Goal: Task Accomplishment & Management: Contribute content

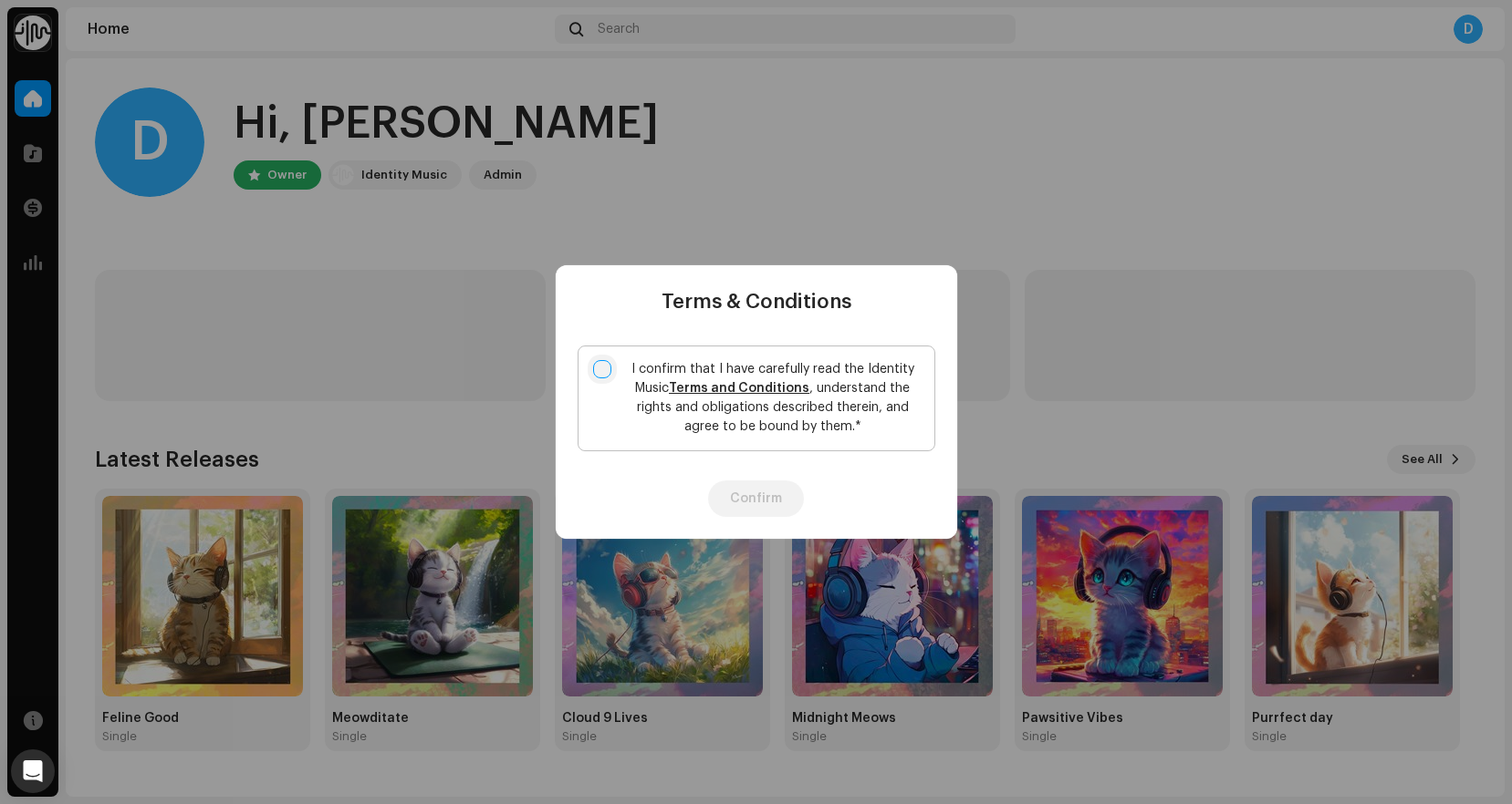
click at [598, 362] on input "I confirm that I have carefully read the Identity Music Terms and Conditions , …" at bounding box center [601, 369] width 19 height 19
checkbox input "true"
click at [756, 501] on button "Confirm" at bounding box center [756, 498] width 96 height 36
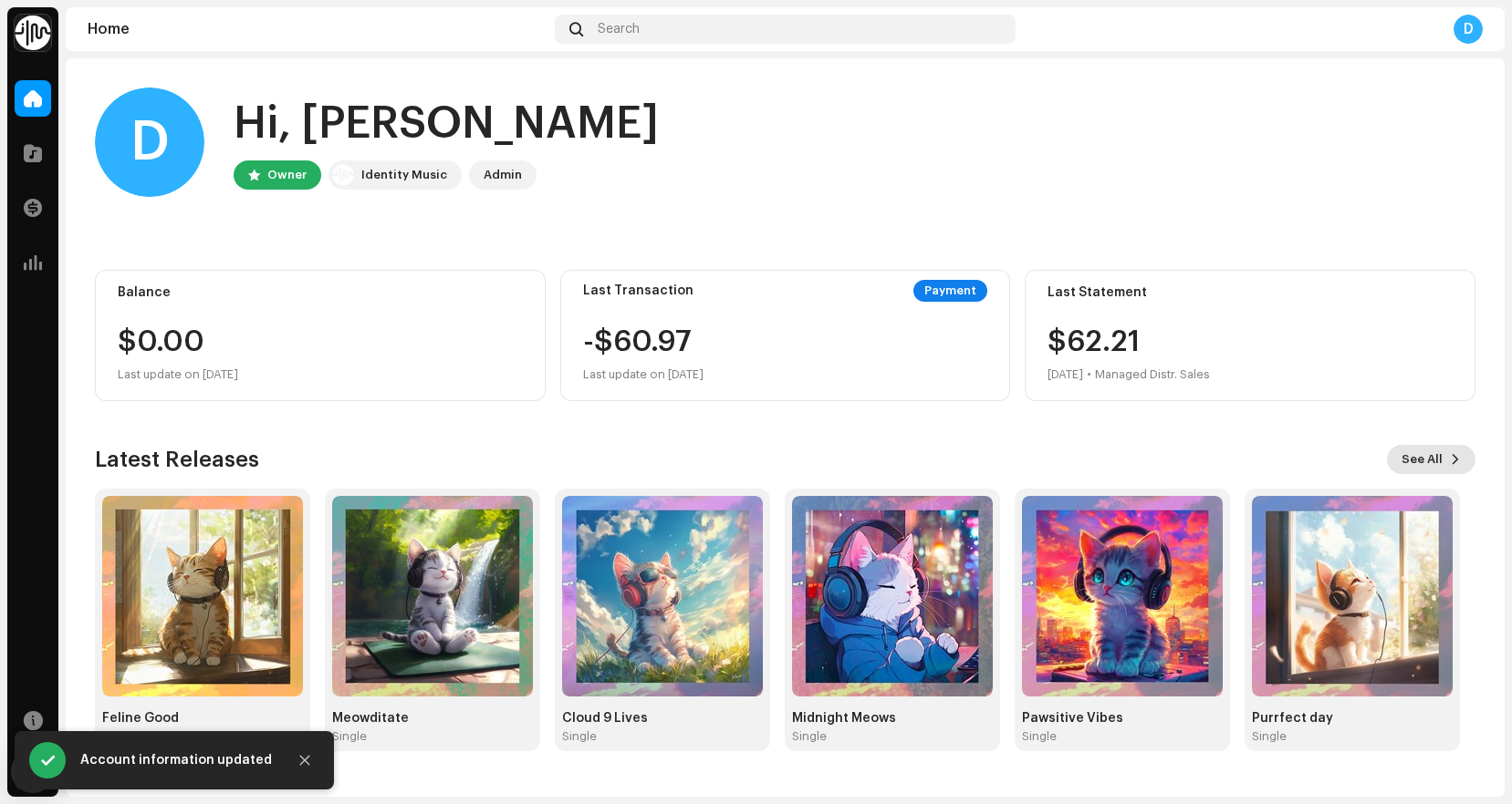
click at [1428, 454] on span "See All" at bounding box center [1421, 459] width 41 height 36
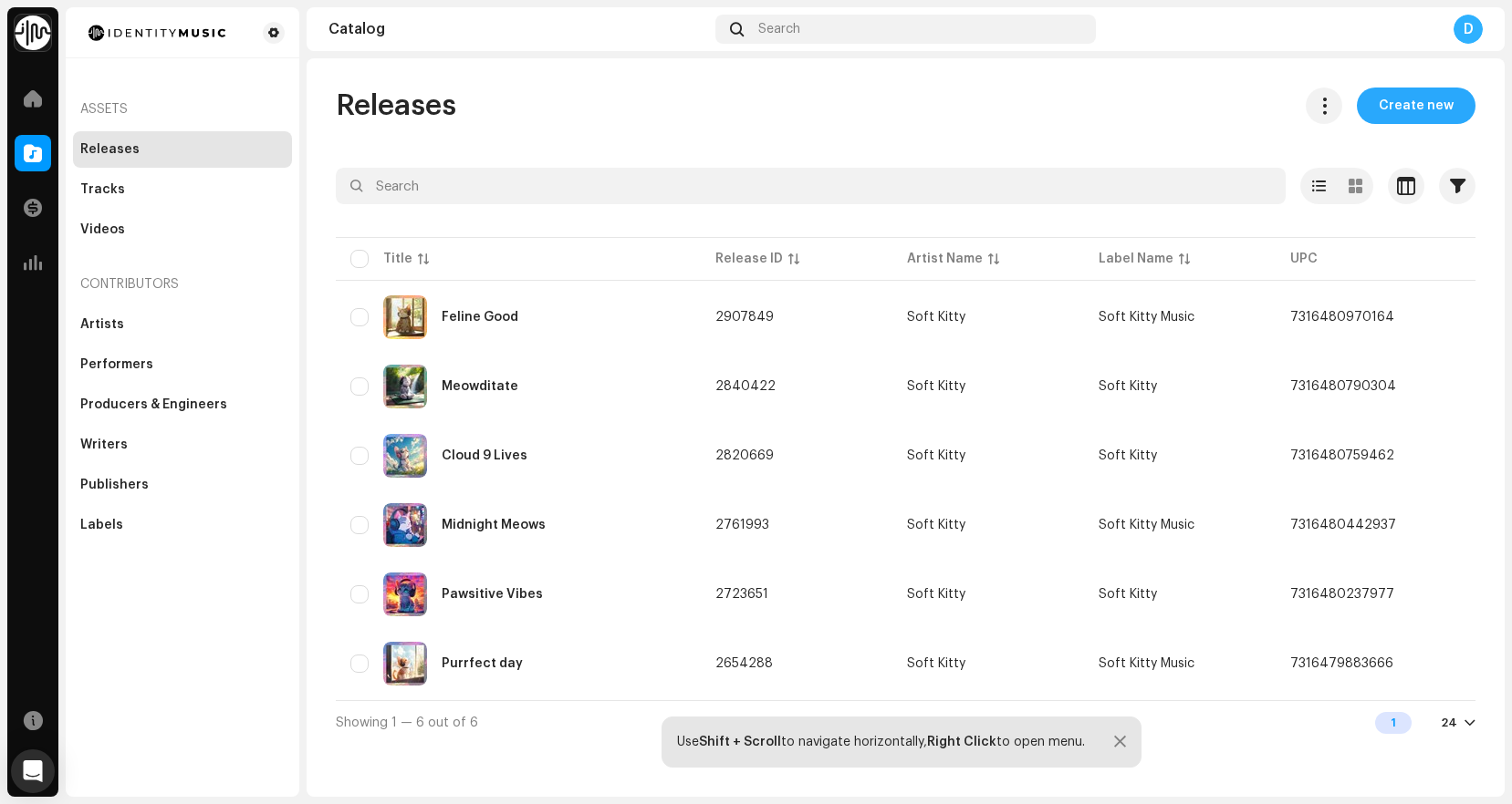
click at [1454, 106] on button "Create new" at bounding box center [1416, 105] width 119 height 36
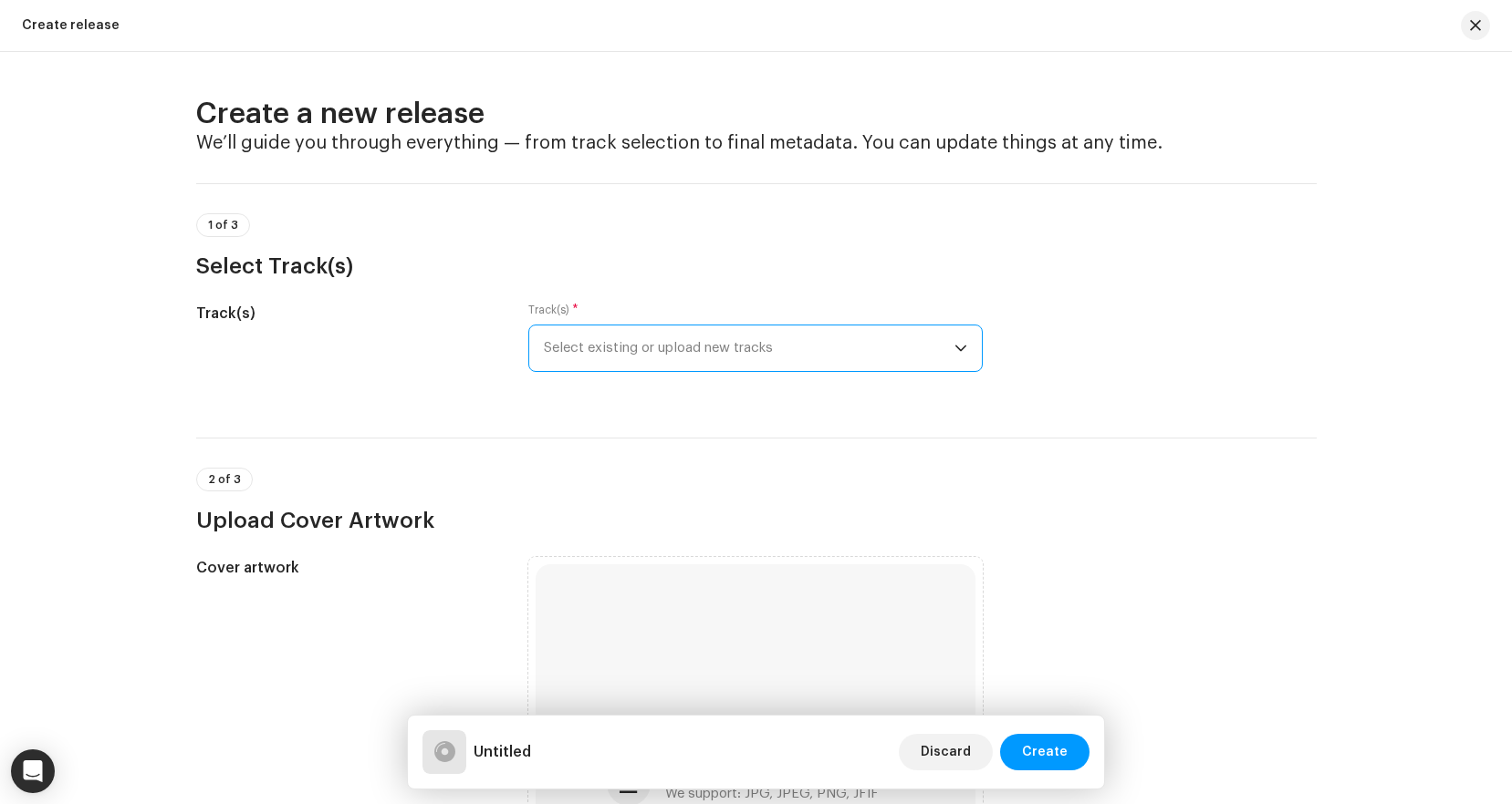
click at [717, 353] on span "Select existing or upload new tracks" at bounding box center [749, 348] width 410 height 46
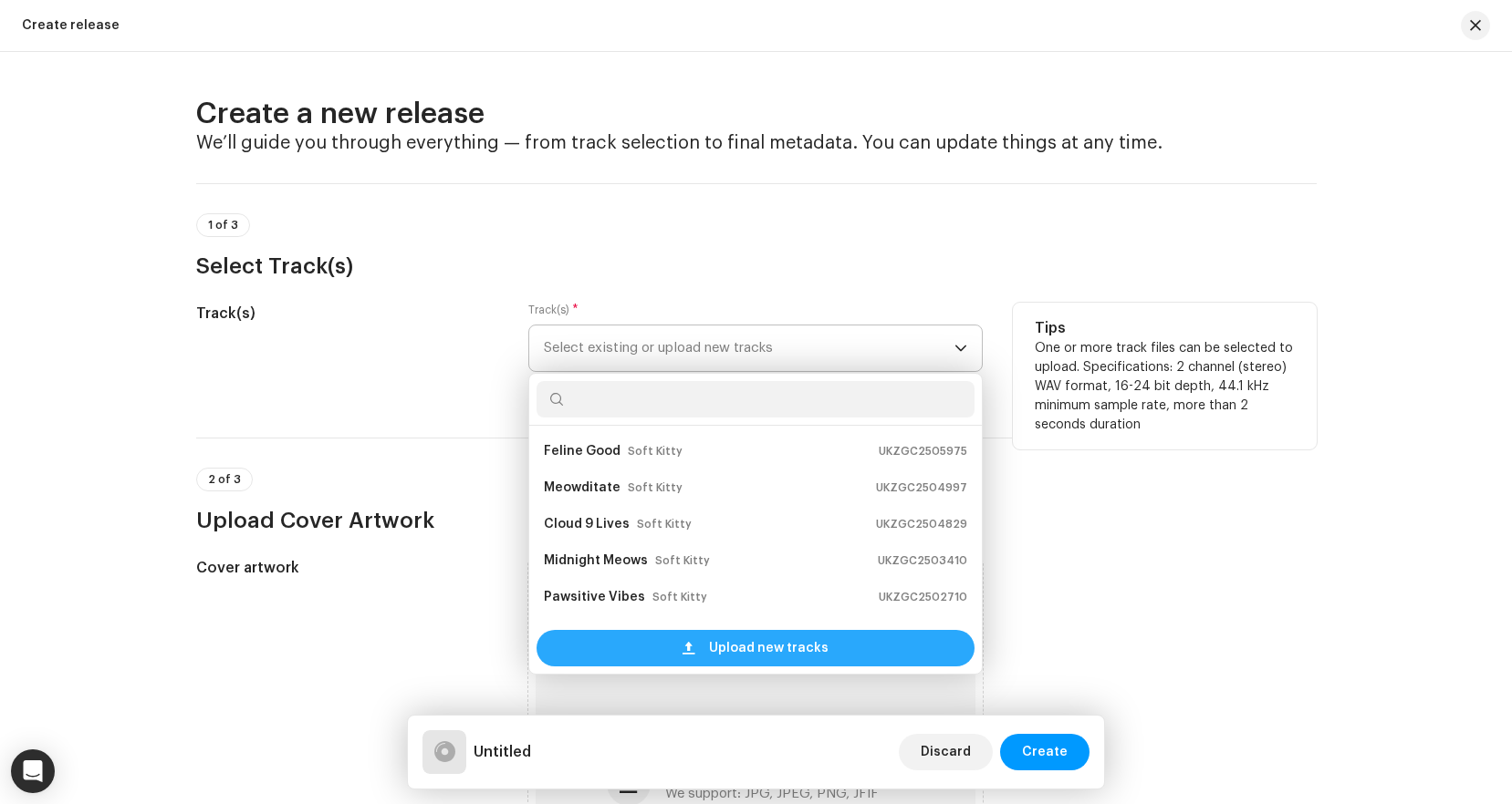
click at [771, 651] on span "Upload new tracks" at bounding box center [768, 648] width 120 height 36
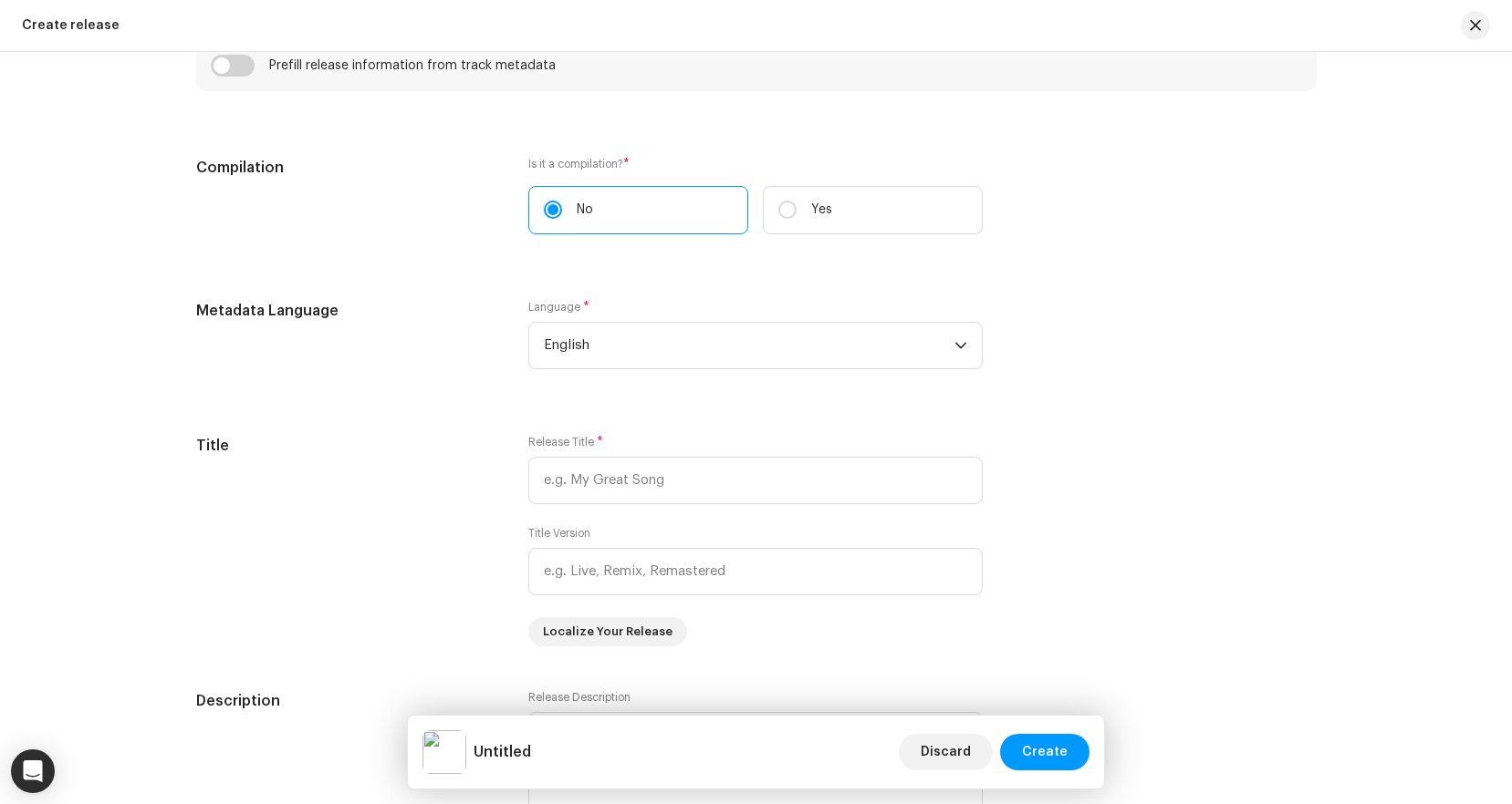
scroll to position [1351, 0]
click at [646, 337] on span "English" at bounding box center [749, 342] width 410 height 46
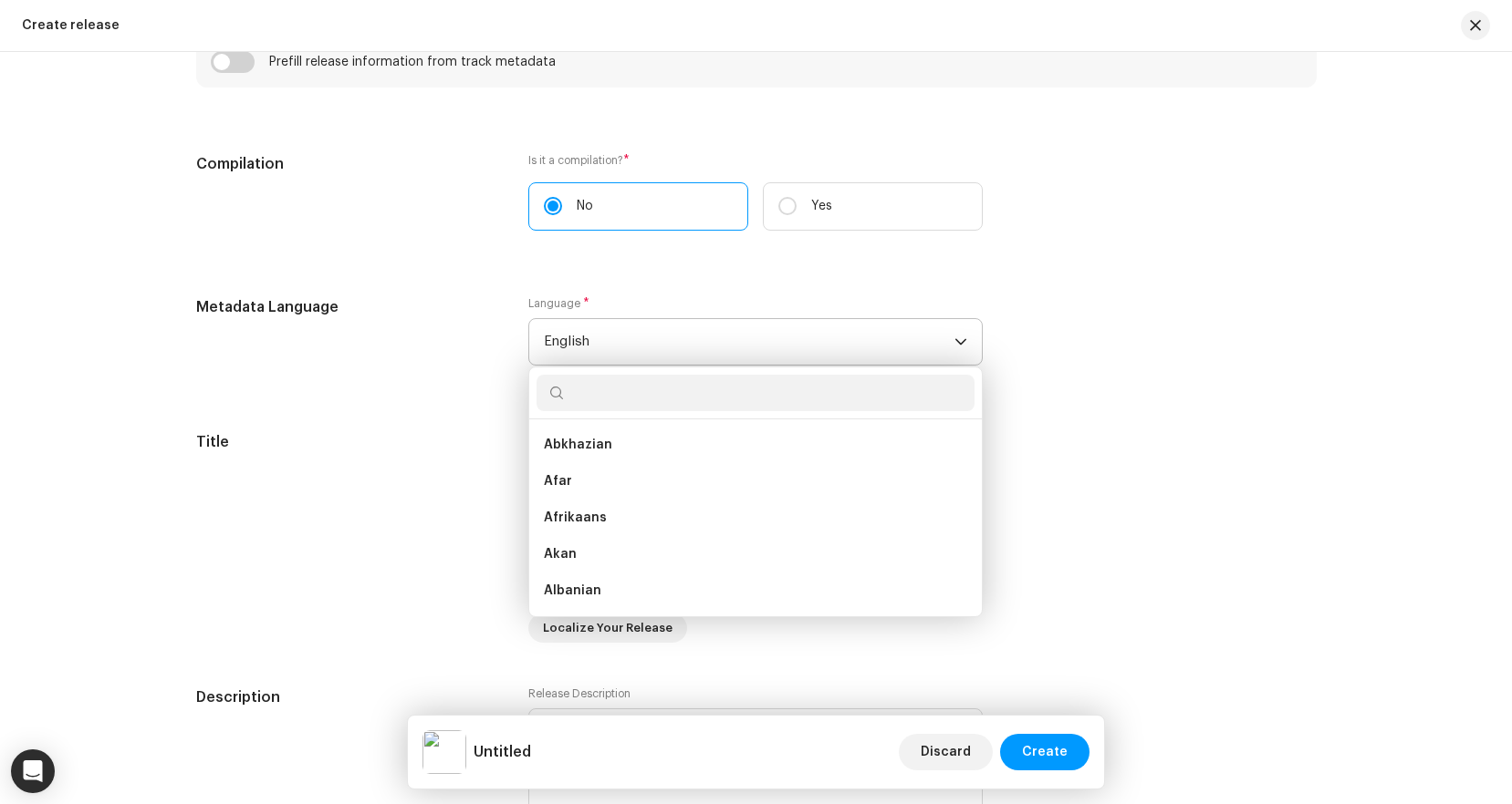
scroll to position [1685, 0]
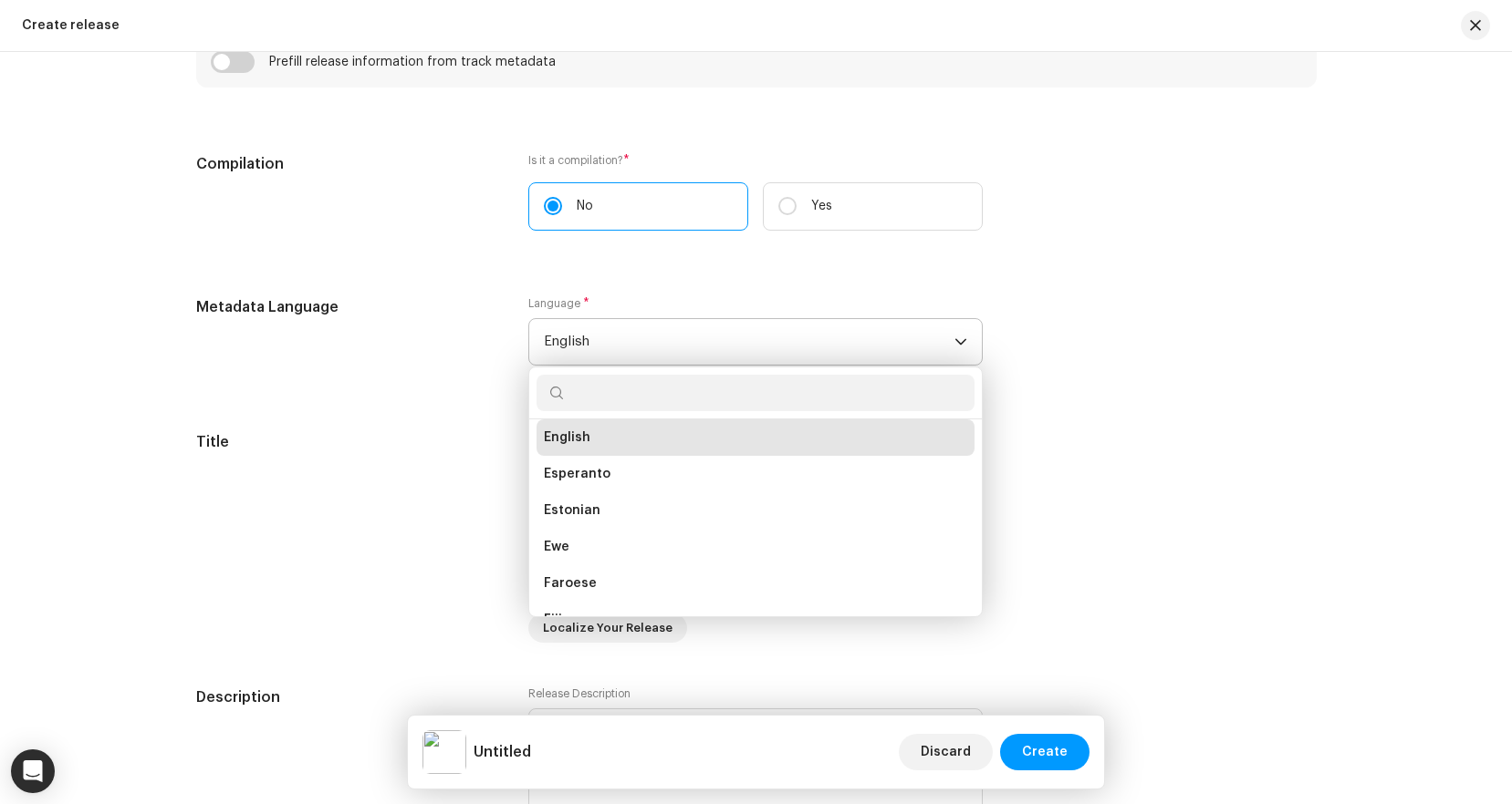
click at [646, 337] on span "English" at bounding box center [749, 342] width 410 height 46
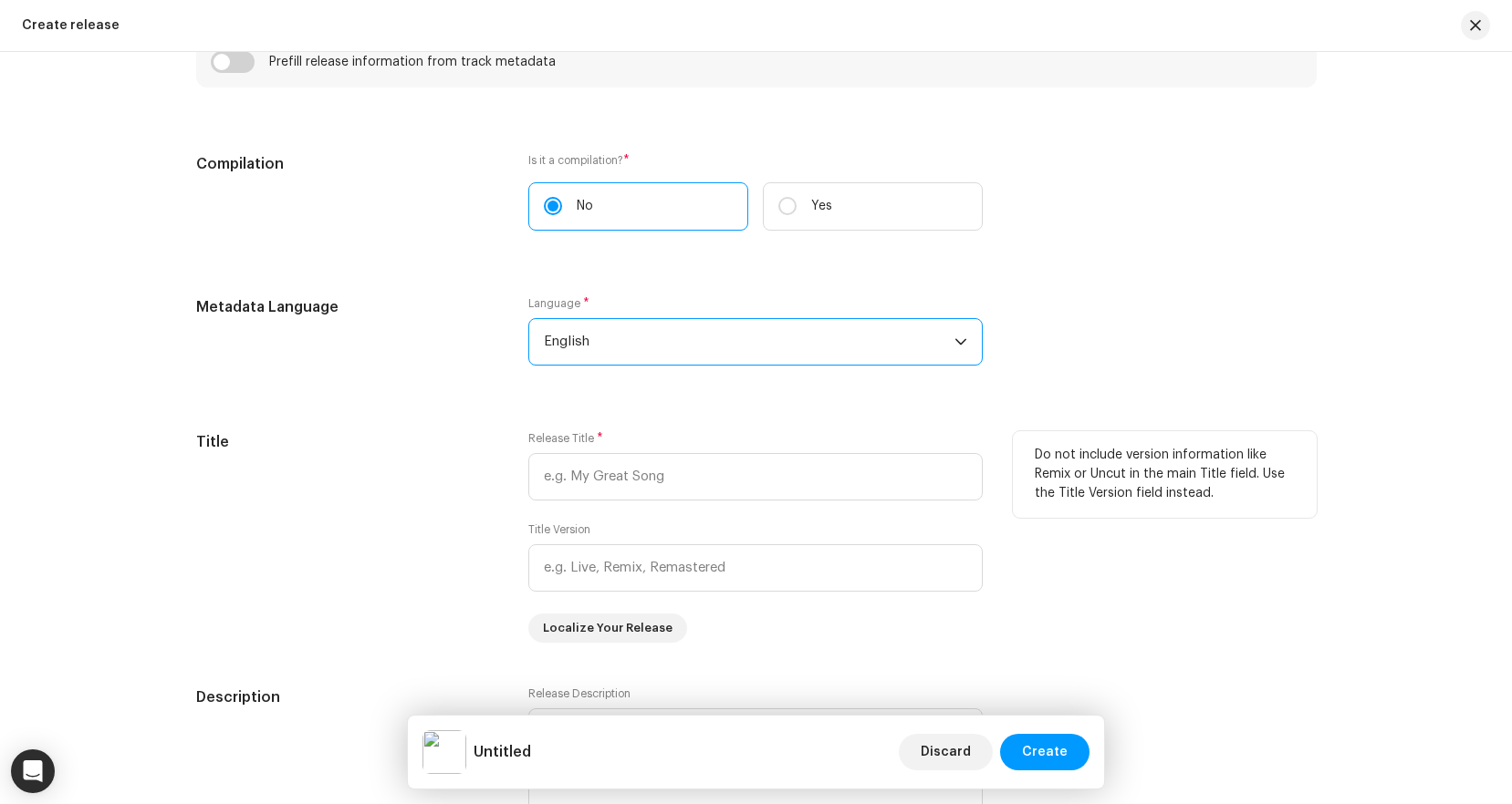
click at [326, 503] on div "Title" at bounding box center [348, 537] width 304 height 211
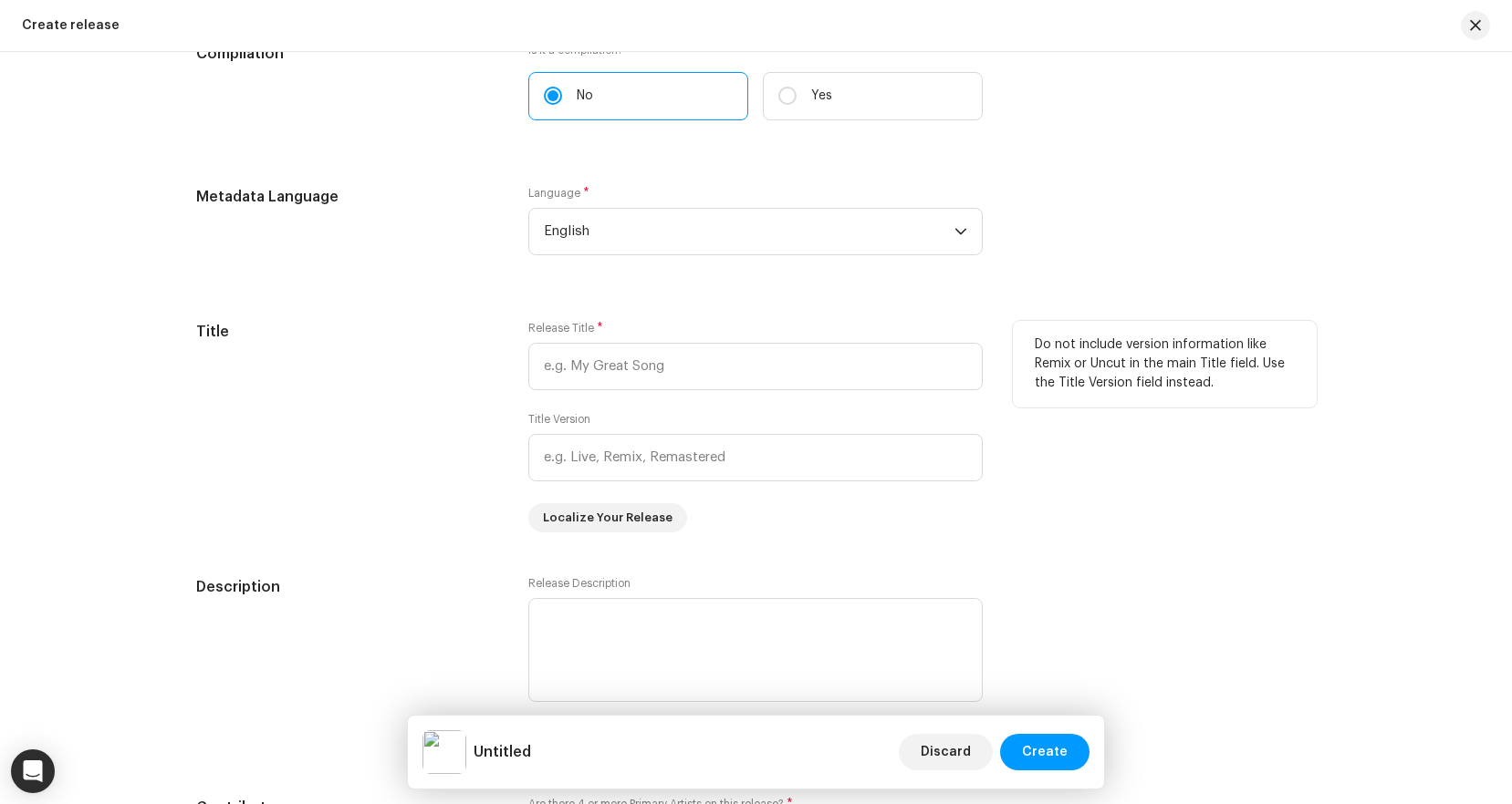
scroll to position [1465, 0]
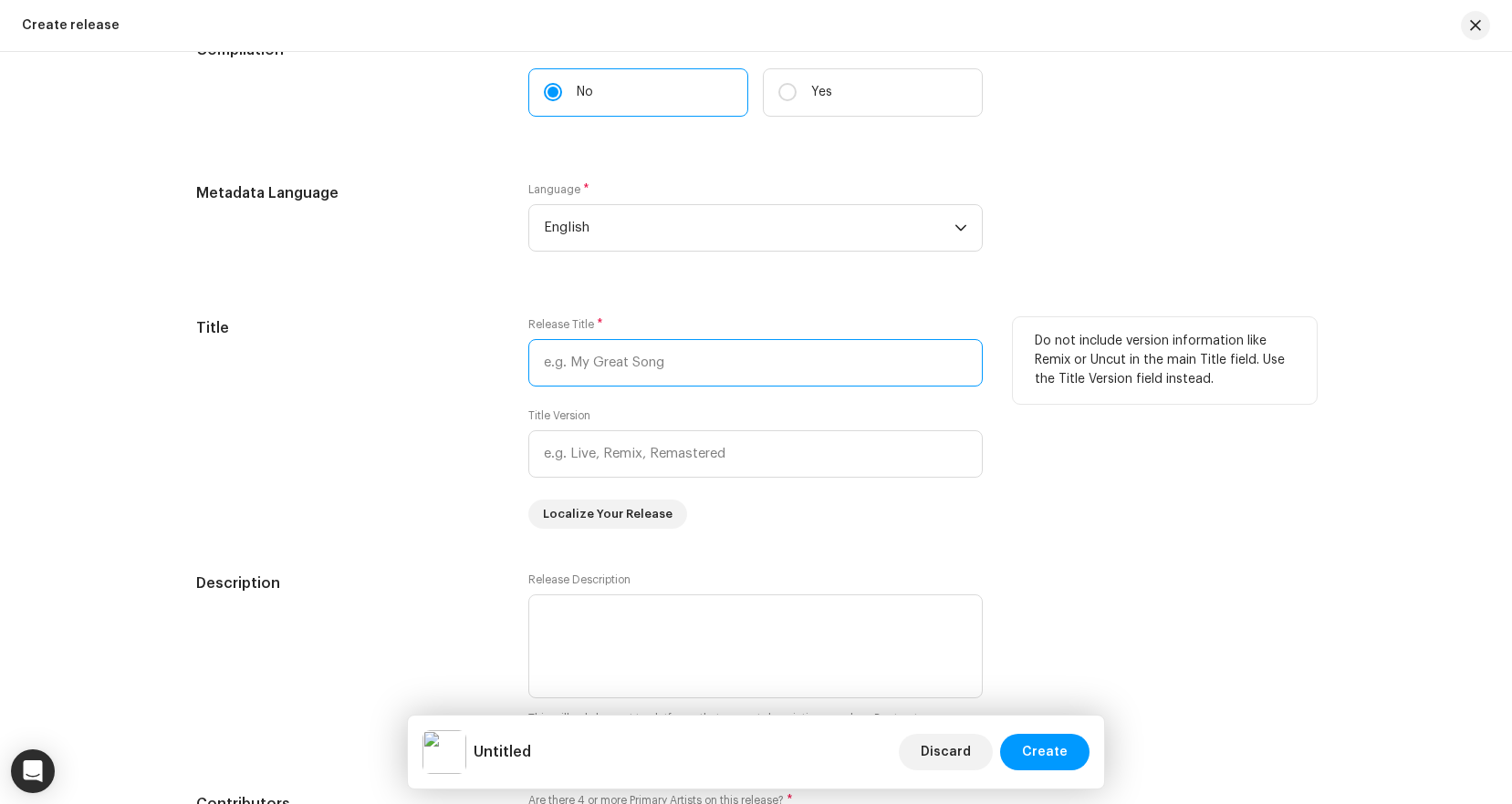
click at [614, 373] on input "text" at bounding box center [756, 363] width 454 height 48
type input "Catflix n Chillhop"
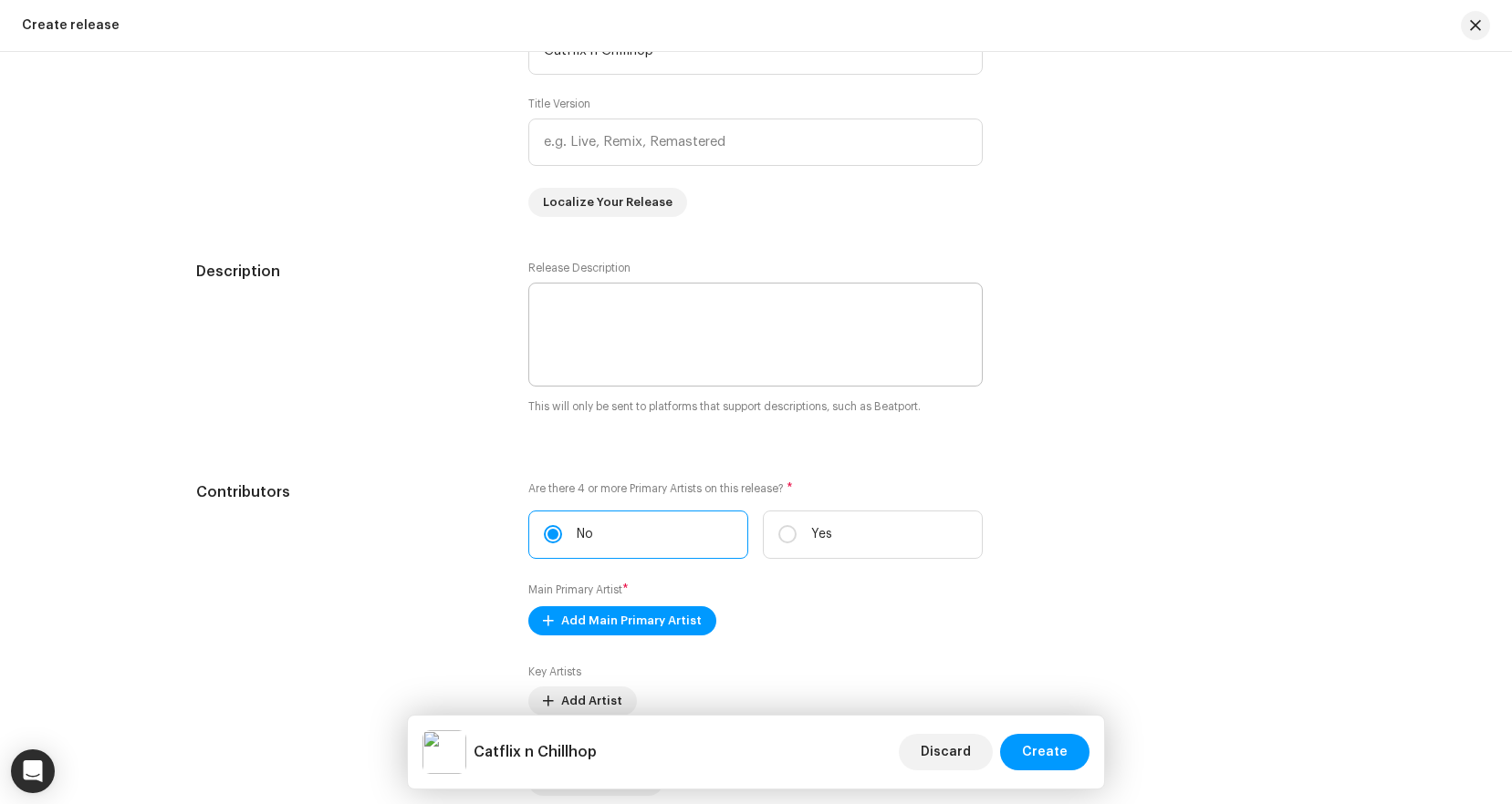
scroll to position [1796, 0]
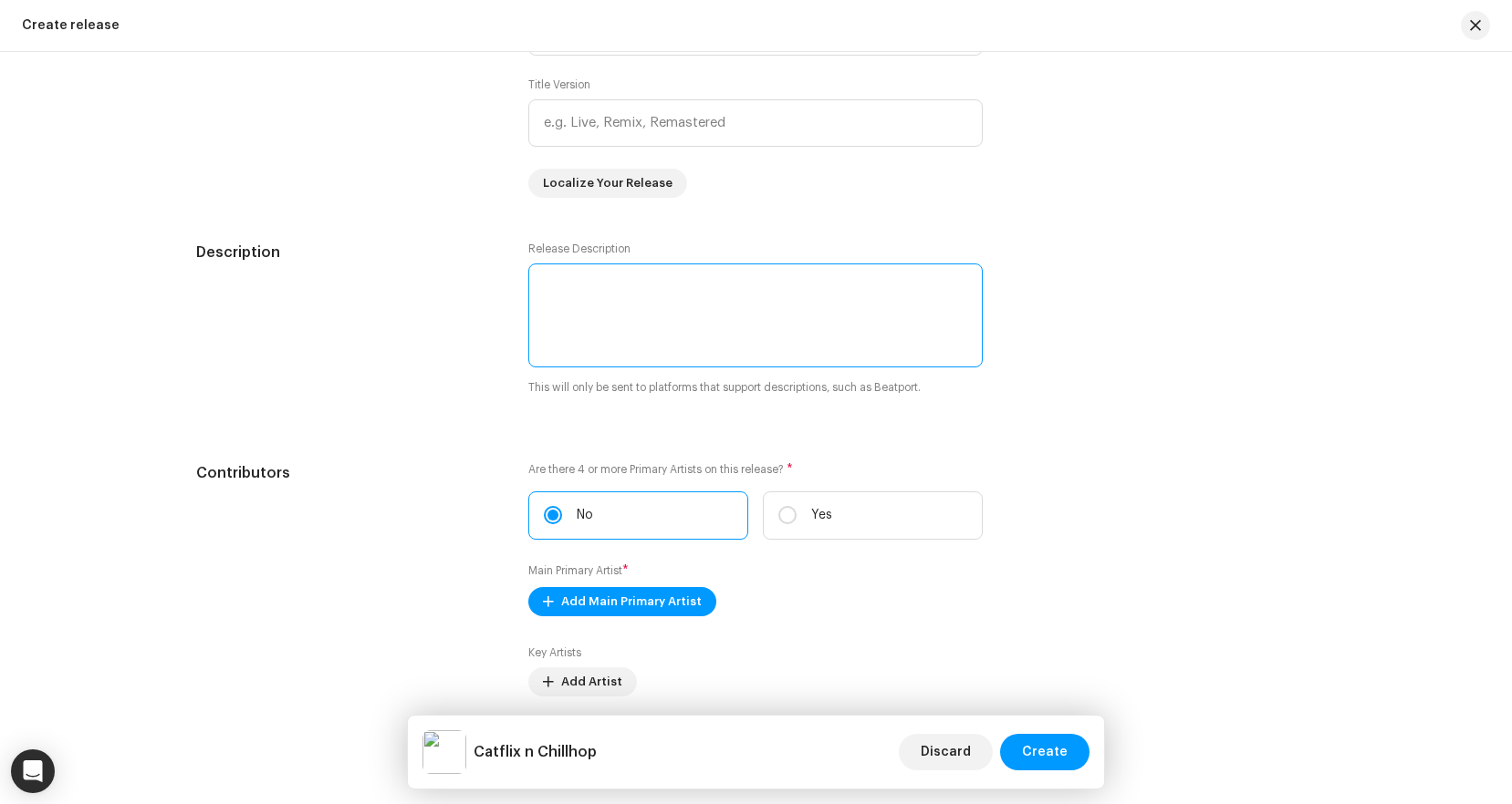
click at [700, 342] on textarea at bounding box center [756, 315] width 454 height 104
paste textarea "Soft Kitty: an act known for dreamy, feline-themed aesthetics and emotionally s…"
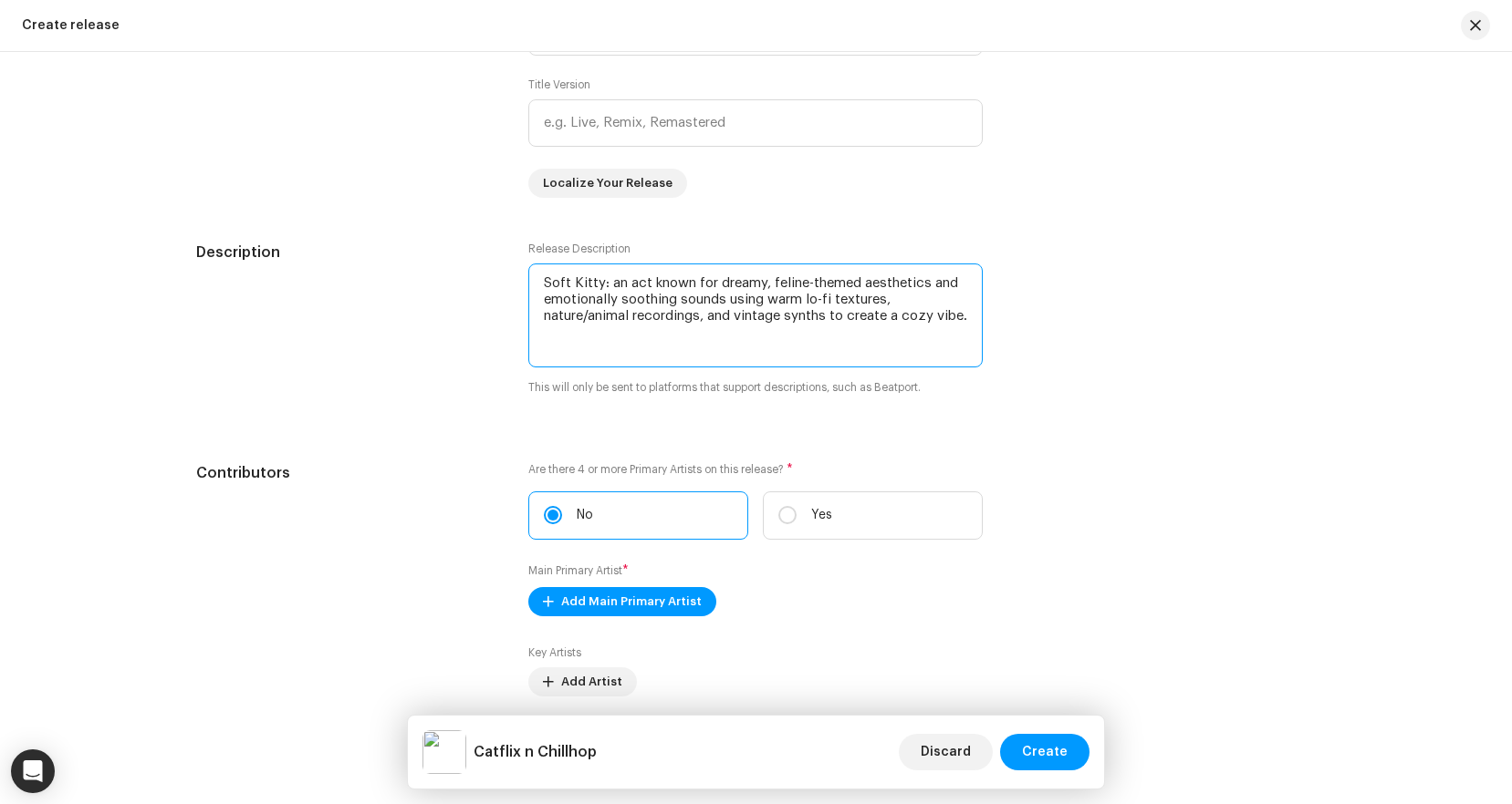
drag, startPoint x: 612, startPoint y: 334, endPoint x: 661, endPoint y: 332, distance: 49.0
click at [504, 249] on div "Description Release Description This will only be sent to platforms that suppor…" at bounding box center [756, 330] width 1120 height 177
drag, startPoint x: 608, startPoint y: 331, endPoint x: 597, endPoint y: 307, distance: 26.4
click at [607, 331] on textarea at bounding box center [756, 315] width 454 height 104
type textarea "Soft Kitty: an act known for dreamy, feline-themed aesthetics and emotionally s…"
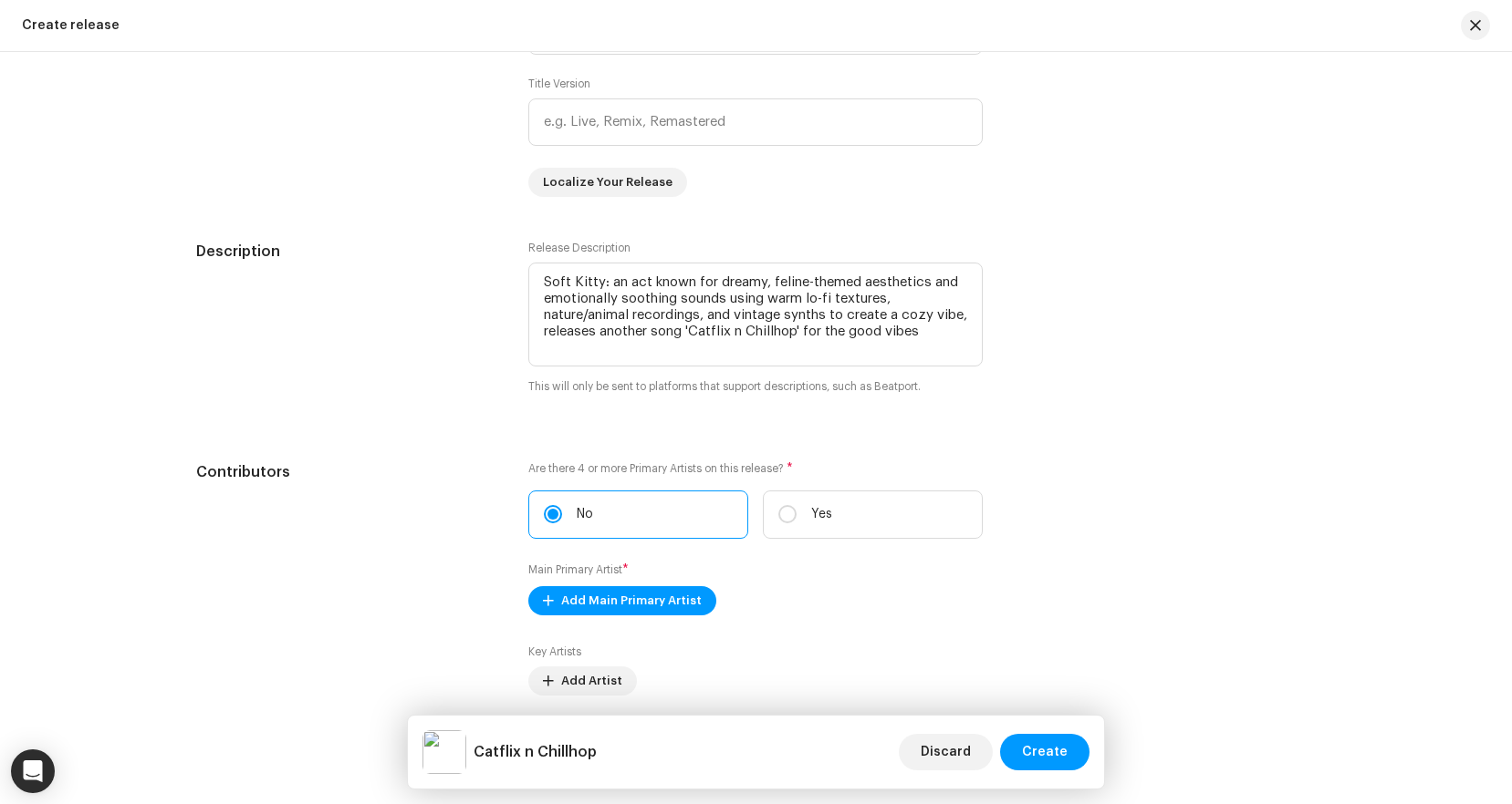
click at [289, 349] on div "Description" at bounding box center [348, 329] width 304 height 177
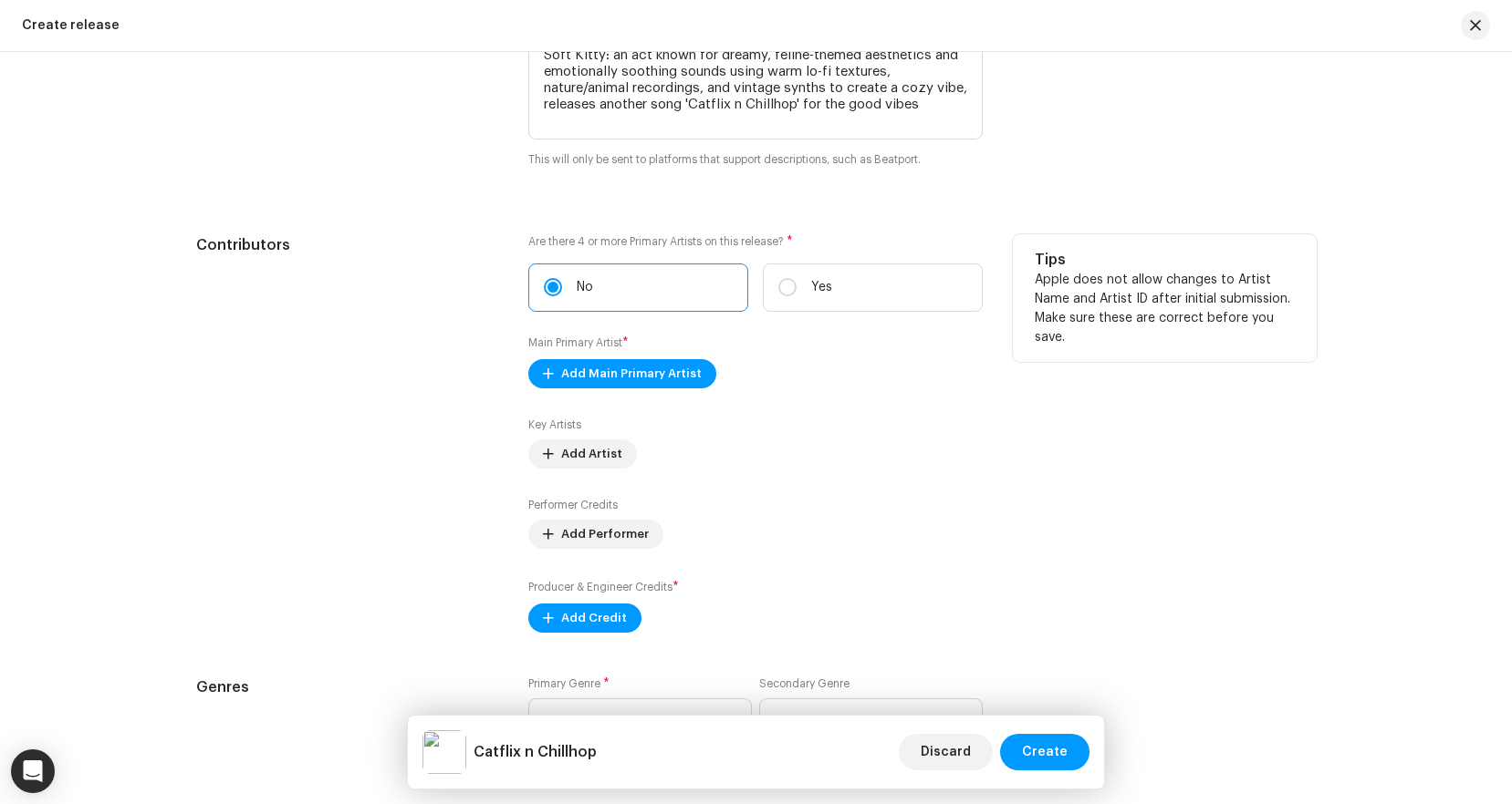
scroll to position [2075, 0]
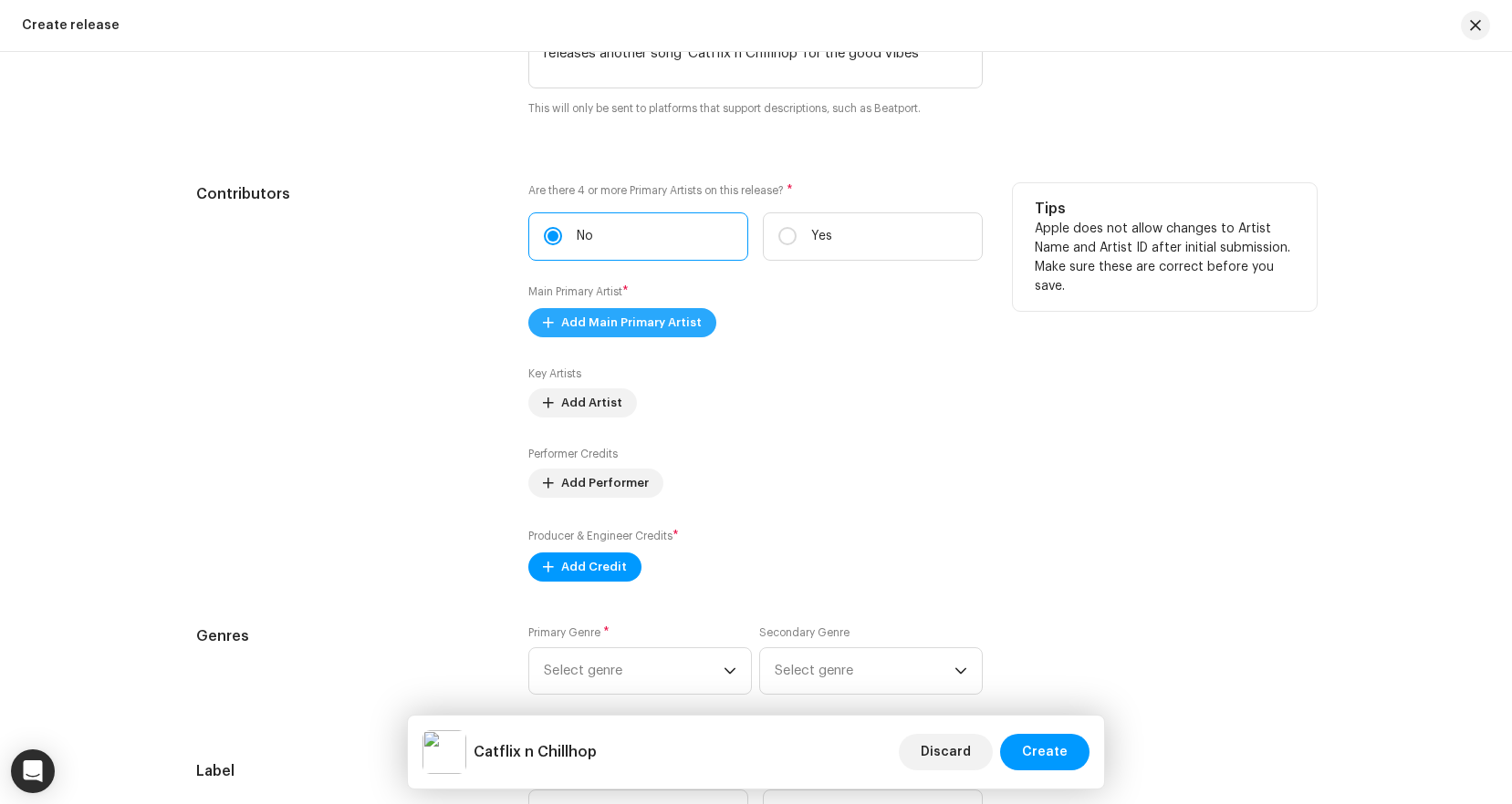
click at [647, 331] on span "Add Main Primary Artist" at bounding box center [632, 323] width 140 height 36
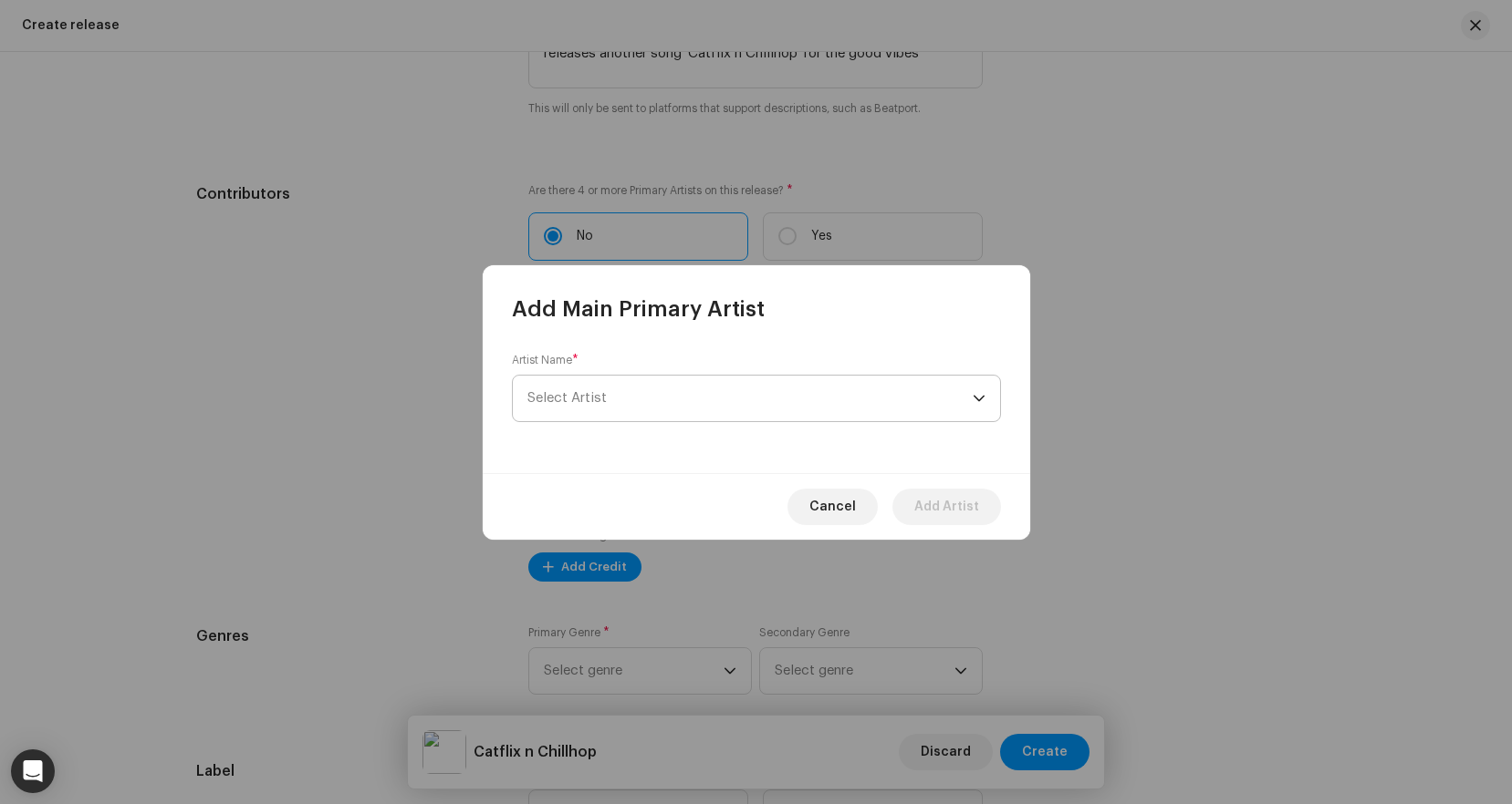
click at [666, 402] on span "Select Artist" at bounding box center [750, 399] width 446 height 46
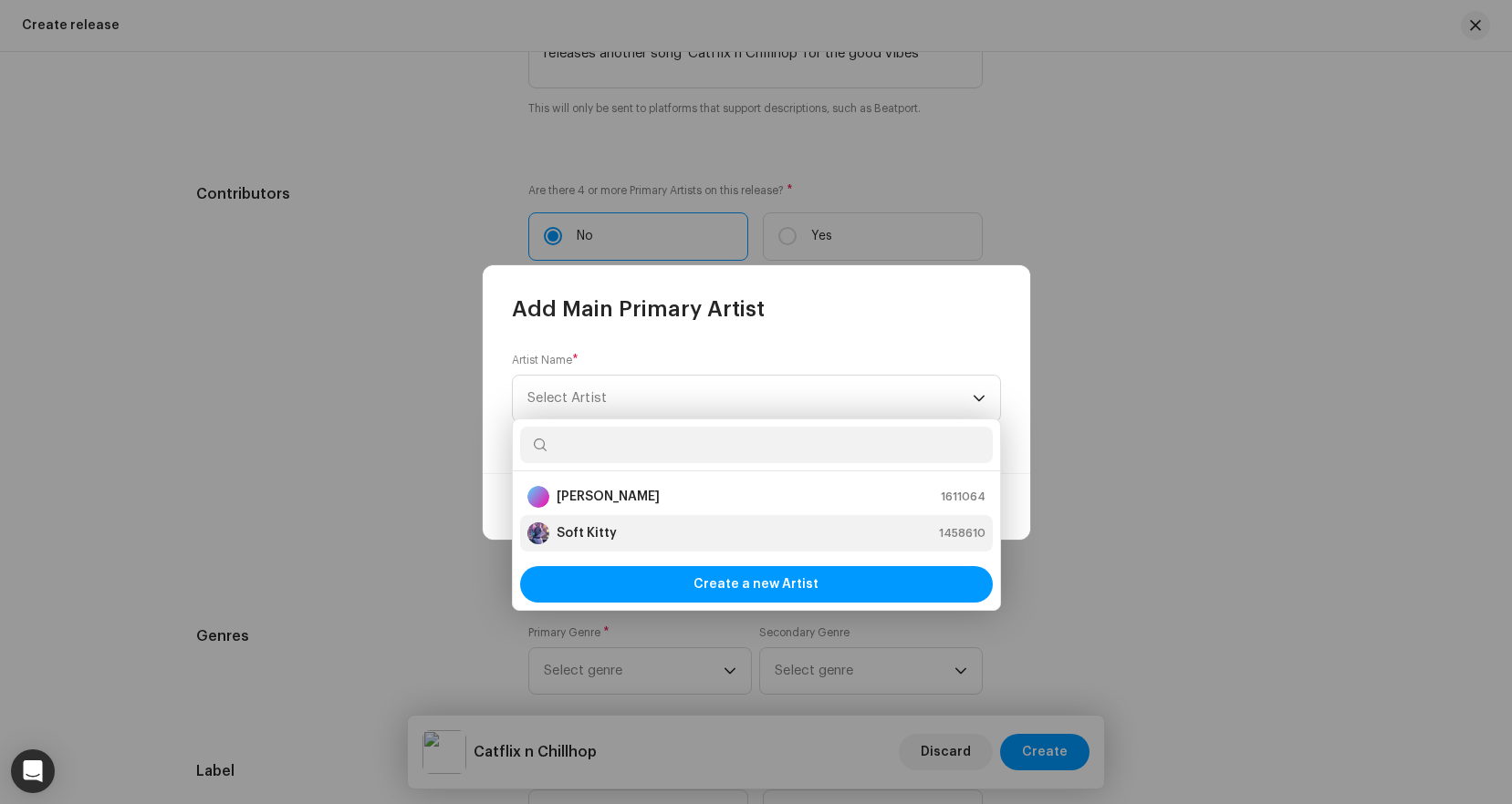
click at [630, 533] on div "Soft Kitty 1458610" at bounding box center [756, 533] width 458 height 21
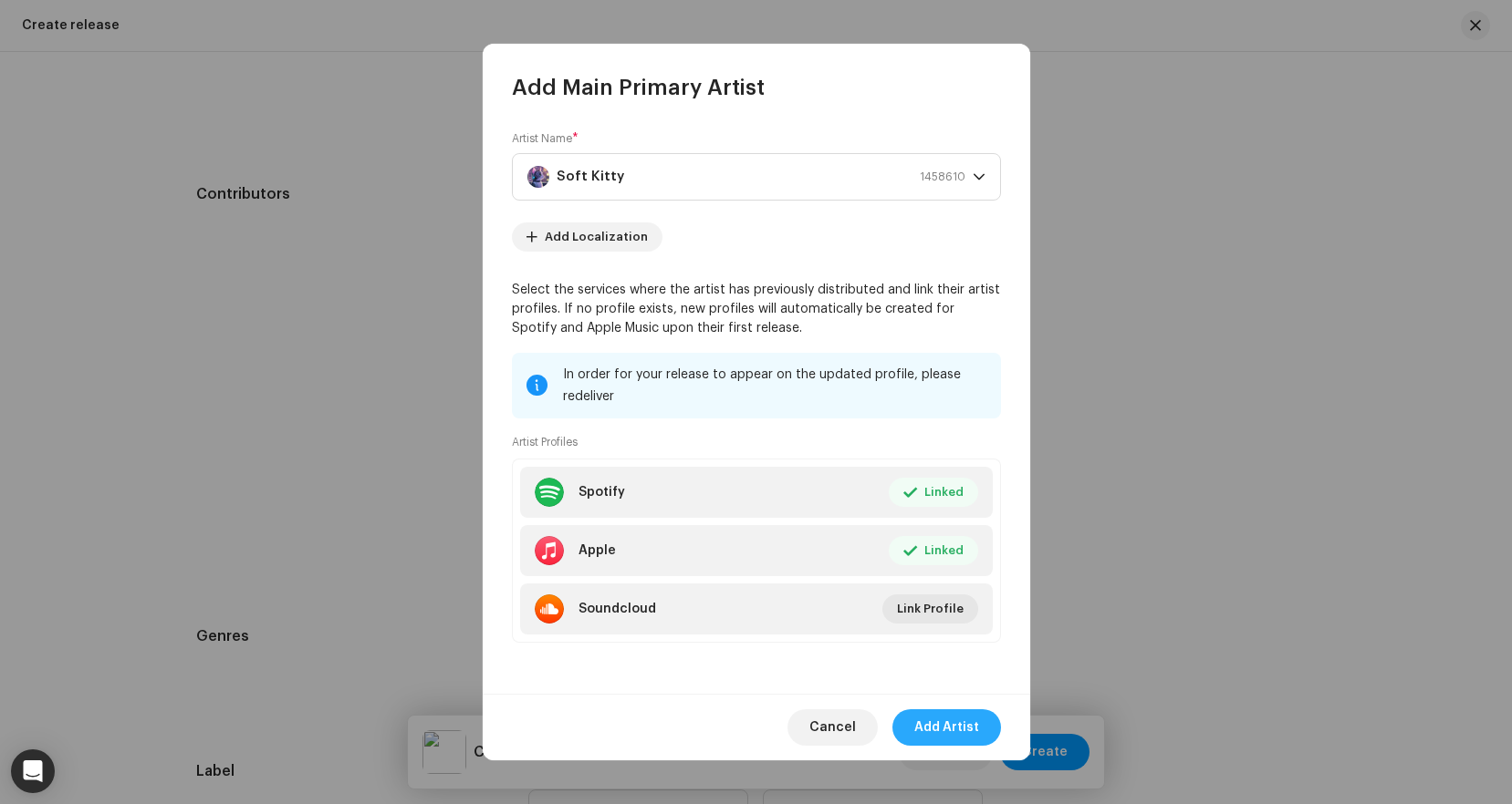
click at [977, 727] on span "Add Artist" at bounding box center [947, 727] width 64 height 36
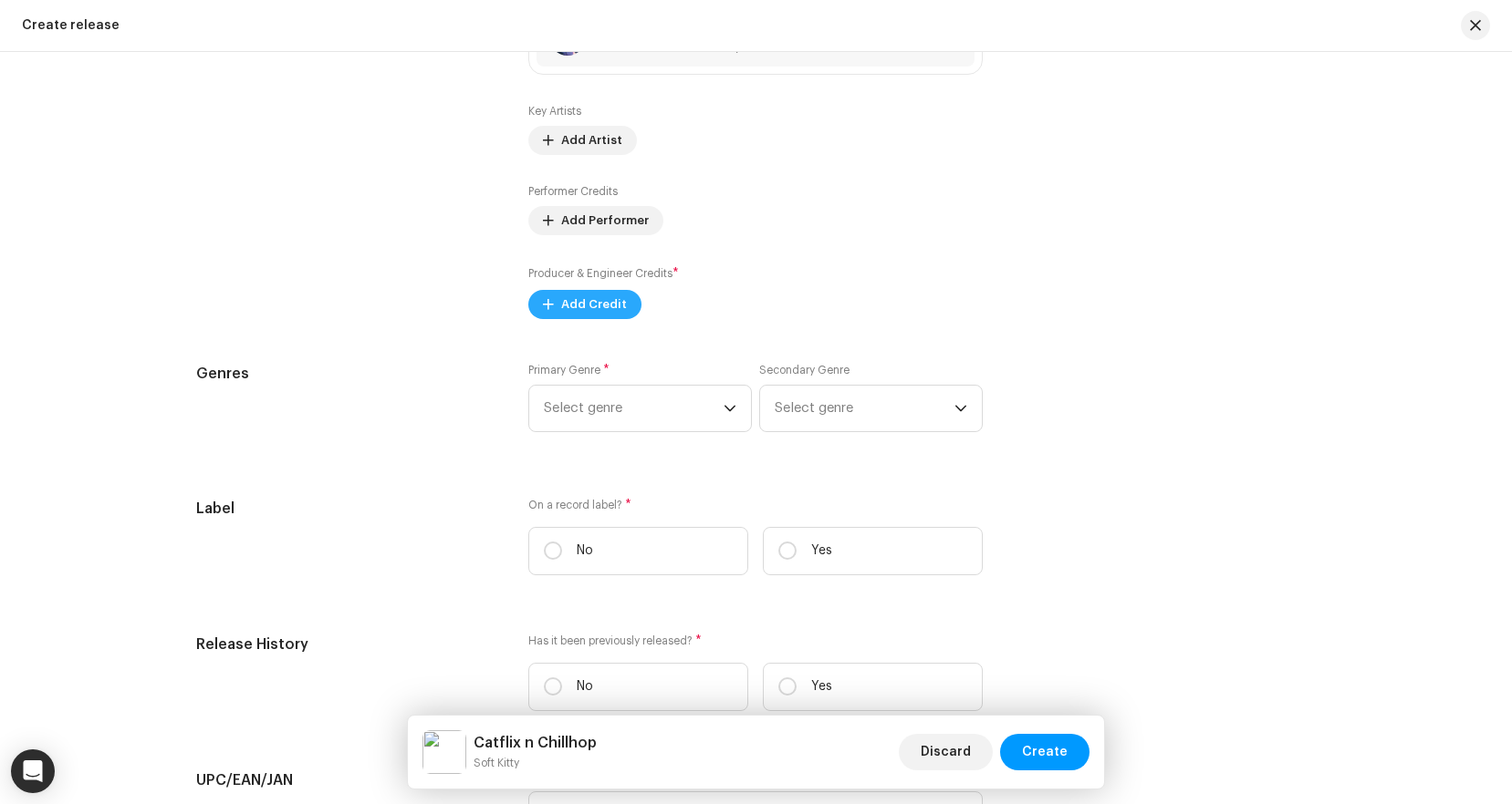
click at [601, 302] on span "Add Credit" at bounding box center [594, 304] width 65 height 36
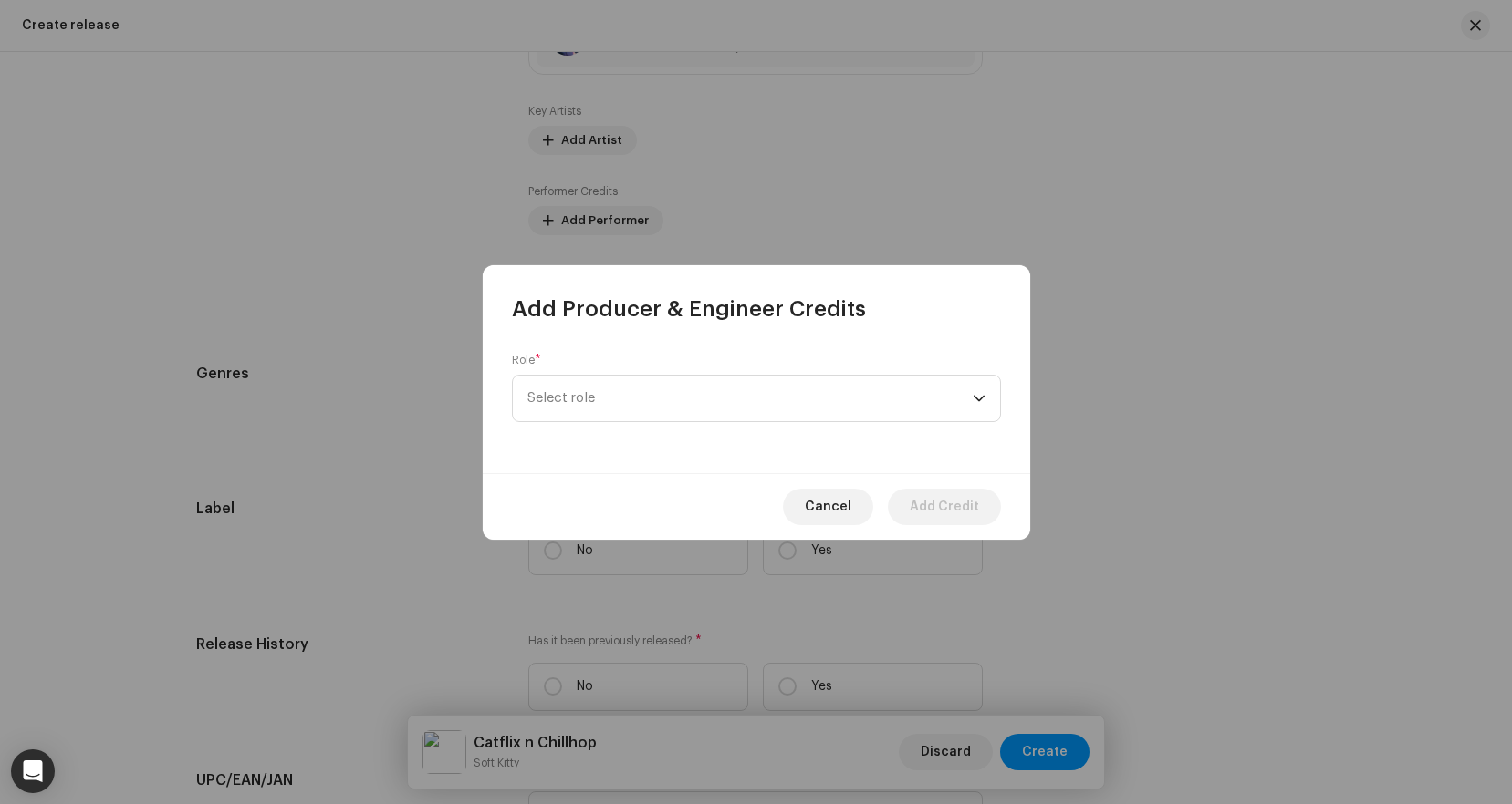
scroll to position [2359, 0]
click at [643, 397] on span "Select role" at bounding box center [750, 399] width 446 height 46
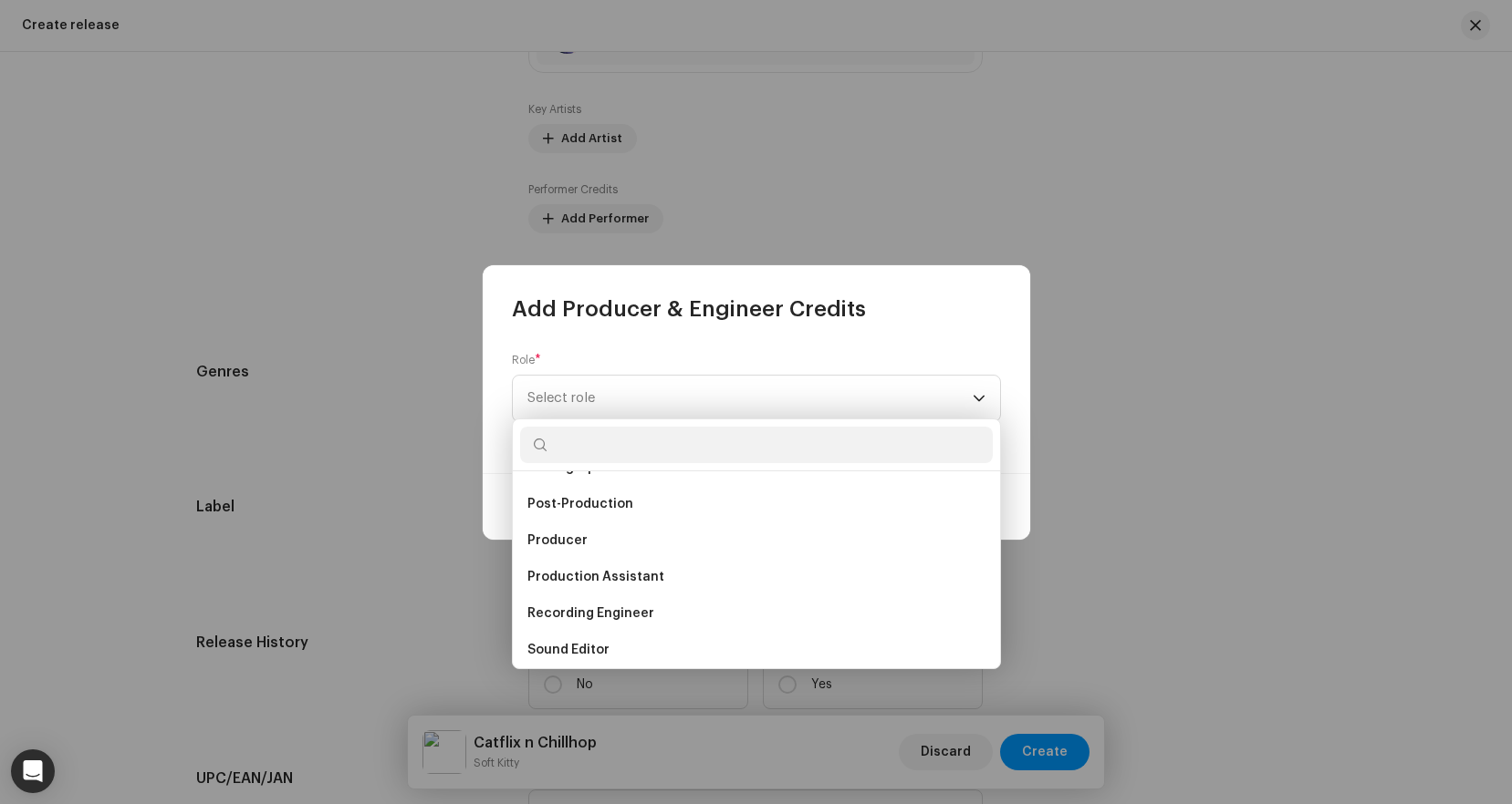
scroll to position [720, 0]
click at [606, 504] on li "Producer" at bounding box center [756, 506] width 473 height 36
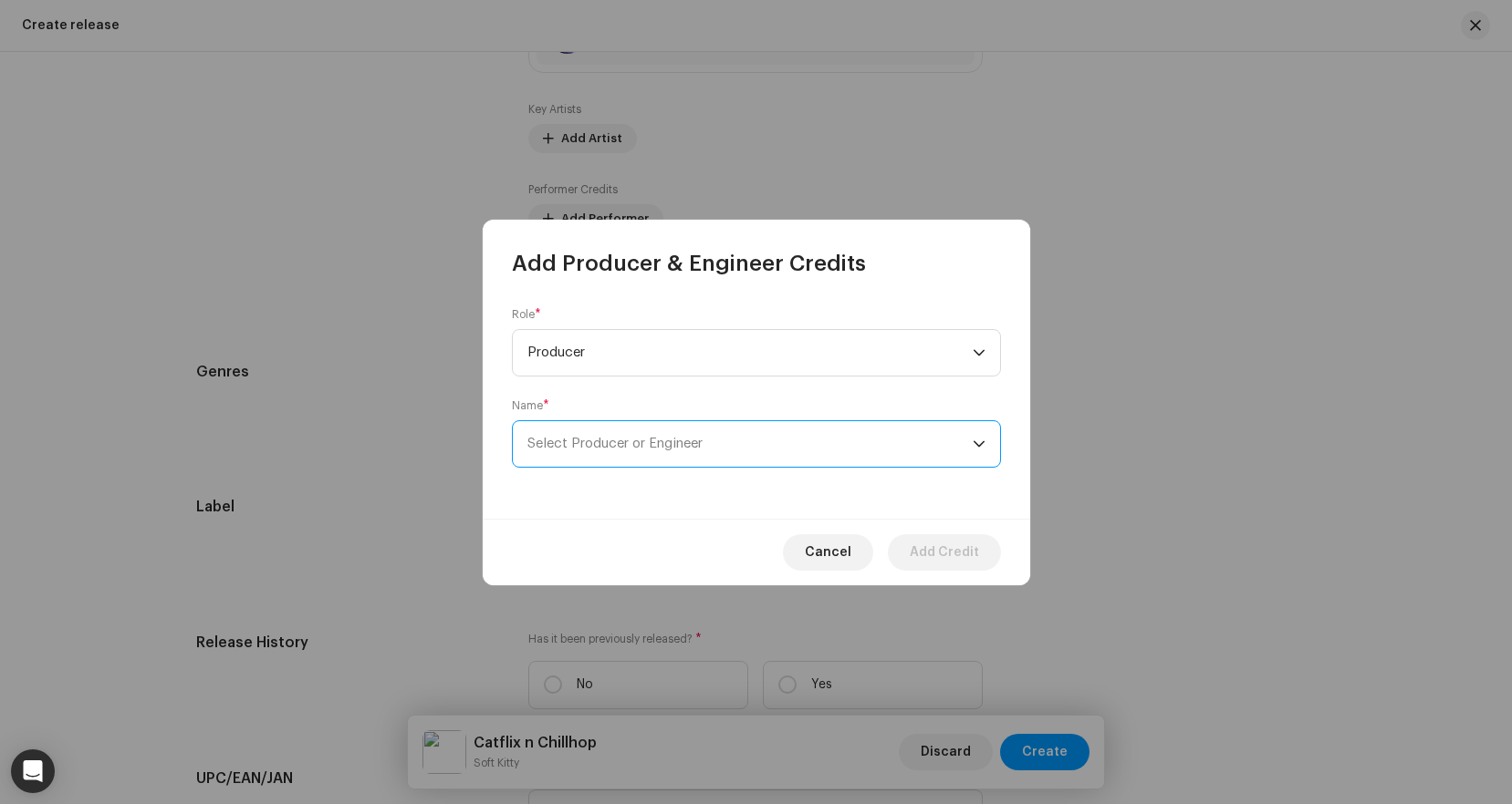
click at [665, 429] on span "Select Producer or Engineer" at bounding box center [750, 443] width 446 height 46
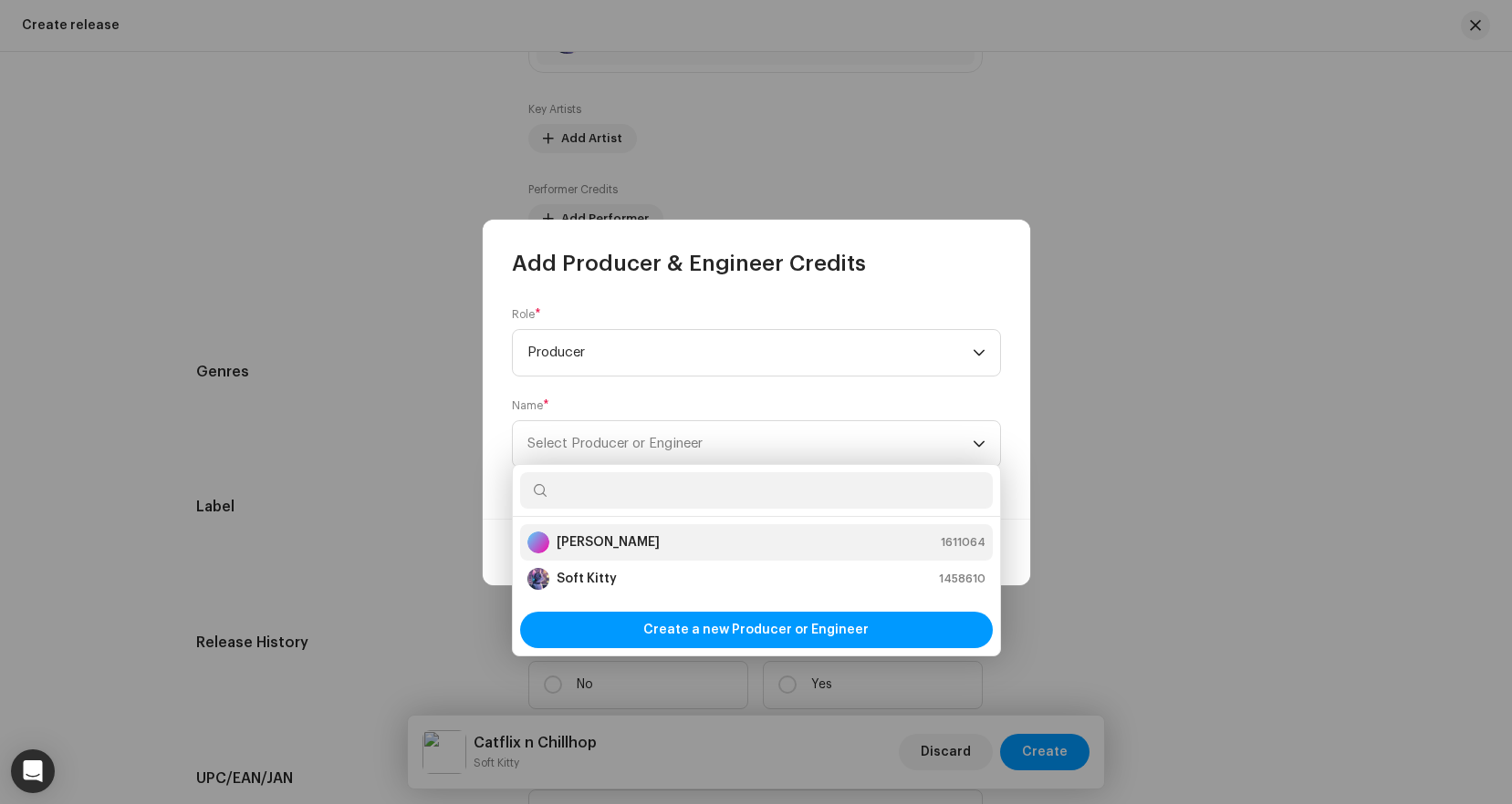
click at [657, 539] on div "[PERSON_NAME] 1611064" at bounding box center [756, 543] width 458 height 21
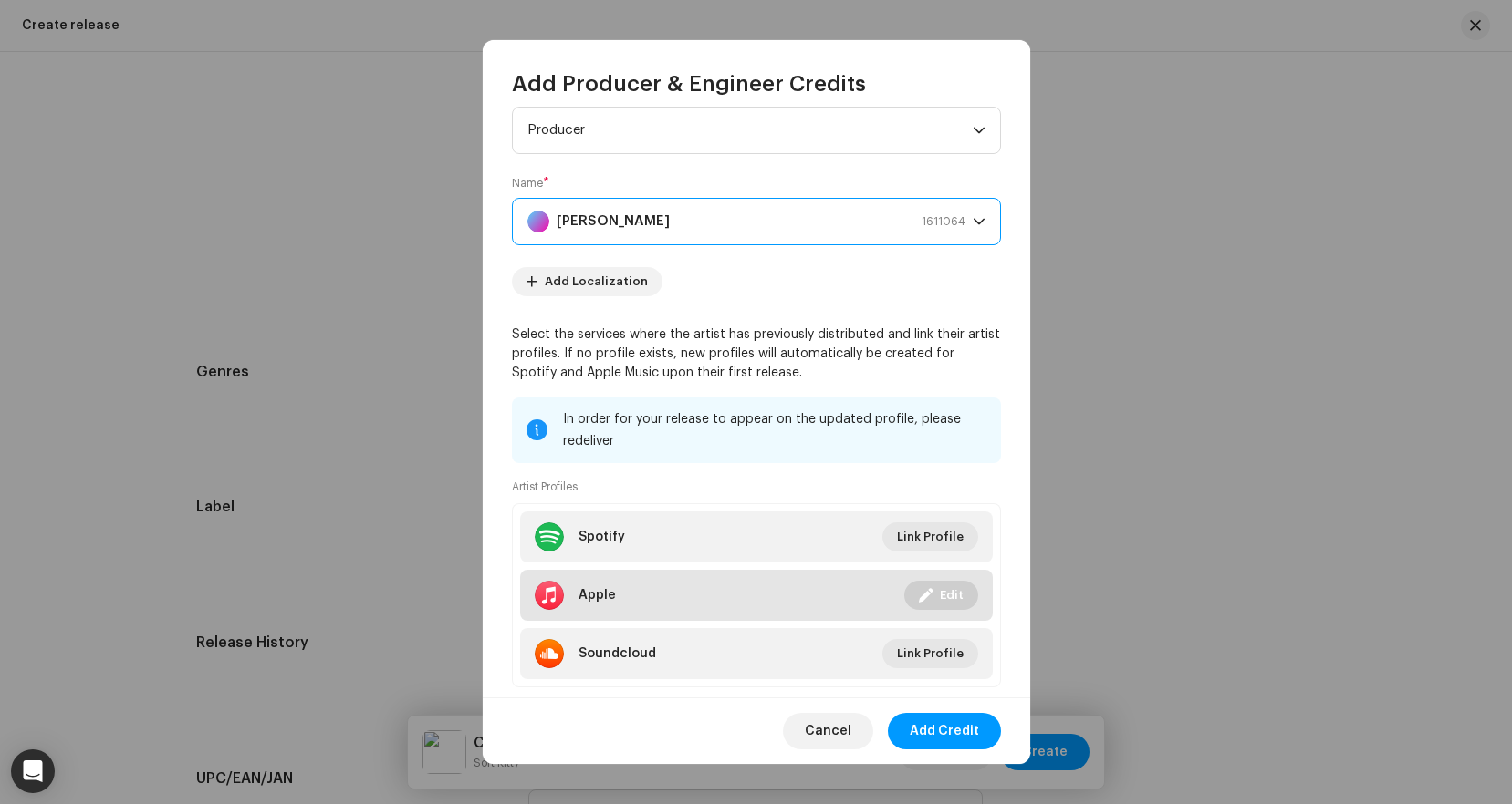
scroll to position [72, 0]
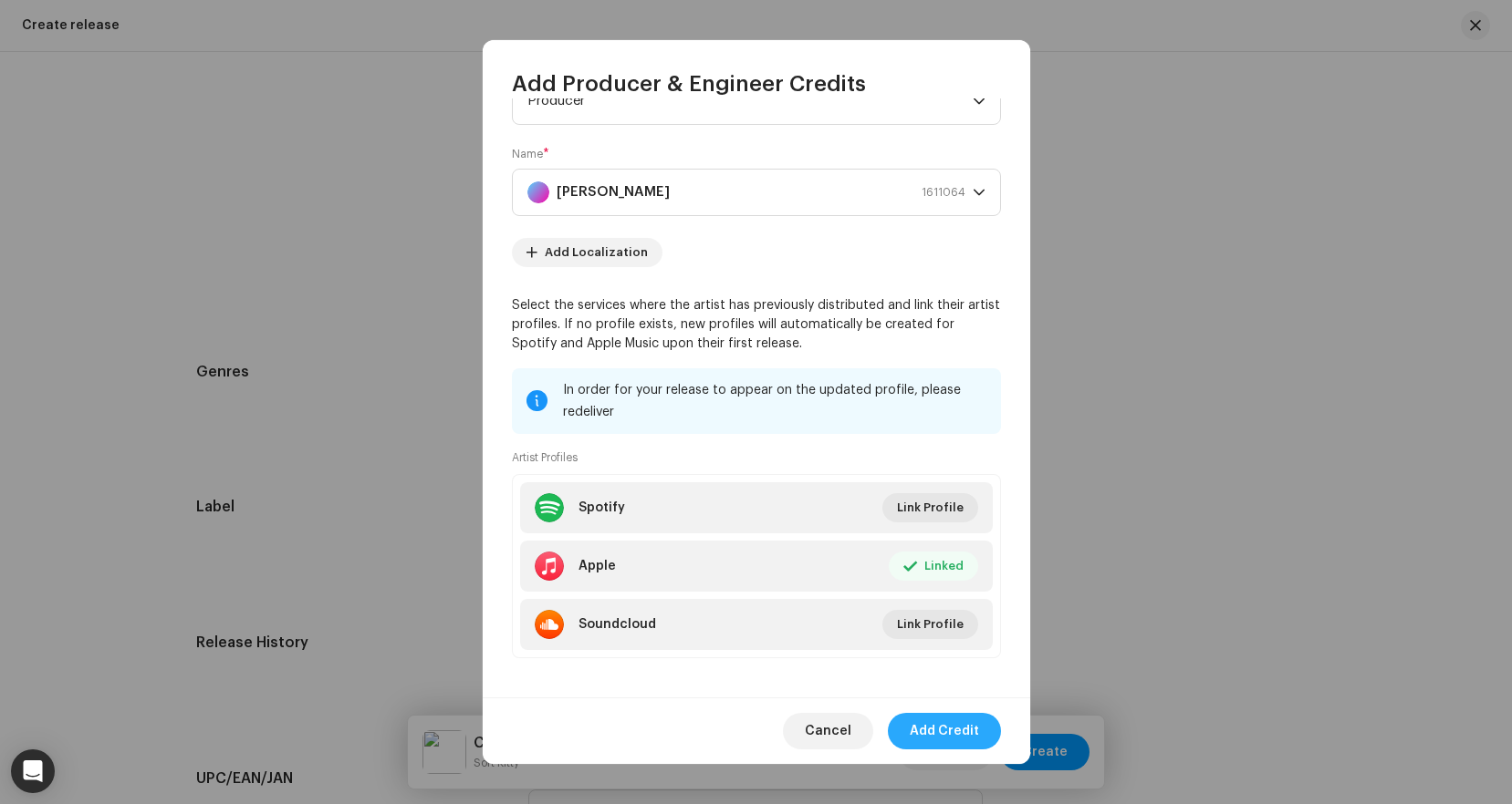
click at [973, 728] on span "Add Credit" at bounding box center [944, 731] width 69 height 36
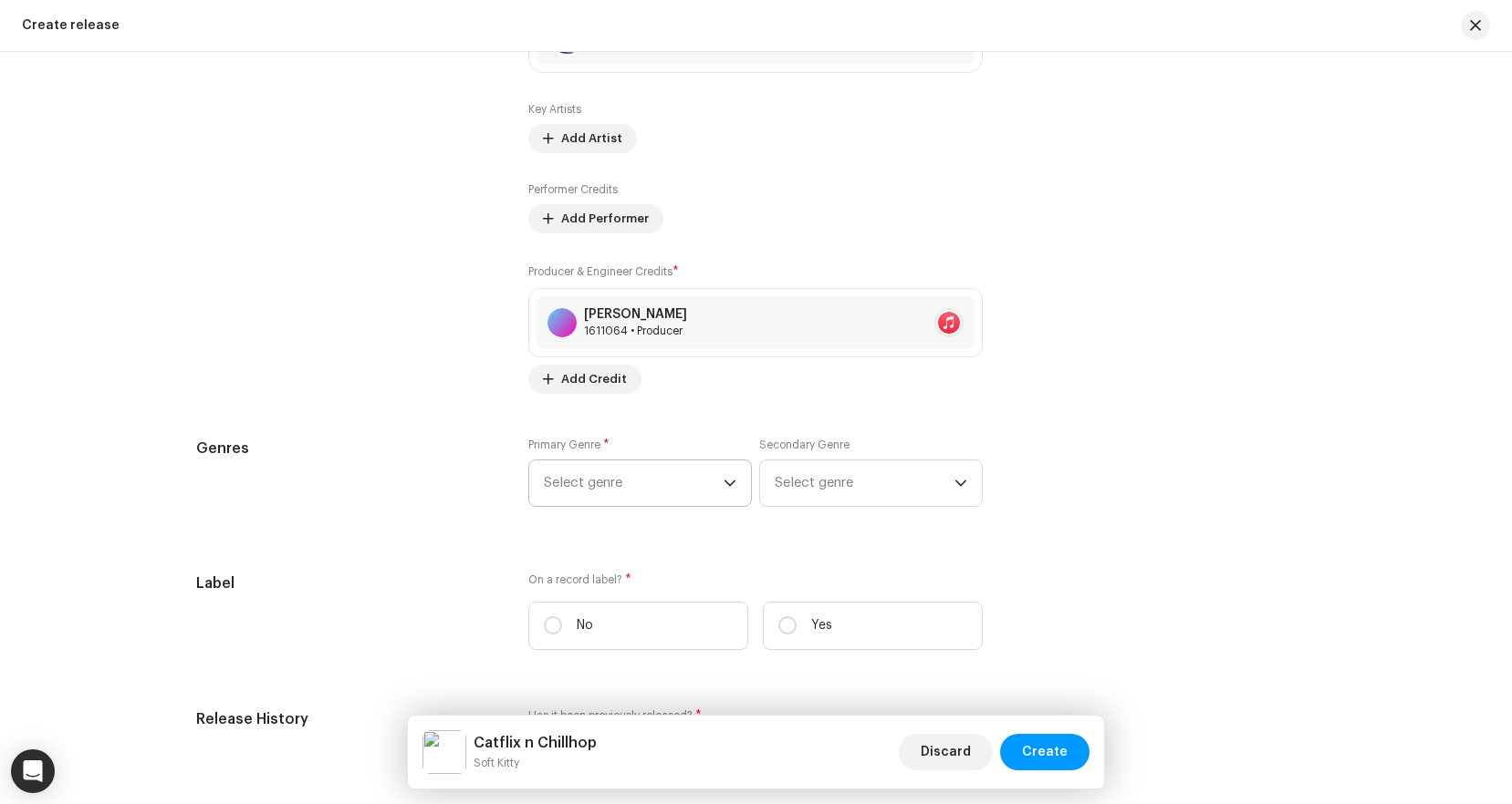
click at [659, 473] on span "Select genre" at bounding box center [634, 483] width 179 height 46
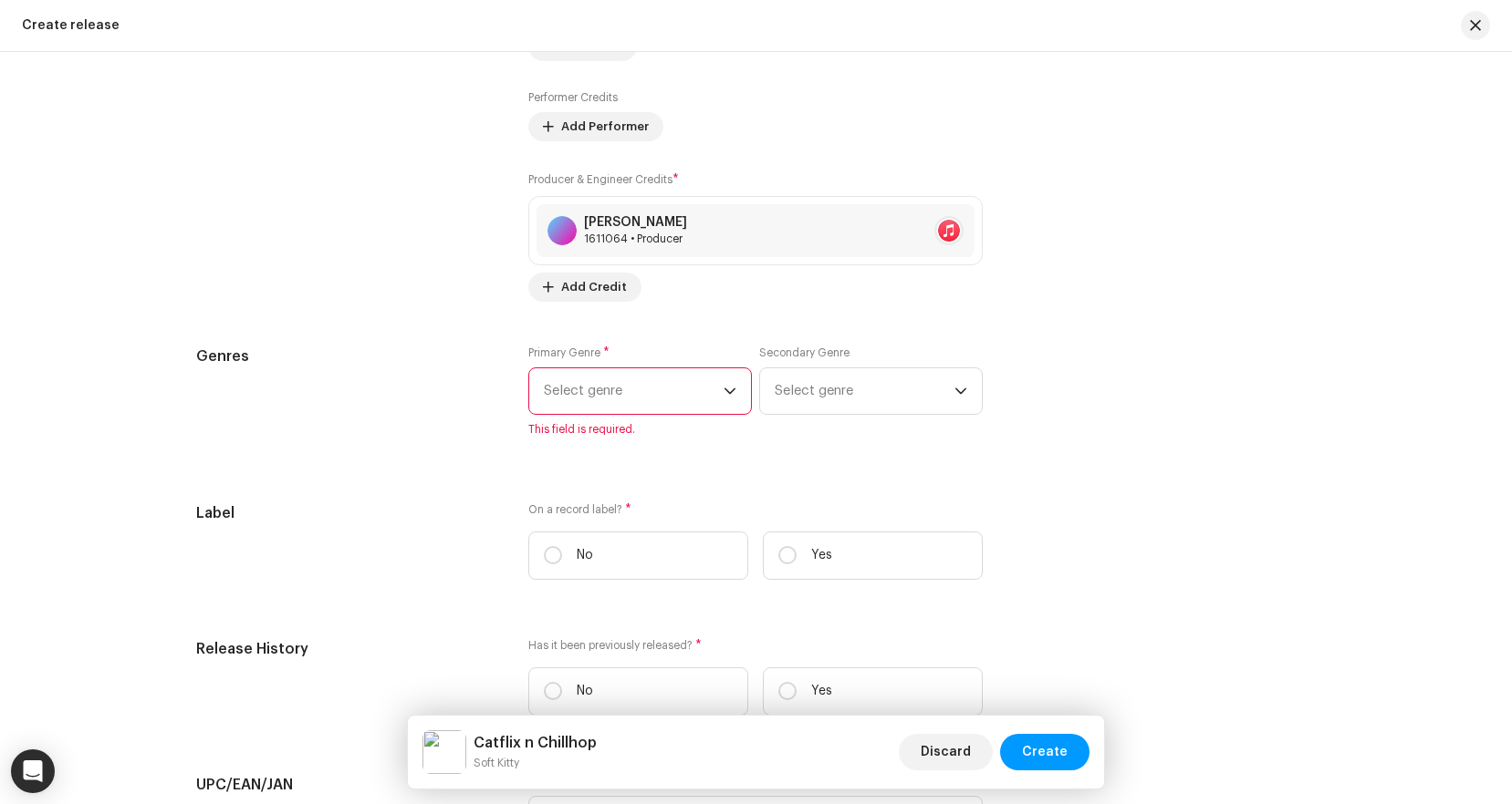
scroll to position [2452, 0]
click at [662, 397] on span "Select genre" at bounding box center [634, 390] width 179 height 46
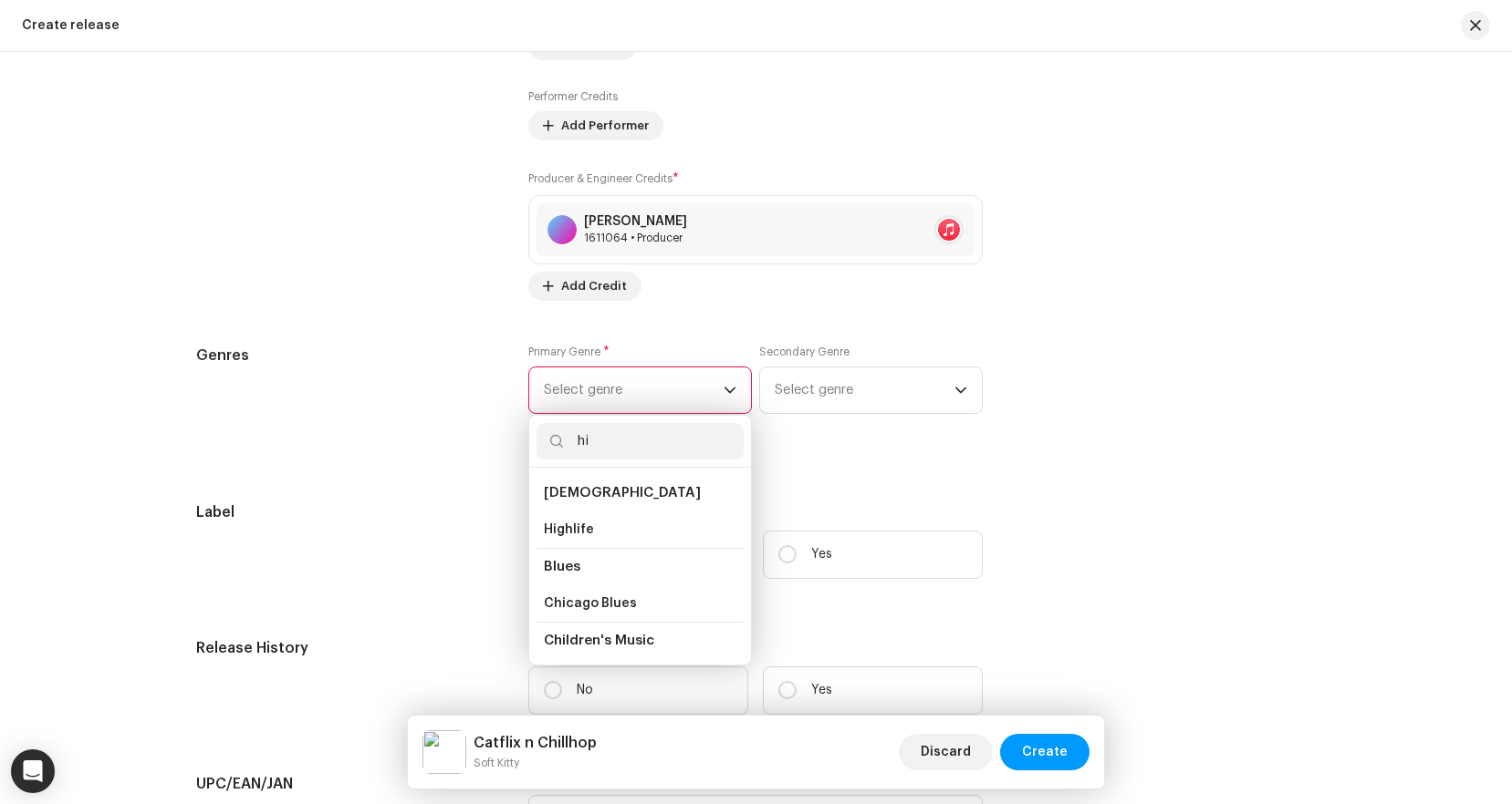
type input "h"
type input "c"
type input "hip"
click at [622, 545] on li "Hip-Hop" at bounding box center [640, 562] width 207 height 36
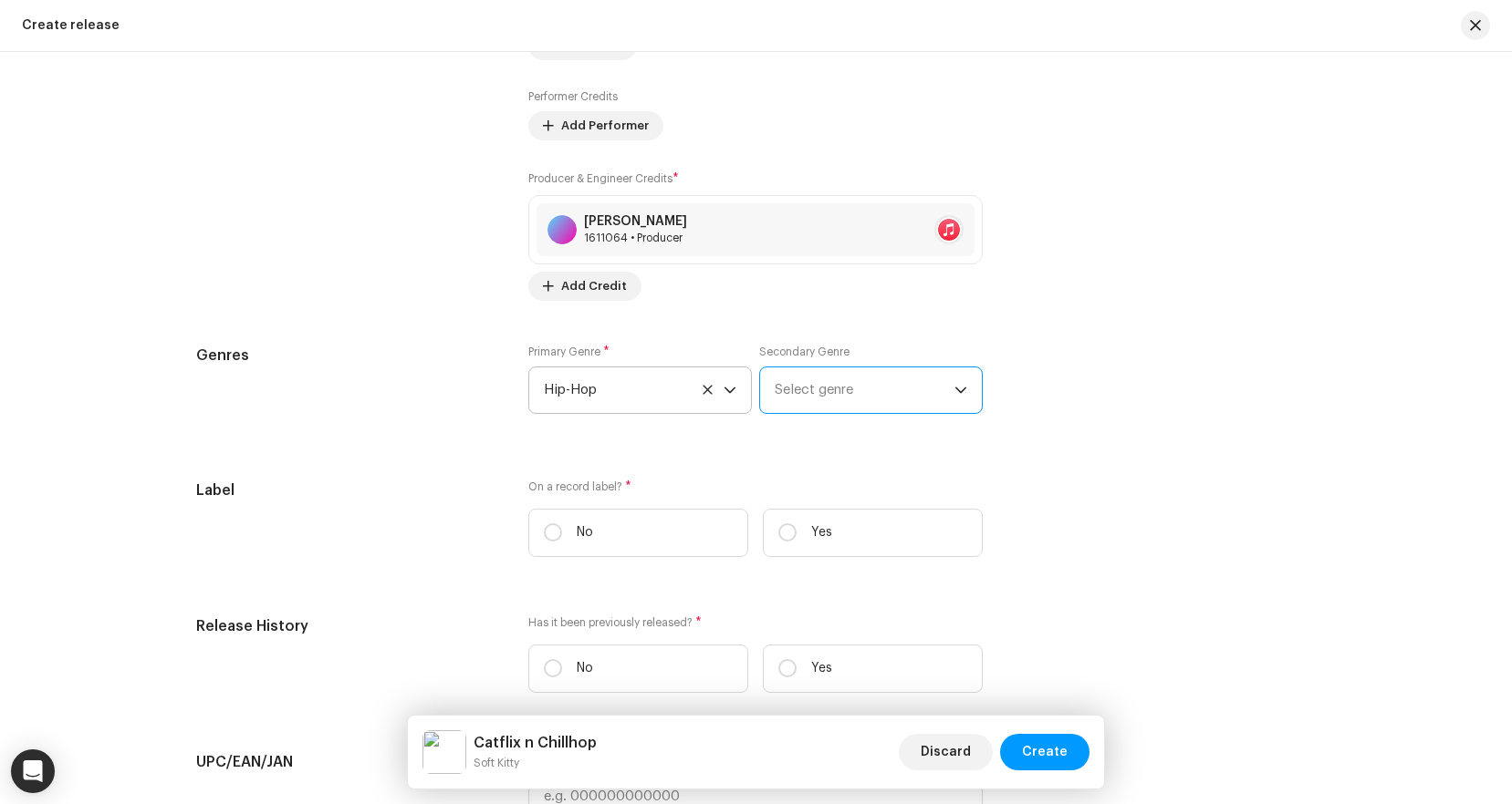
click at [869, 386] on span "Select genre" at bounding box center [864, 390] width 179 height 46
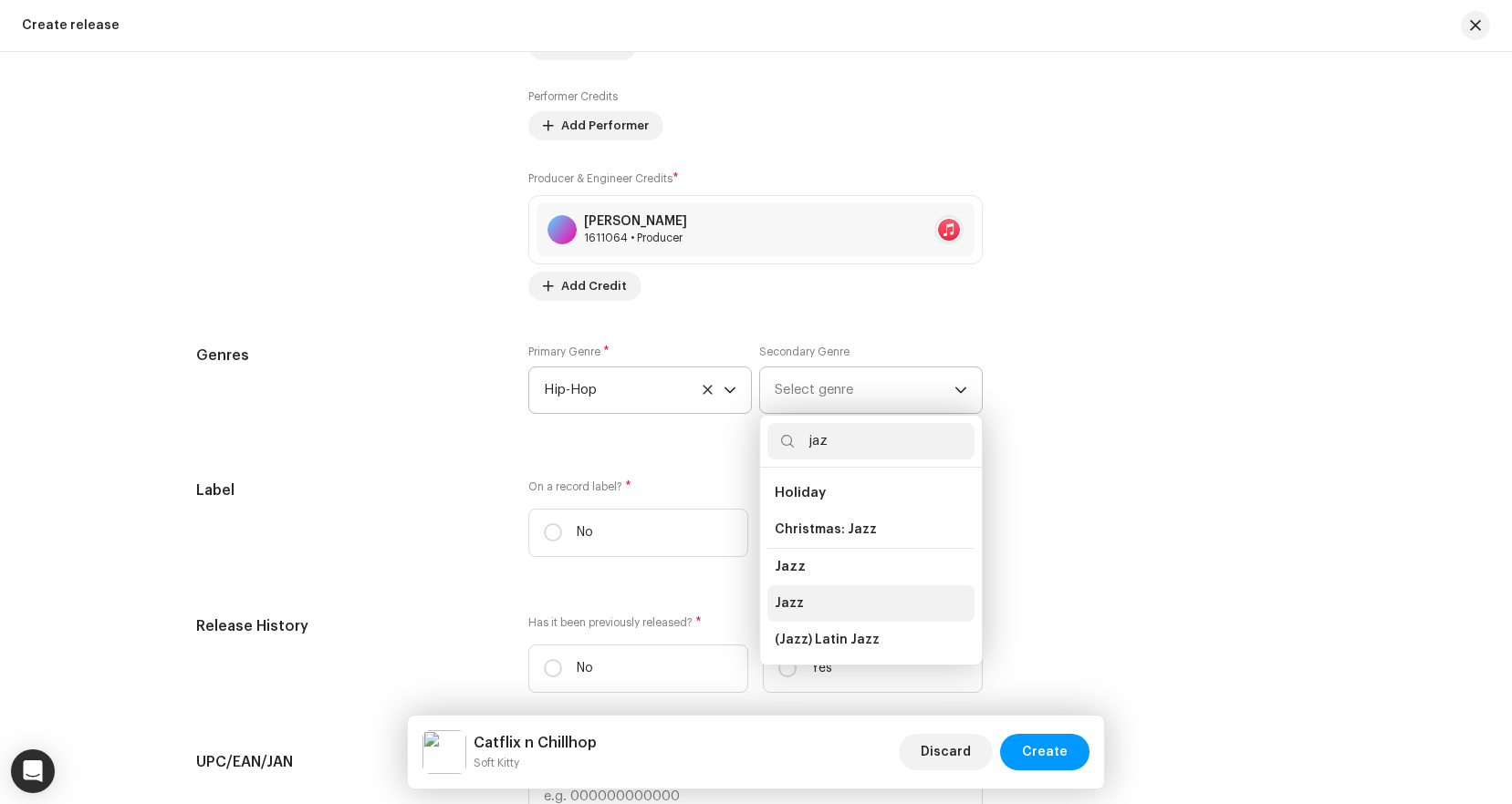
type input "jaz"
click at [812, 593] on li "Jazz" at bounding box center [871, 603] width 207 height 36
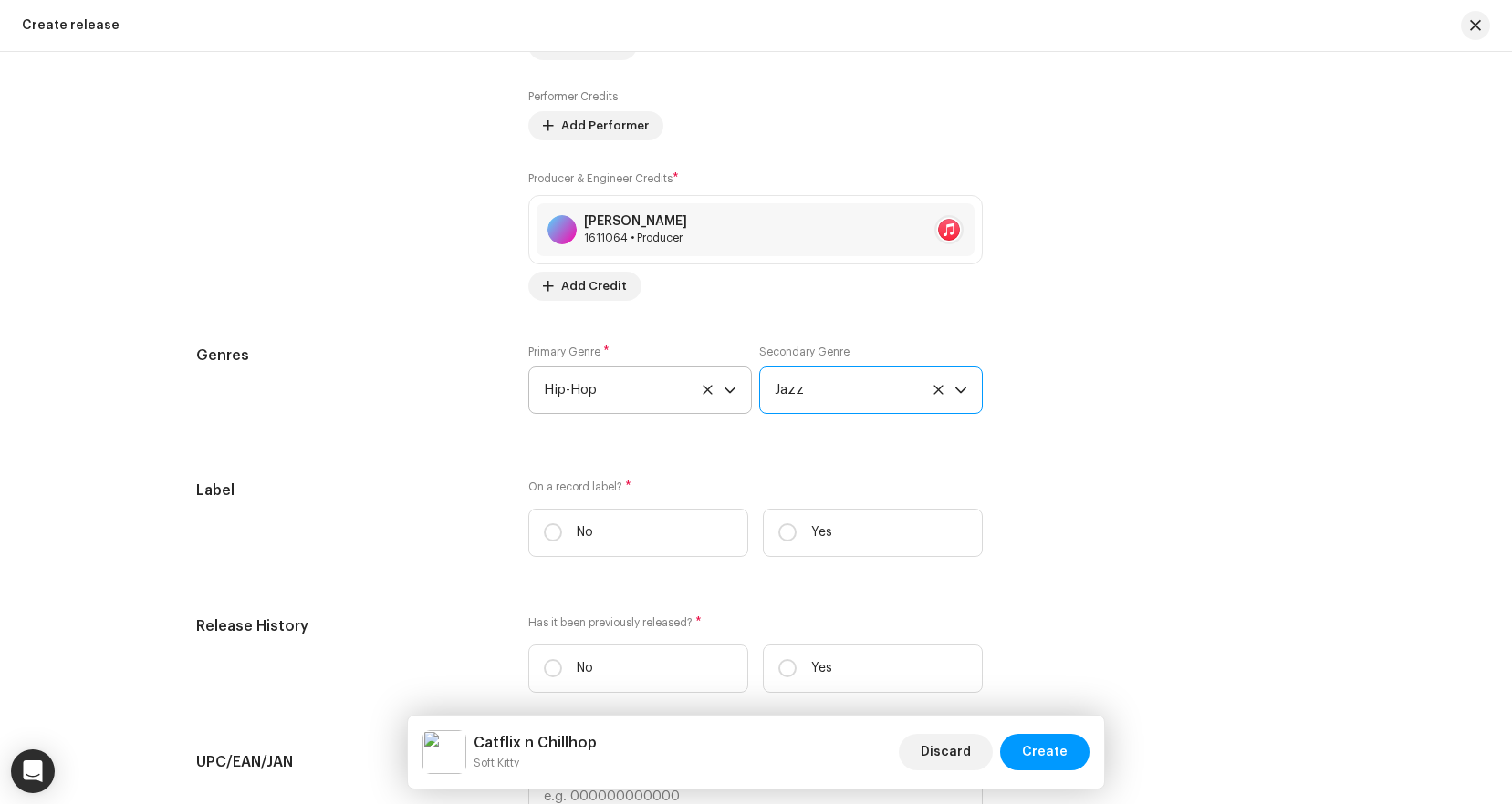
drag, startPoint x: 533, startPoint y: 458, endPoint x: 518, endPoint y: 498, distance: 42.7
click at [533, 458] on div "Prefill release information from track metadata Compilation Is it a compilation…" at bounding box center [756, 69] width 1120 height 2269
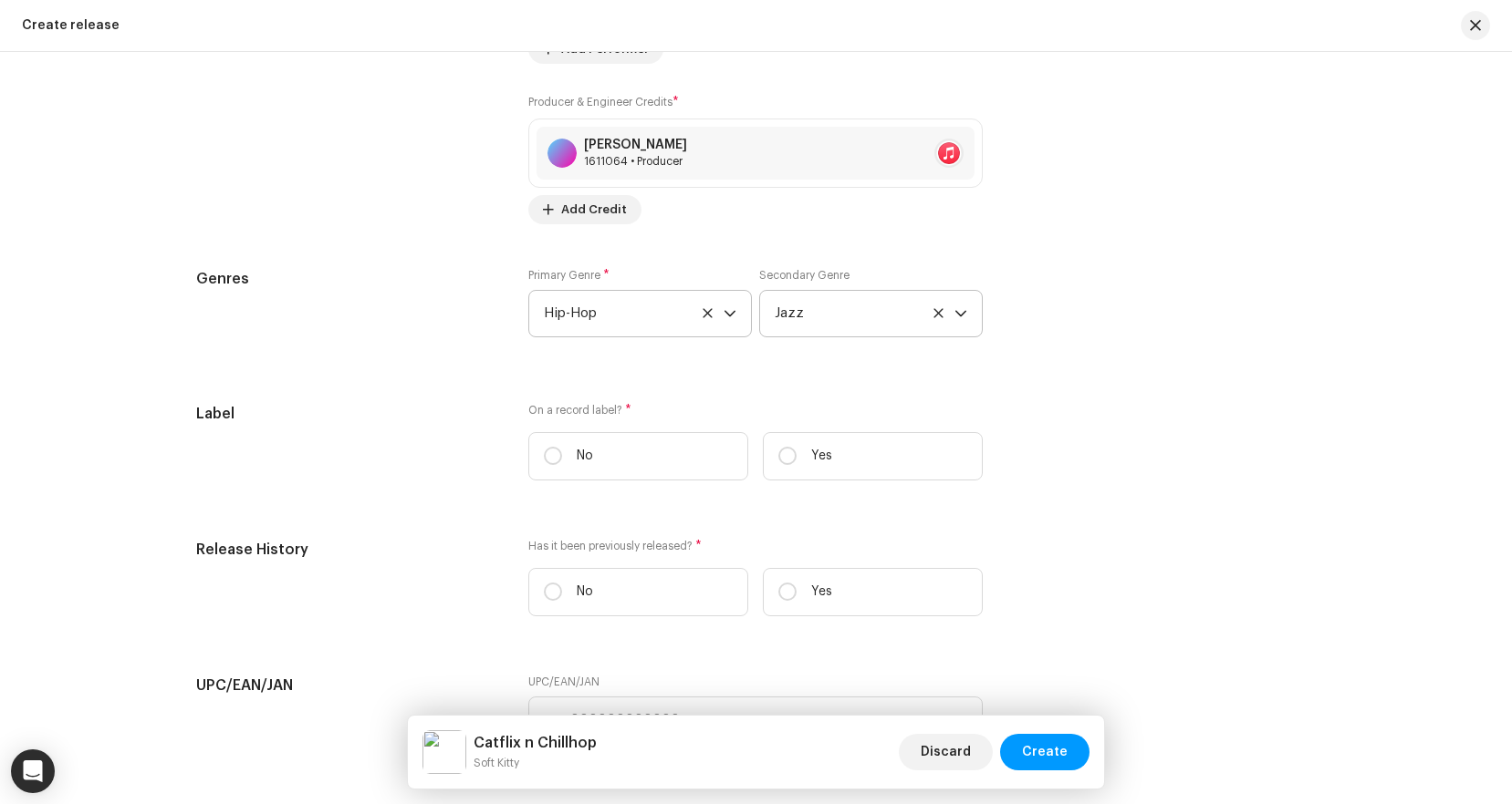
scroll to position [2584, 0]
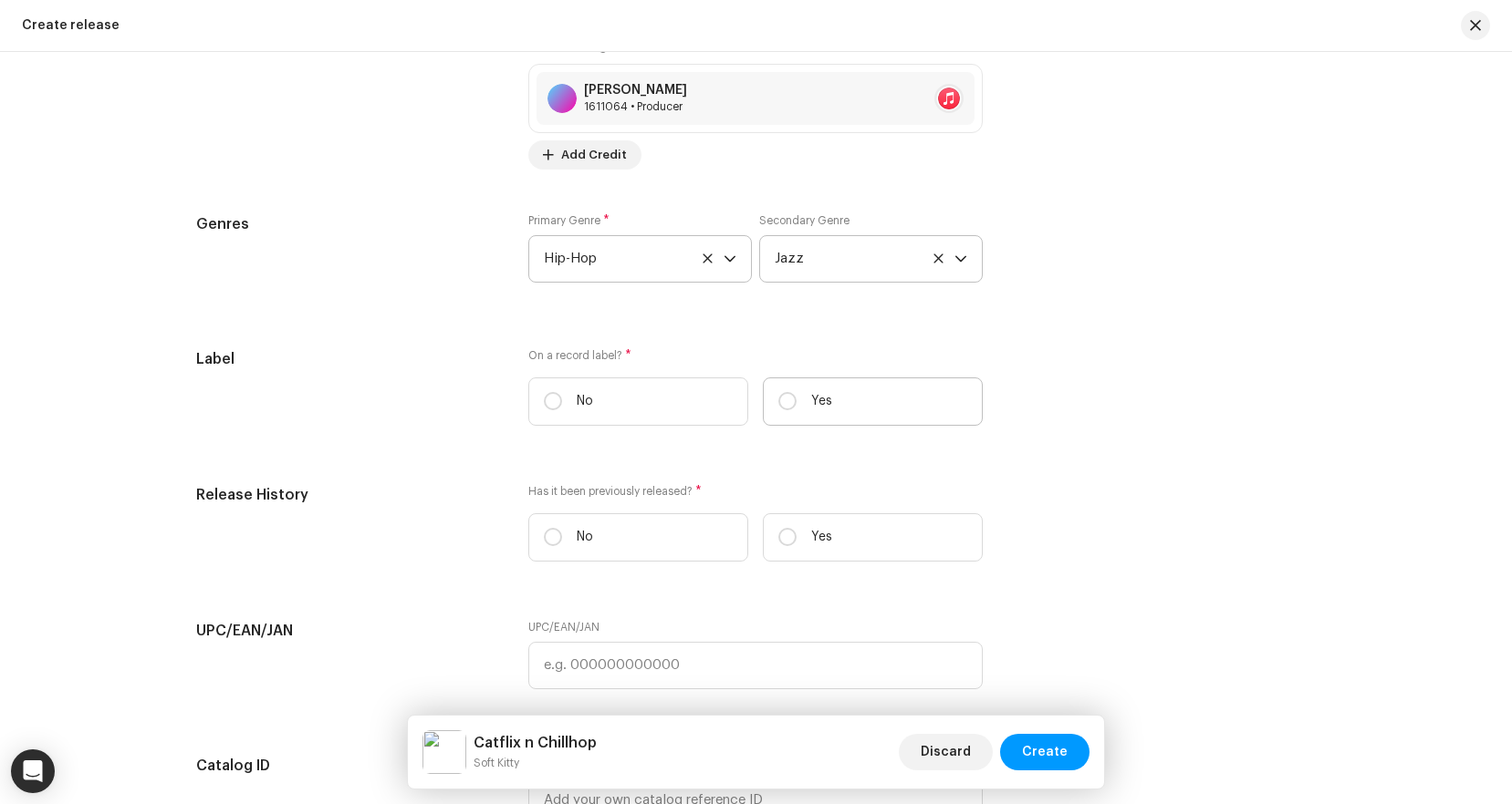
click at [794, 400] on label "Yes" at bounding box center [872, 402] width 220 height 49
click at [794, 400] on input "Yes" at bounding box center [787, 401] width 19 height 19
radio input "true"
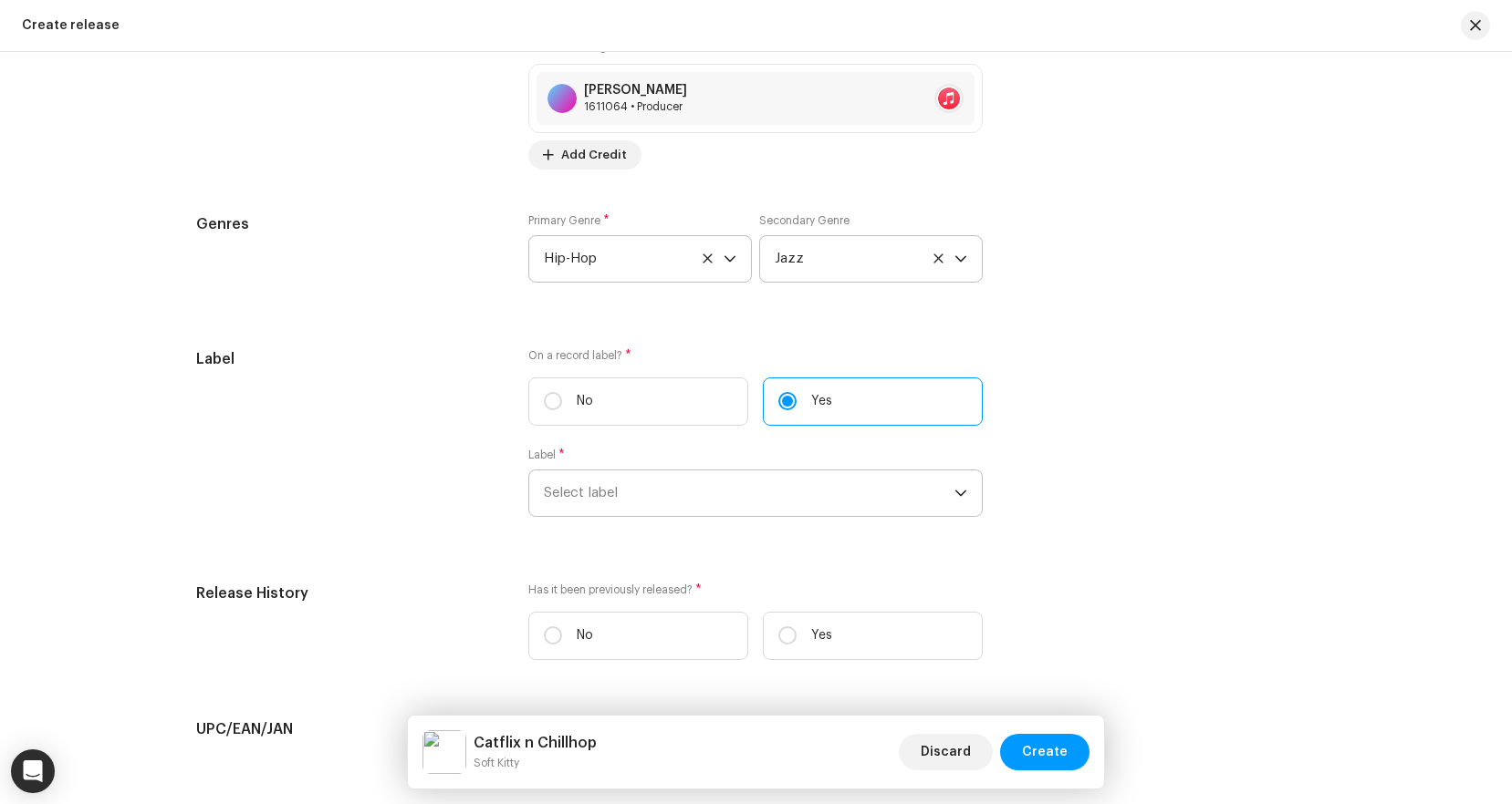
click at [700, 477] on span "Select label" at bounding box center [749, 493] width 410 height 46
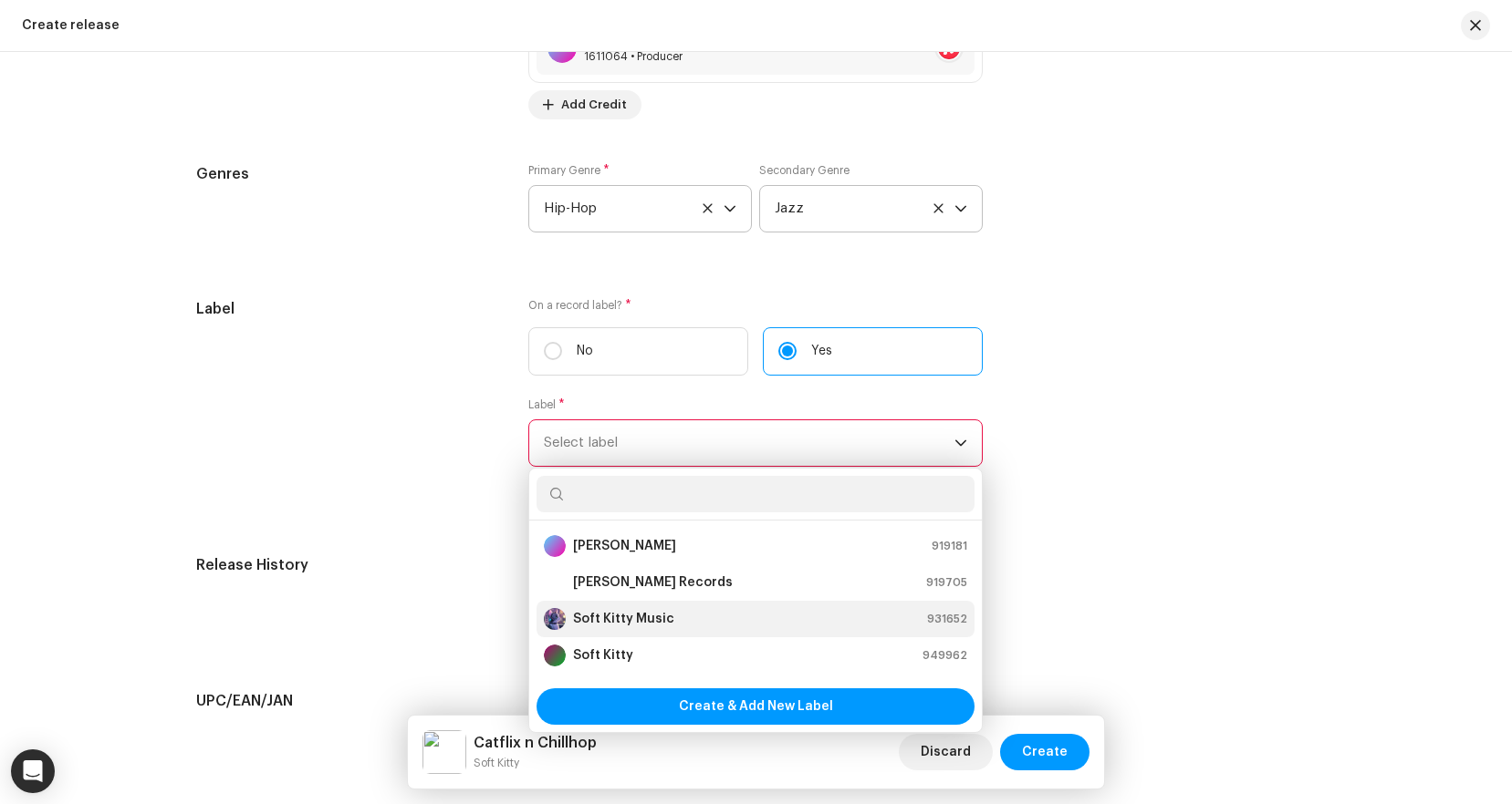
scroll to position [2661, 0]
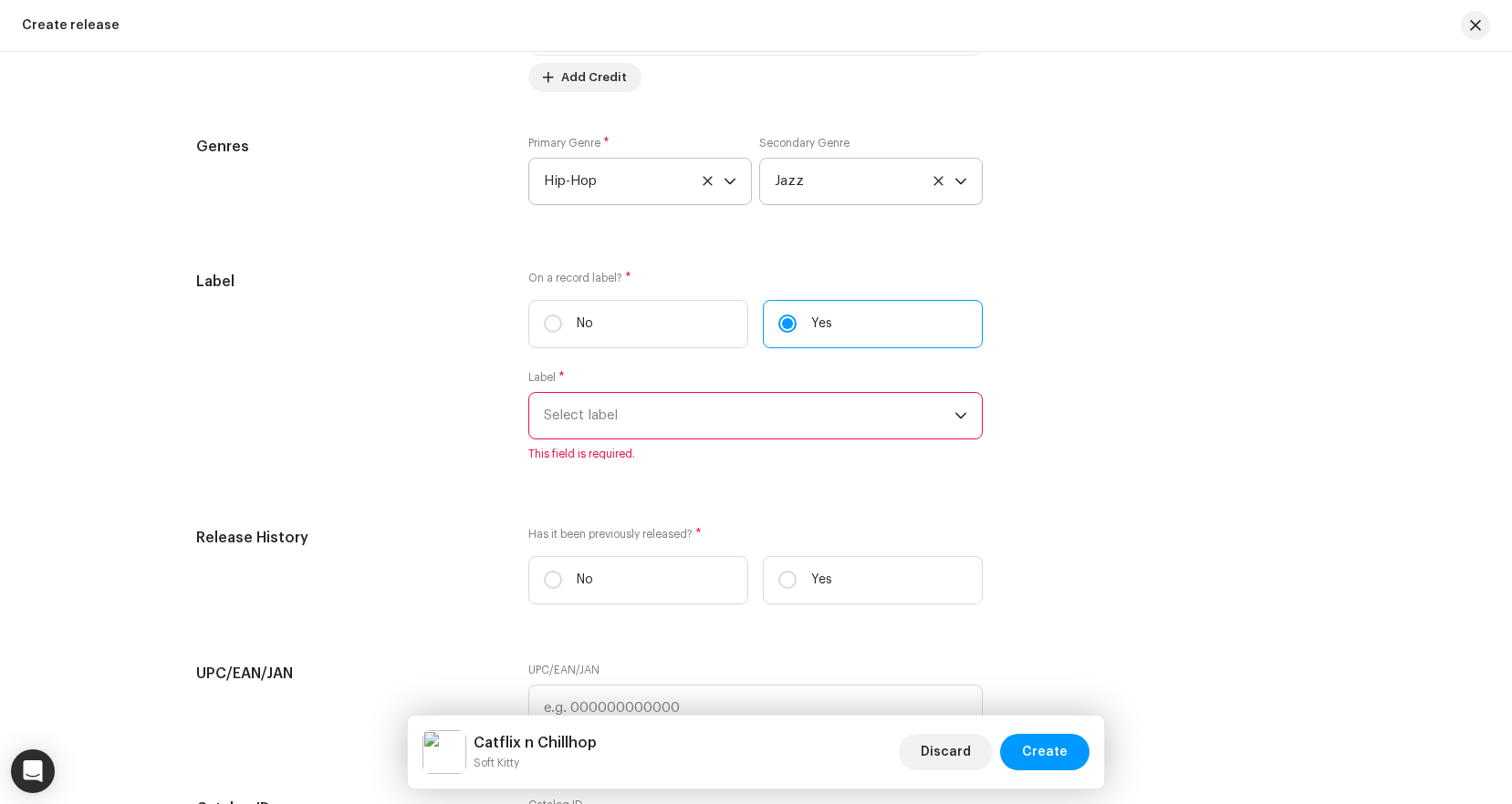
click at [615, 414] on span "Select label" at bounding box center [749, 415] width 410 height 46
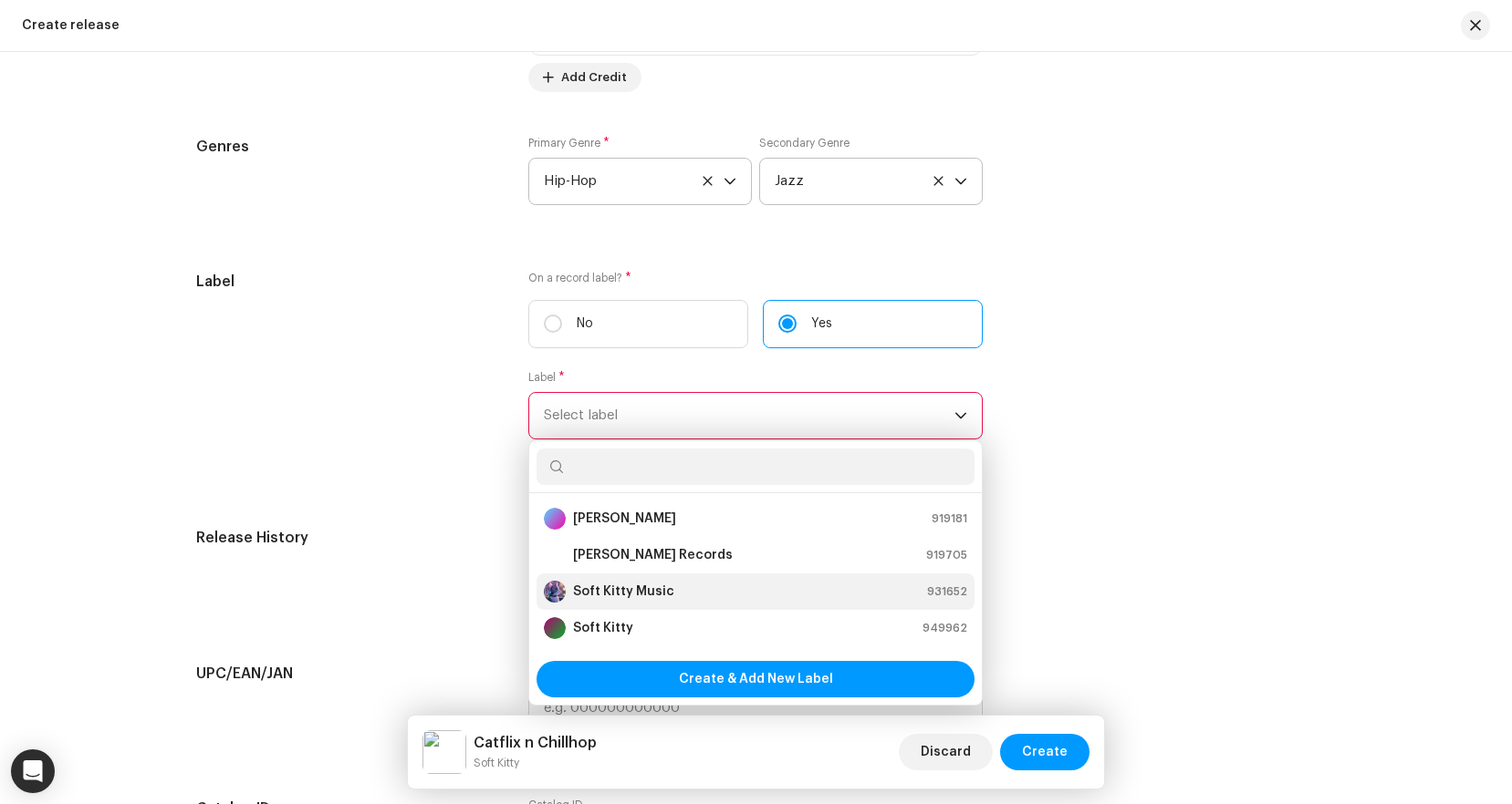
click at [620, 583] on strong "Soft Kitty Music" at bounding box center [624, 592] width 101 height 19
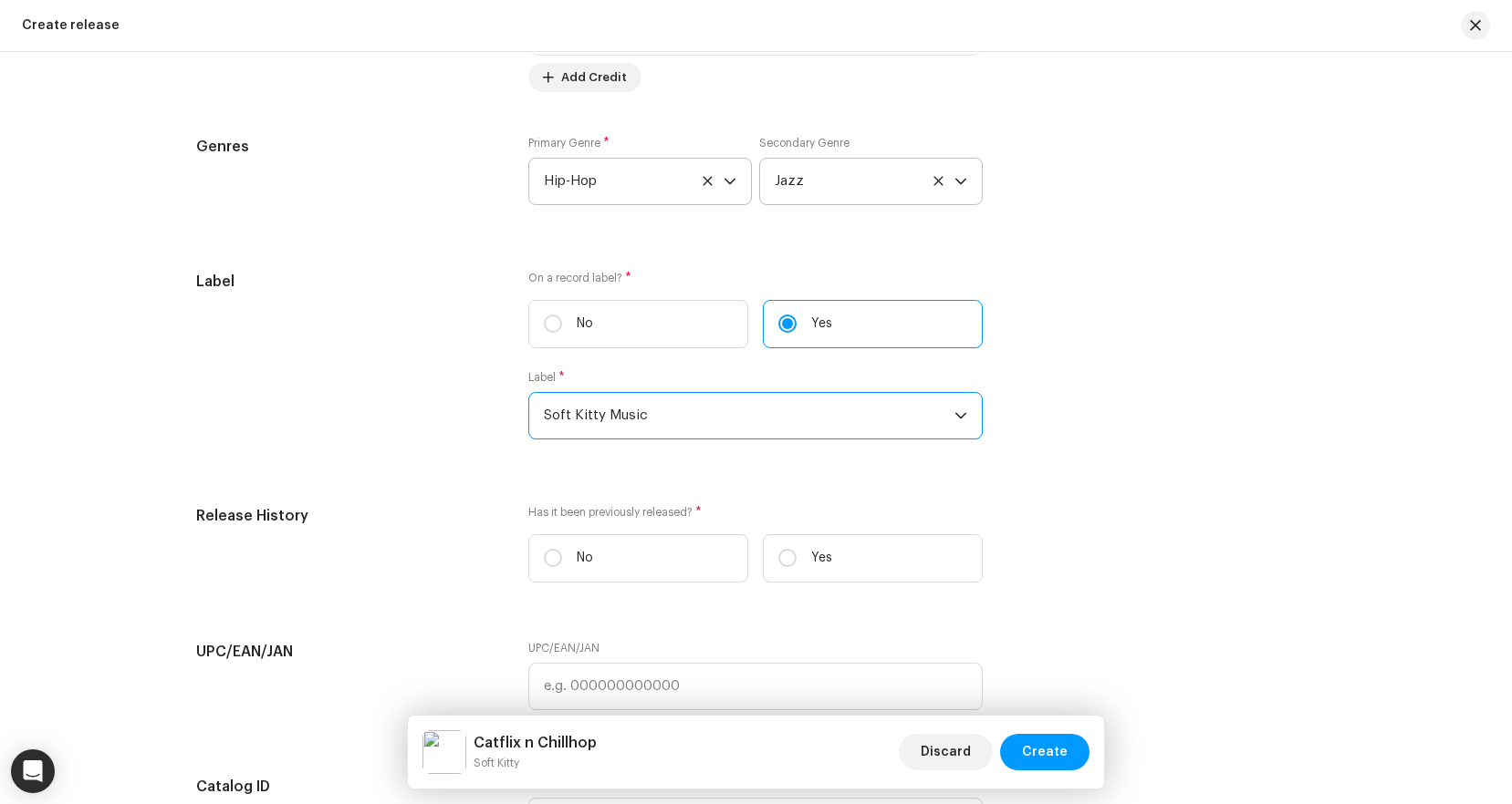
click at [407, 447] on div "Label" at bounding box center [348, 366] width 304 height 191
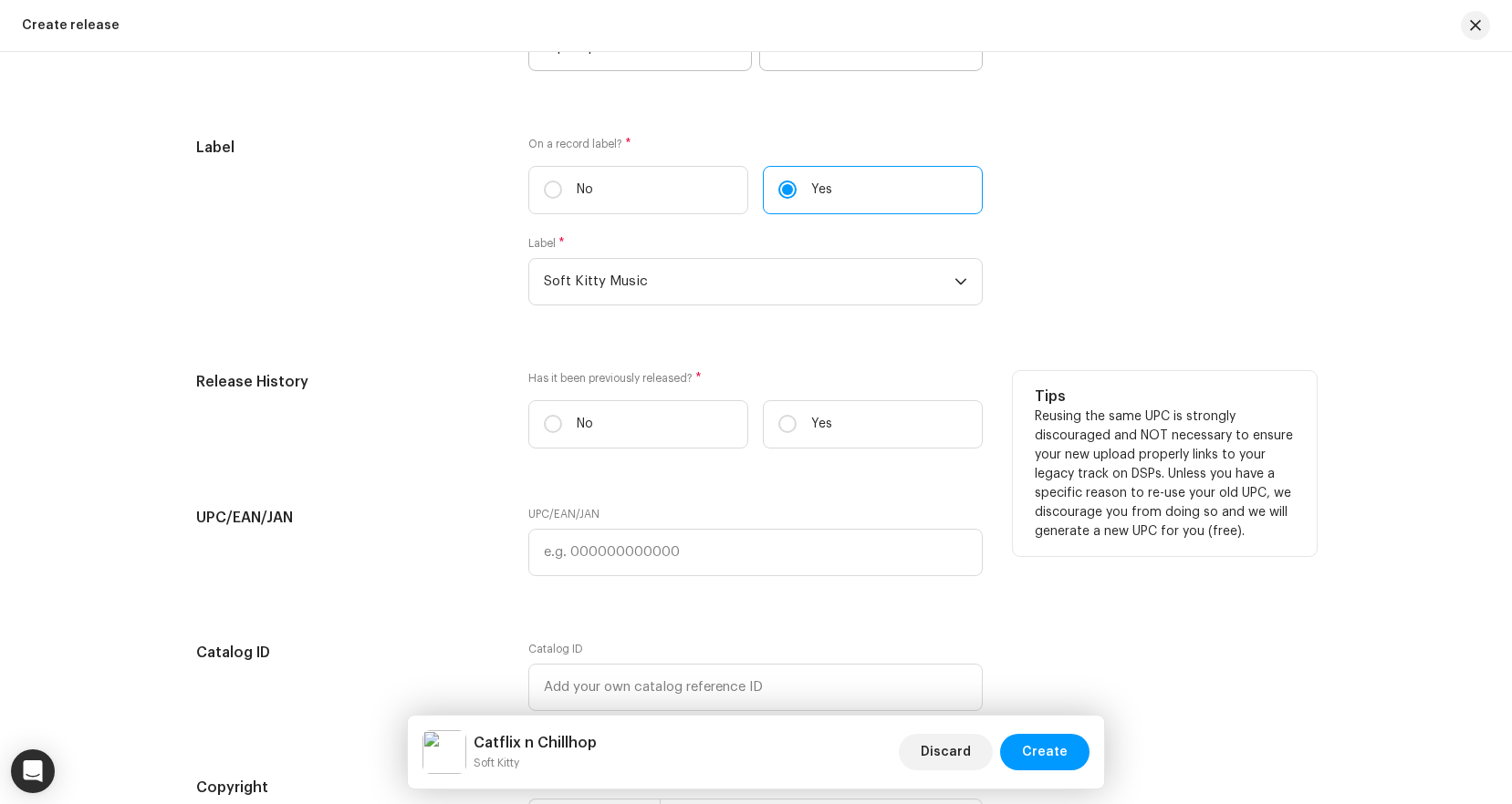
scroll to position [2825, 0]
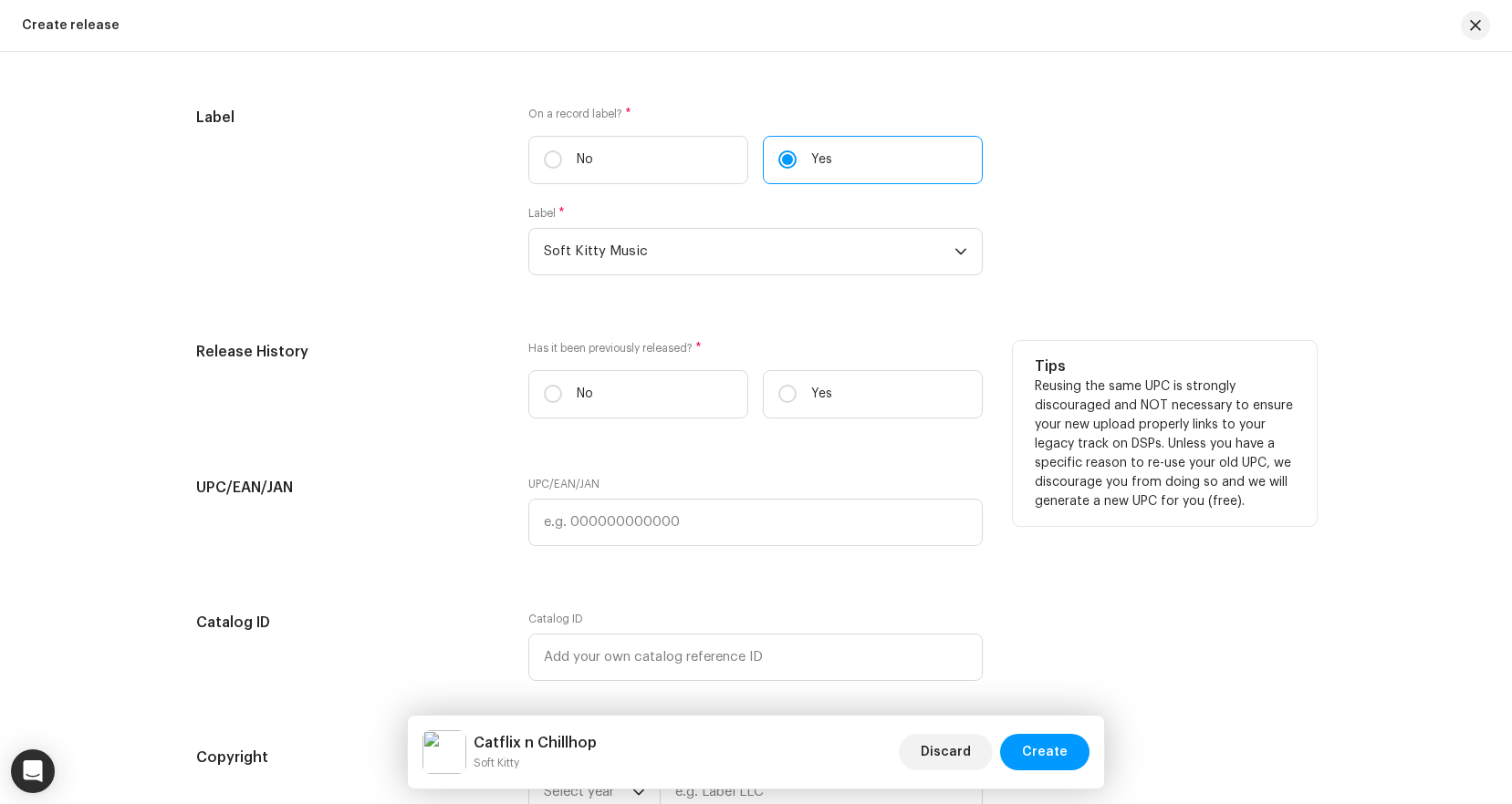
drag, startPoint x: 606, startPoint y: 391, endPoint x: 612, endPoint y: 421, distance: 30.6
click at [606, 391] on label "No" at bounding box center [639, 395] width 220 height 49
click at [562, 391] on input "No" at bounding box center [553, 394] width 19 height 19
radio input "true"
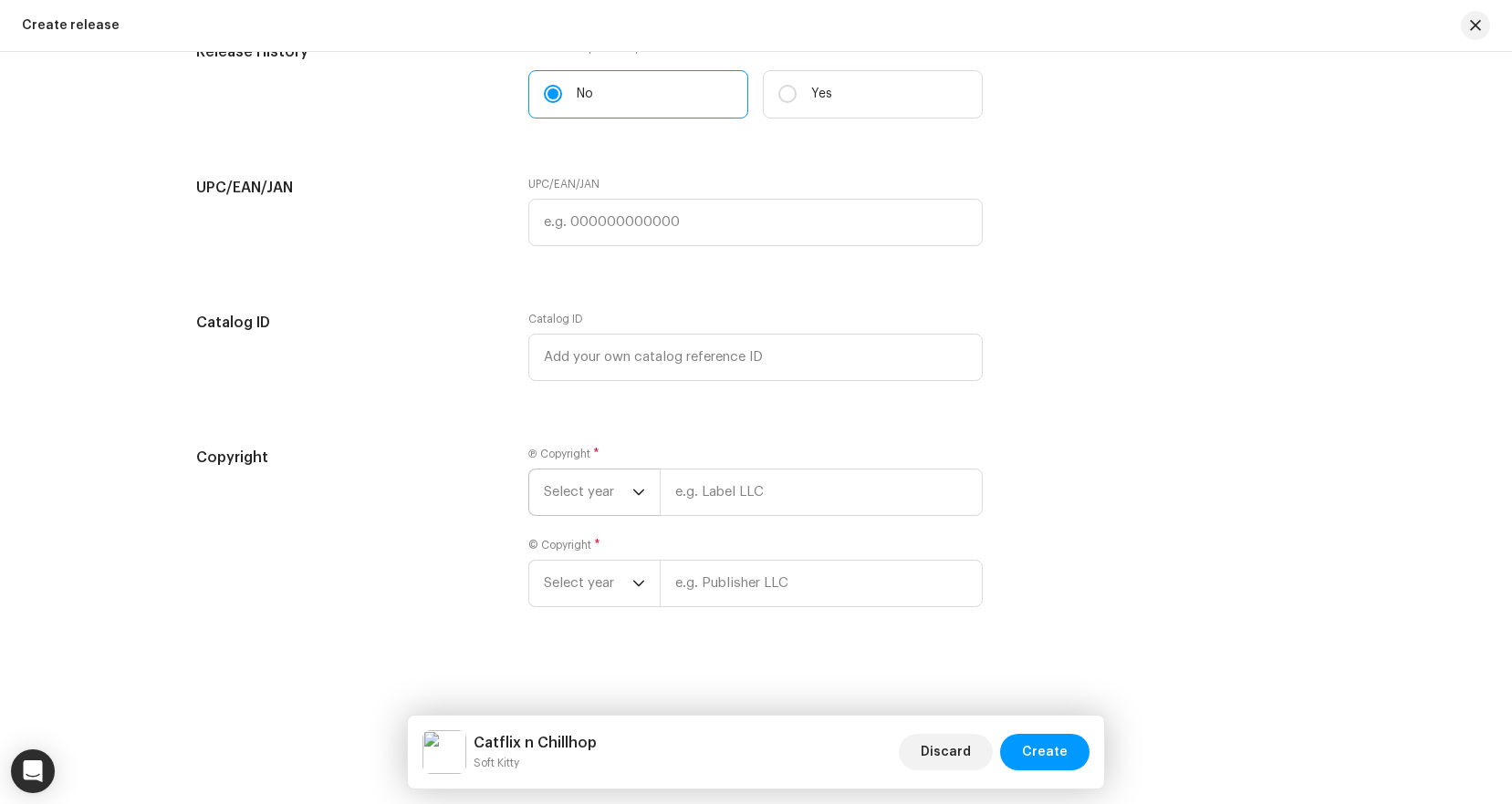
scroll to position [3124, 0]
click at [621, 496] on span "Select year" at bounding box center [588, 493] width 89 height 46
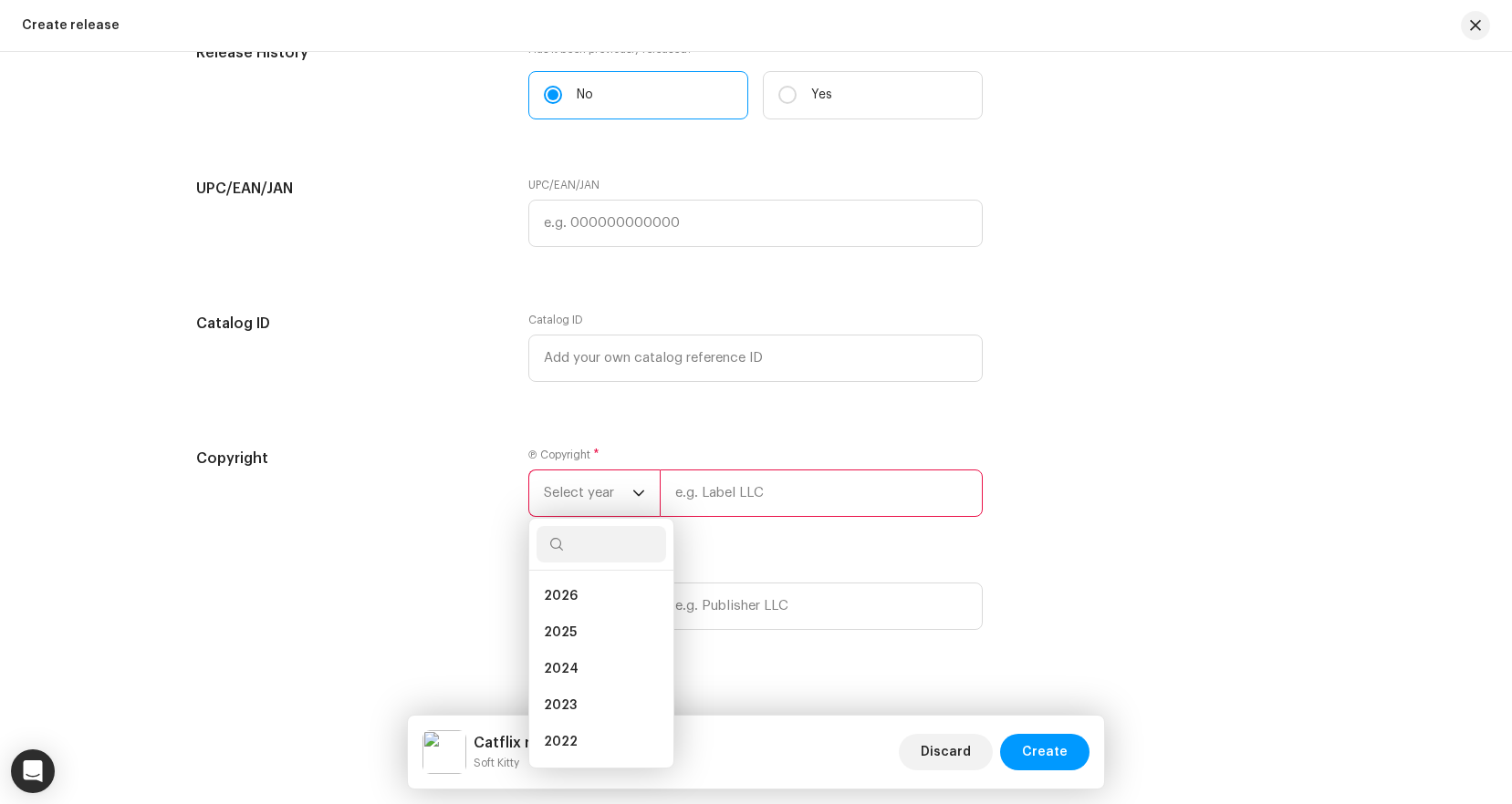
drag, startPoint x: 597, startPoint y: 619, endPoint x: 706, endPoint y: 544, distance: 132.3
click at [597, 619] on li "2025" at bounding box center [601, 632] width 130 height 36
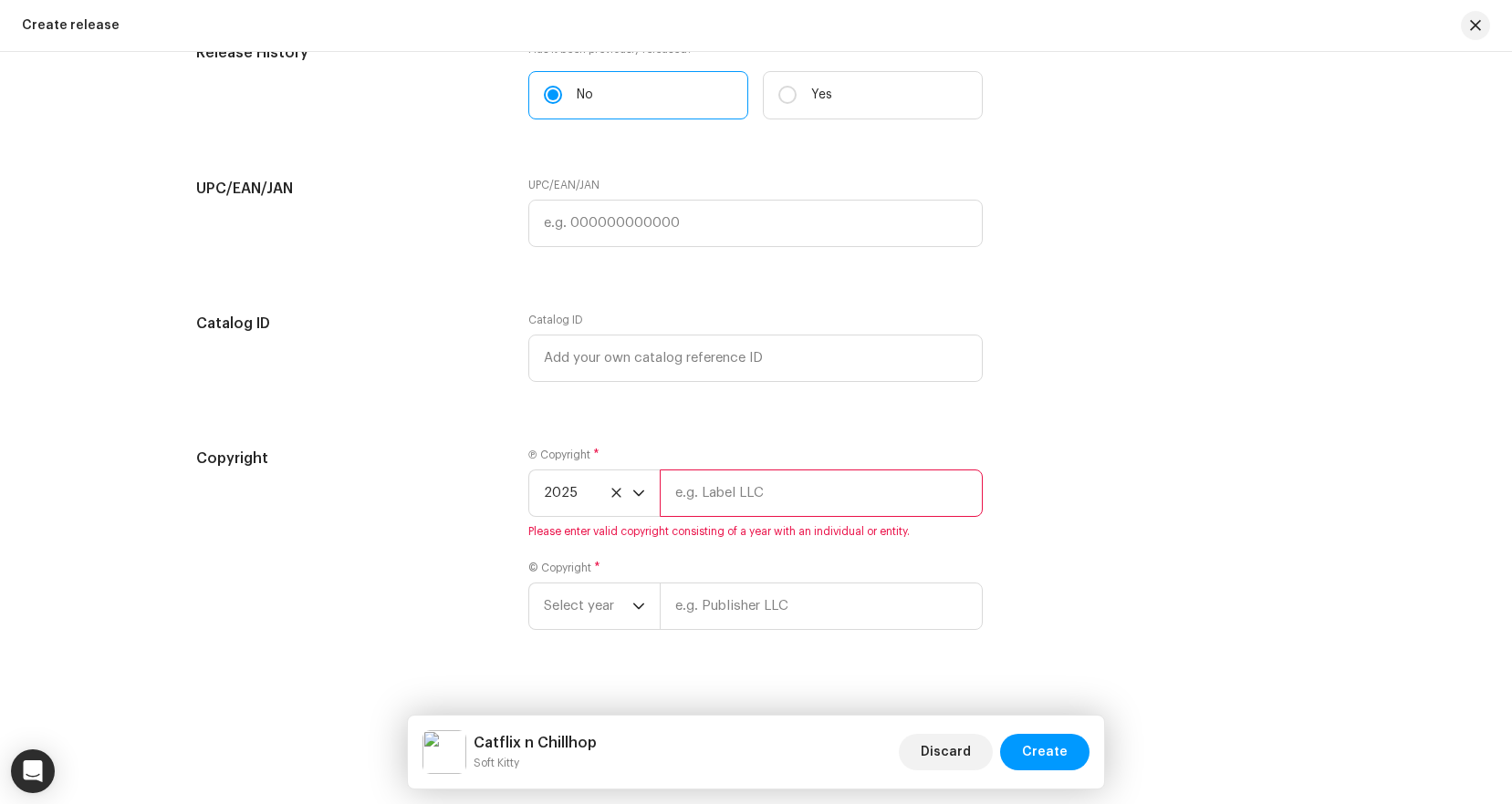
click at [734, 497] on input "text" at bounding box center [821, 493] width 323 height 48
type input "Soft Kitty Music"
click at [615, 599] on span "Select year" at bounding box center [588, 606] width 89 height 46
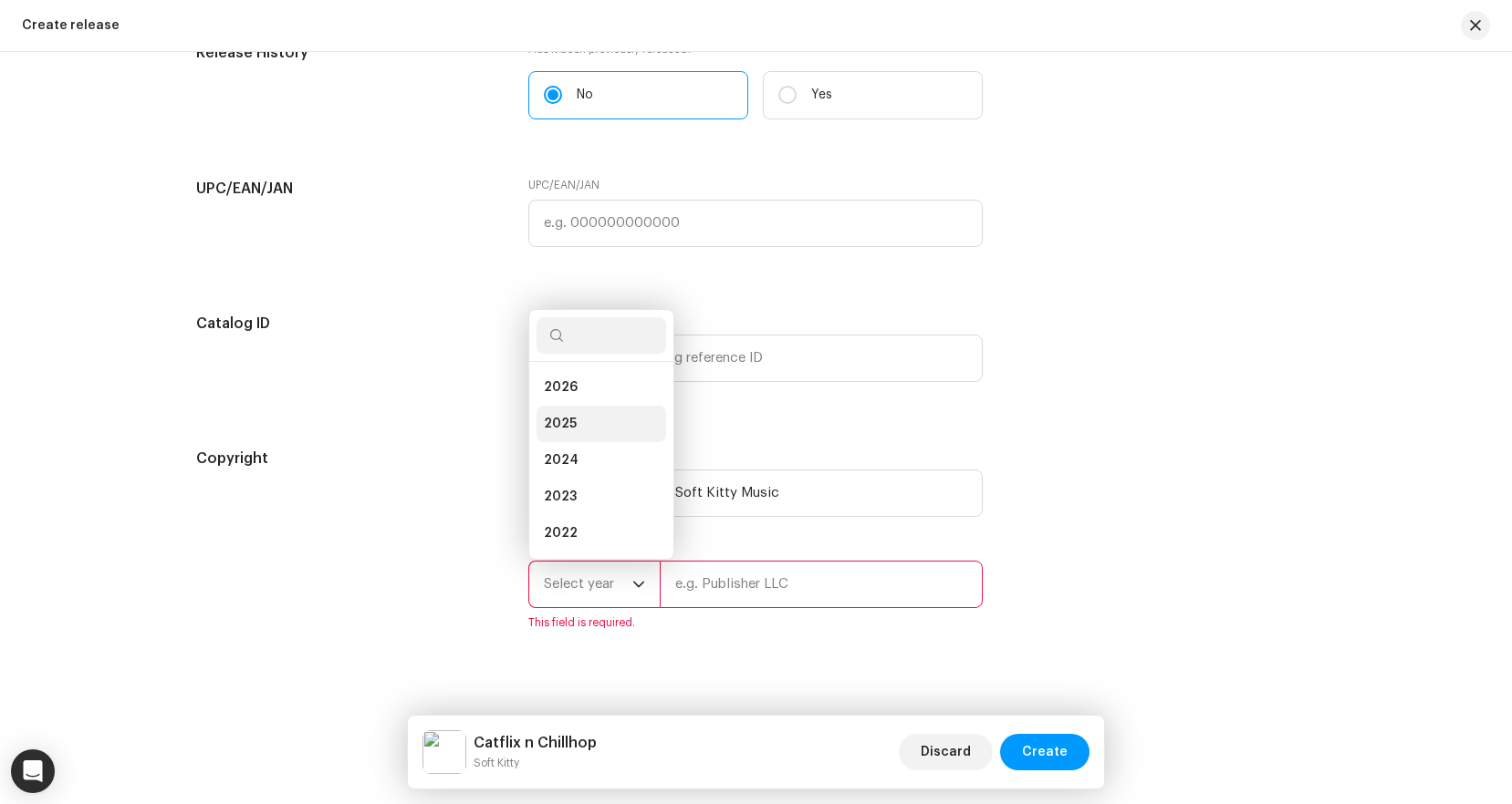
scroll to position [29, 0]
click at [604, 393] on li "2025" at bounding box center [601, 394] width 130 height 36
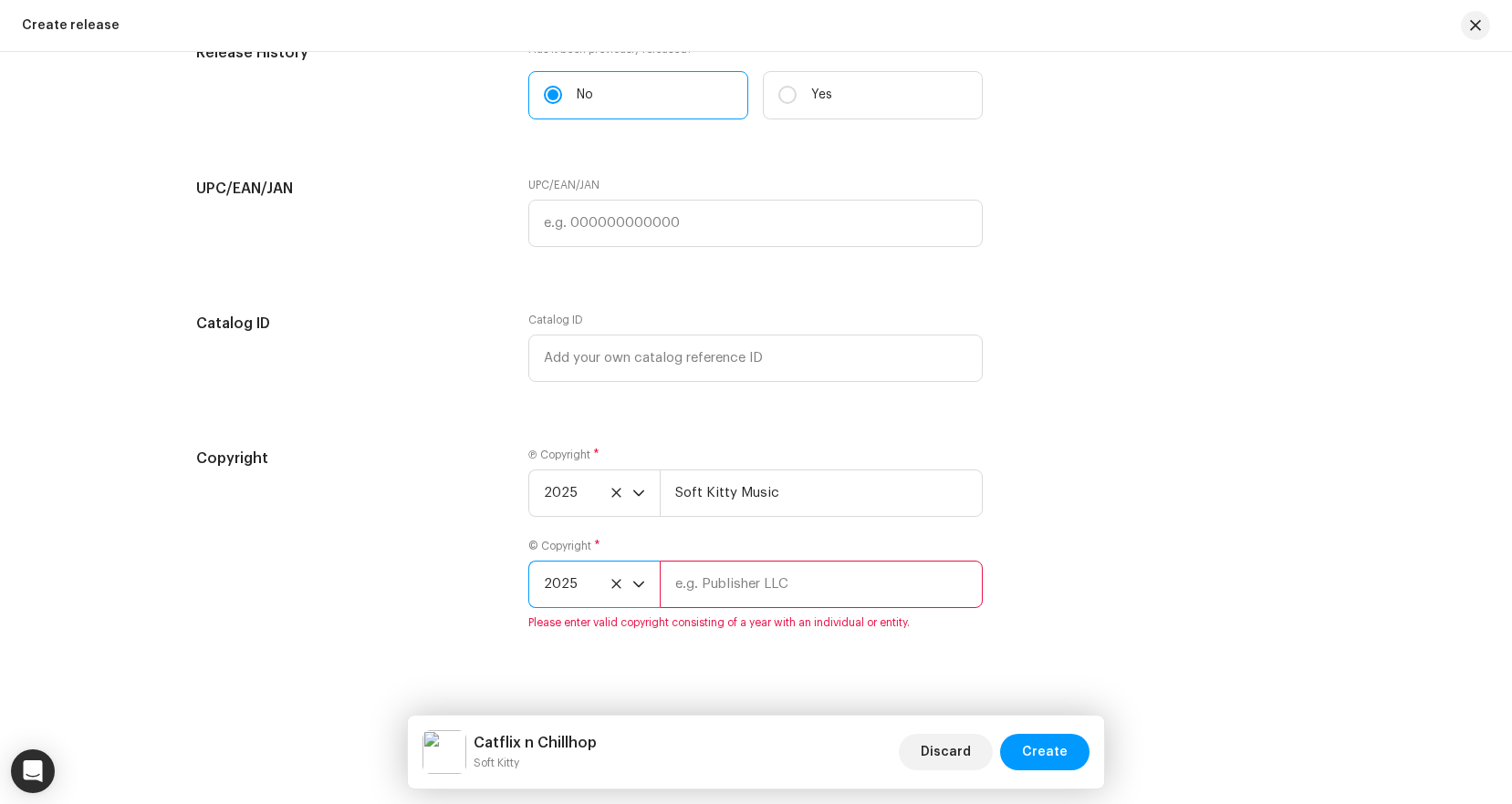
click at [761, 594] on input "text" at bounding box center [821, 585] width 323 height 48
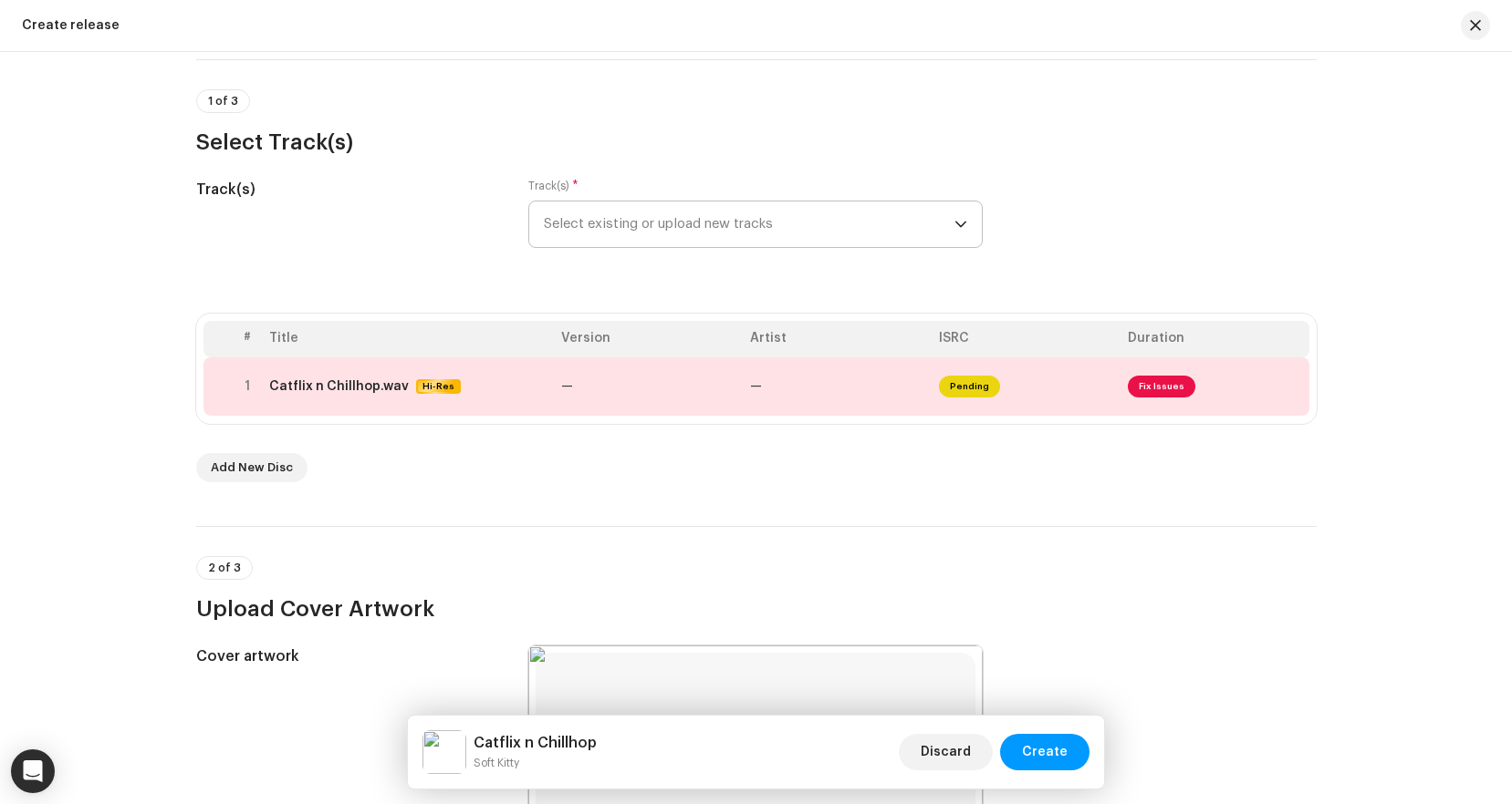
scroll to position [122, 0]
type input "Soft Kitty Music"
click at [684, 228] on span "Select existing or upload new tracks" at bounding box center [749, 226] width 410 height 46
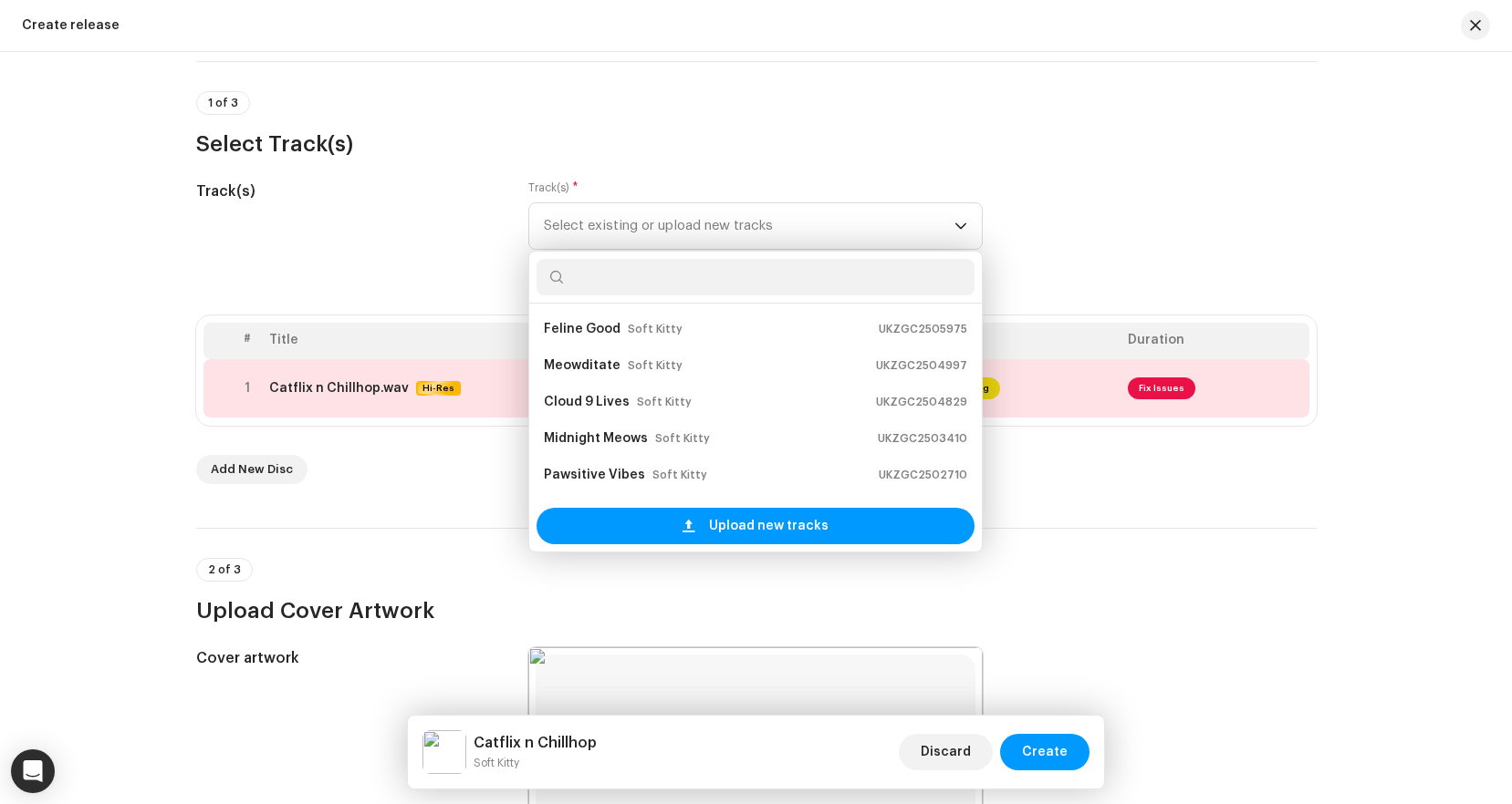
click at [395, 251] on div "Track(s)" at bounding box center [348, 226] width 304 height 92
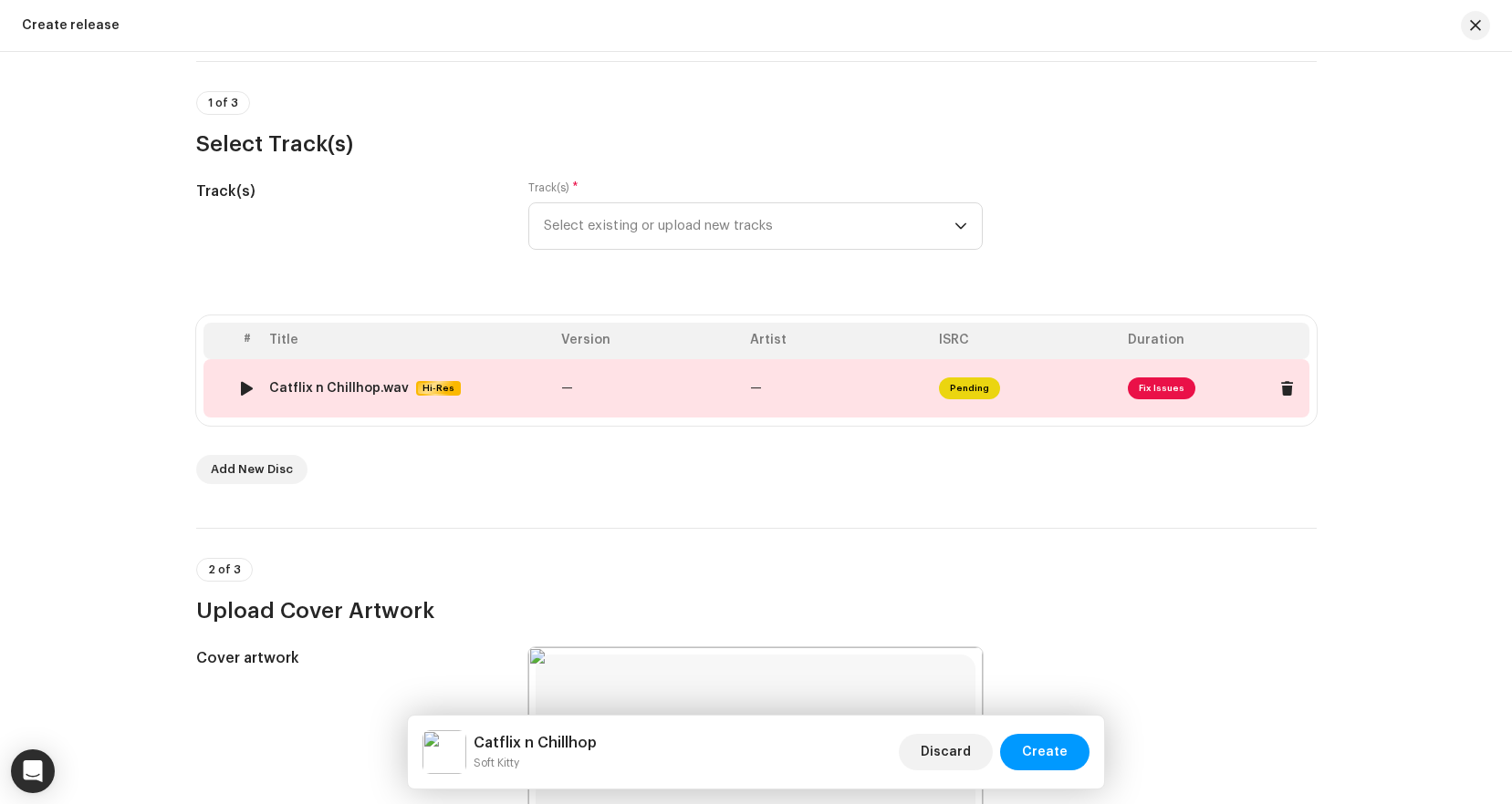
click at [1166, 389] on span "Fix Issues" at bounding box center [1161, 388] width 67 height 21
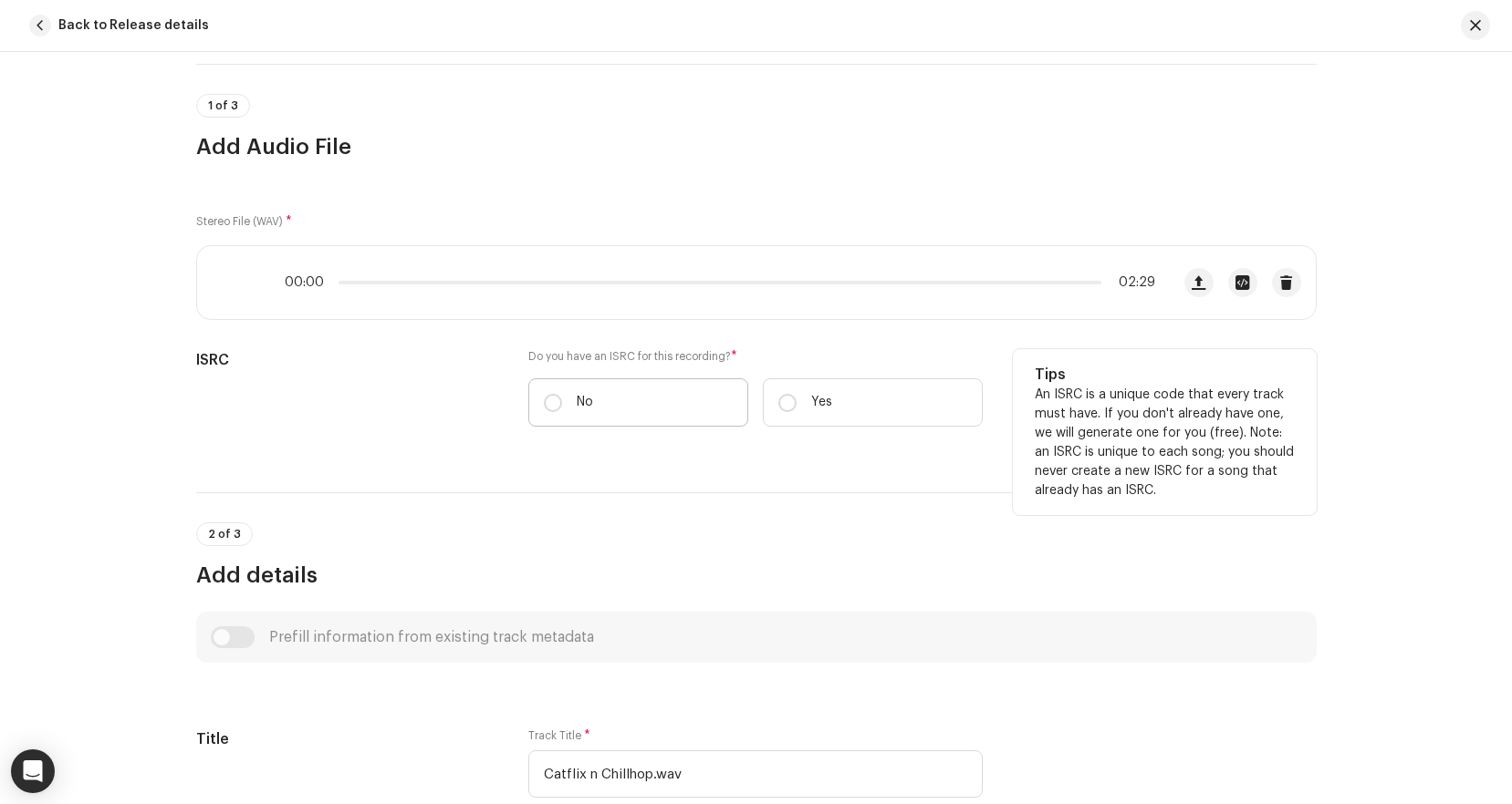
scroll to position [133, 0]
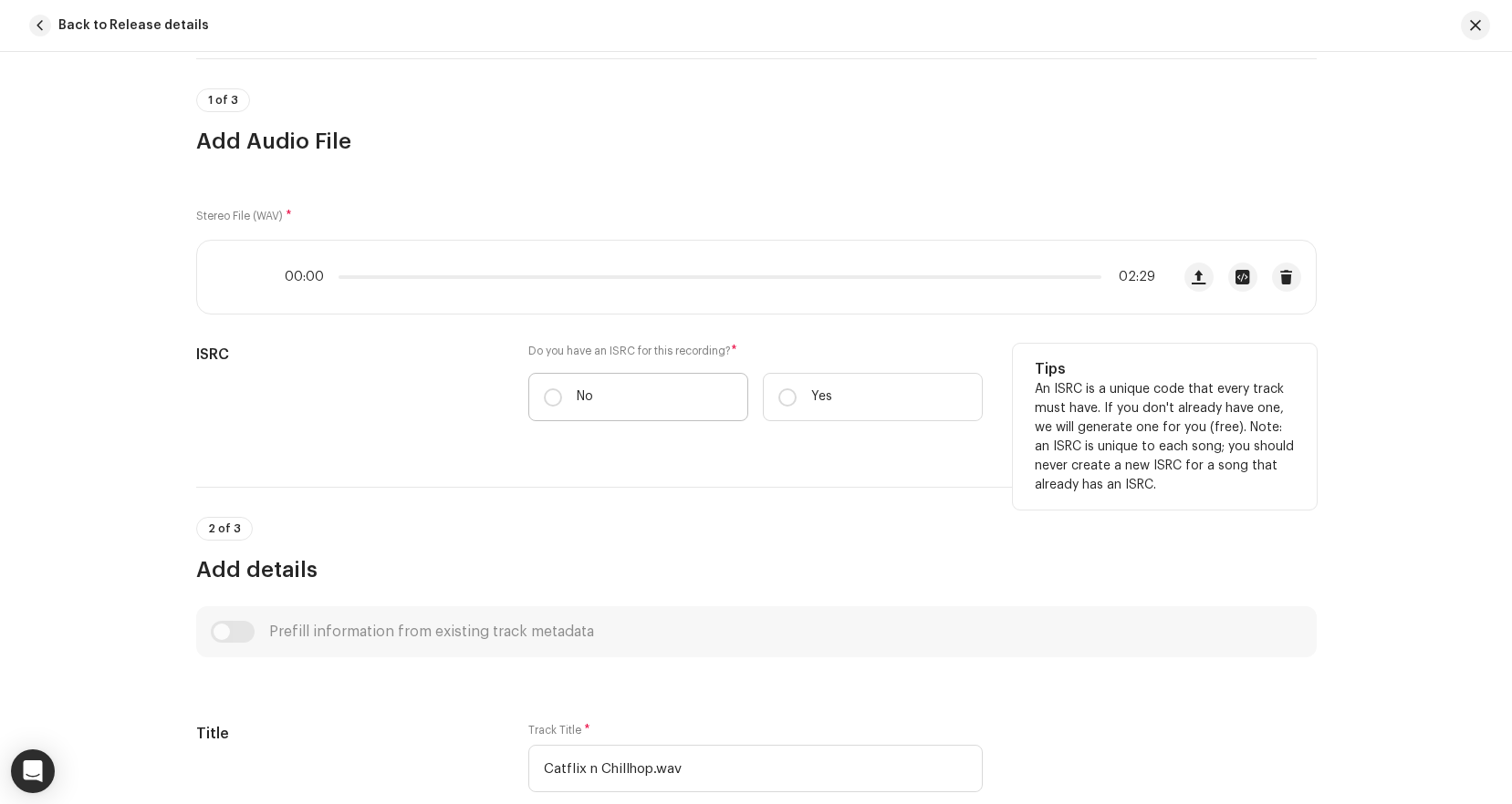
drag, startPoint x: 523, startPoint y: 385, endPoint x: 538, endPoint y: 394, distance: 17.5
click at [523, 385] on div "ISRC Do you have an ISRC for this recording? * No Yes Tips An ISRC is a unique …" at bounding box center [756, 394] width 1120 height 99
click at [539, 395] on label "No" at bounding box center [639, 398] width 220 height 49
click at [544, 395] on input "No" at bounding box center [553, 398] width 19 height 19
radio input "true"
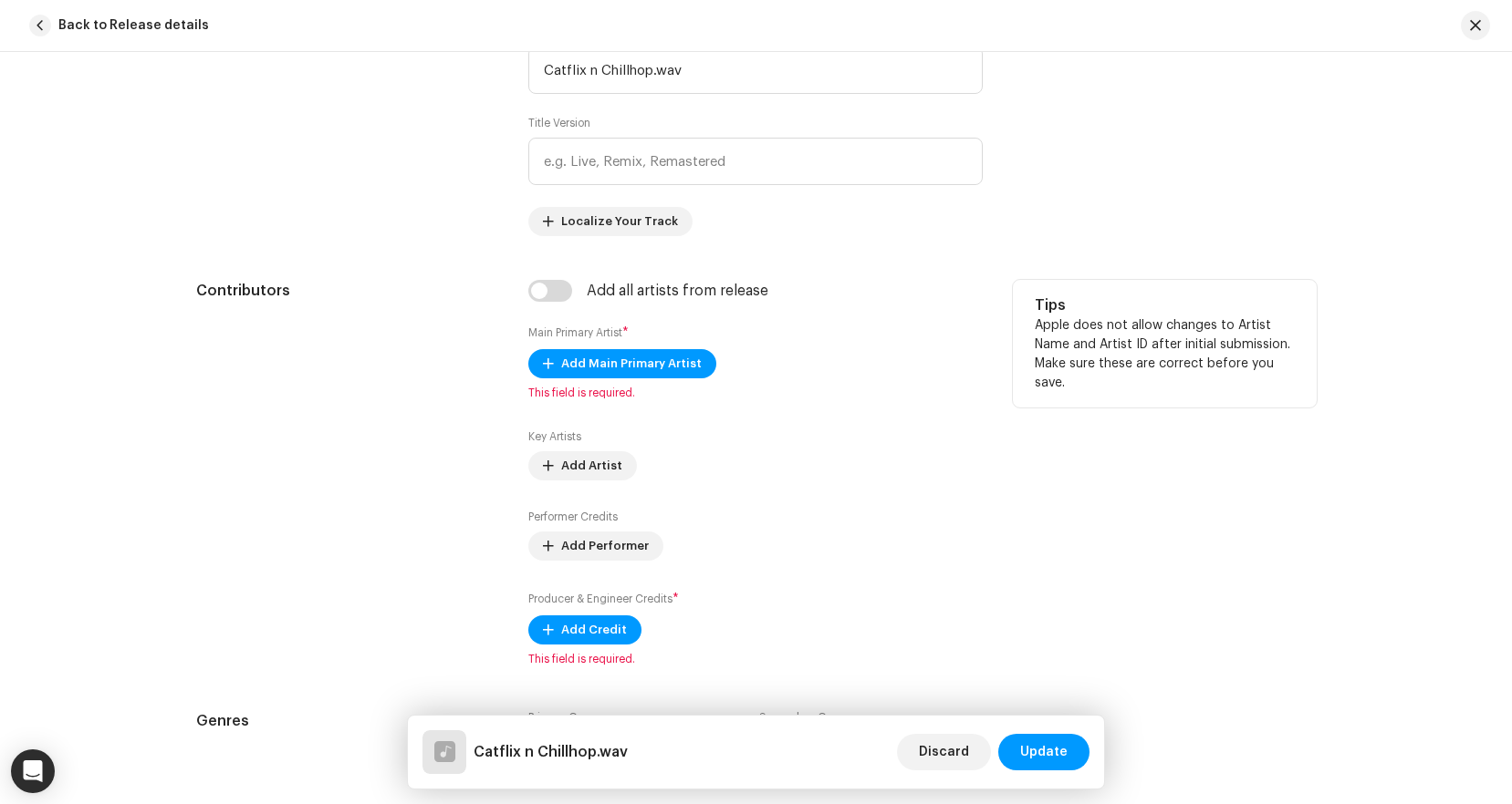
scroll to position [879, 0]
click at [641, 376] on span "Add Main Primary Artist" at bounding box center [632, 363] width 140 height 36
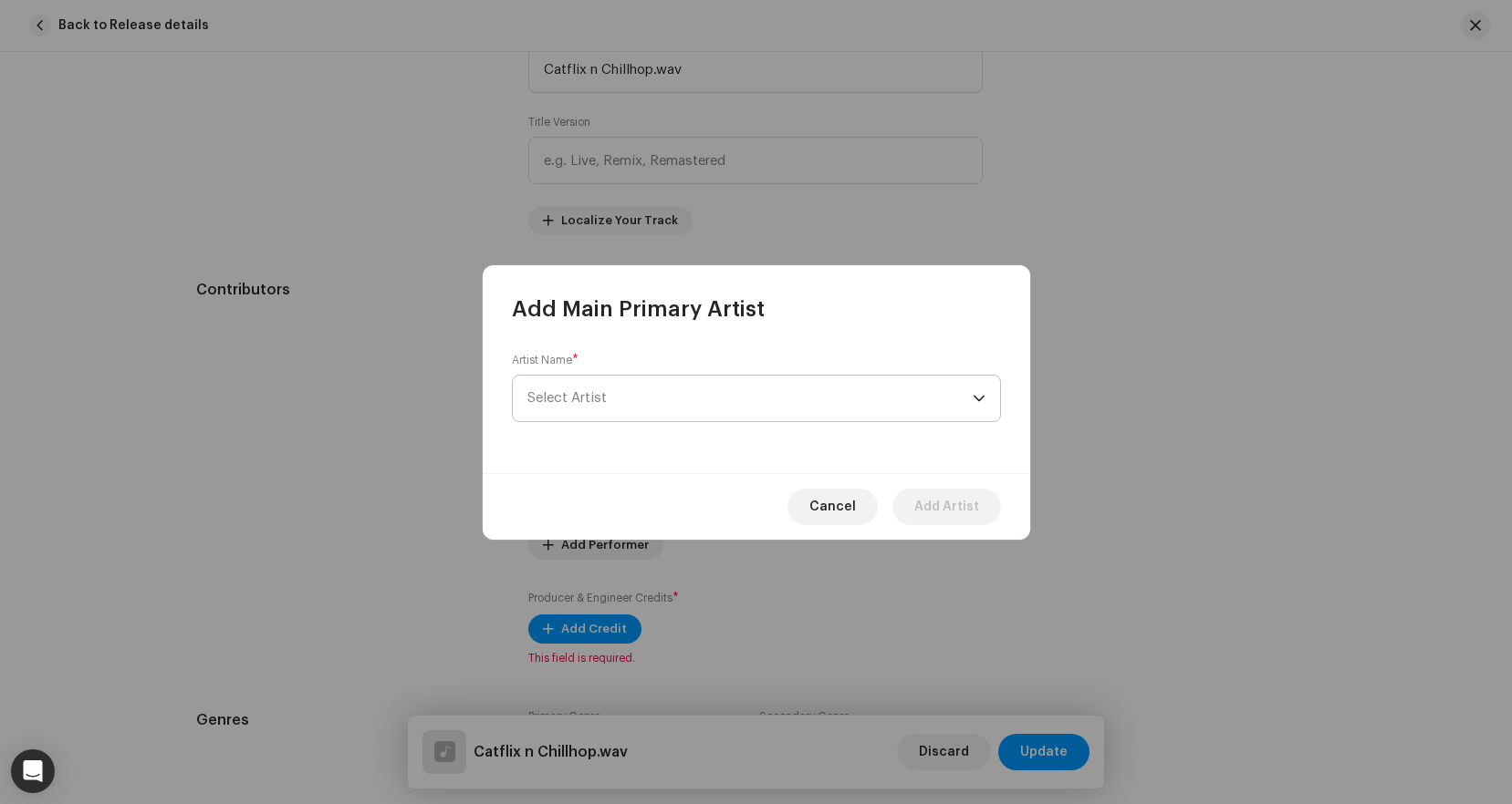
click at [596, 403] on span "Select Artist" at bounding box center [566, 398] width 79 height 14
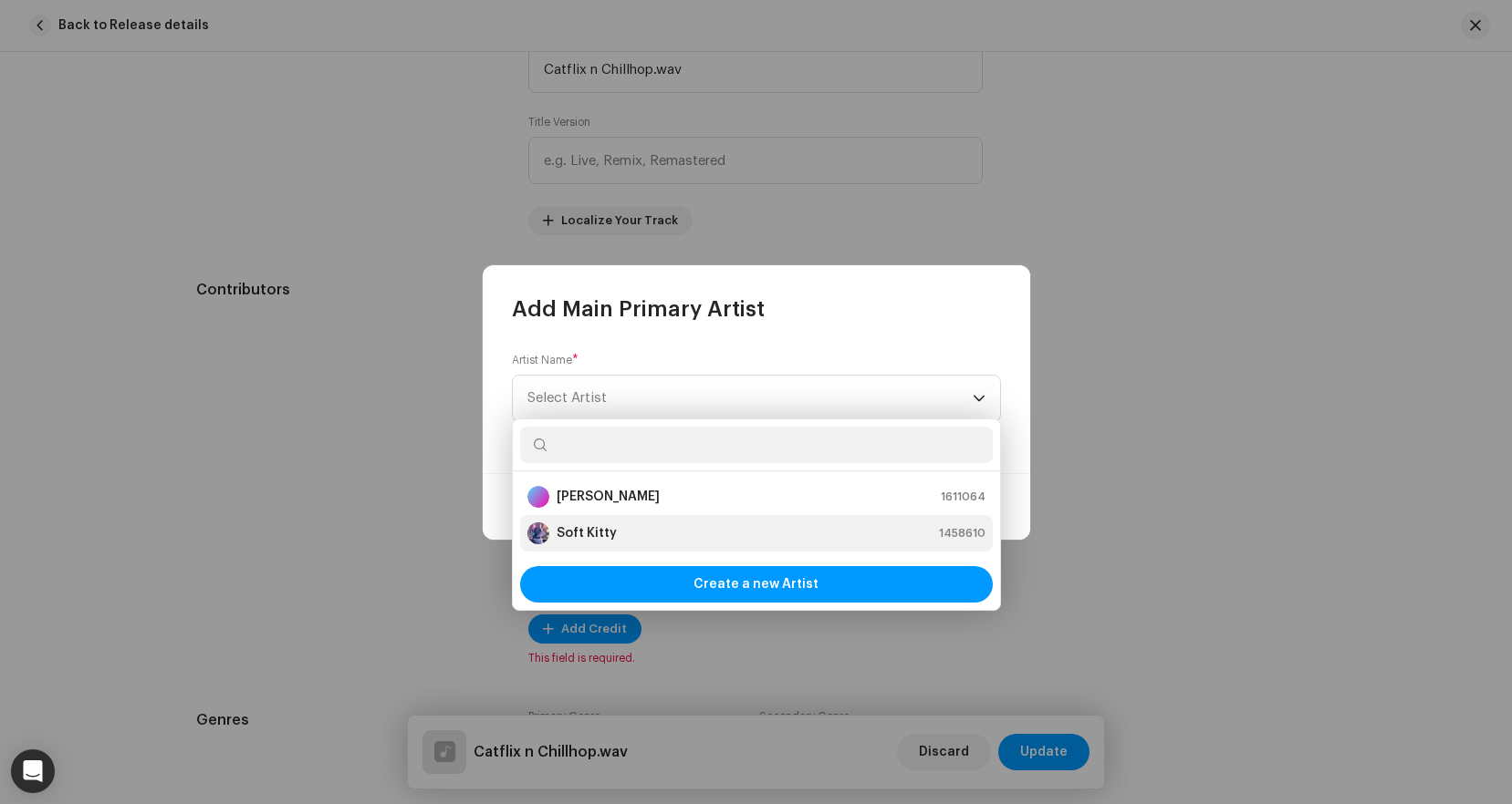
click at [619, 523] on div "Soft Kitty 1458610" at bounding box center [756, 533] width 458 height 21
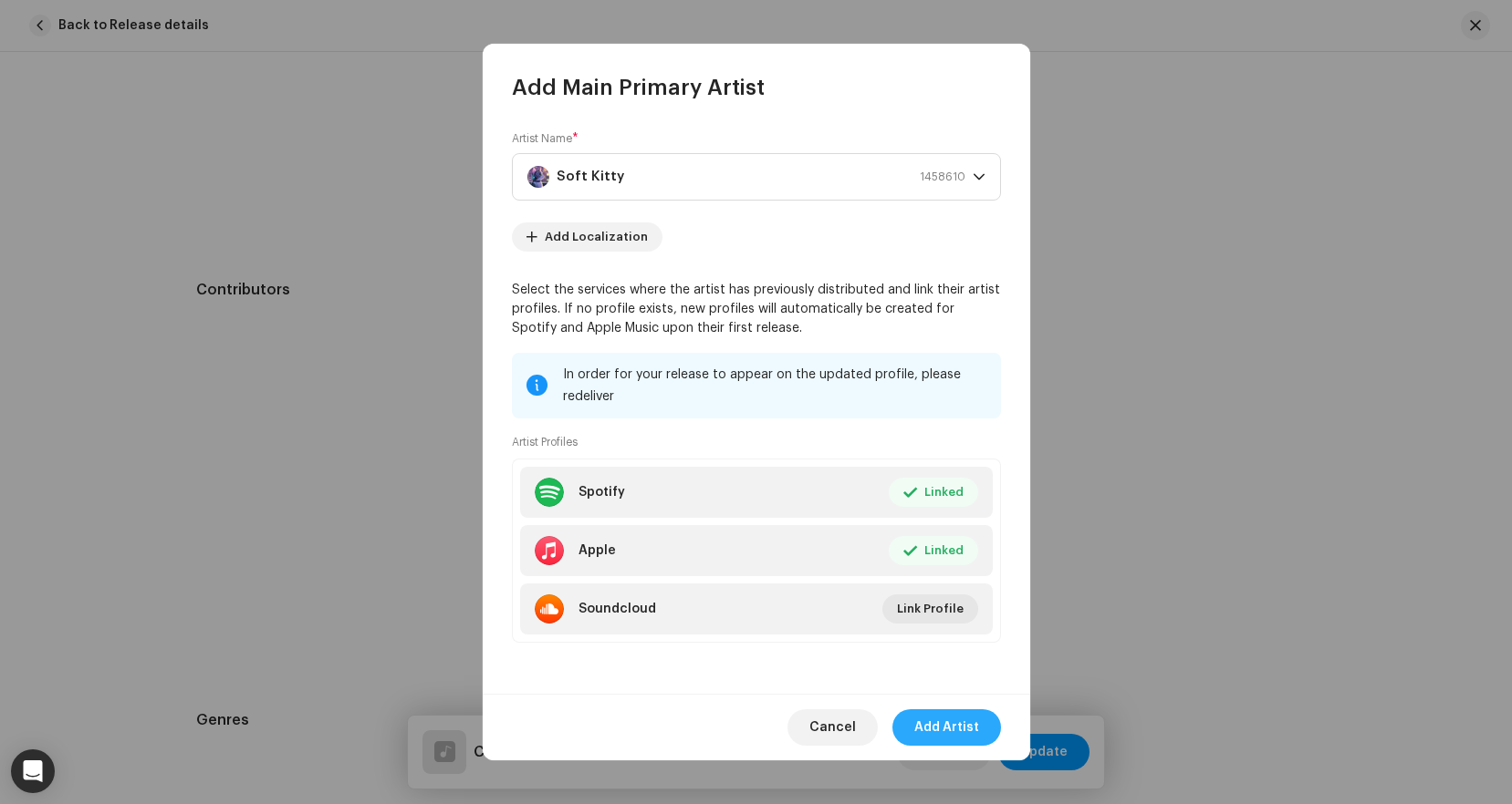
click at [959, 710] on span "Add Artist" at bounding box center [947, 727] width 64 height 36
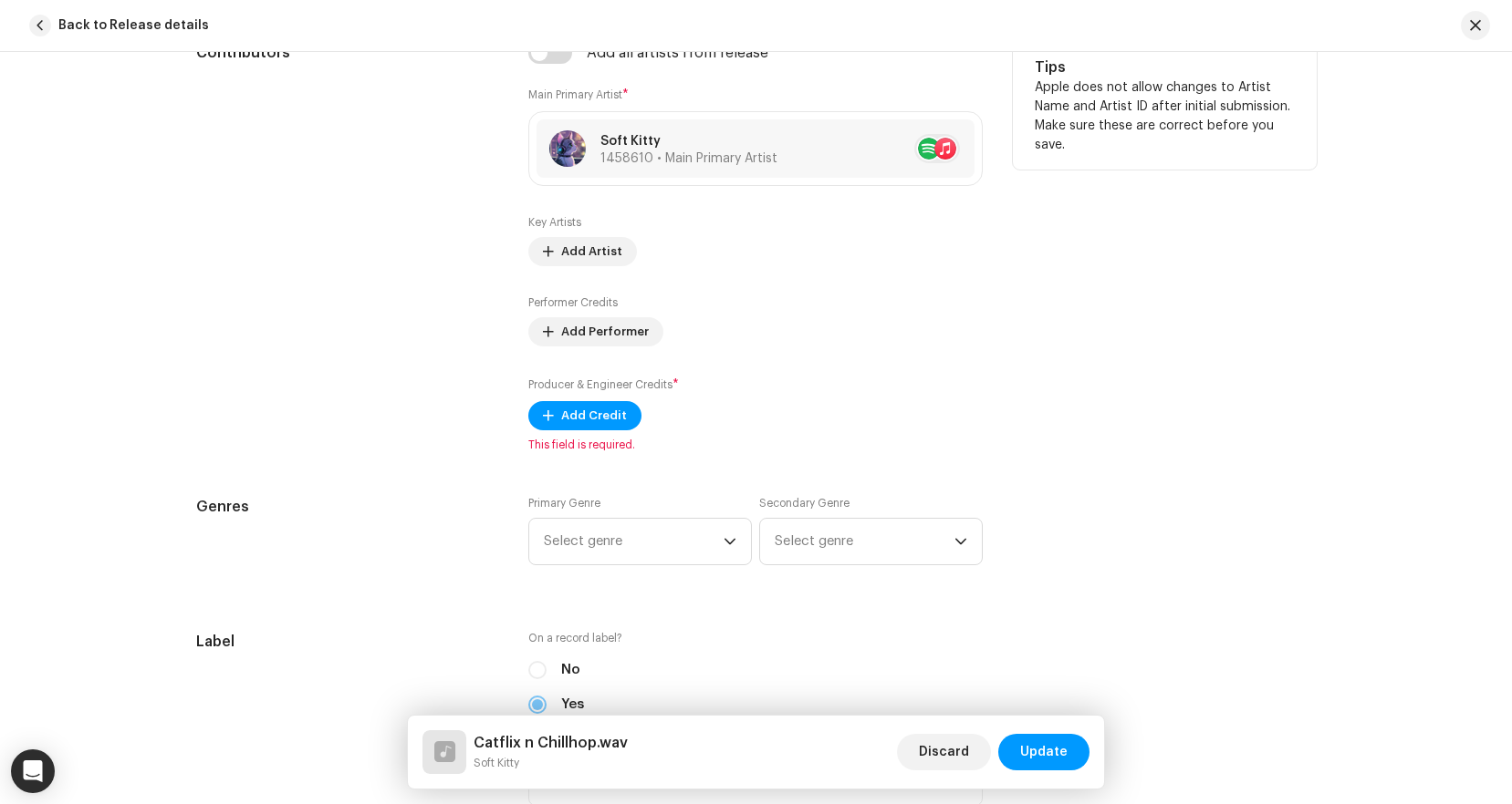
scroll to position [1118, 0]
click at [578, 401] on span "Add Credit" at bounding box center [594, 413] width 65 height 36
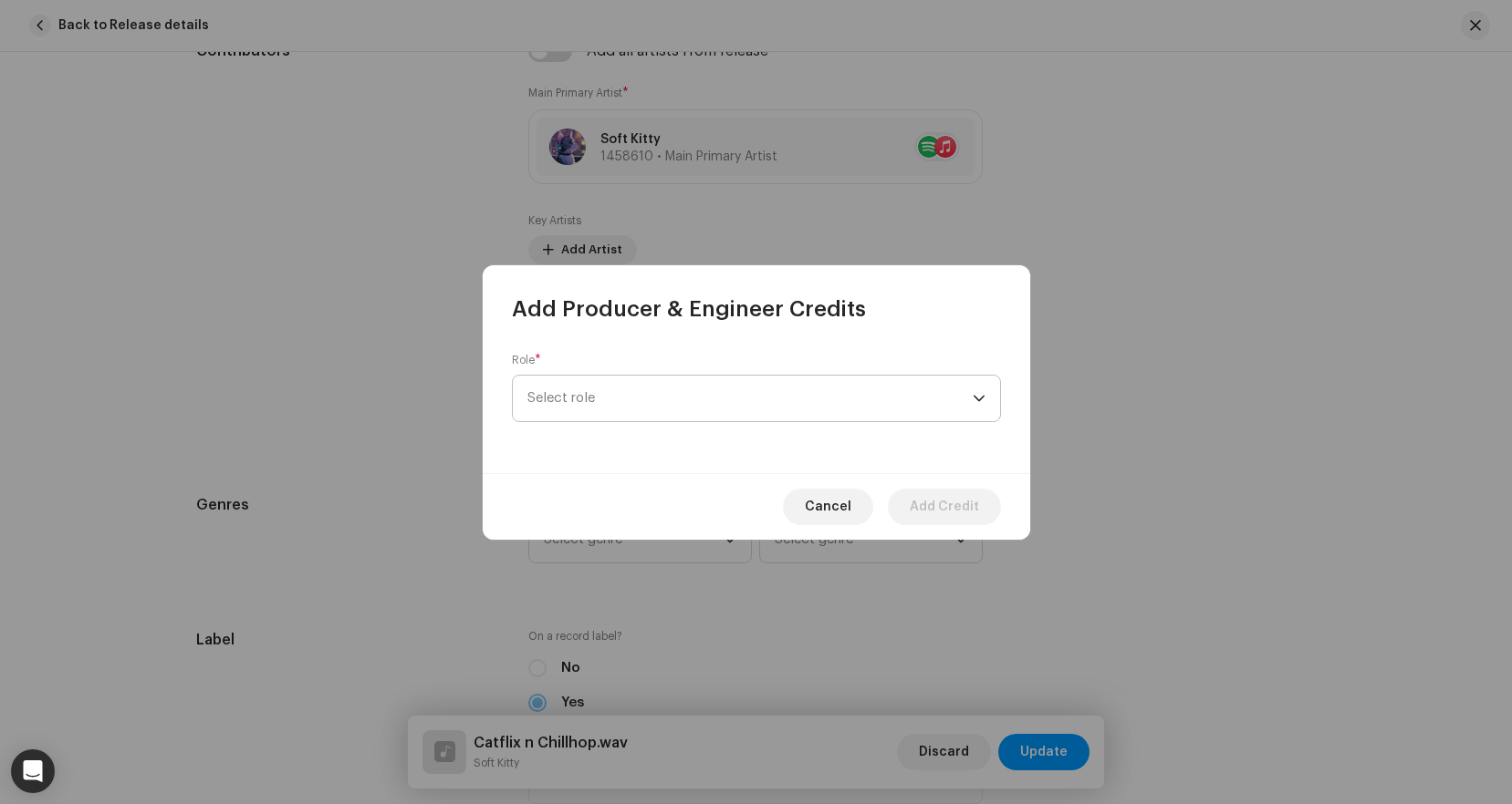
click at [648, 395] on span "Select role" at bounding box center [750, 399] width 446 height 46
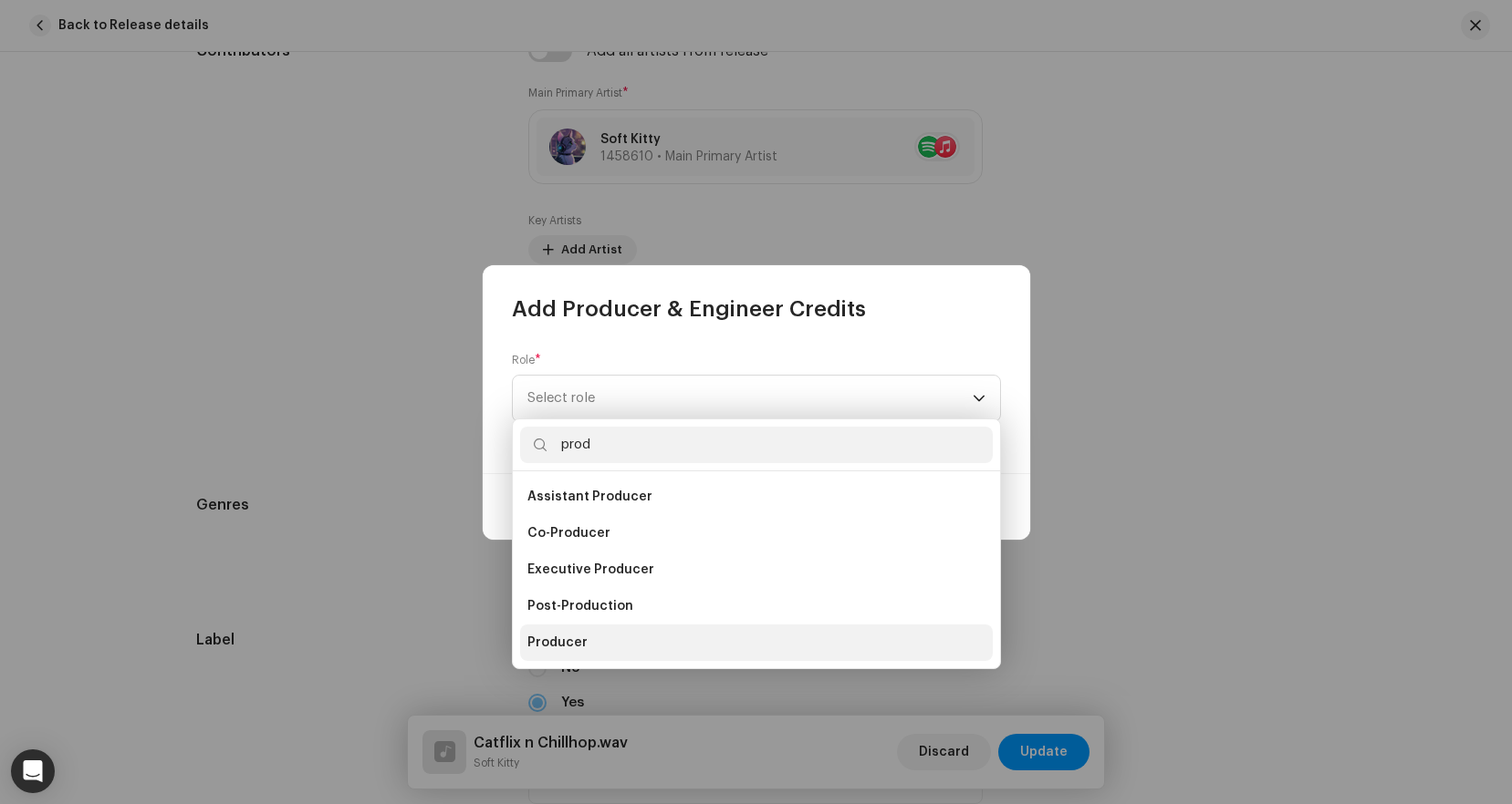
type input "prod"
click at [644, 645] on li "Producer" at bounding box center [756, 642] width 473 height 36
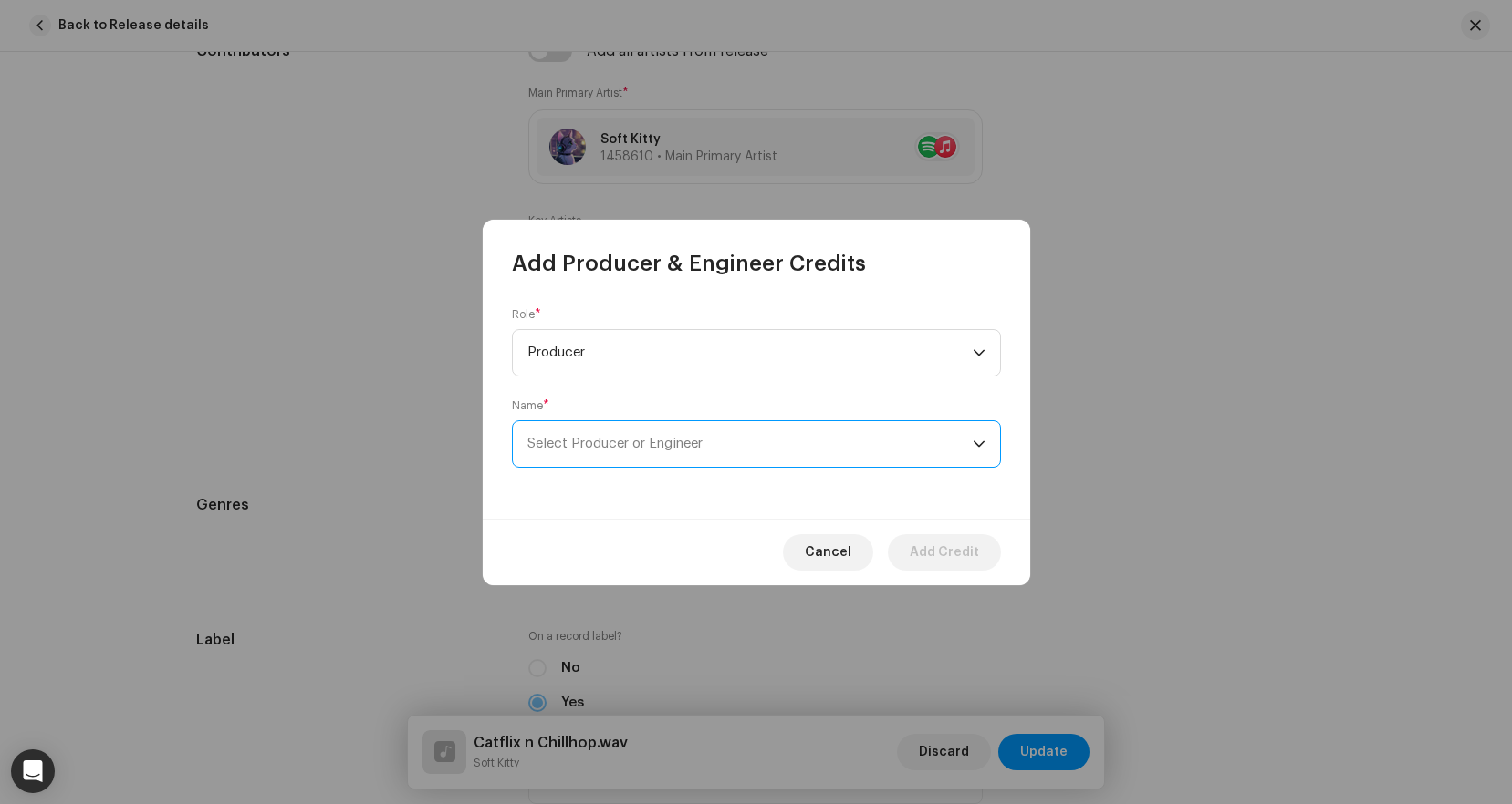
click at [633, 446] on span "Select Producer or Engineer" at bounding box center [615, 443] width 175 height 14
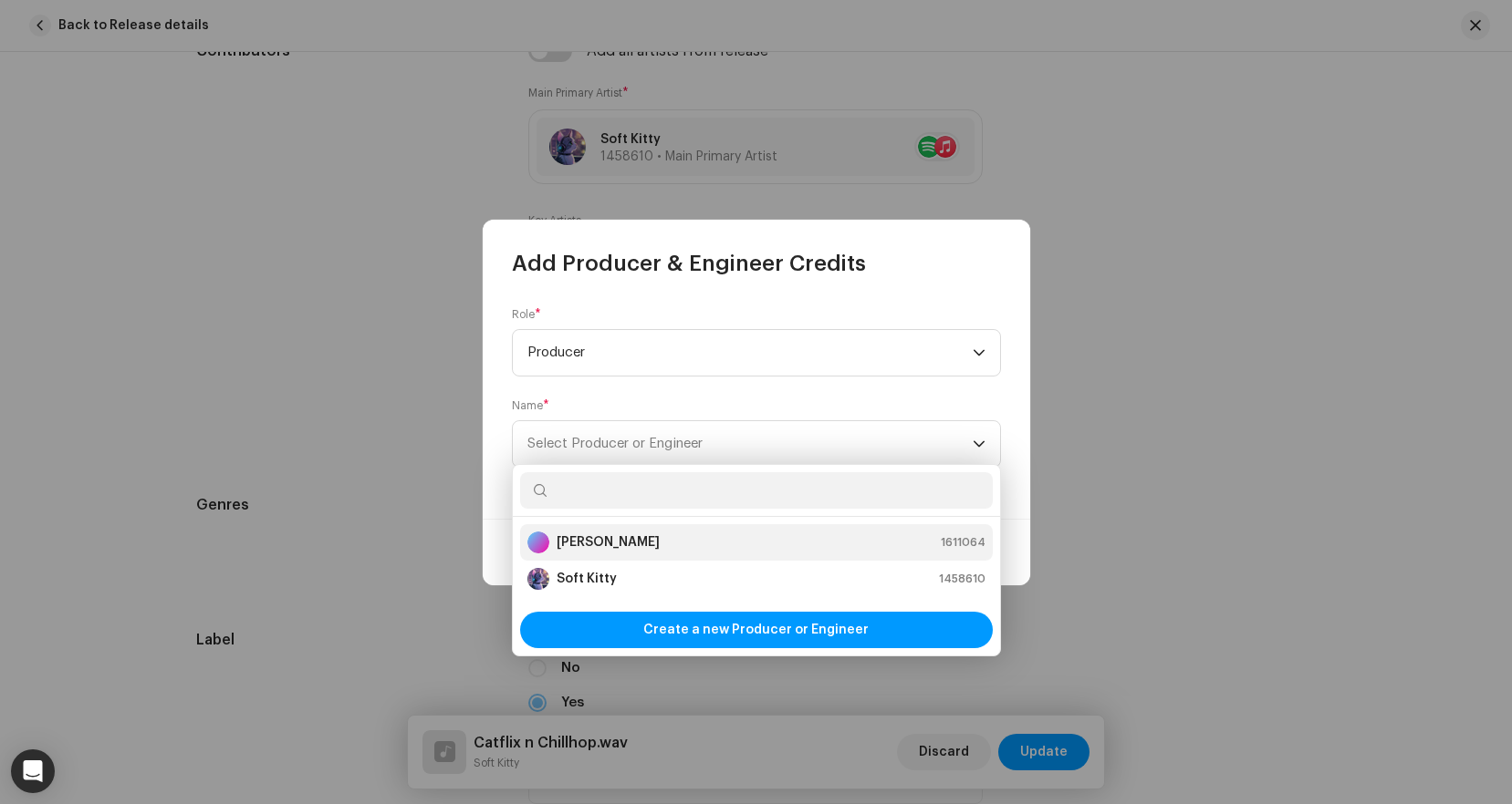
click at [649, 544] on div "[PERSON_NAME] 1611064" at bounding box center [756, 543] width 458 height 21
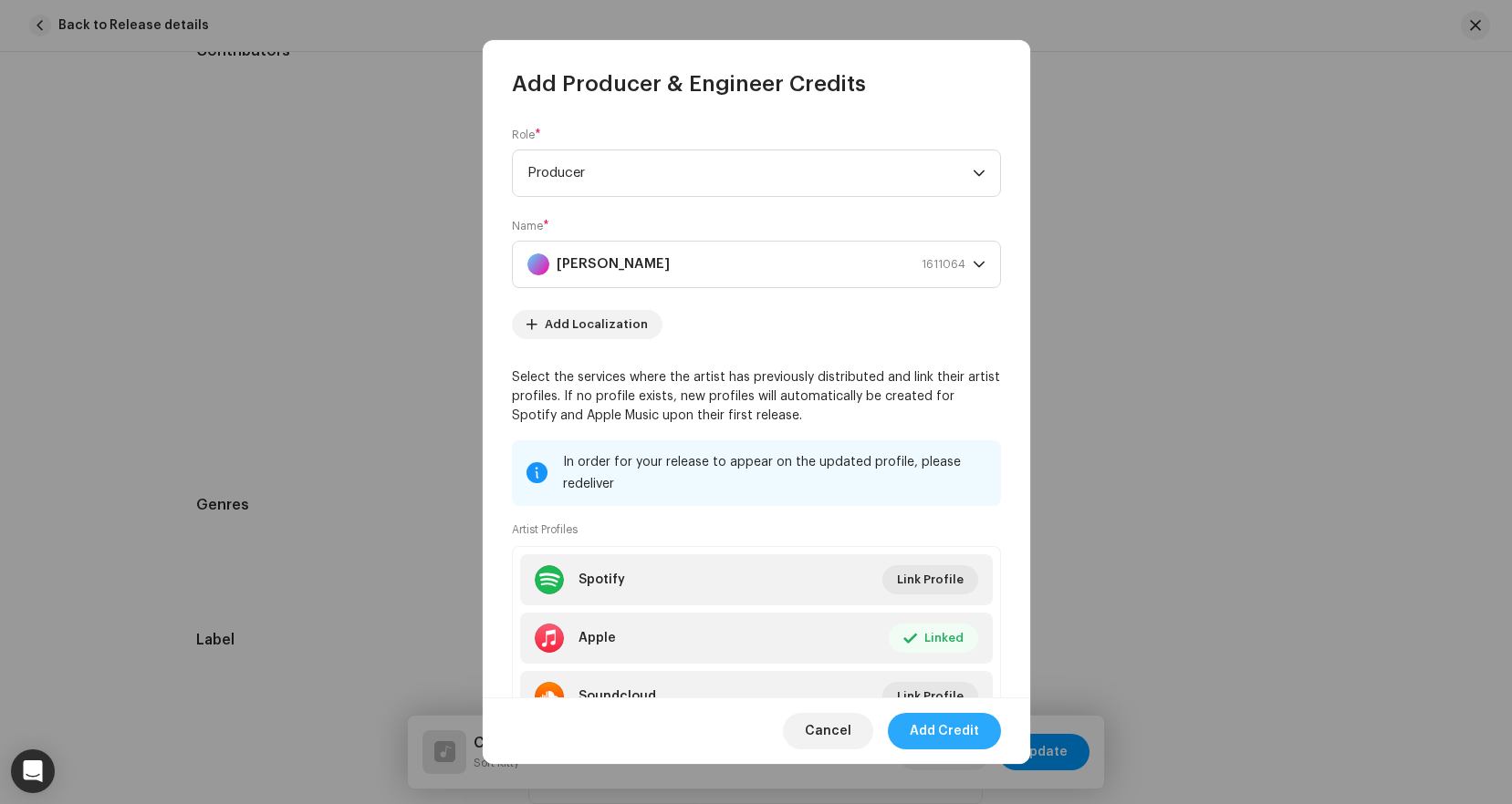
click at [956, 734] on span "Add Credit" at bounding box center [944, 731] width 69 height 36
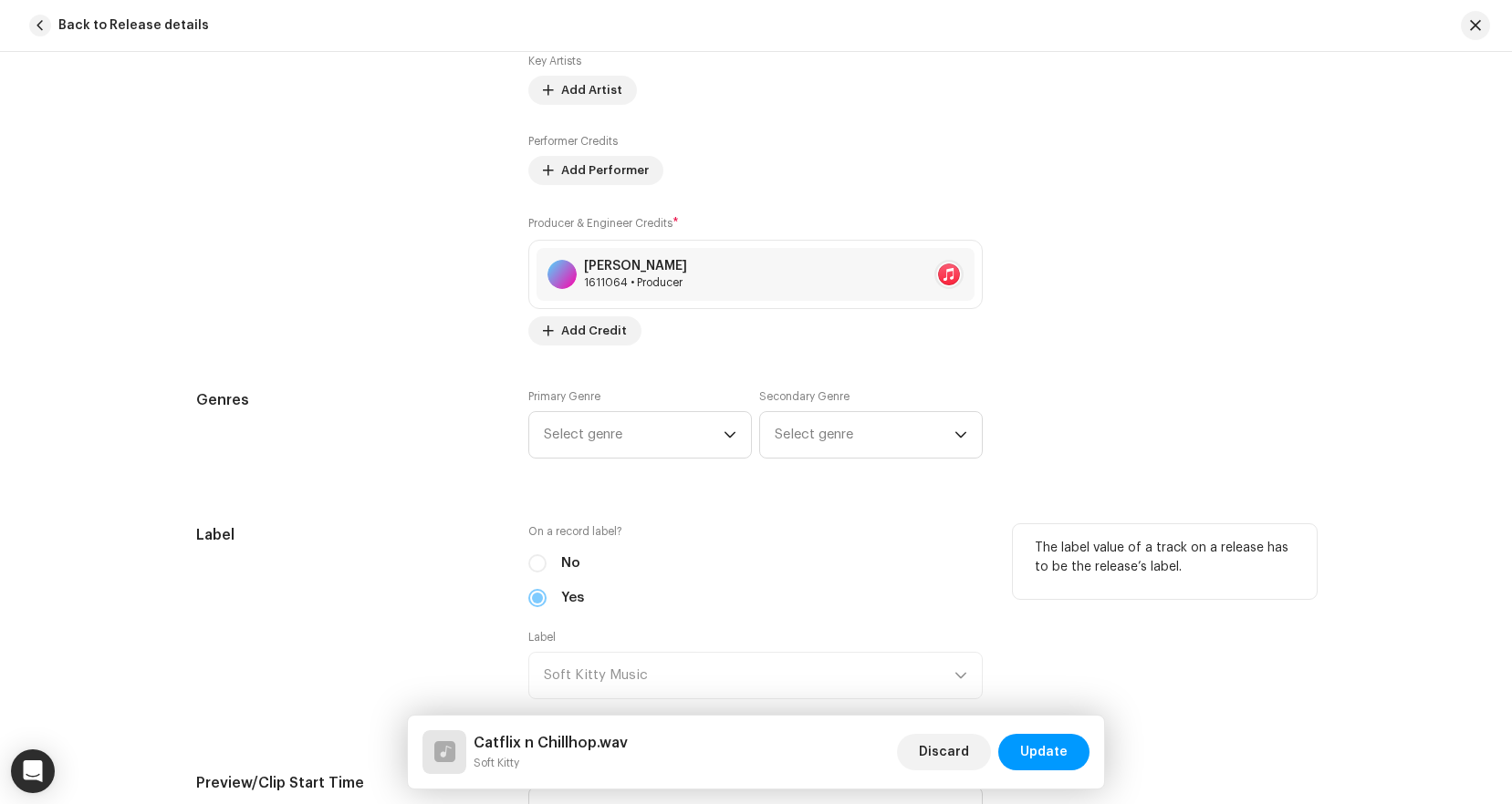
scroll to position [1283, 0]
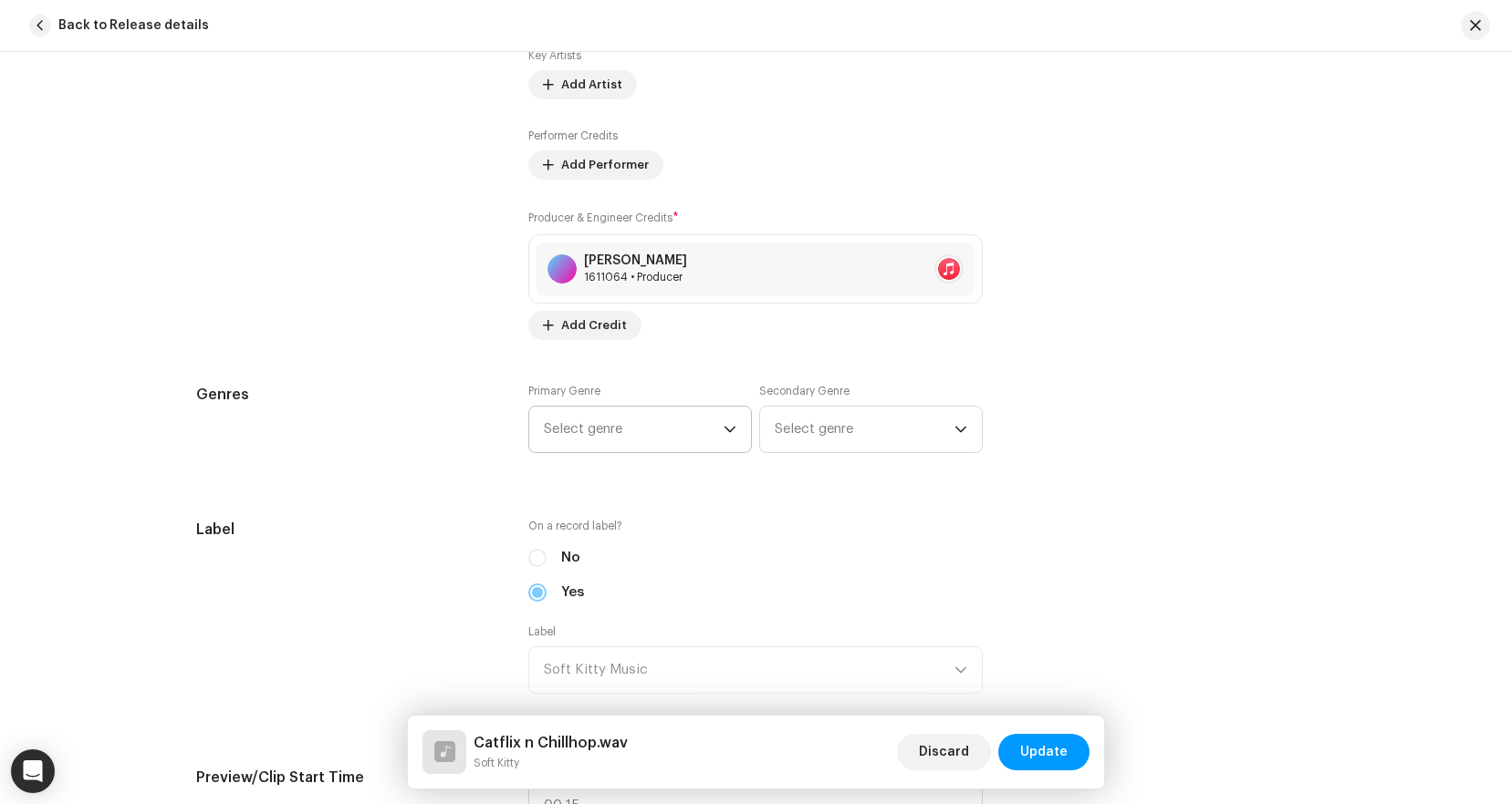
click at [672, 435] on span "Select genre" at bounding box center [634, 429] width 179 height 46
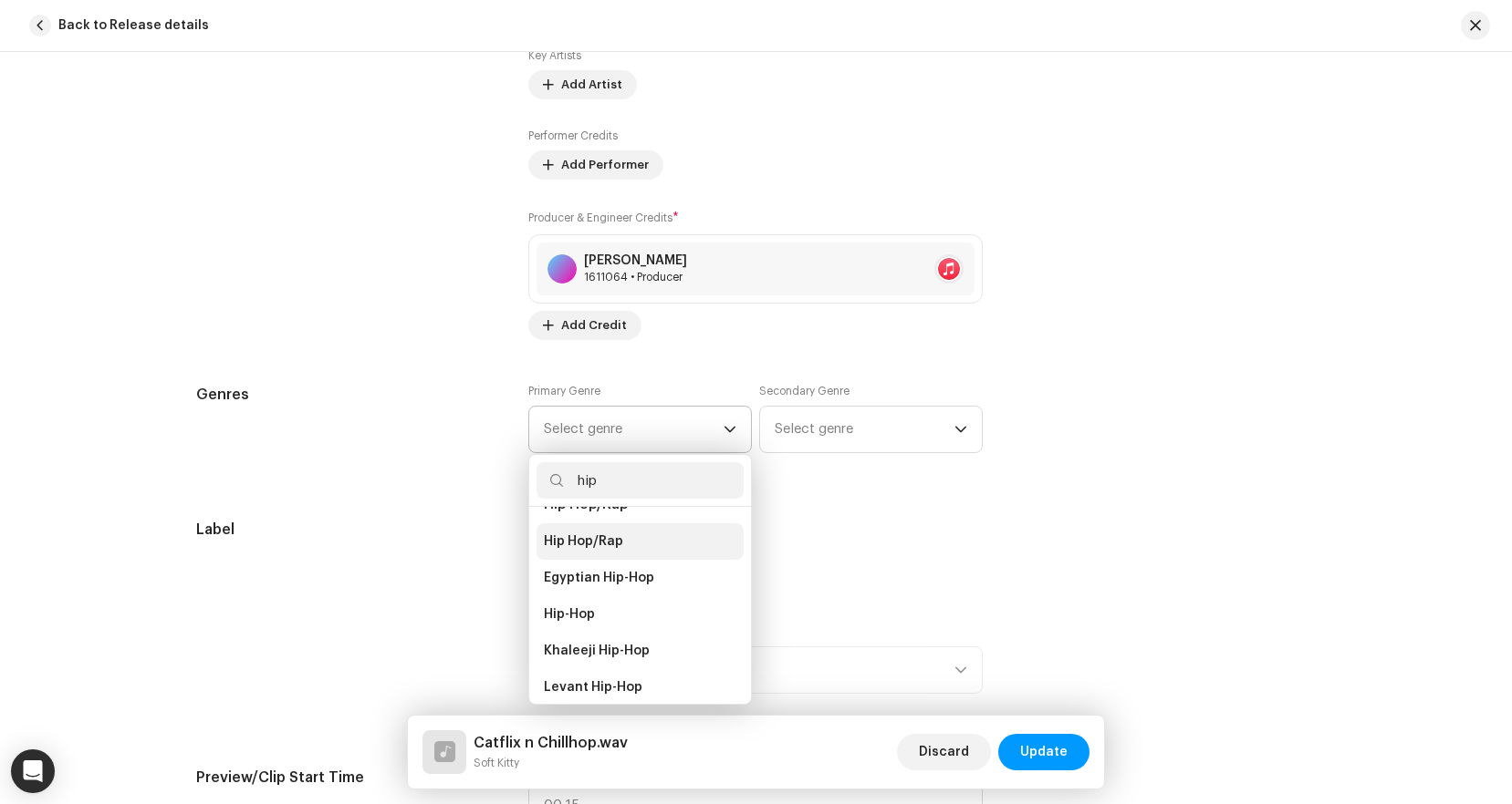
scroll to position [222, 0]
type input "hip"
click at [606, 579] on li "Hip-Hop" at bounding box center [640, 581] width 207 height 36
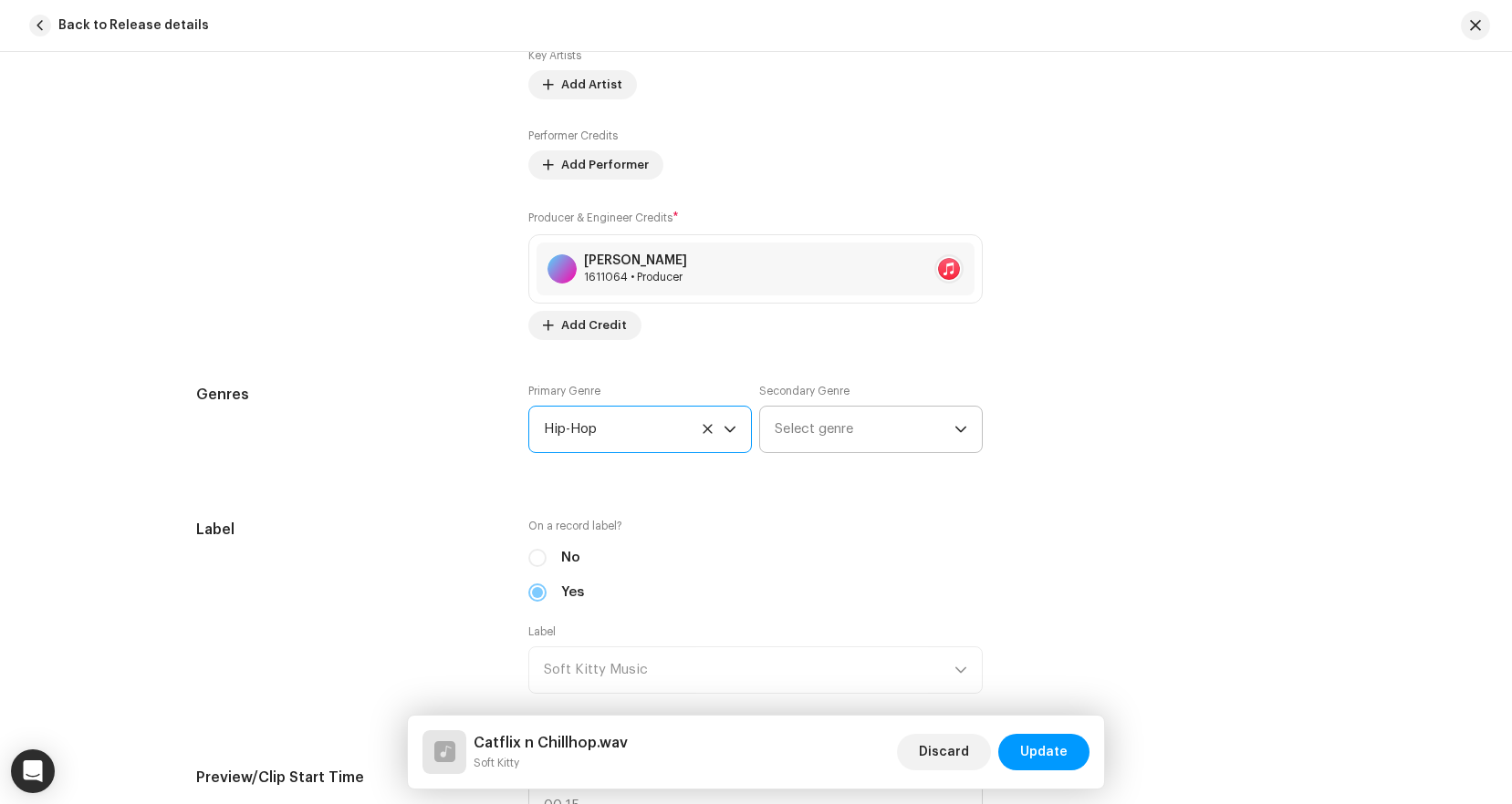
click at [832, 435] on span "Select genre" at bounding box center [864, 429] width 179 height 46
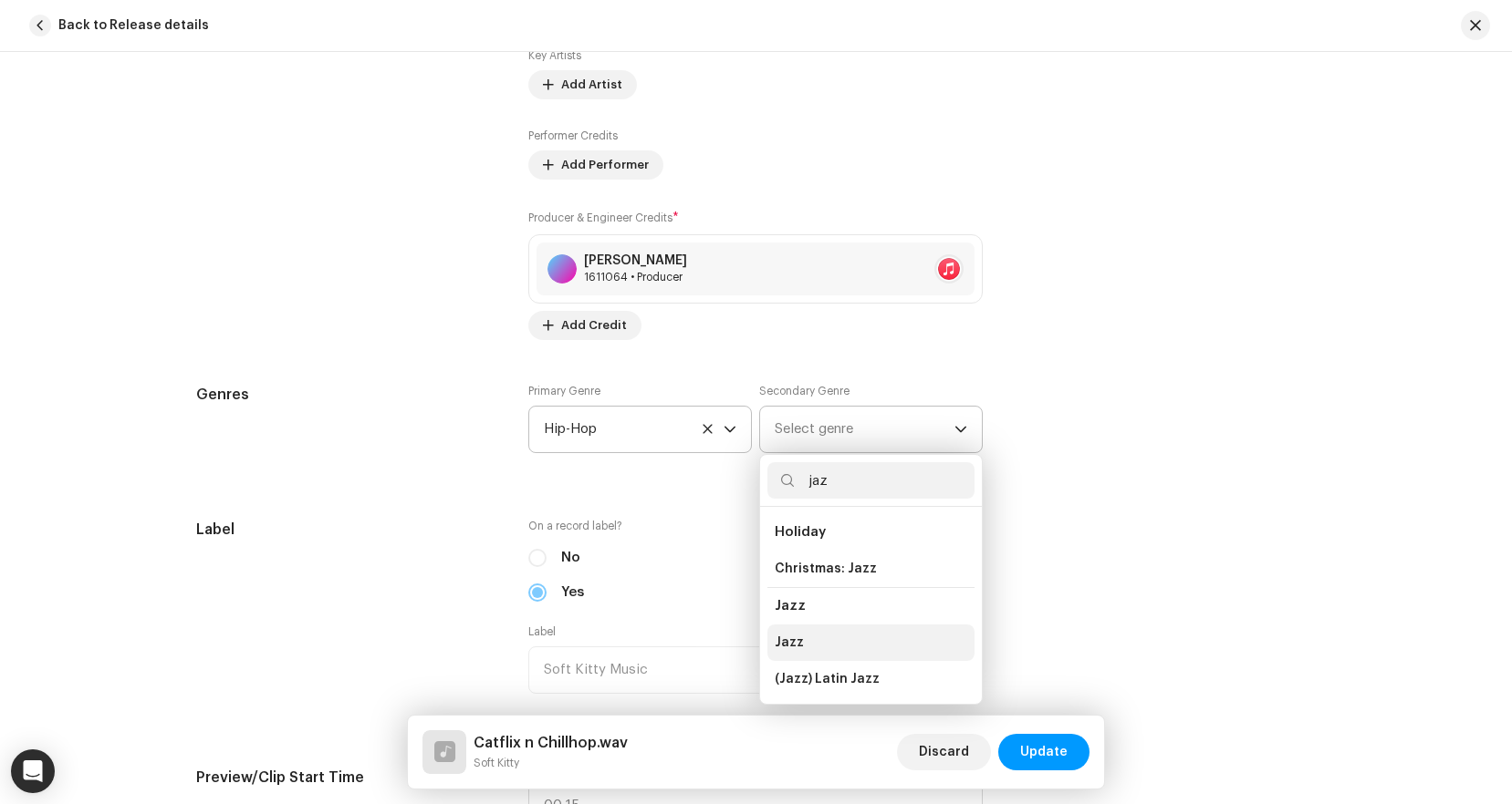
type input "jaz"
drag, startPoint x: 814, startPoint y: 645, endPoint x: 796, endPoint y: 643, distance: 18.1
click at [814, 645] on li "Jazz" at bounding box center [871, 642] width 207 height 36
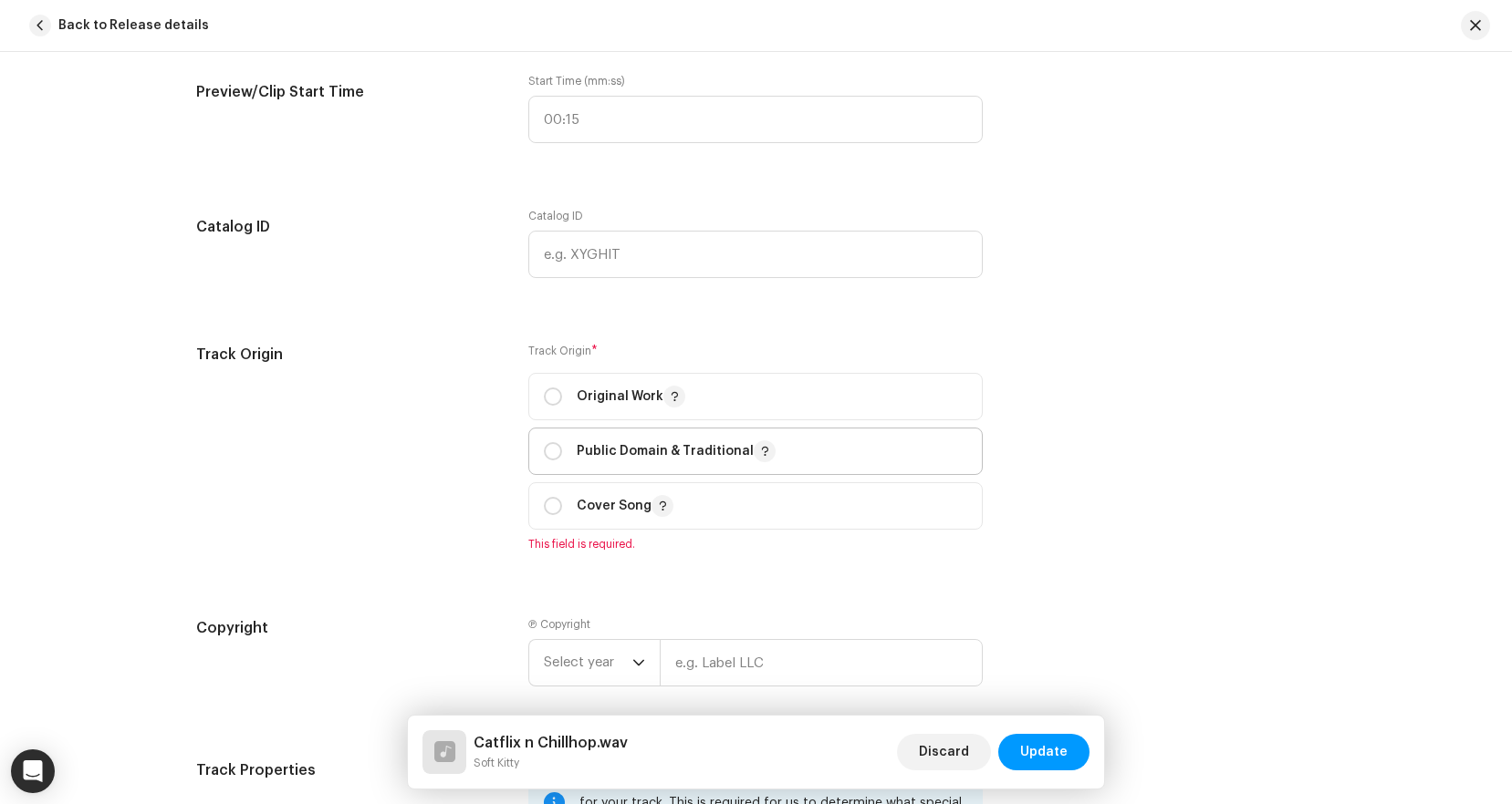
scroll to position [1972, 0]
click at [579, 394] on p "Original Work" at bounding box center [630, 394] width 108 height 21
radio input "true"
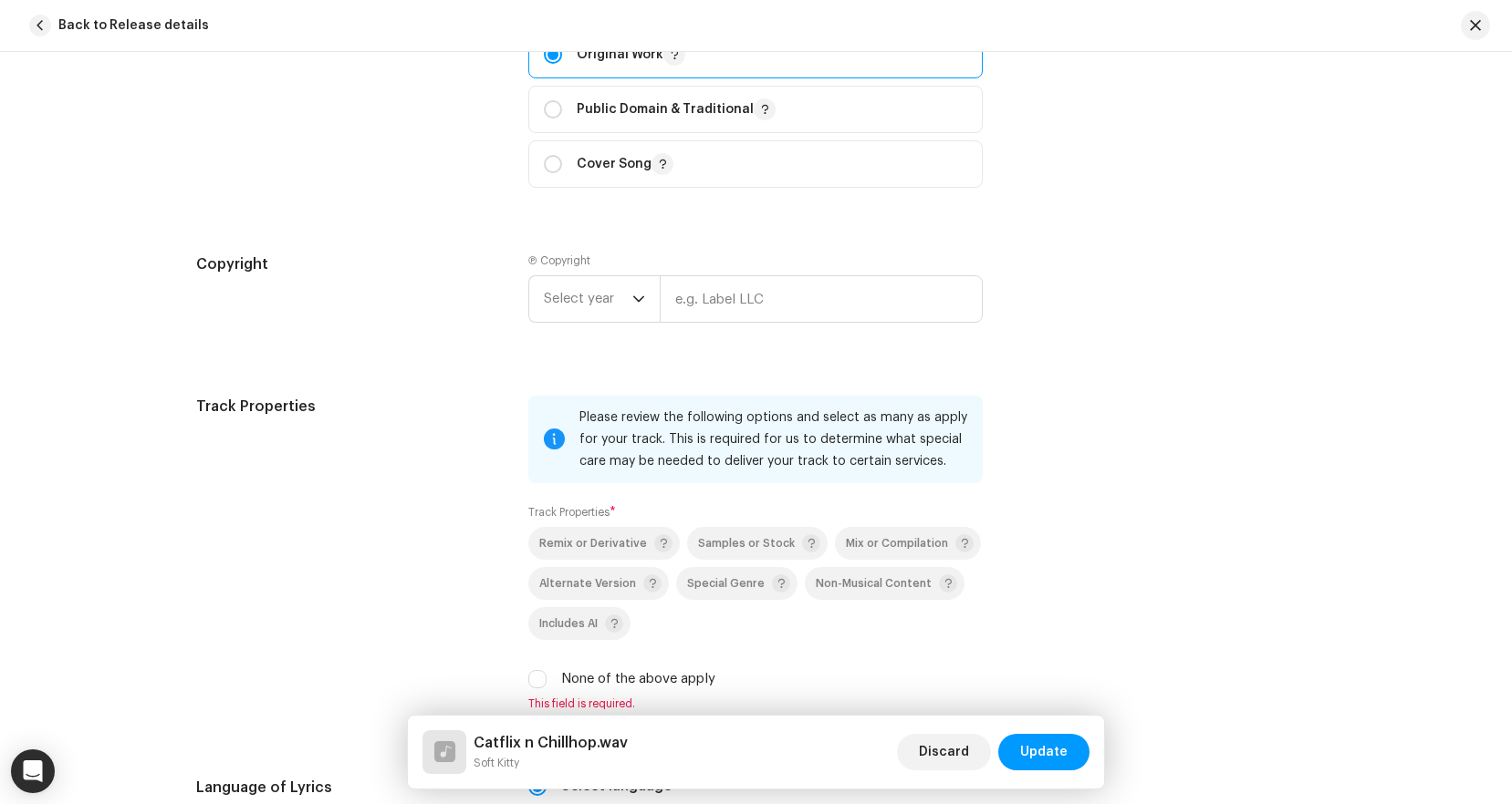
scroll to position [2349, 0]
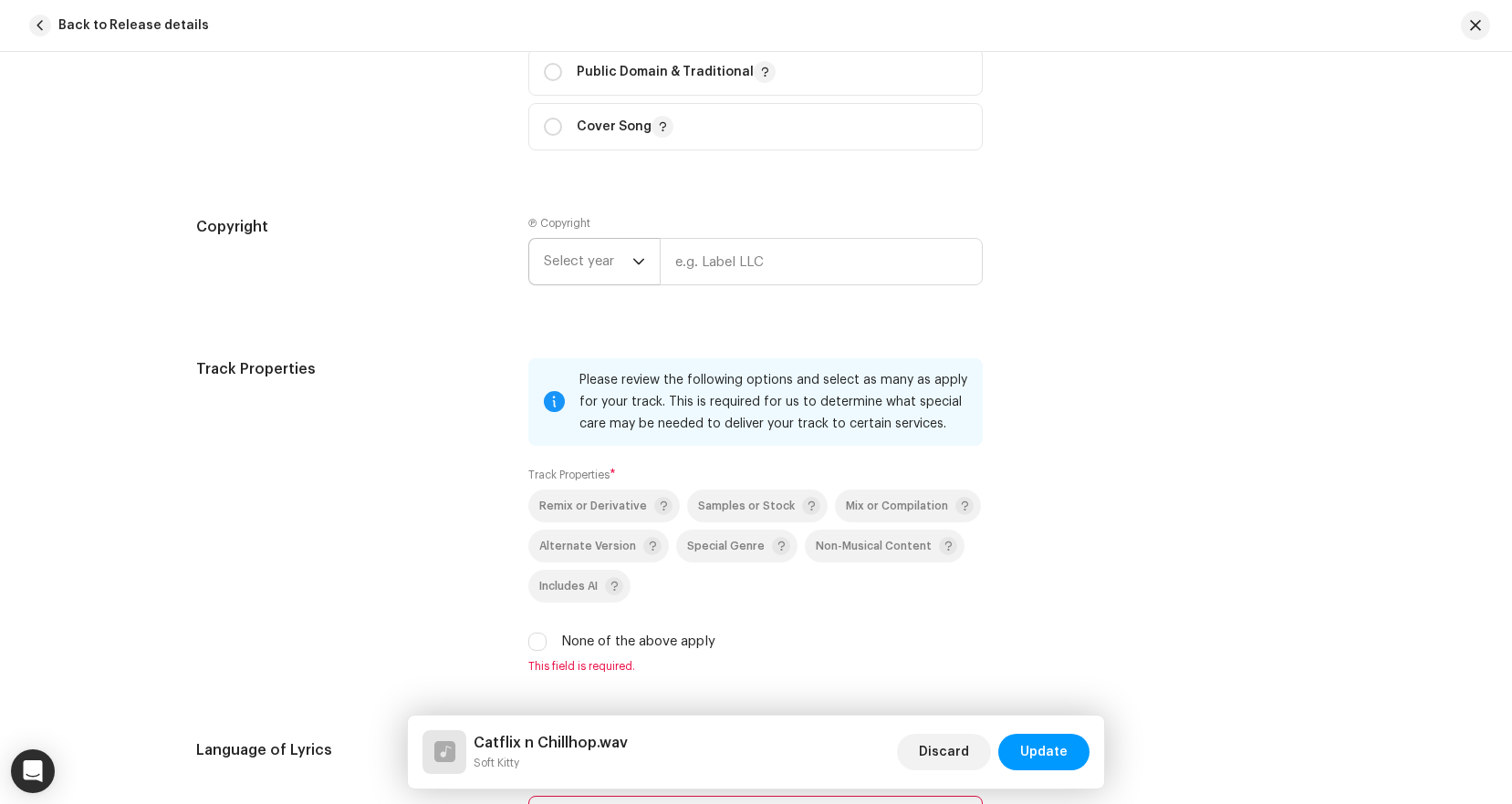
click at [611, 258] on span "Select year" at bounding box center [588, 261] width 89 height 46
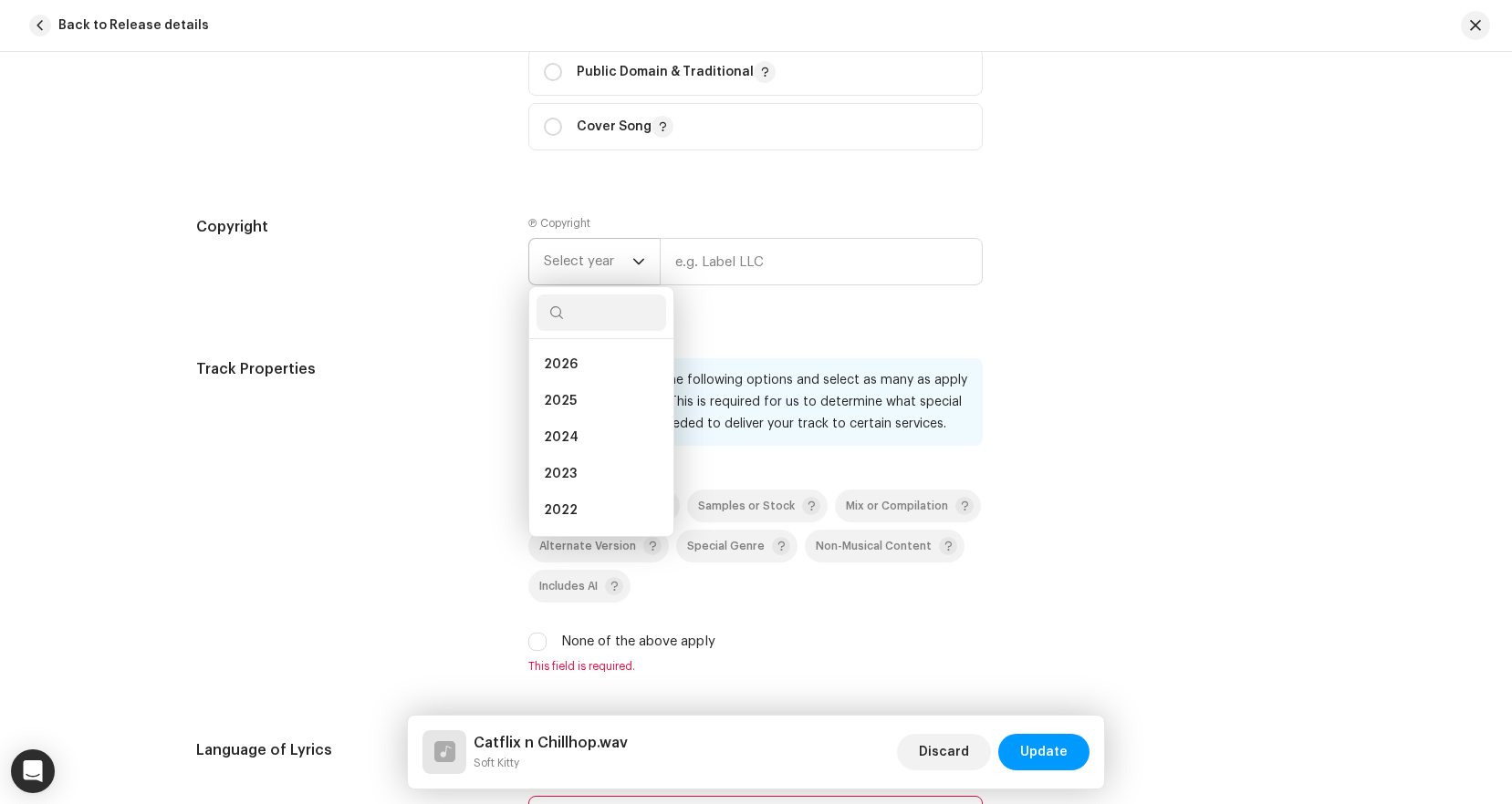
drag, startPoint x: 572, startPoint y: 391, endPoint x: 670, endPoint y: 321, distance: 120.4
click at [572, 391] on li "2025" at bounding box center [601, 401] width 130 height 36
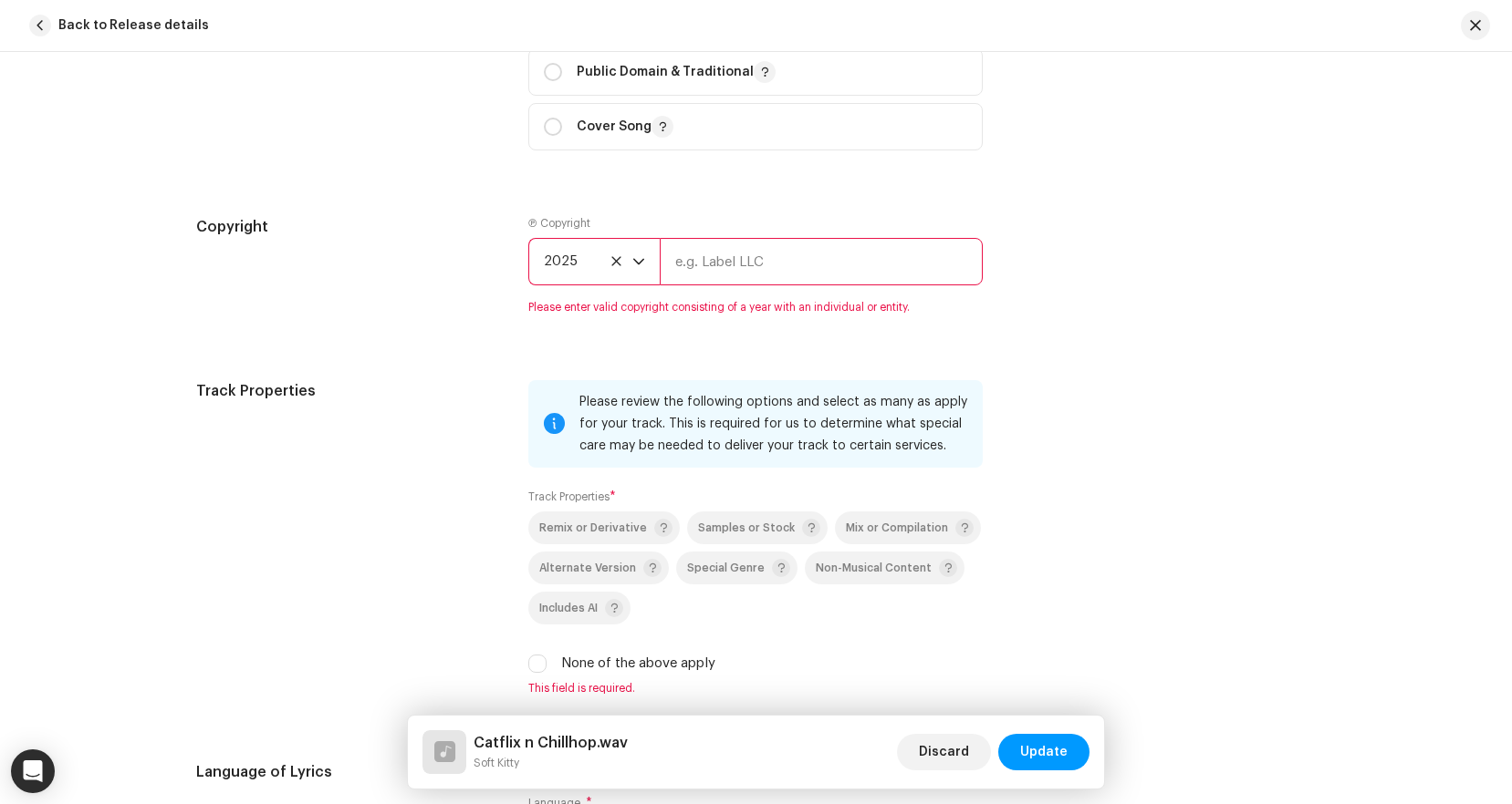
click at [715, 272] on input "text" at bounding box center [821, 261] width 323 height 48
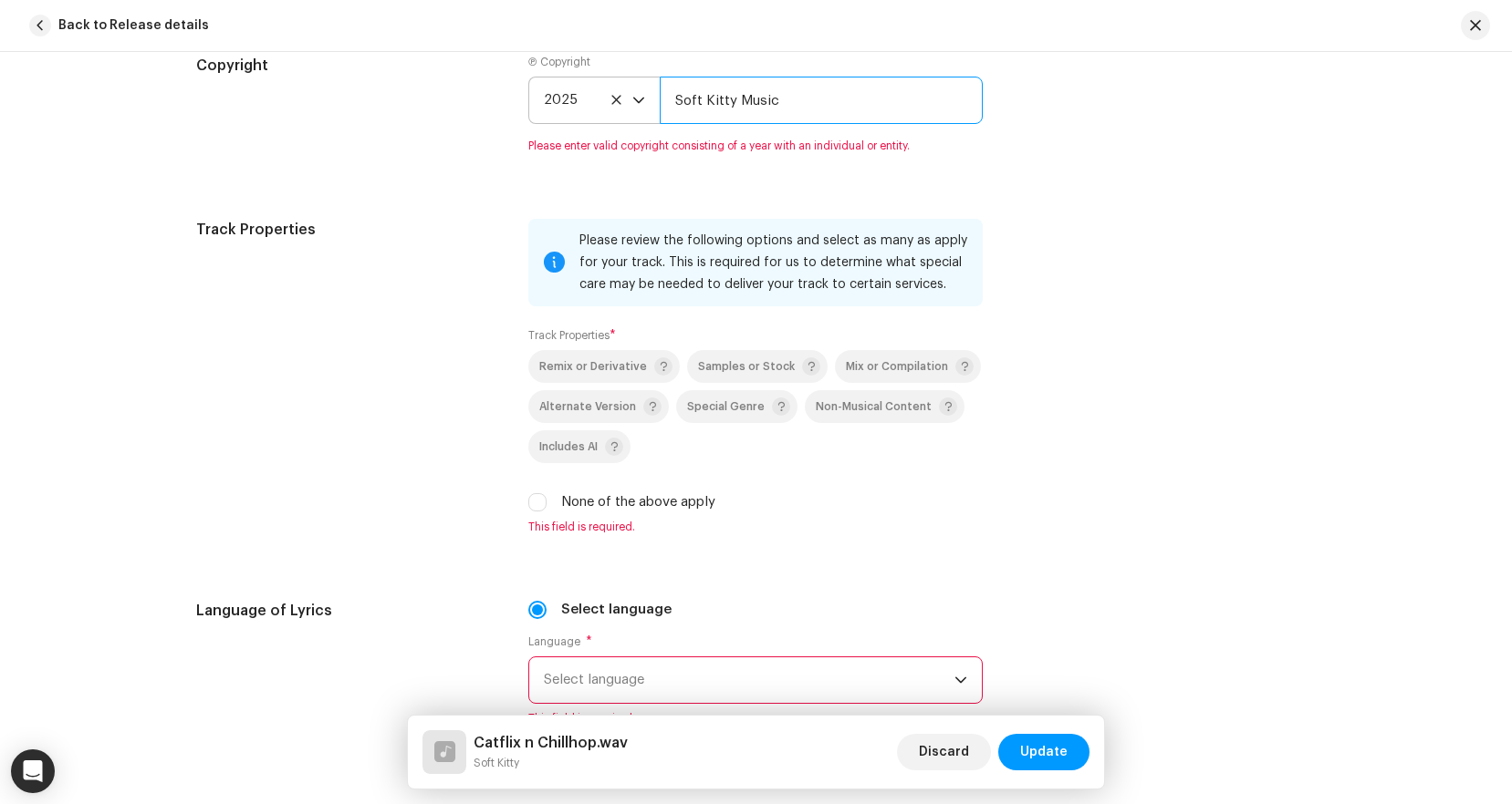
scroll to position [2517, 0]
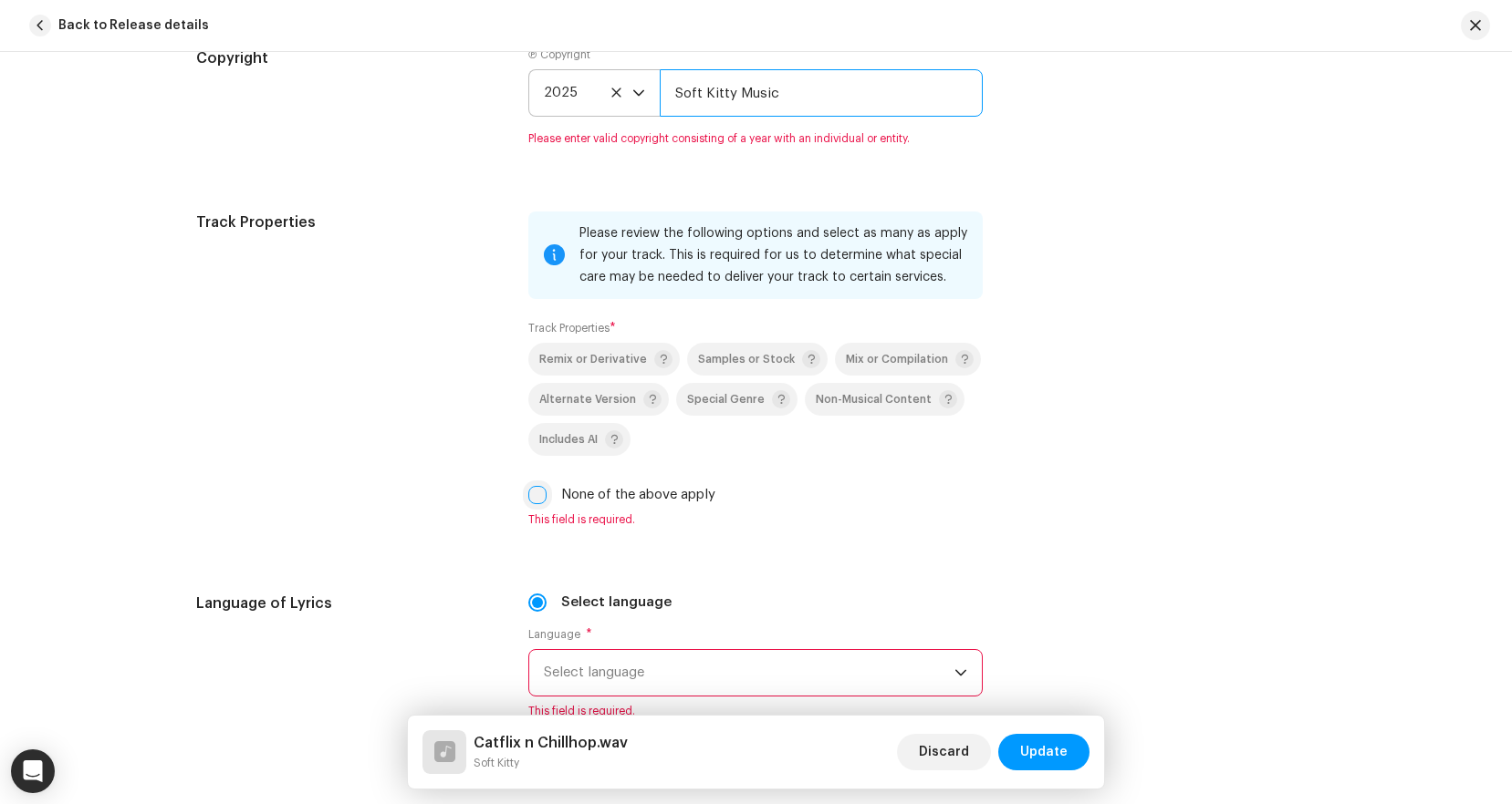
type input "Soft Kitty Music"
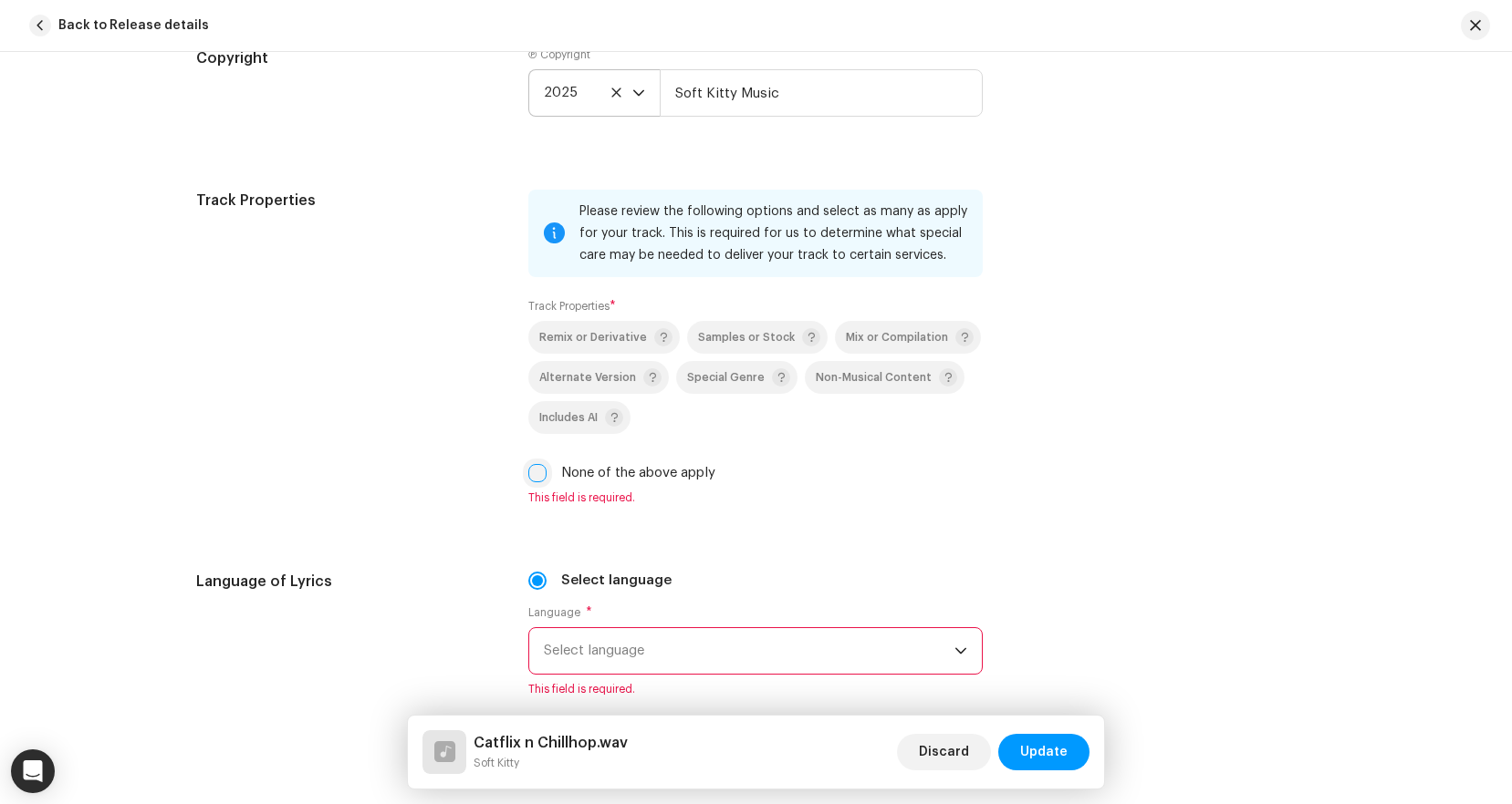
click at [539, 498] on div "Please review the following options and select as many as apply for your track.…" at bounding box center [756, 348] width 454 height 316
click at [535, 472] on input "None of the above apply" at bounding box center [537, 473] width 19 height 19
checkbox input "true"
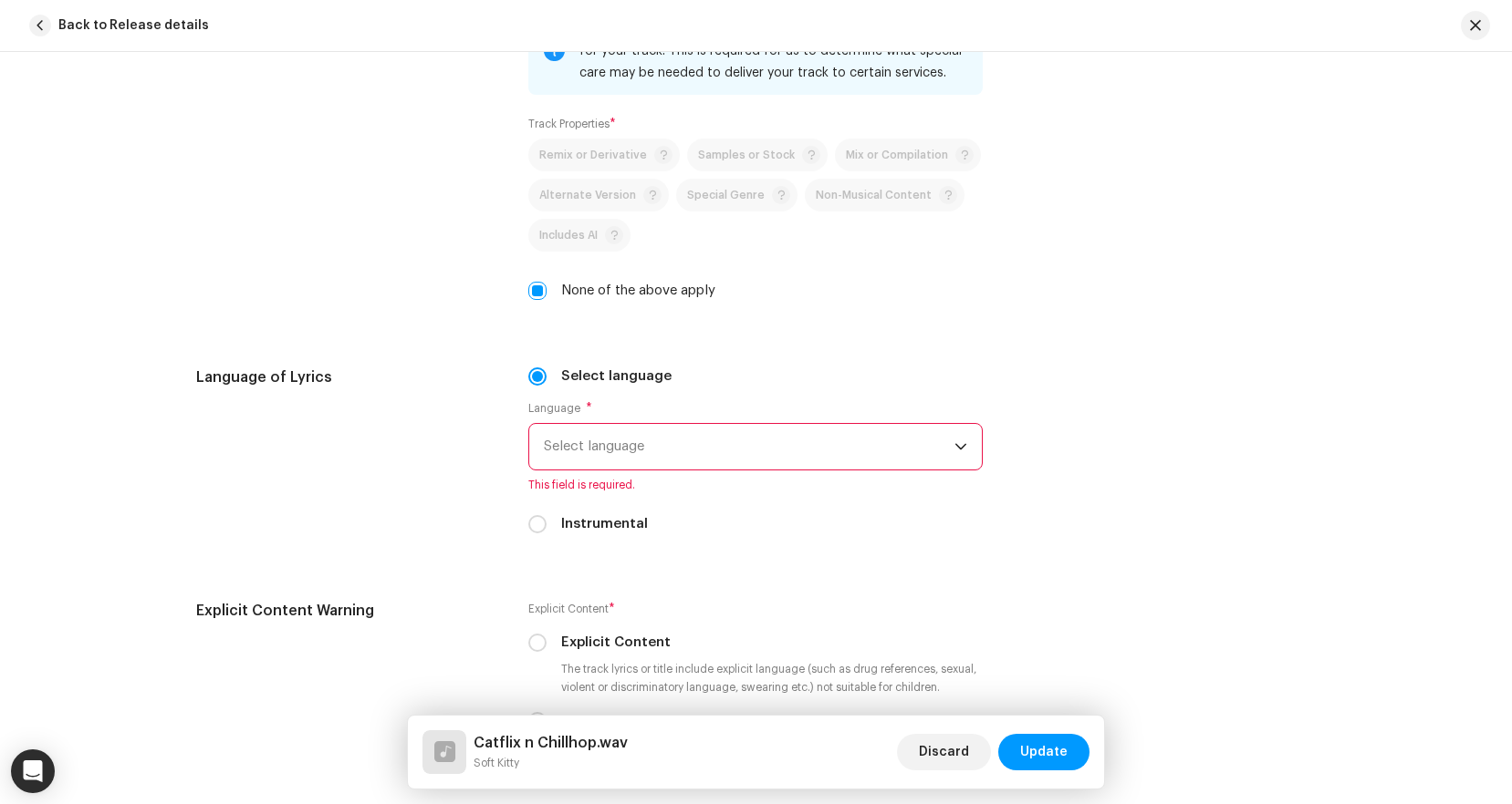
scroll to position [2704, 0]
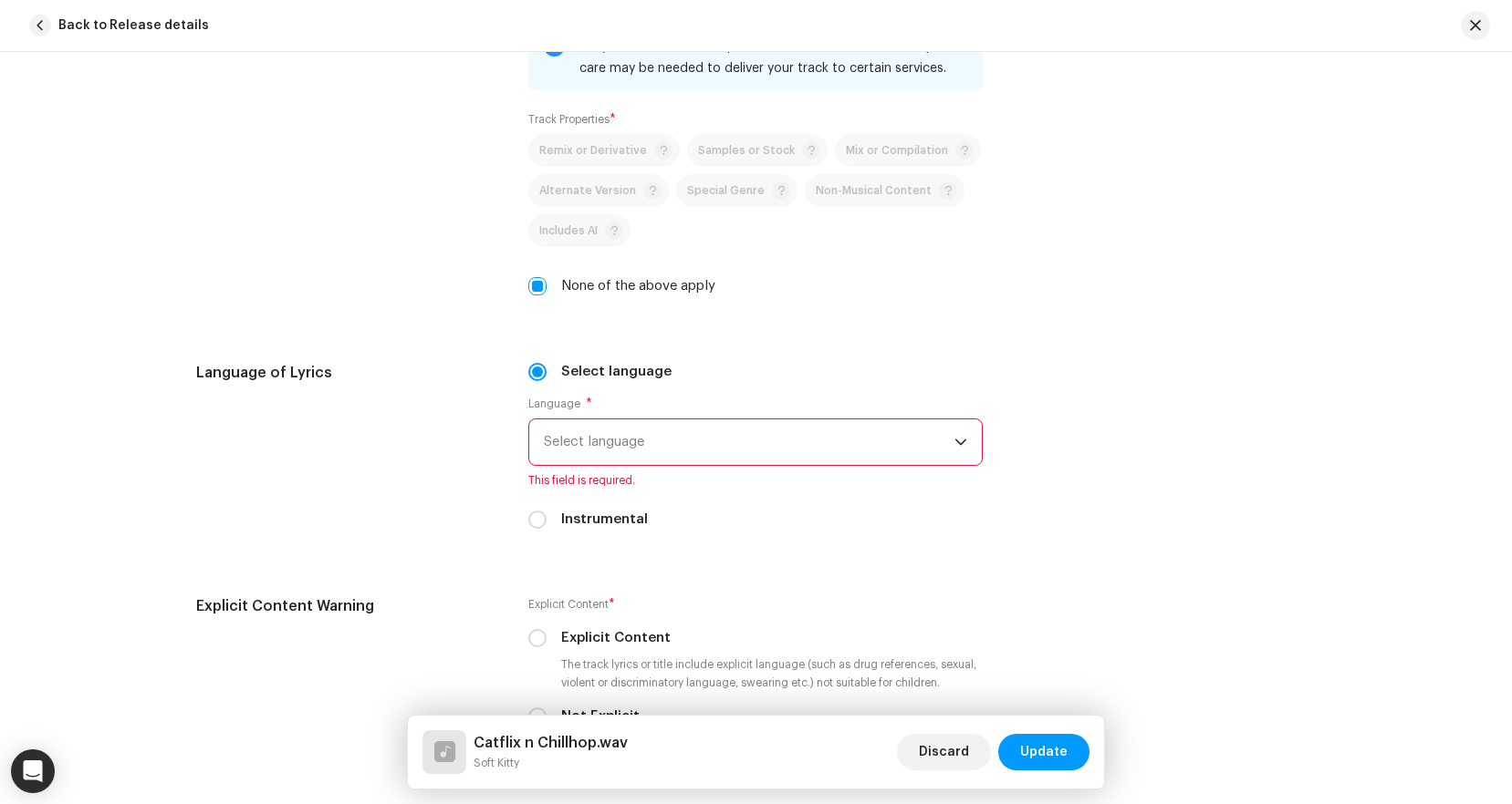
click at [721, 450] on span "Select language" at bounding box center [749, 441] width 410 height 46
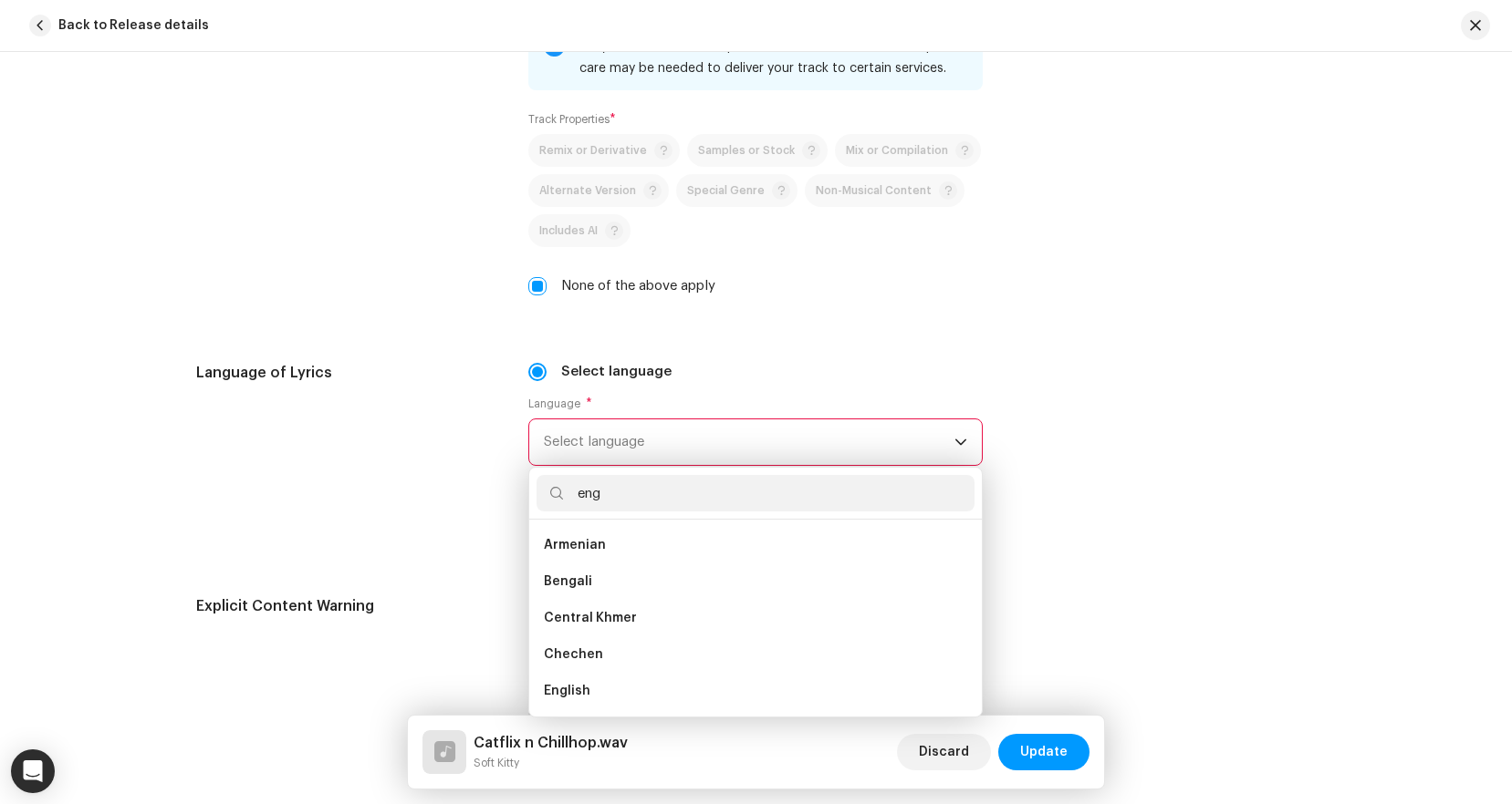
scroll to position [0, 0]
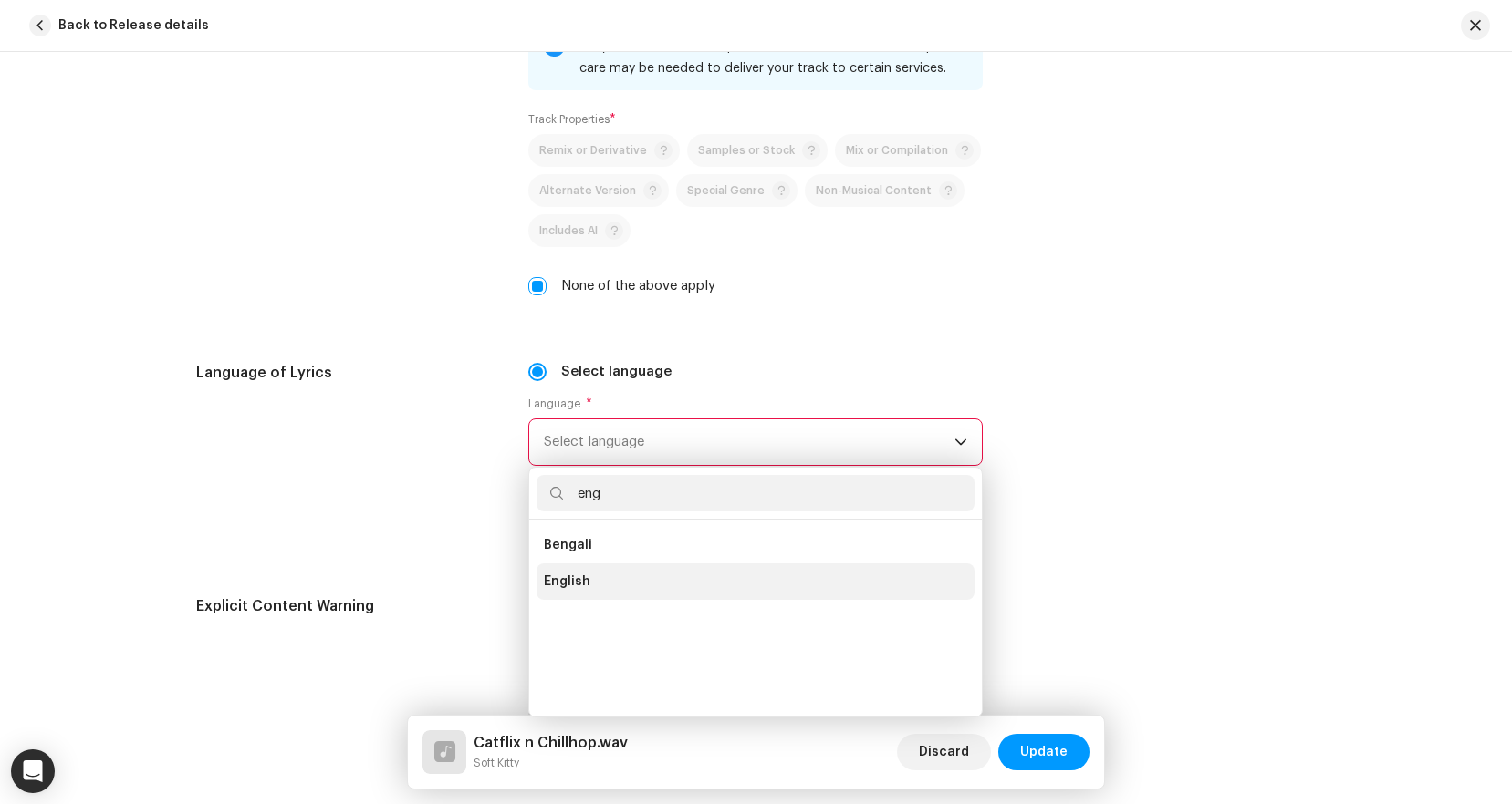
type input "eng"
click at [657, 583] on li "English" at bounding box center [755, 581] width 438 height 36
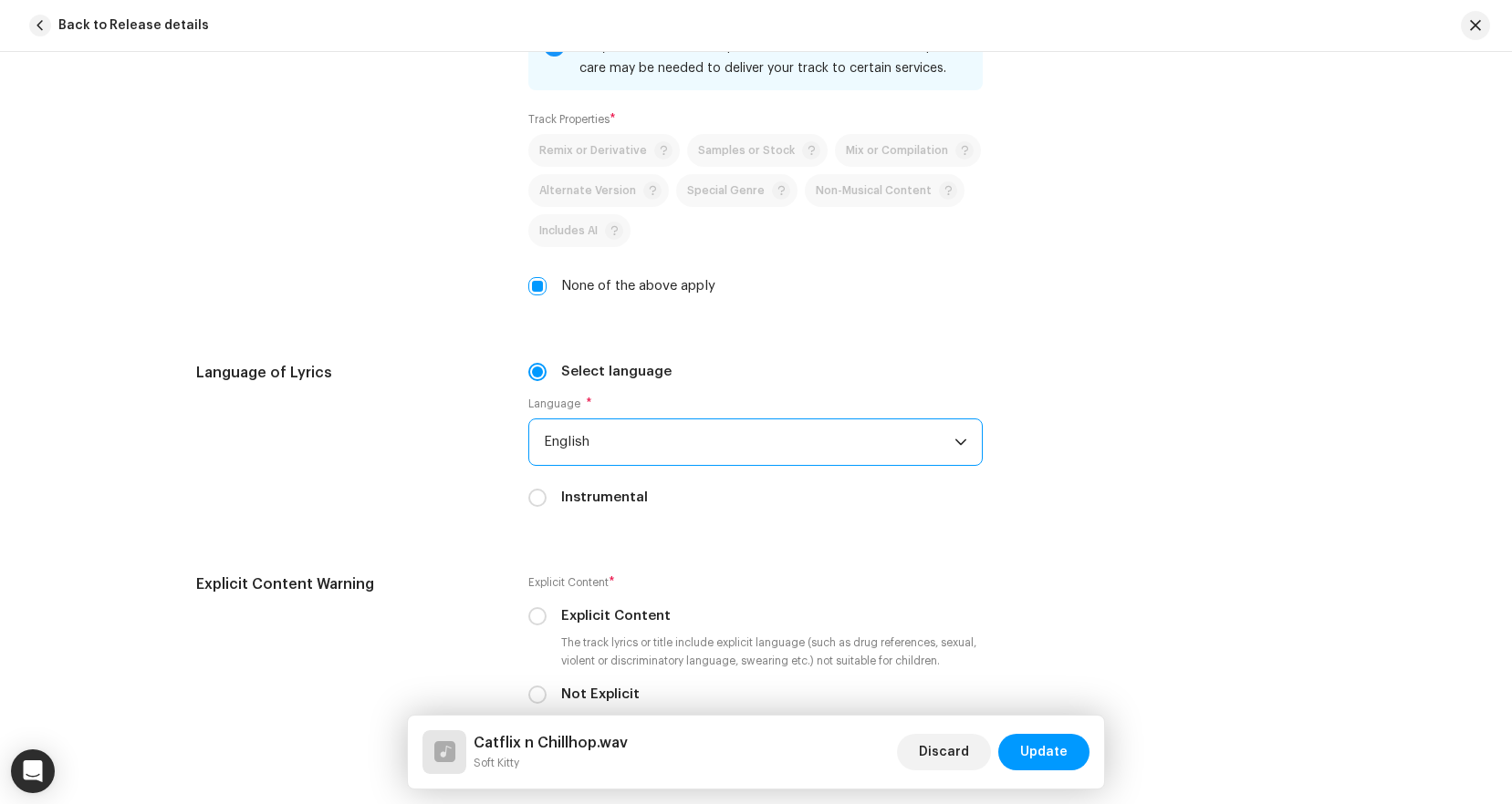
click at [408, 476] on div "Language of Lyrics" at bounding box center [348, 446] width 304 height 168
click at [562, 490] on label "Instrumental" at bounding box center [604, 498] width 87 height 20
click at [547, 490] on input "Instrumental" at bounding box center [537, 498] width 19 height 19
radio input "true"
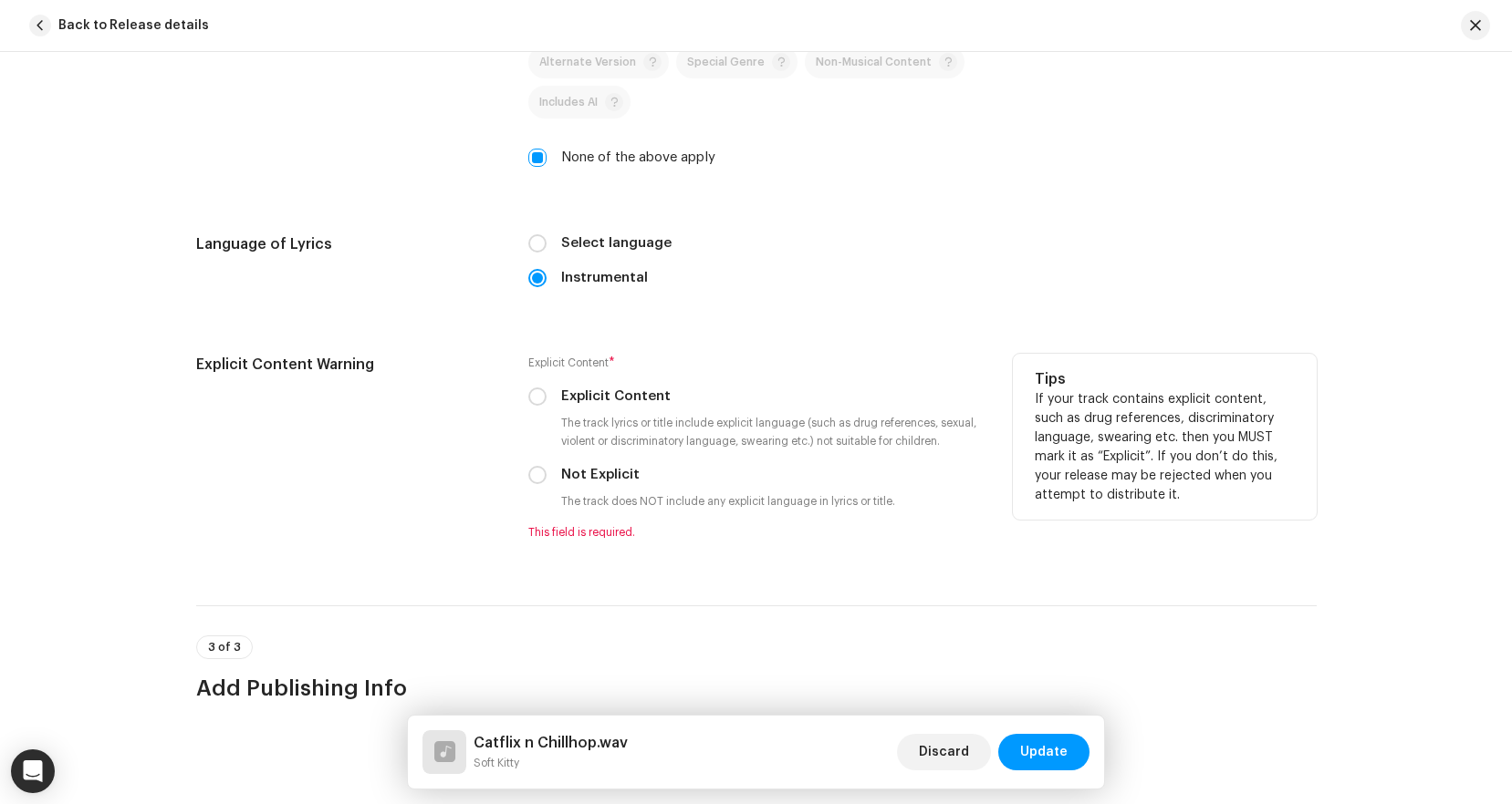
scroll to position [2836, 0]
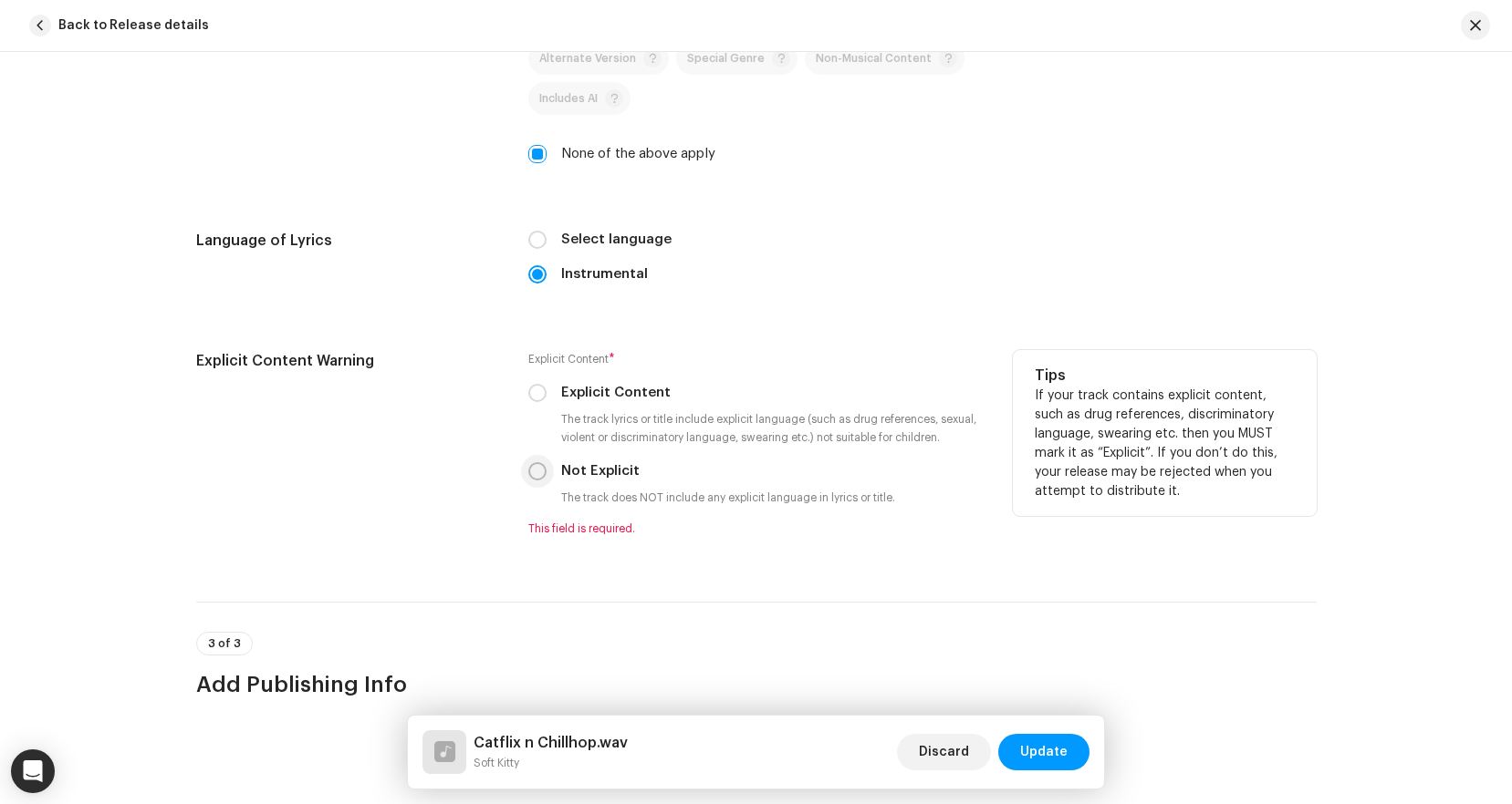
click at [534, 462] on input "Not Explicit" at bounding box center [537, 471] width 19 height 19
radio input "true"
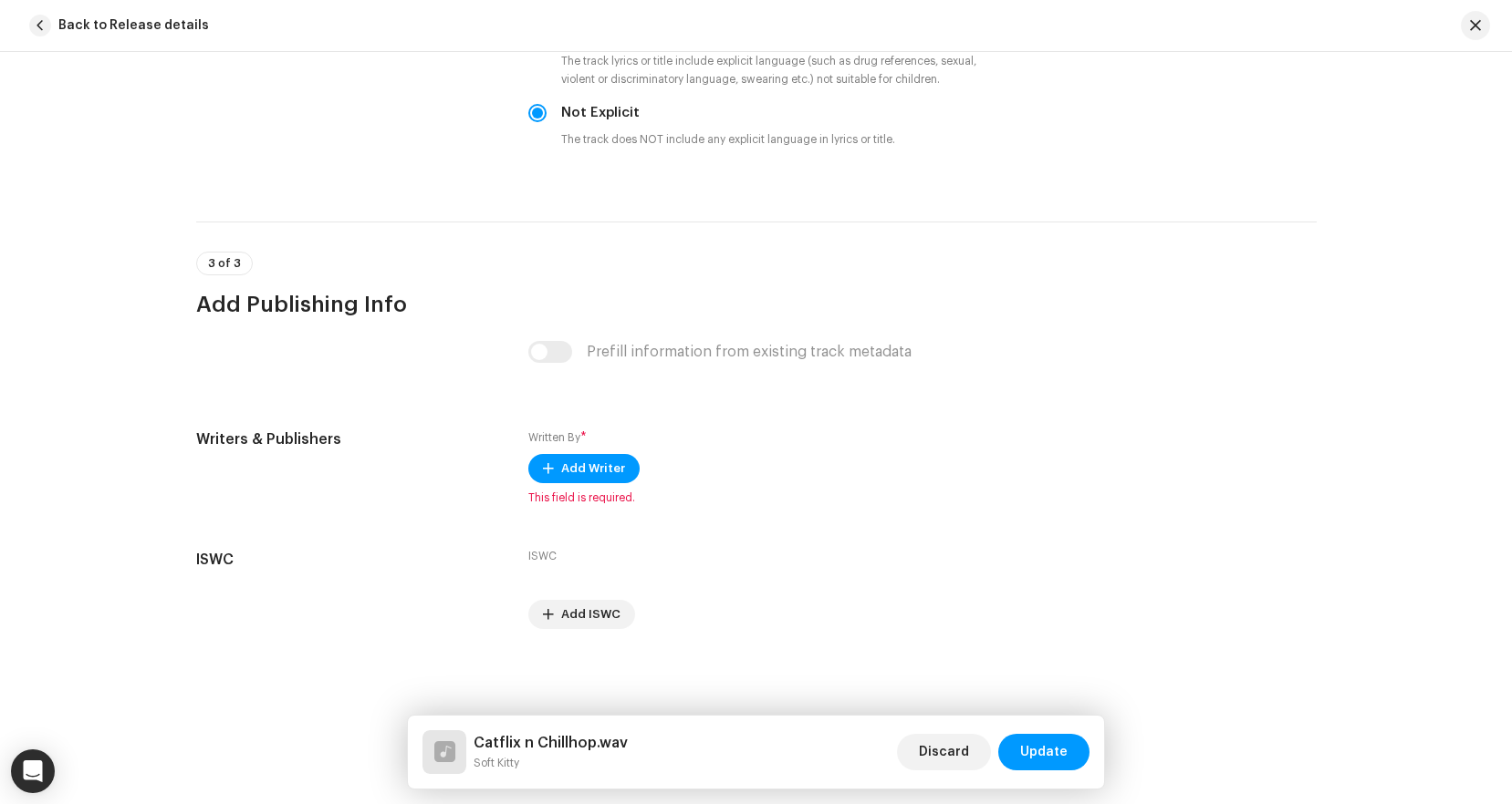
scroll to position [3195, 0]
click at [593, 474] on span "Add Writer" at bounding box center [594, 468] width 64 height 36
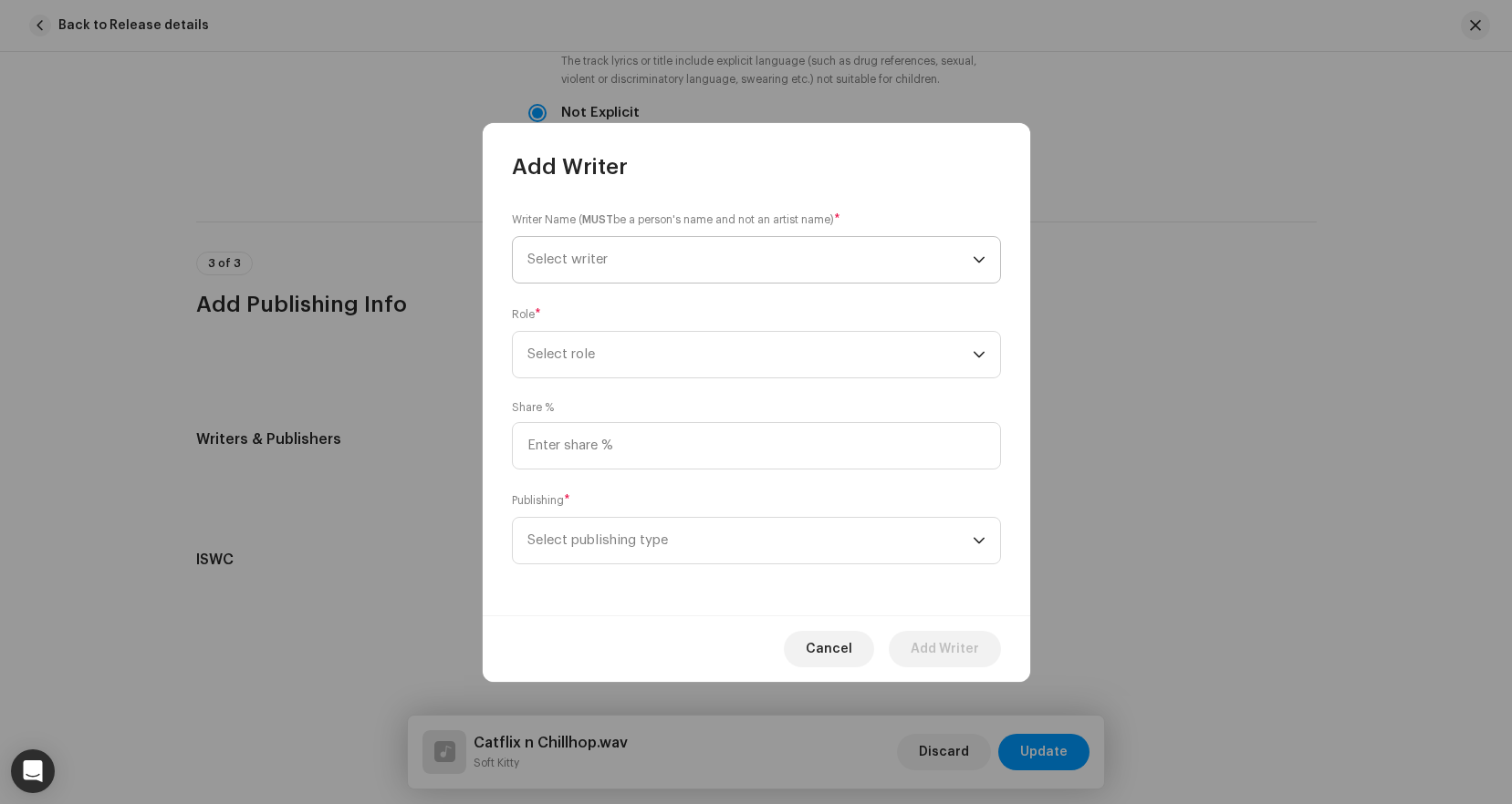
click at [648, 263] on span "Select writer" at bounding box center [750, 259] width 446 height 46
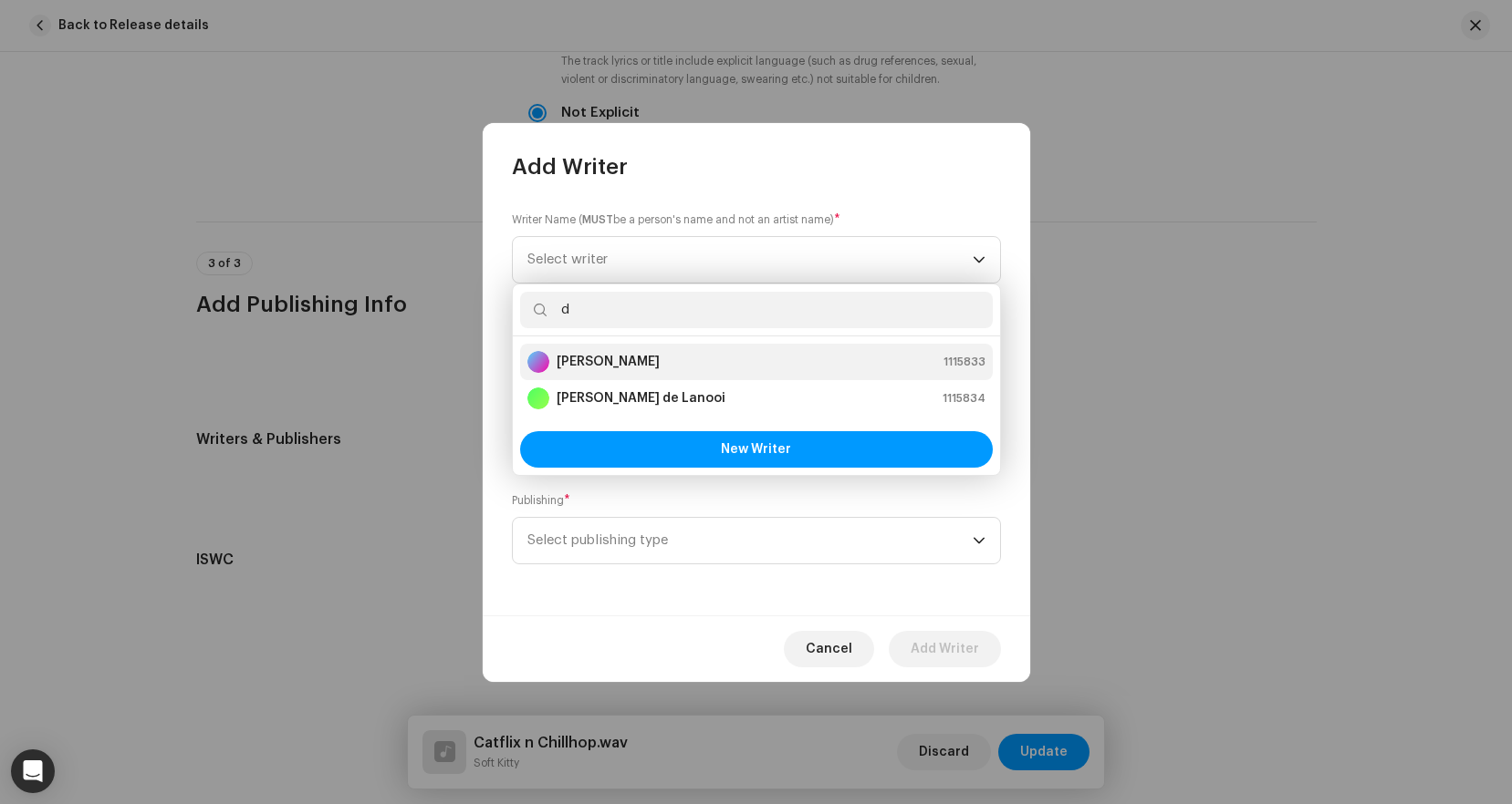
type input "d"
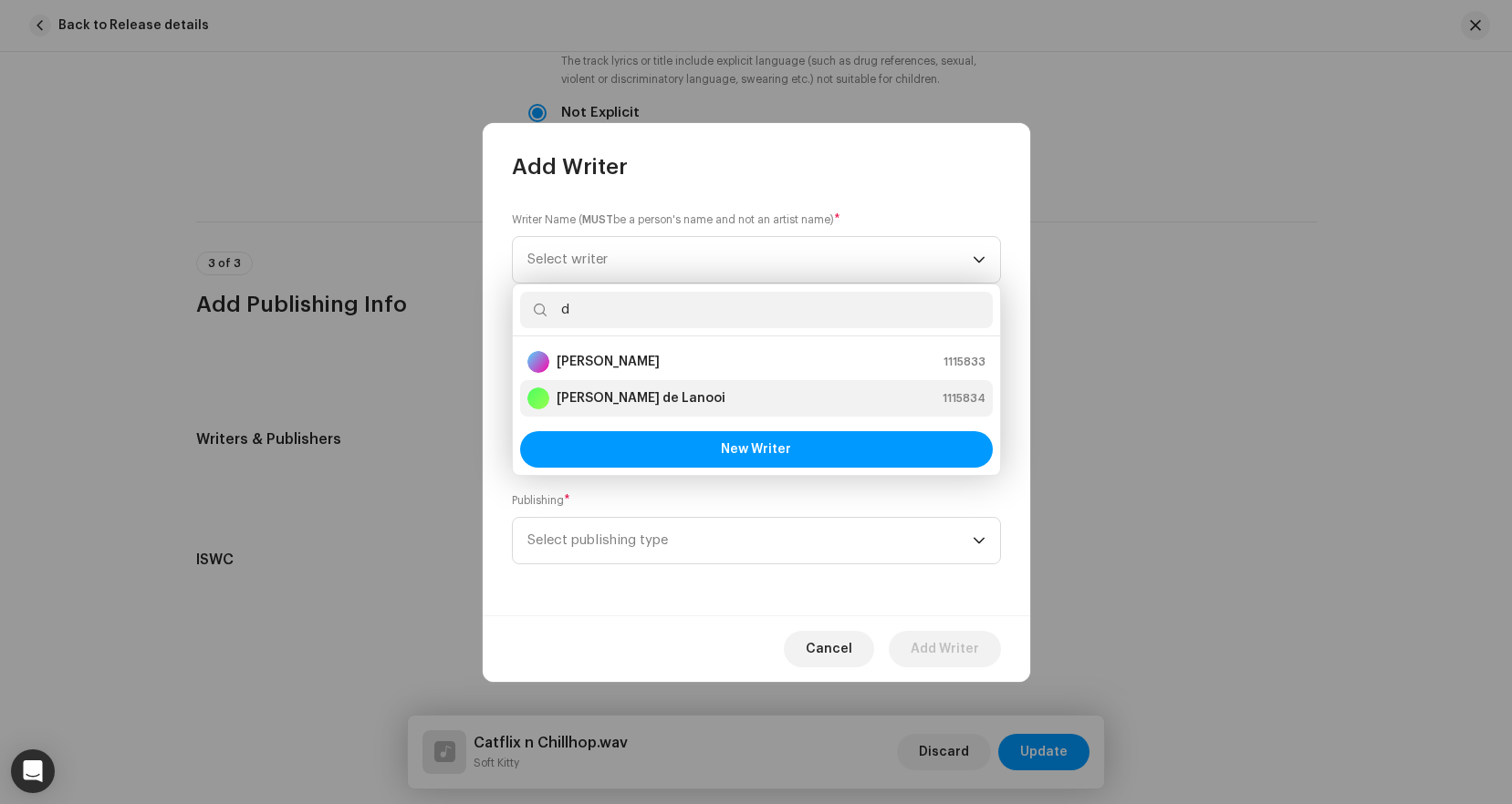
click at [674, 364] on div "[PERSON_NAME] 1115833" at bounding box center [756, 362] width 458 height 21
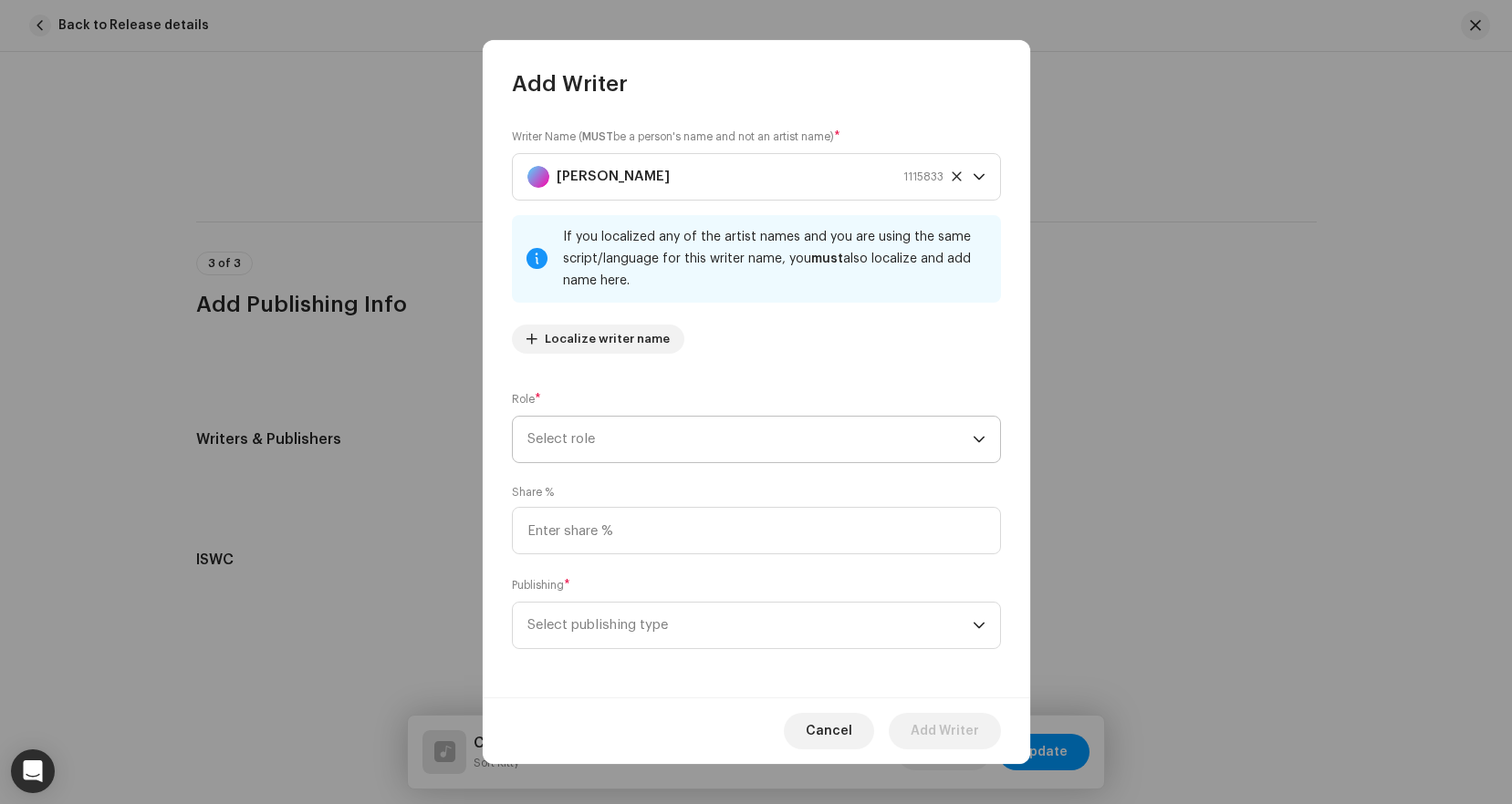
click at [618, 440] on span "Select role" at bounding box center [750, 440] width 446 height 46
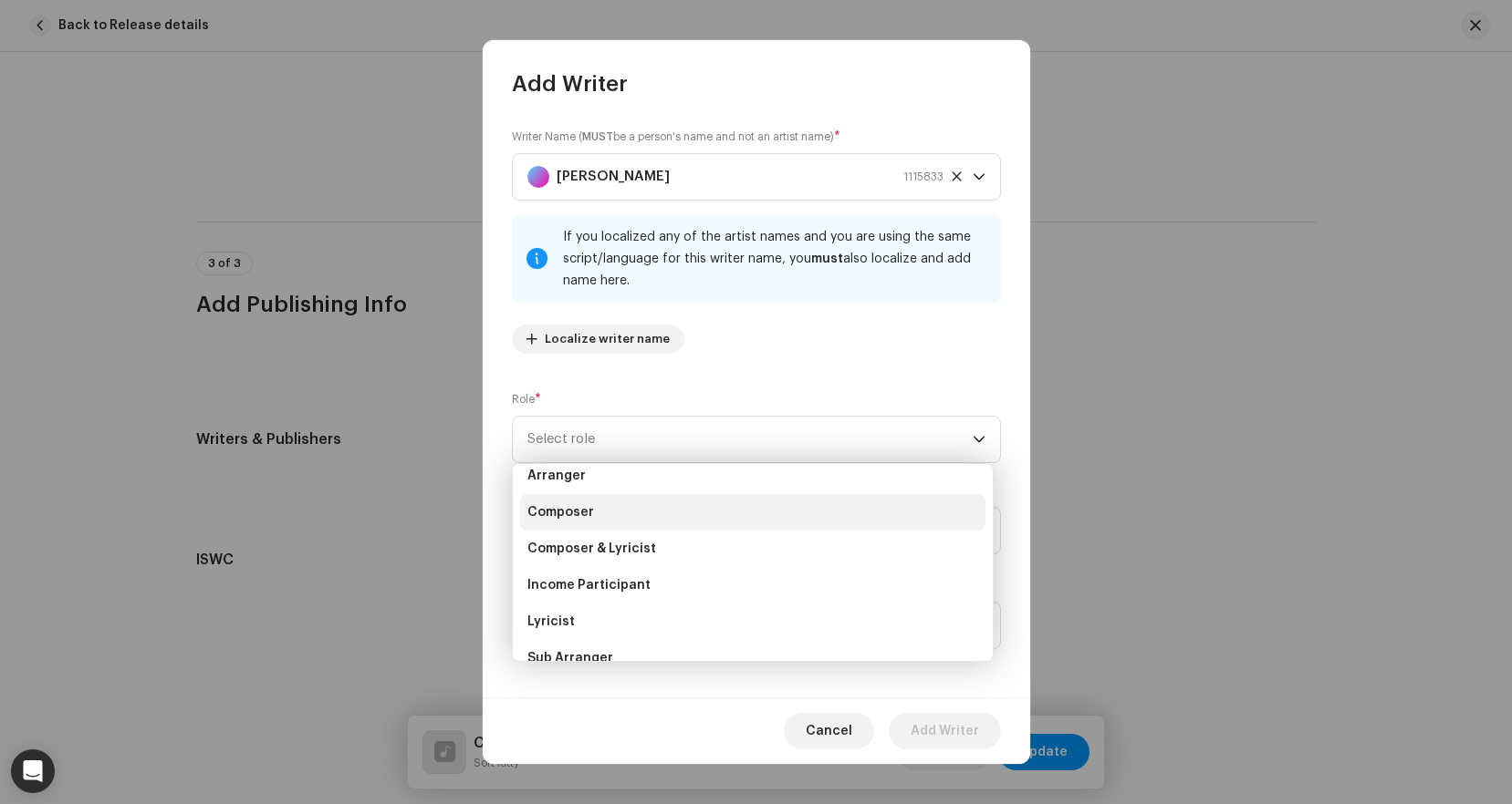
click at [614, 519] on li "Composer" at bounding box center [752, 512] width 465 height 36
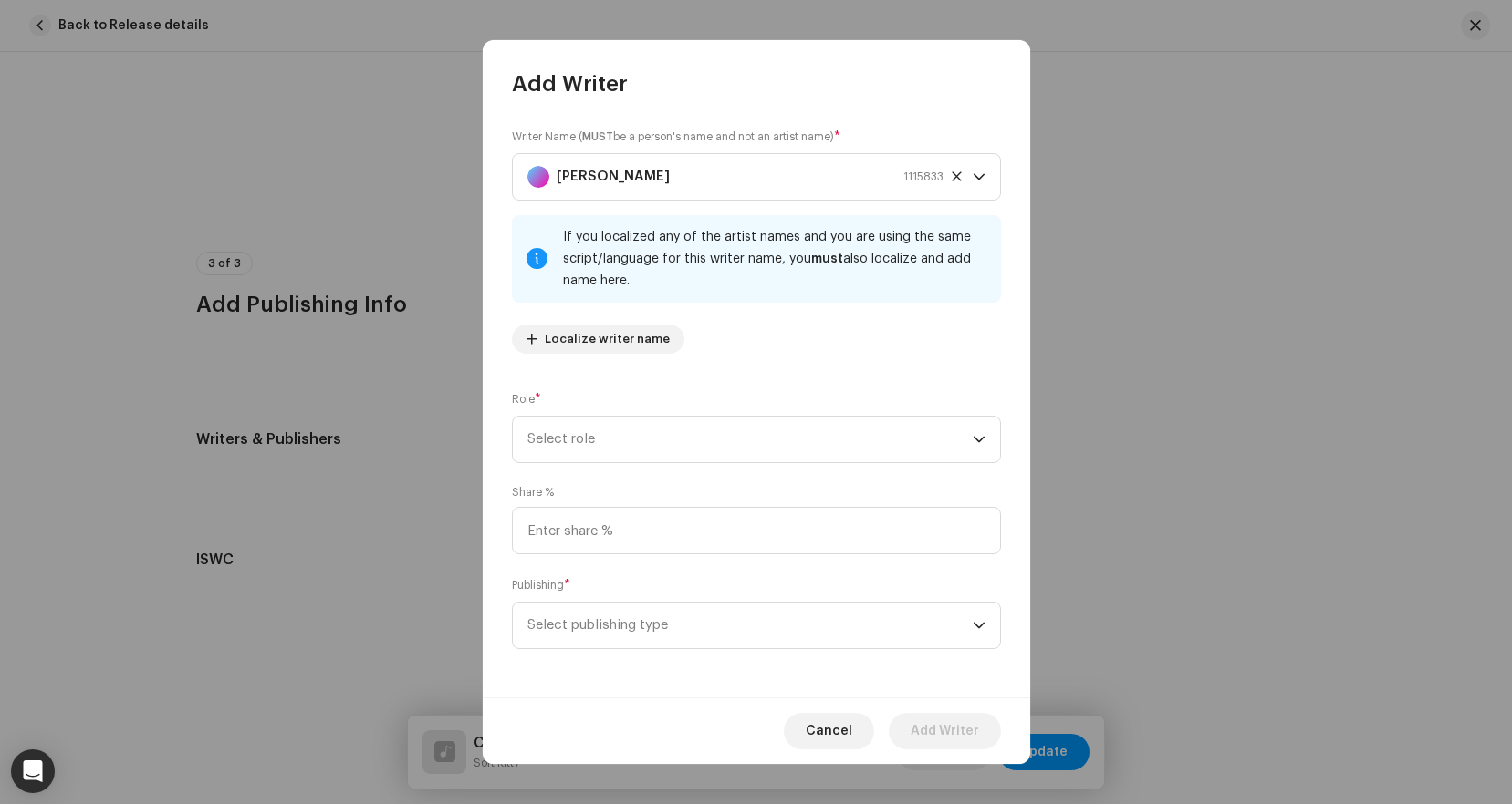
scroll to position [45, 0]
click at [697, 533] on input at bounding box center [756, 530] width 489 height 48
type input "100.00"
click at [674, 619] on span "Select publishing type" at bounding box center [750, 626] width 446 height 46
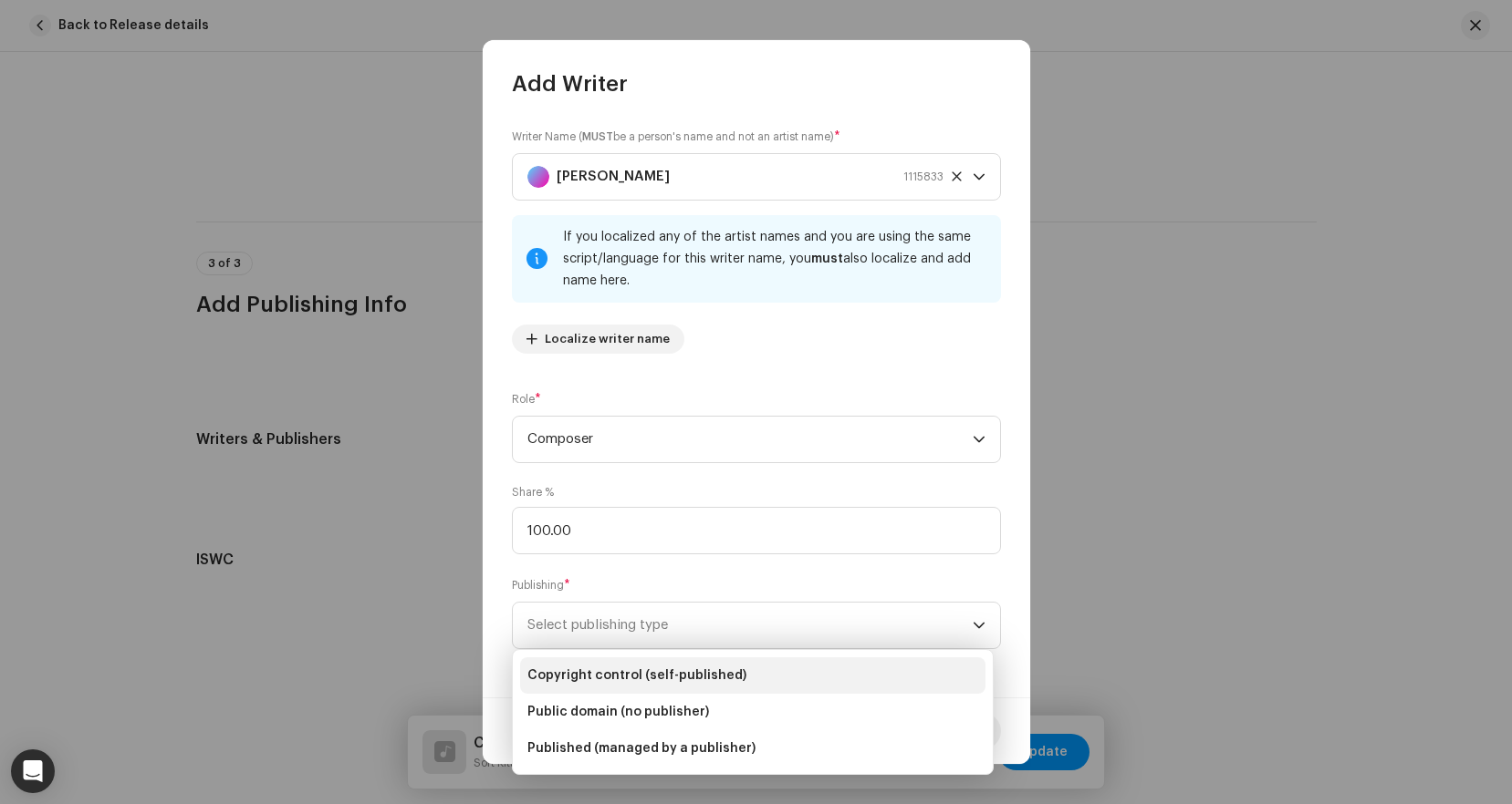
click at [689, 669] on span "Copyright control (self-published)" at bounding box center [637, 675] width 219 height 19
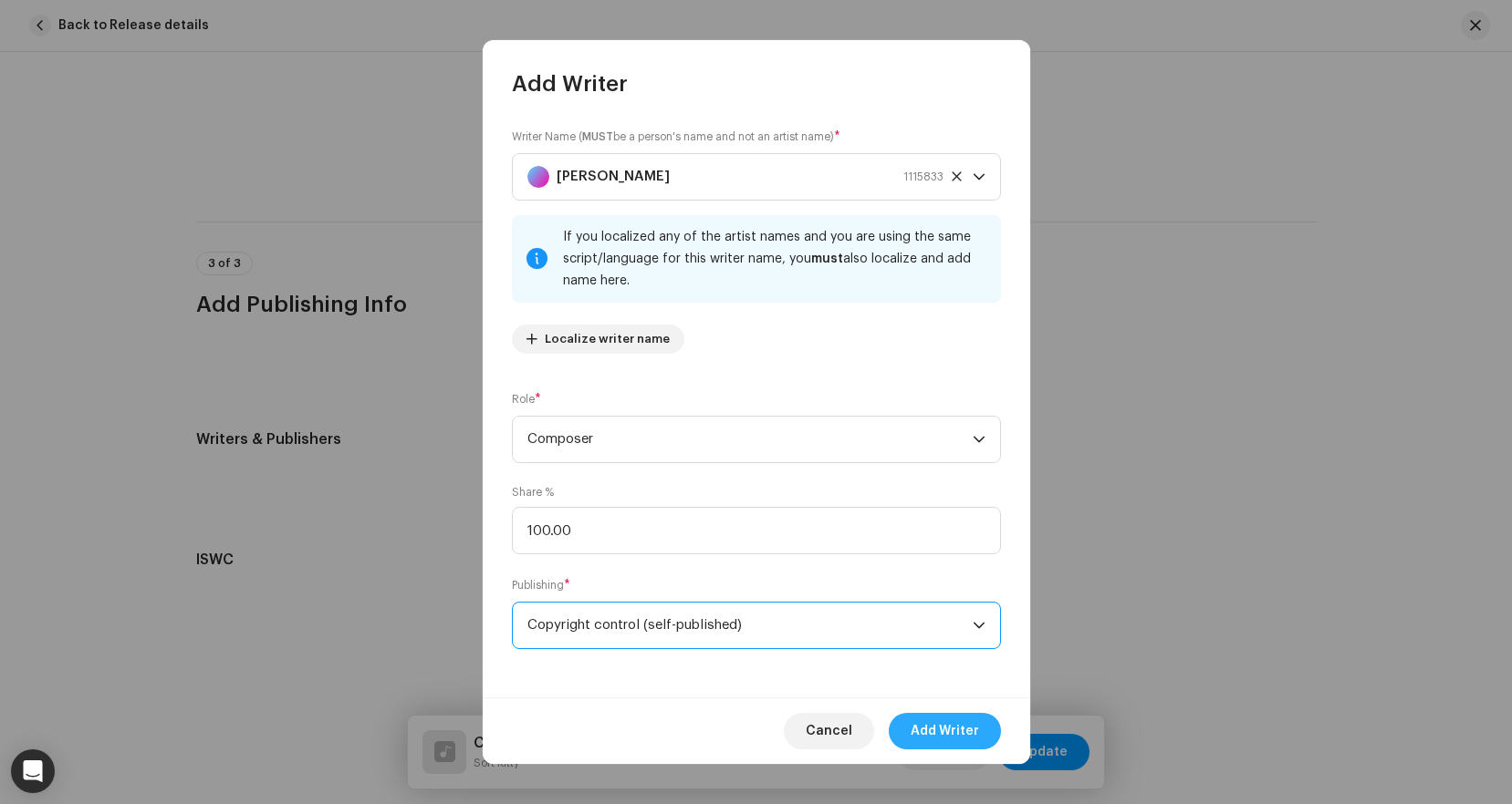
click at [937, 721] on span "Add Writer" at bounding box center [945, 731] width 68 height 36
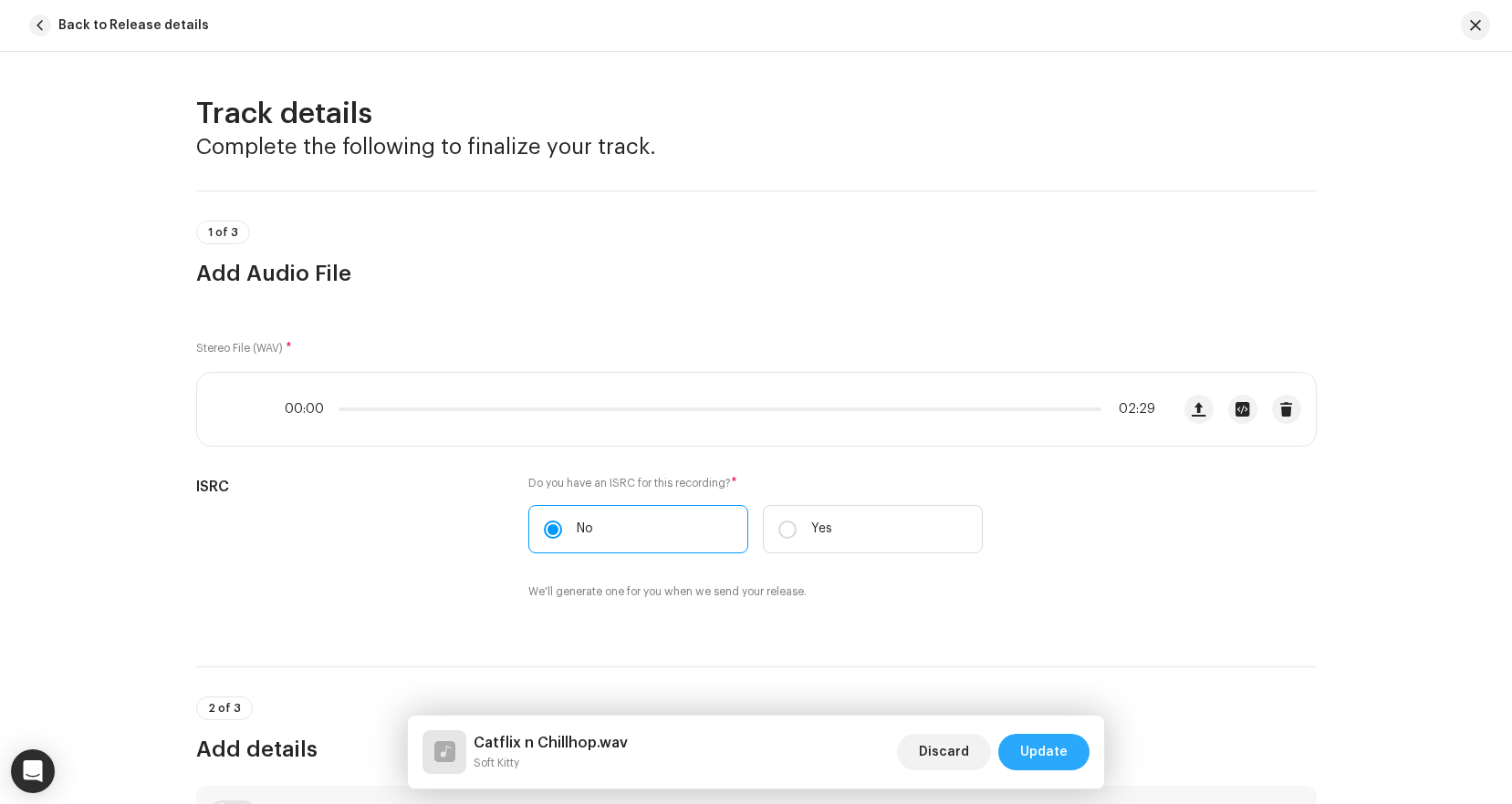
click at [1035, 753] on span "Update" at bounding box center [1043, 751] width 48 height 36
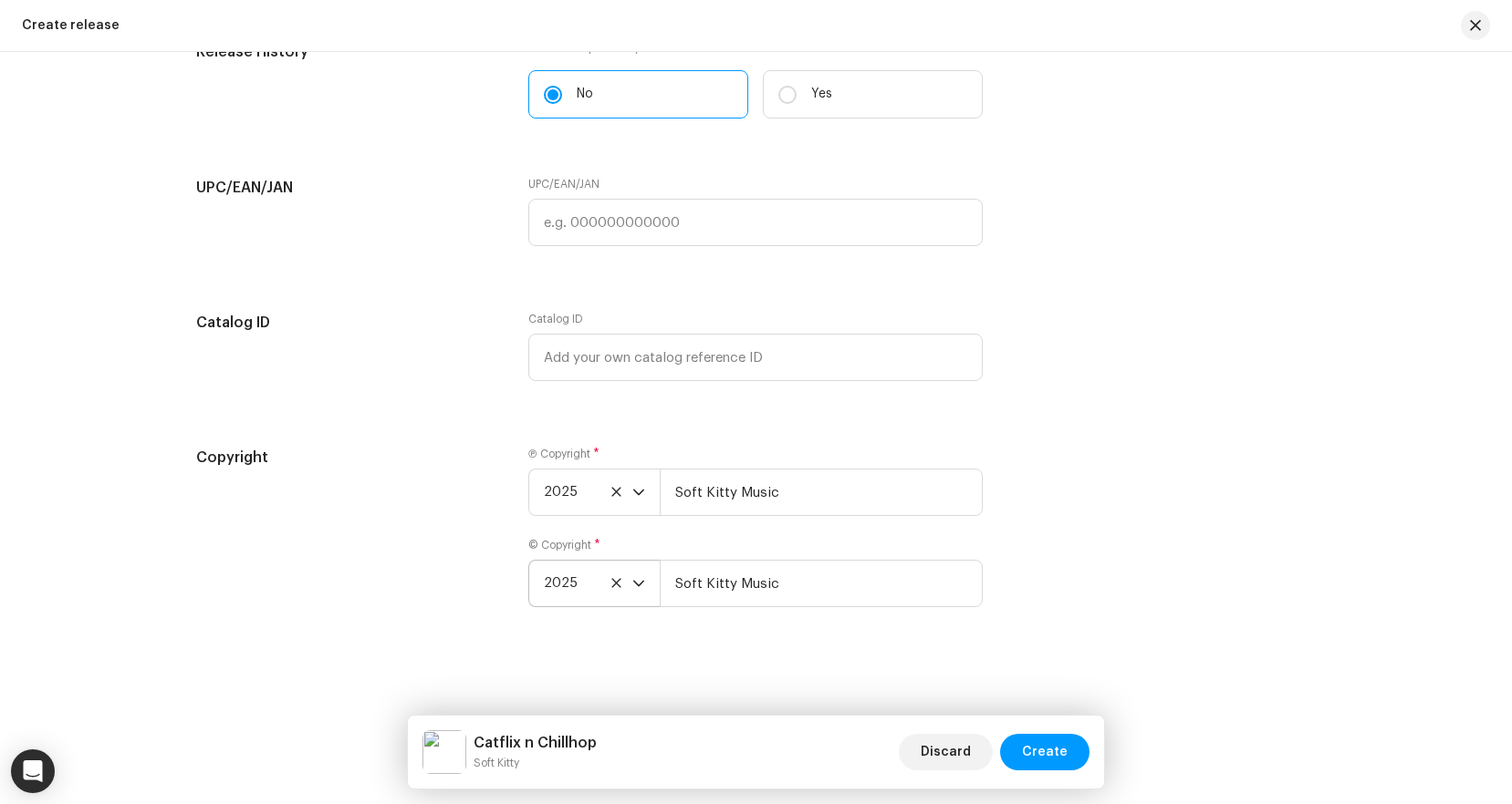
scroll to position [3124, 0]
click at [1047, 753] on span "Create" at bounding box center [1044, 751] width 46 height 36
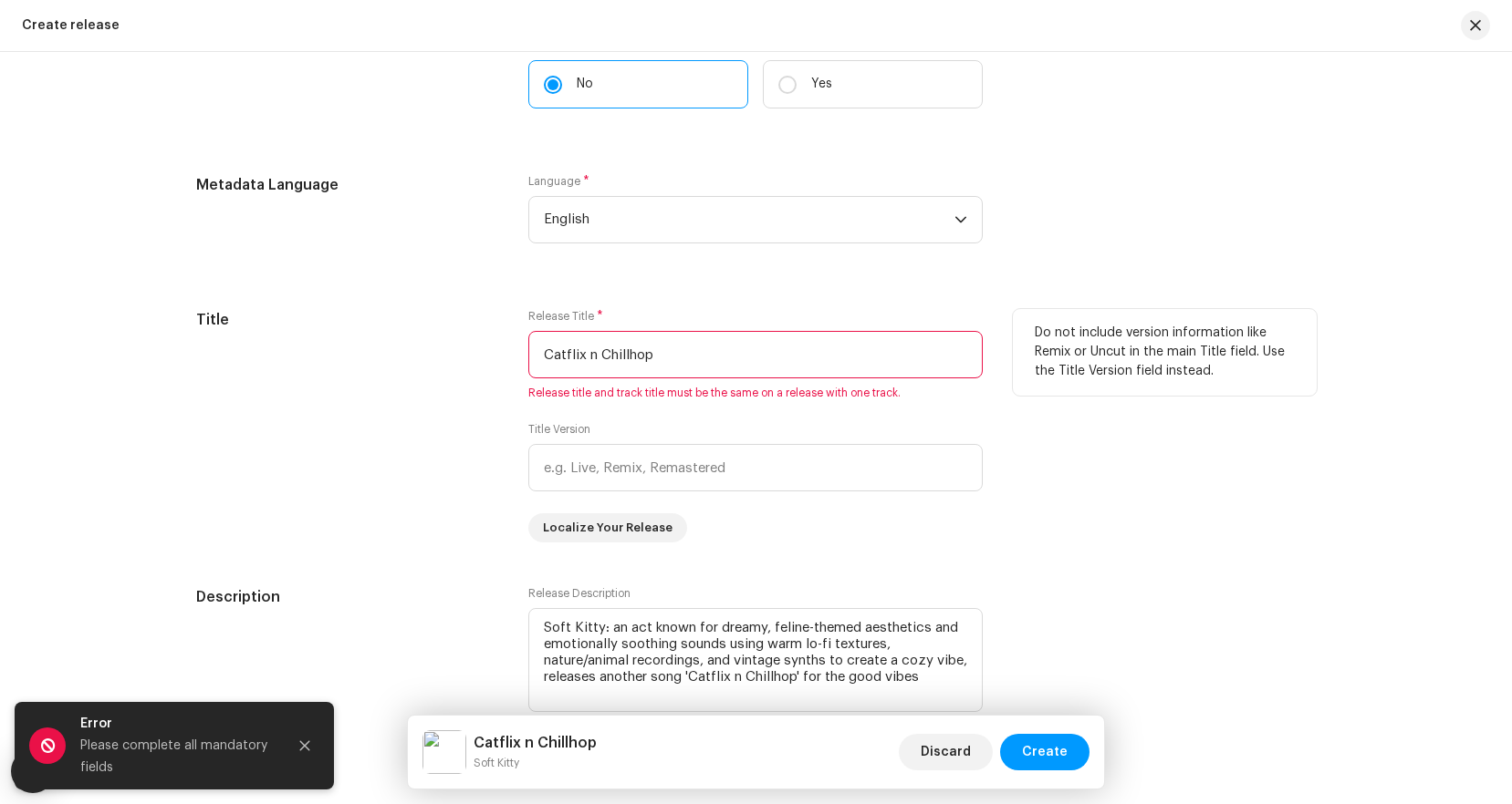
scroll to position [1471, 0]
drag, startPoint x: 677, startPoint y: 360, endPoint x: 481, endPoint y: 335, distance: 197.6
click at [481, 335] on div "Title Release Title * Catflix n Chillhop Release title and track title must be …" at bounding box center [756, 427] width 1120 height 234
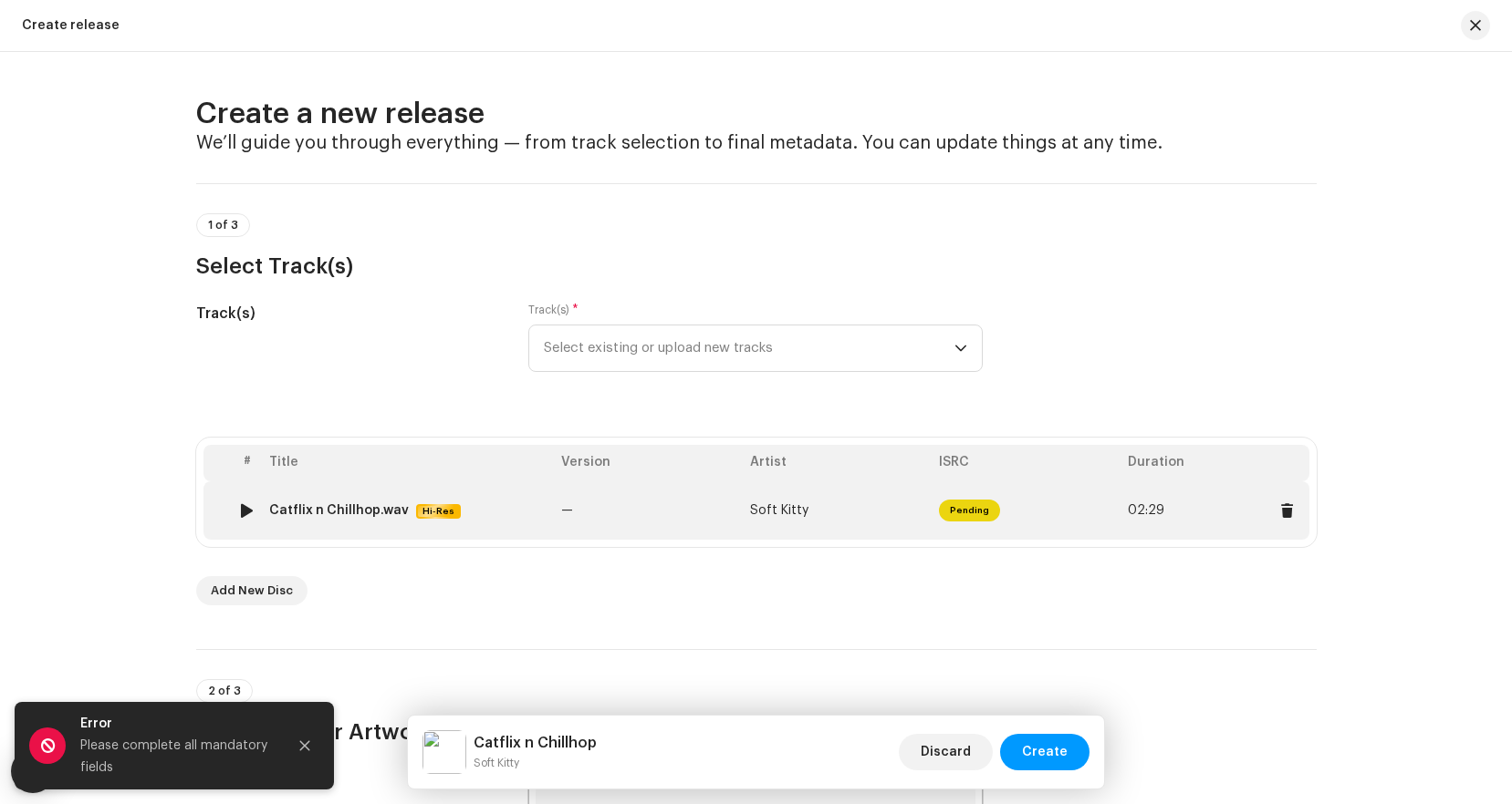
scroll to position [0, 0]
click at [1175, 504] on span "02:29" at bounding box center [1215, 511] width 174 height 29
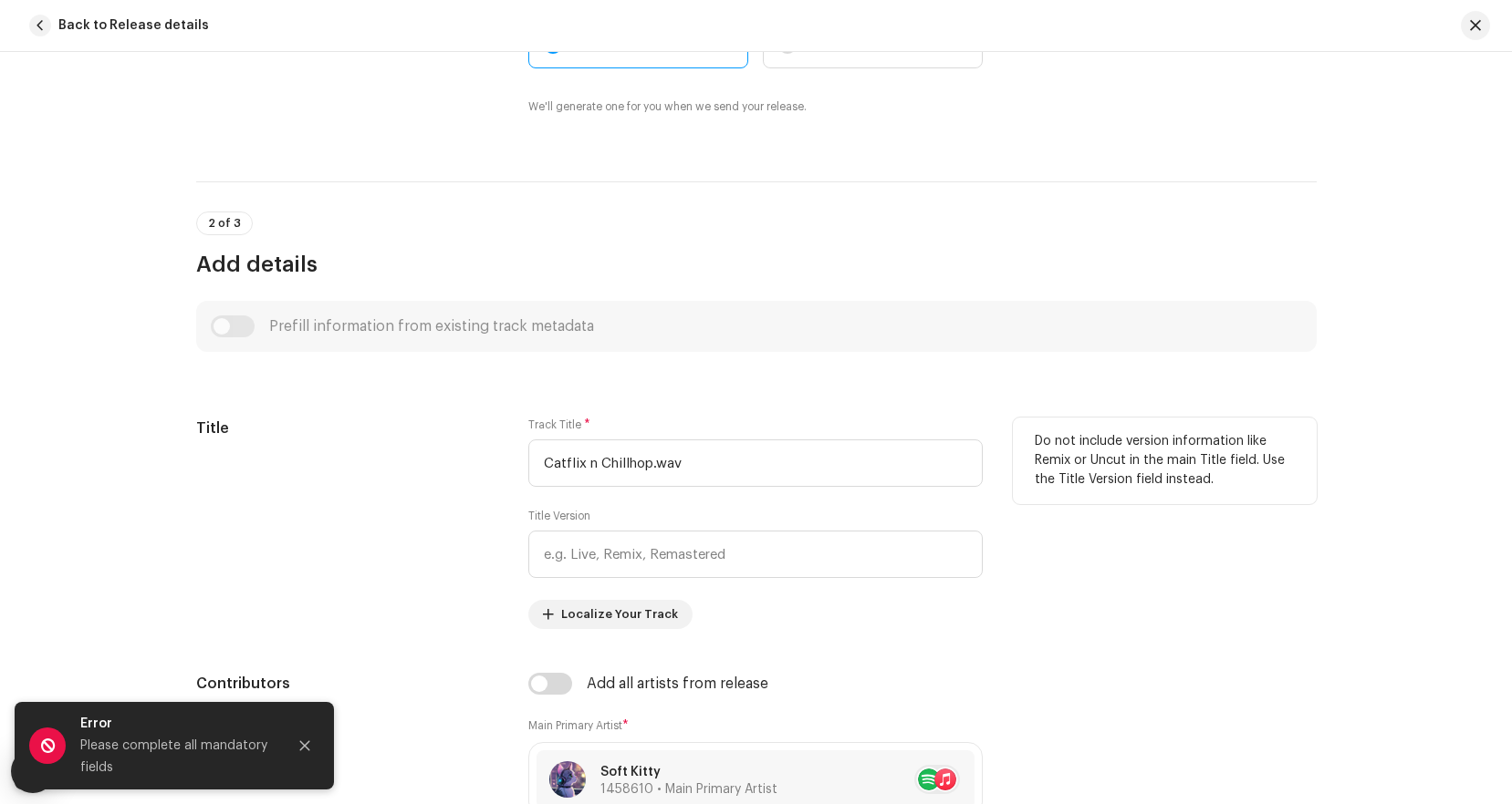
scroll to position [541, 0]
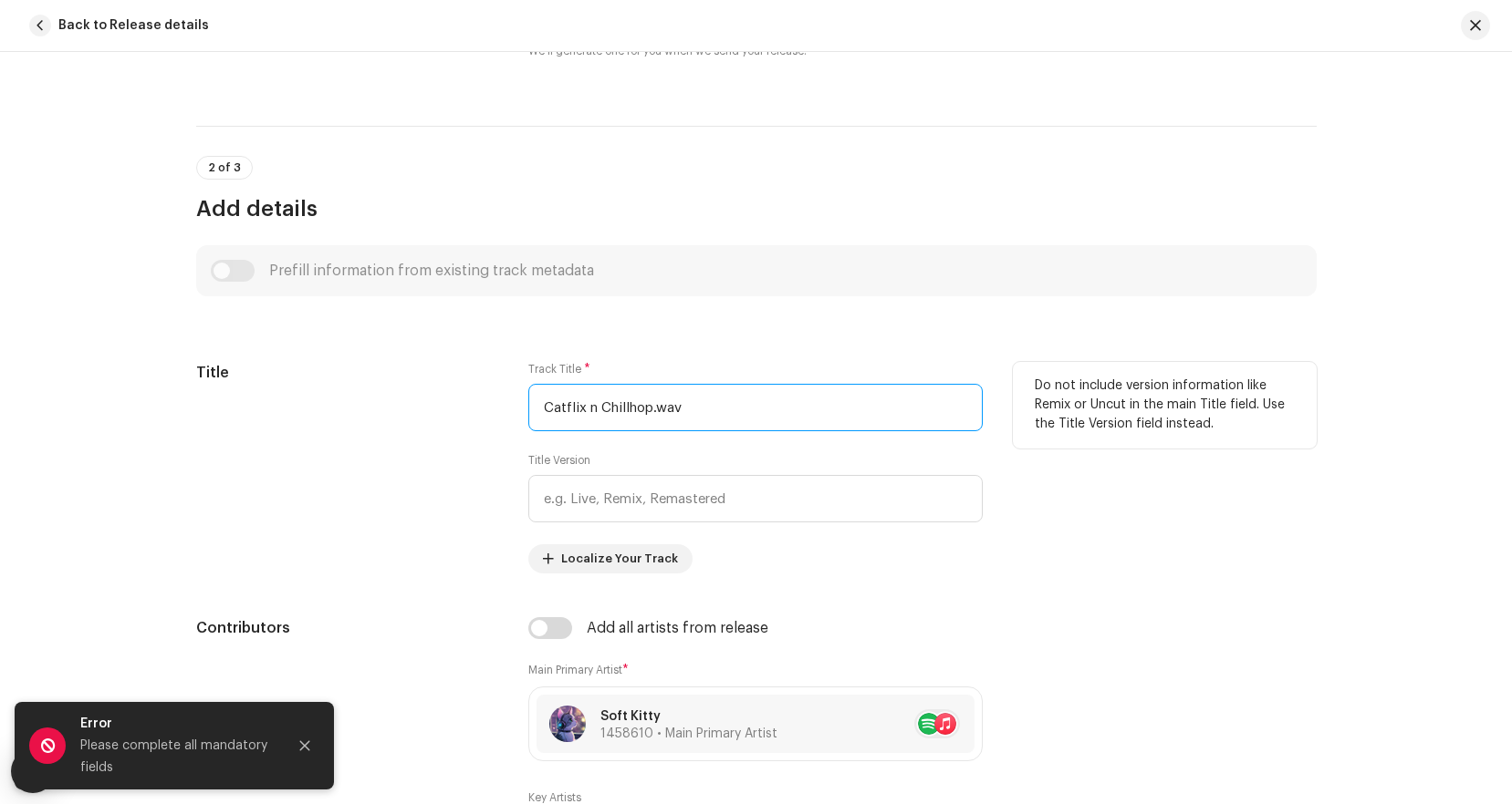
drag, startPoint x: 726, startPoint y: 413, endPoint x: 488, endPoint y: 378, distance: 240.6
click at [488, 378] on div "Title Track Title * Catflix n Chillhop.wav Title Version Localize Your Track Do…" at bounding box center [756, 468] width 1120 height 211
paste input "text"
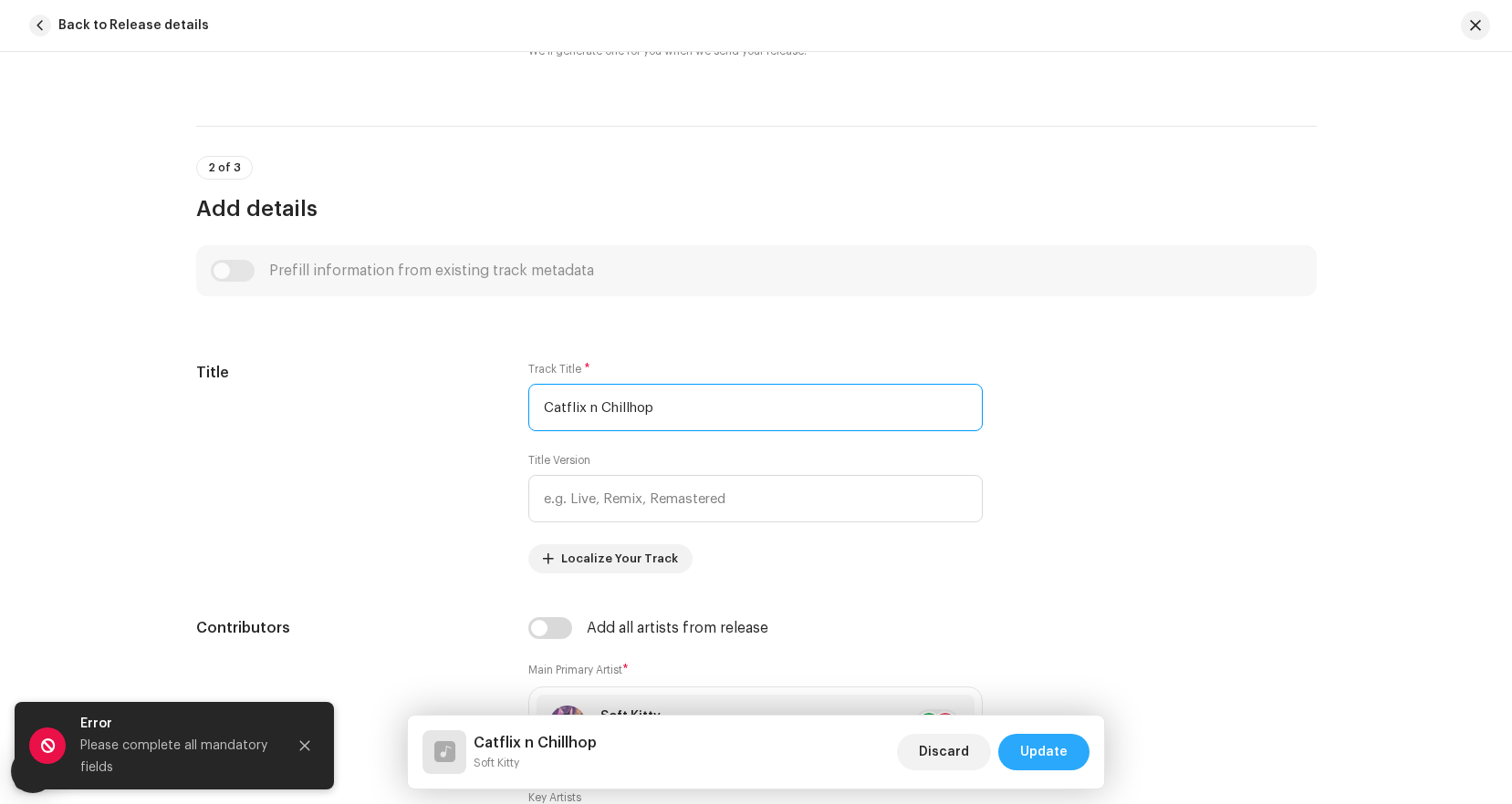
type input "Catflix n Chillhop"
click at [1053, 748] on span "Update" at bounding box center [1043, 751] width 48 height 36
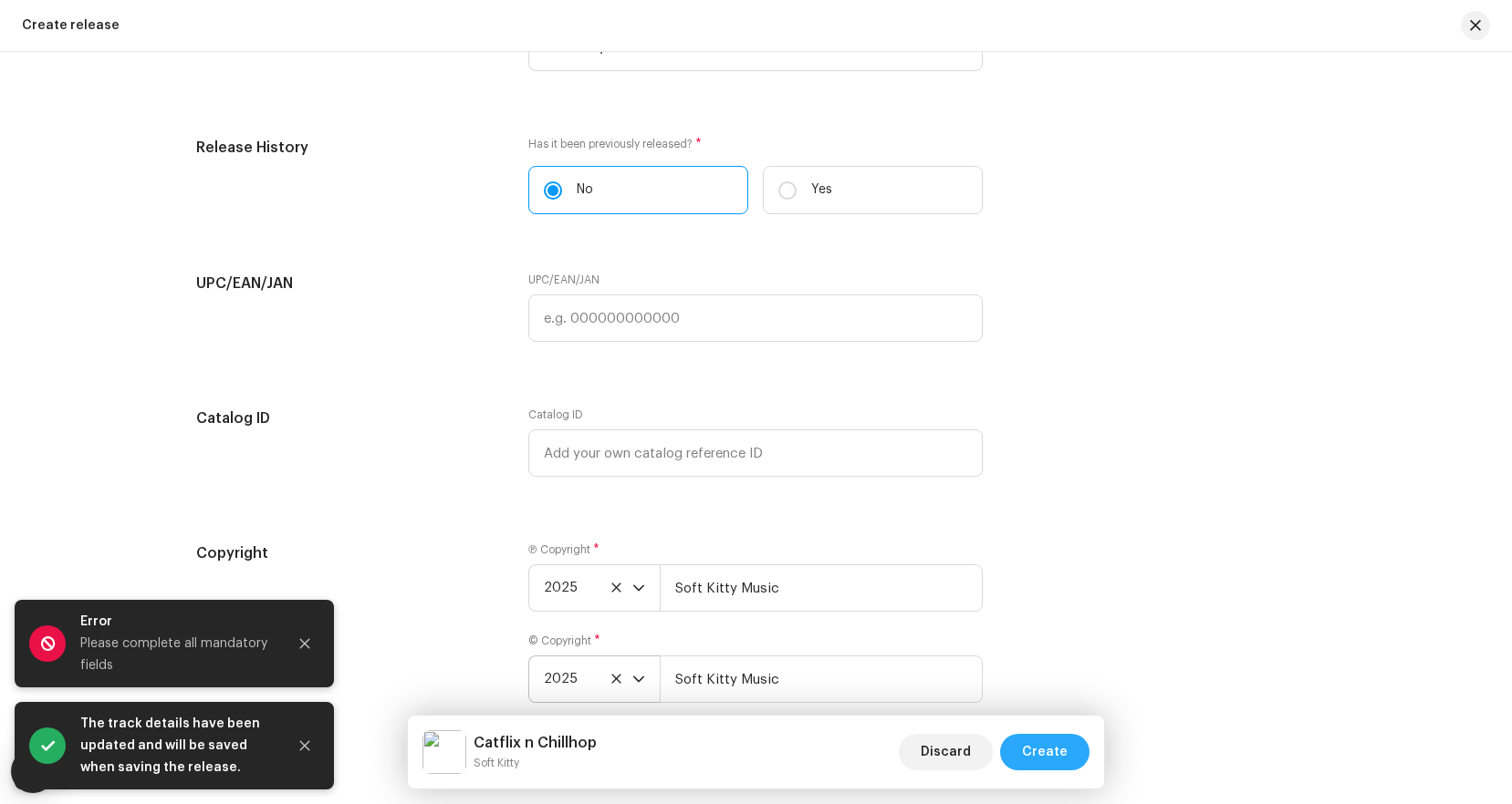
scroll to position [3054, 0]
click at [1050, 763] on span "Create" at bounding box center [1044, 751] width 46 height 36
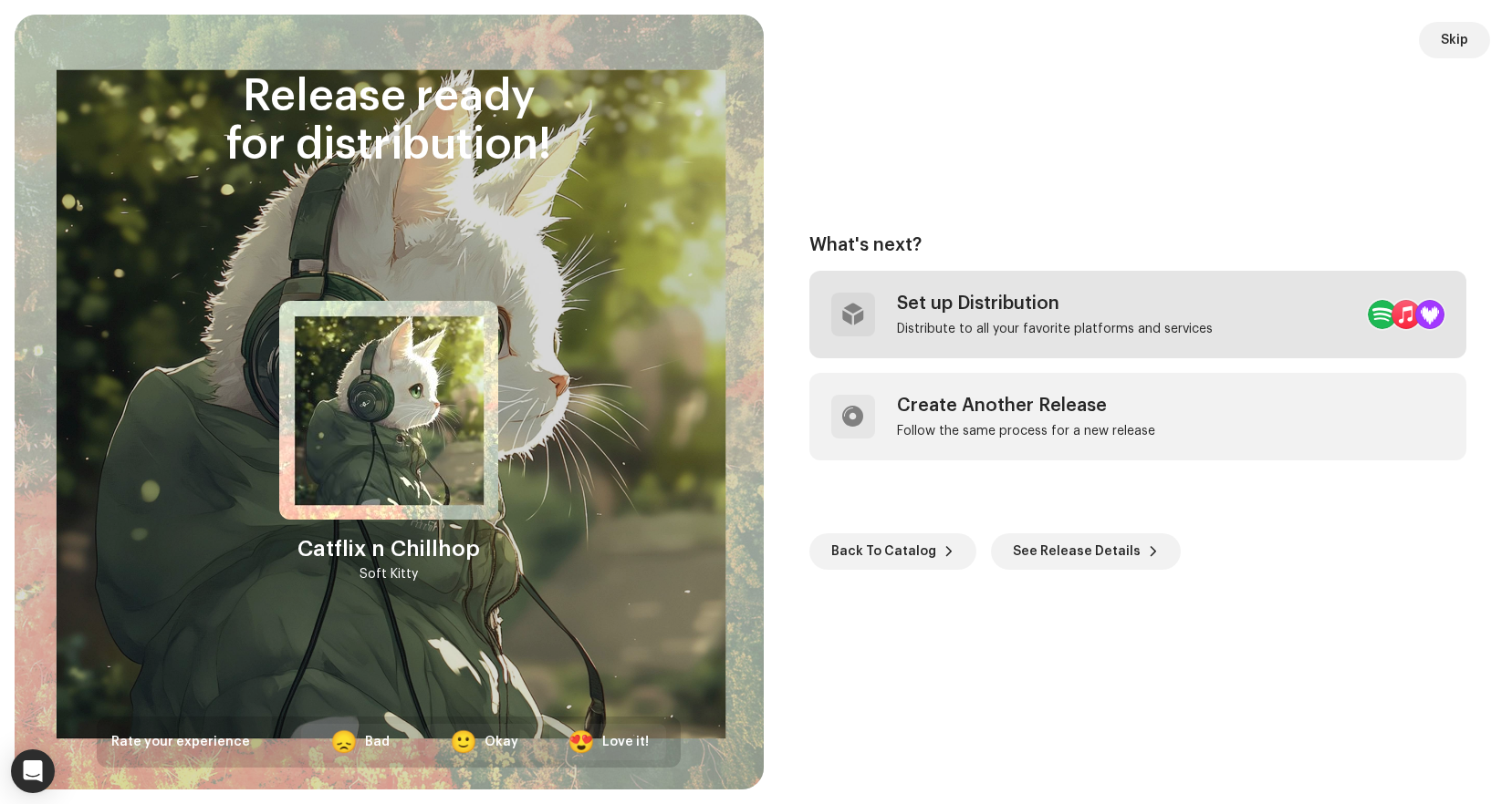
click at [1148, 322] on div "Distribute to all your favorite platforms and services" at bounding box center [1055, 328] width 316 height 15
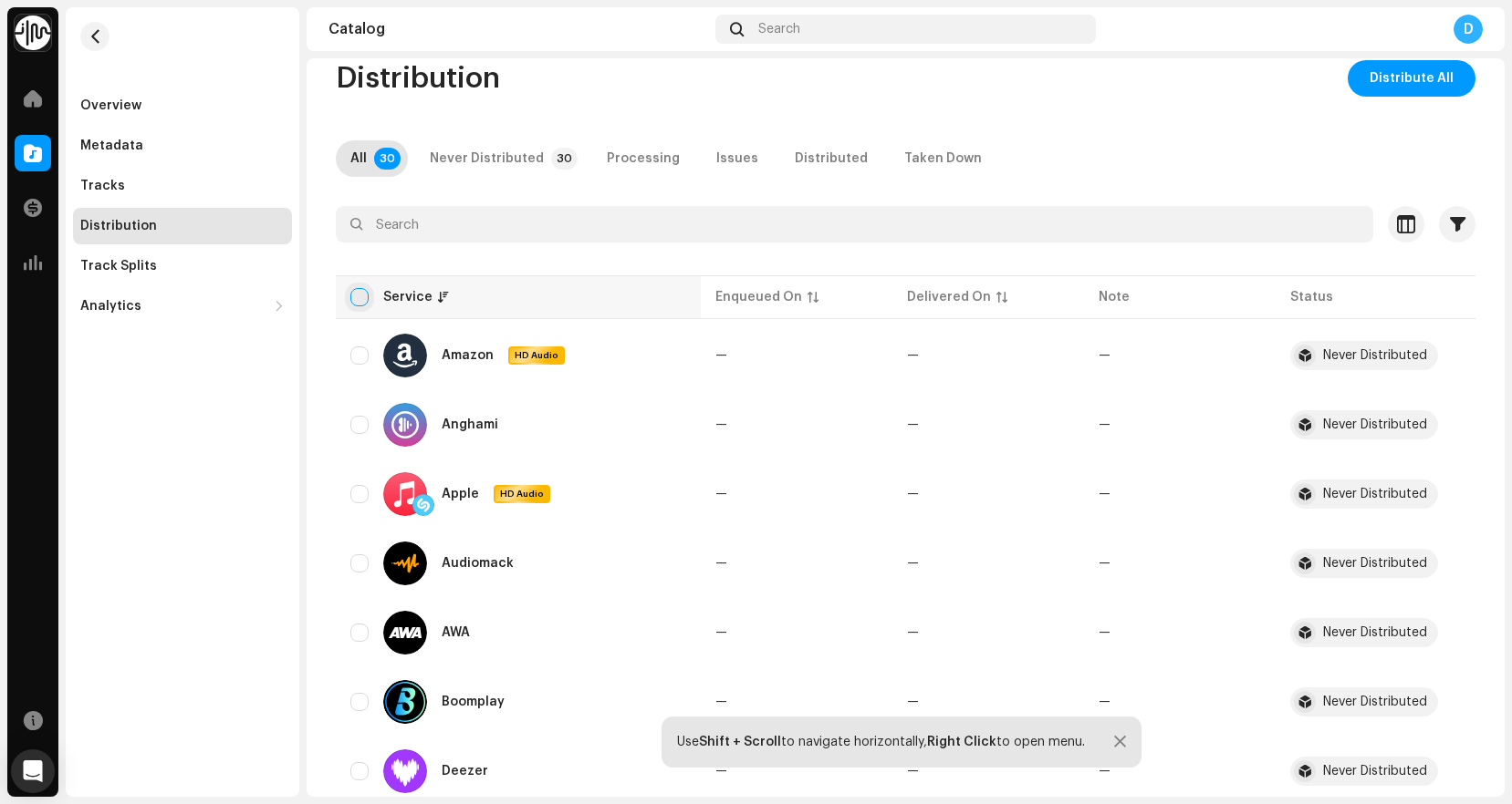
click at [364, 295] on input "checkbox" at bounding box center [359, 297] width 19 height 19
checkbox input "true"
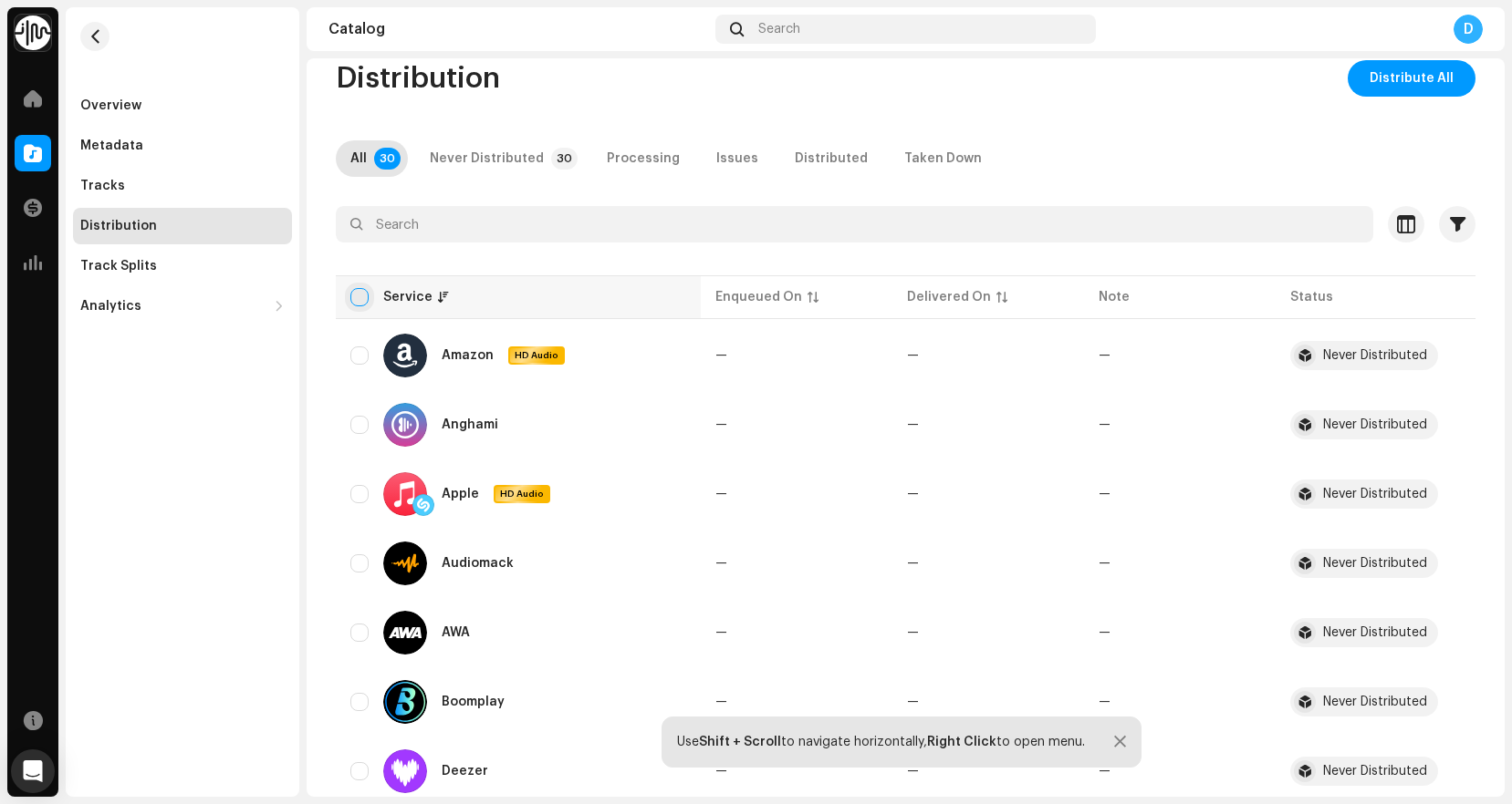
checkbox input "true"
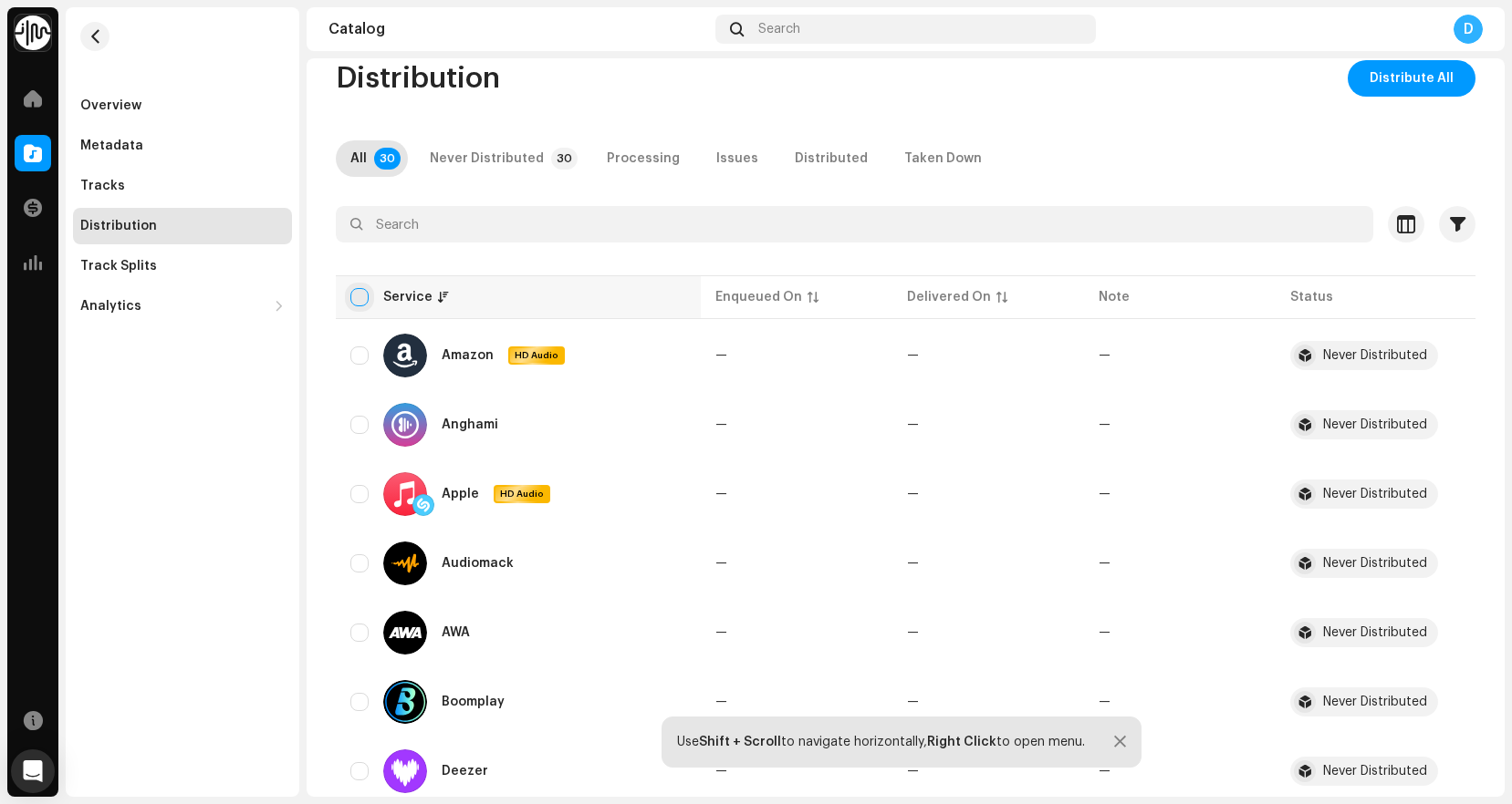
checkbox input "true"
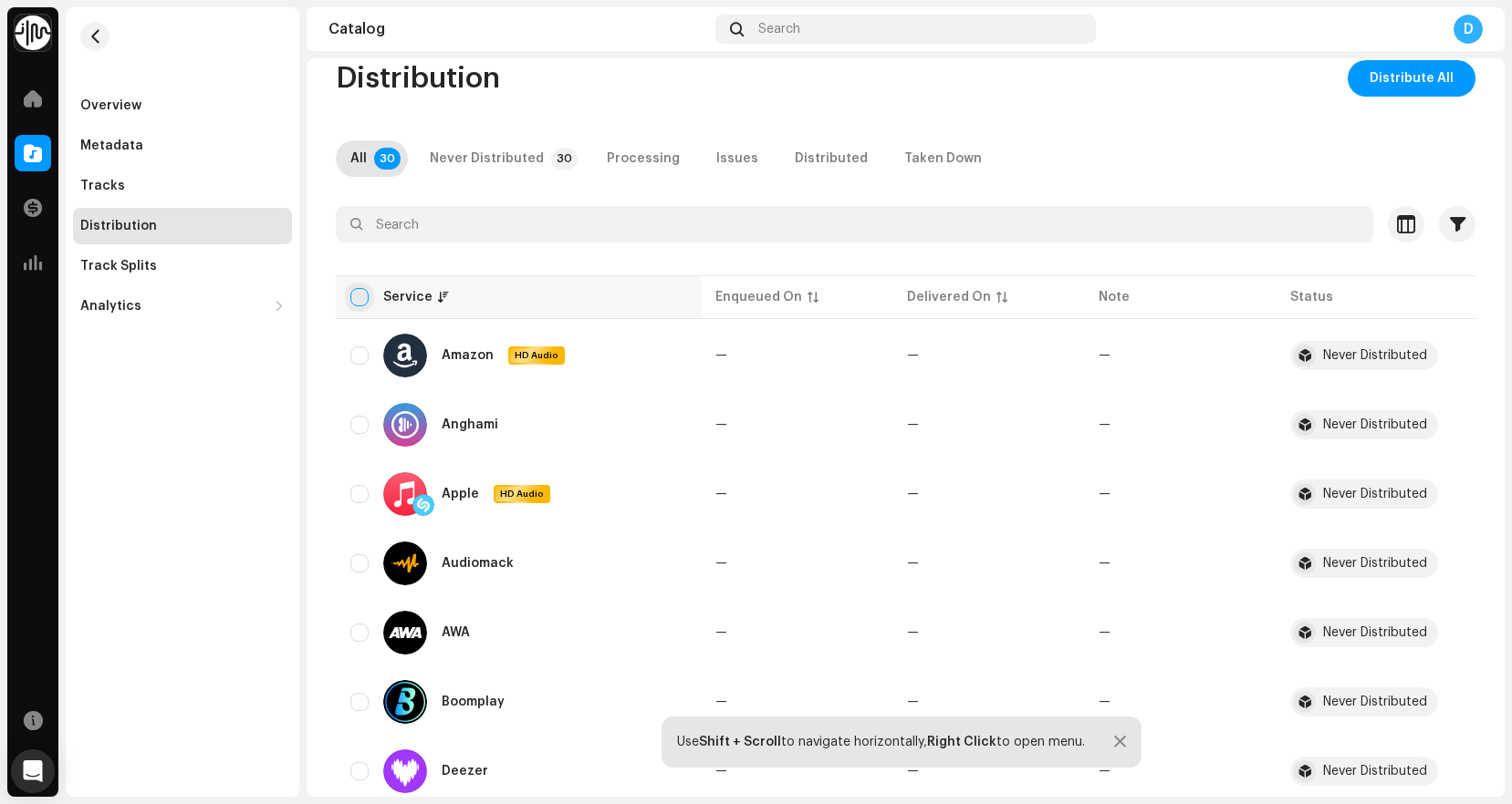
checkbox input "true"
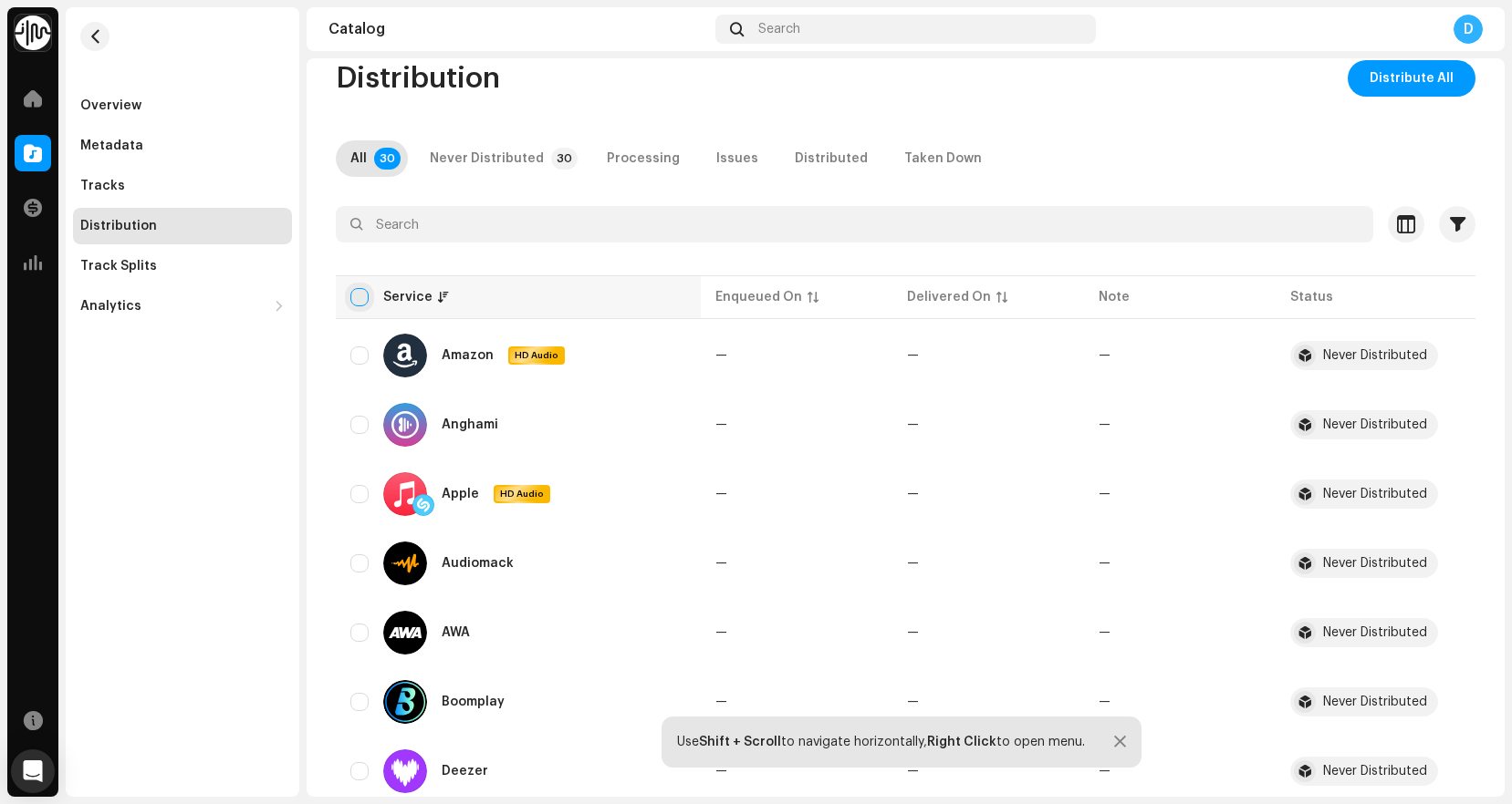
checkbox input "true"
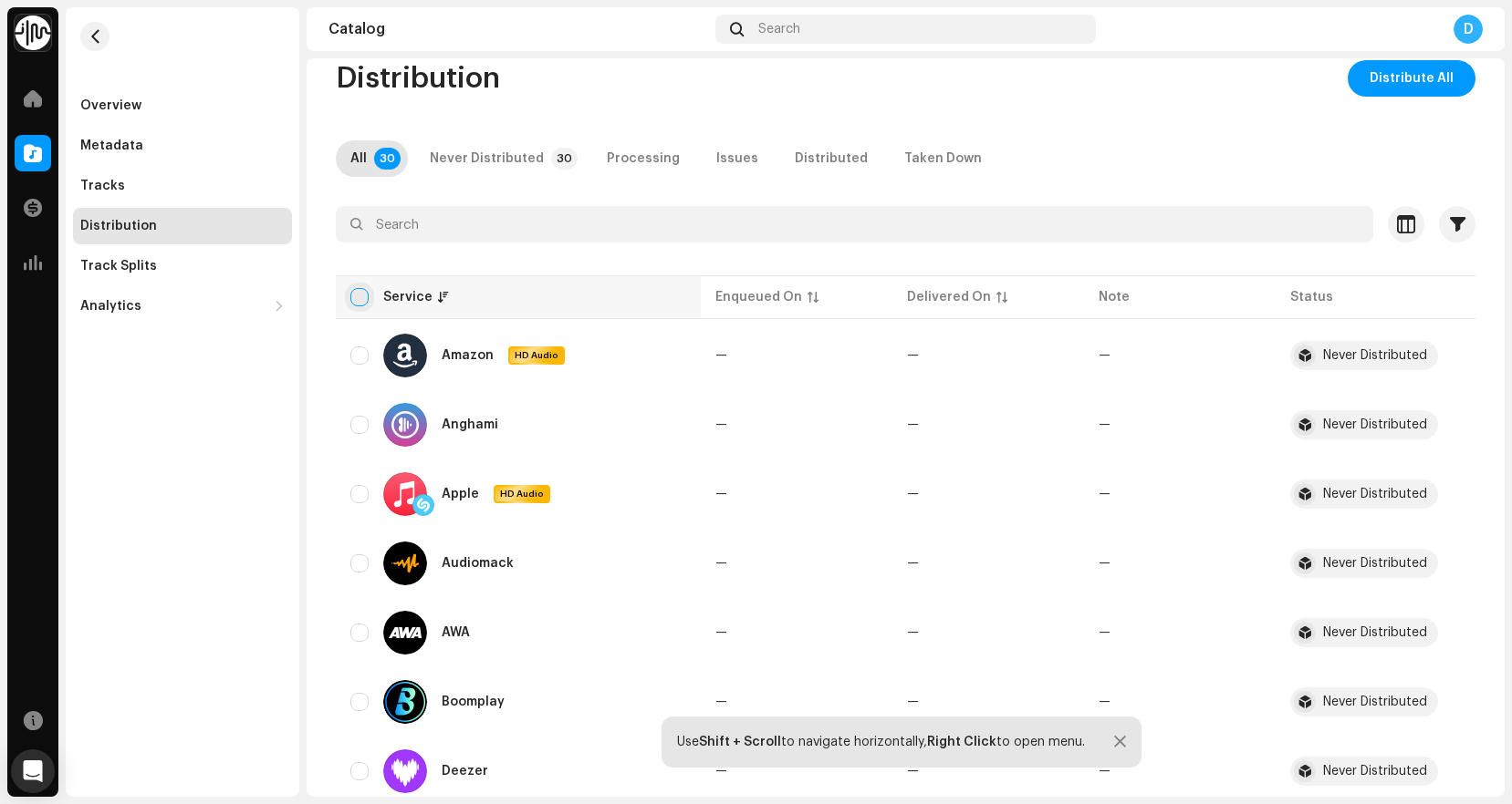
checkbox input "true"
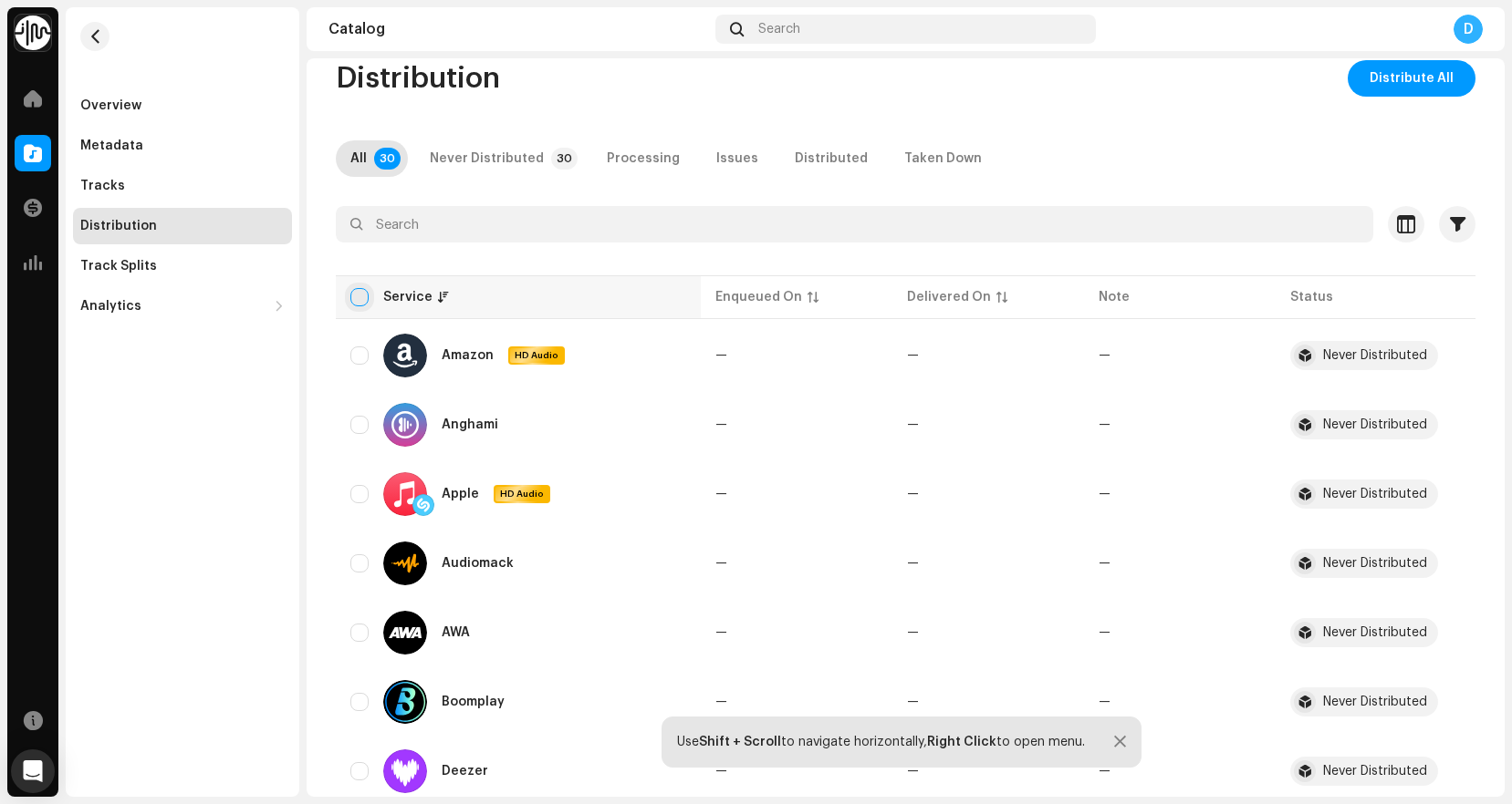
checkbox input "true"
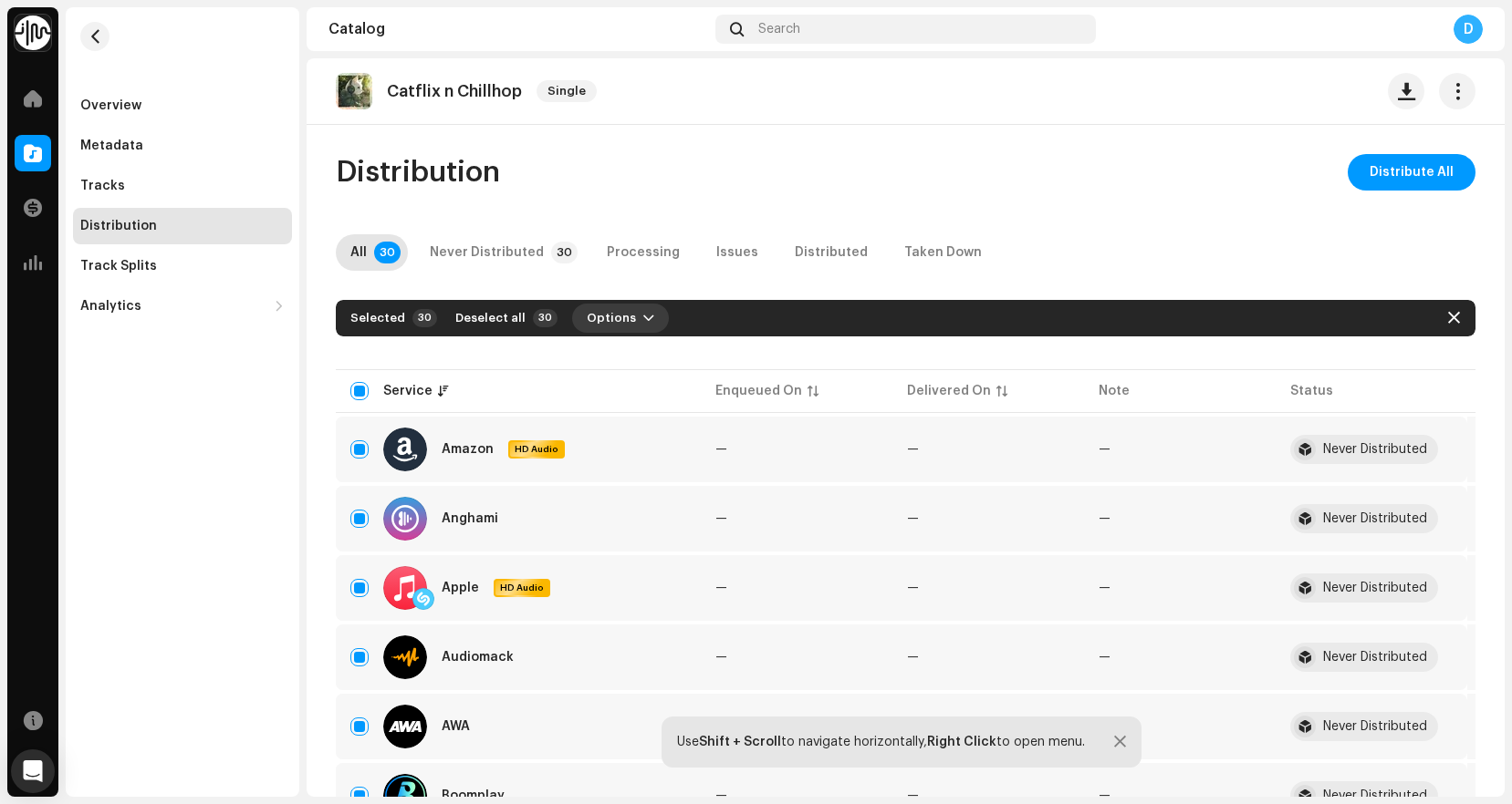
click at [621, 311] on span "Options" at bounding box center [611, 318] width 50 height 36
click at [1381, 168] on span "Distribute All" at bounding box center [1412, 172] width 84 height 36
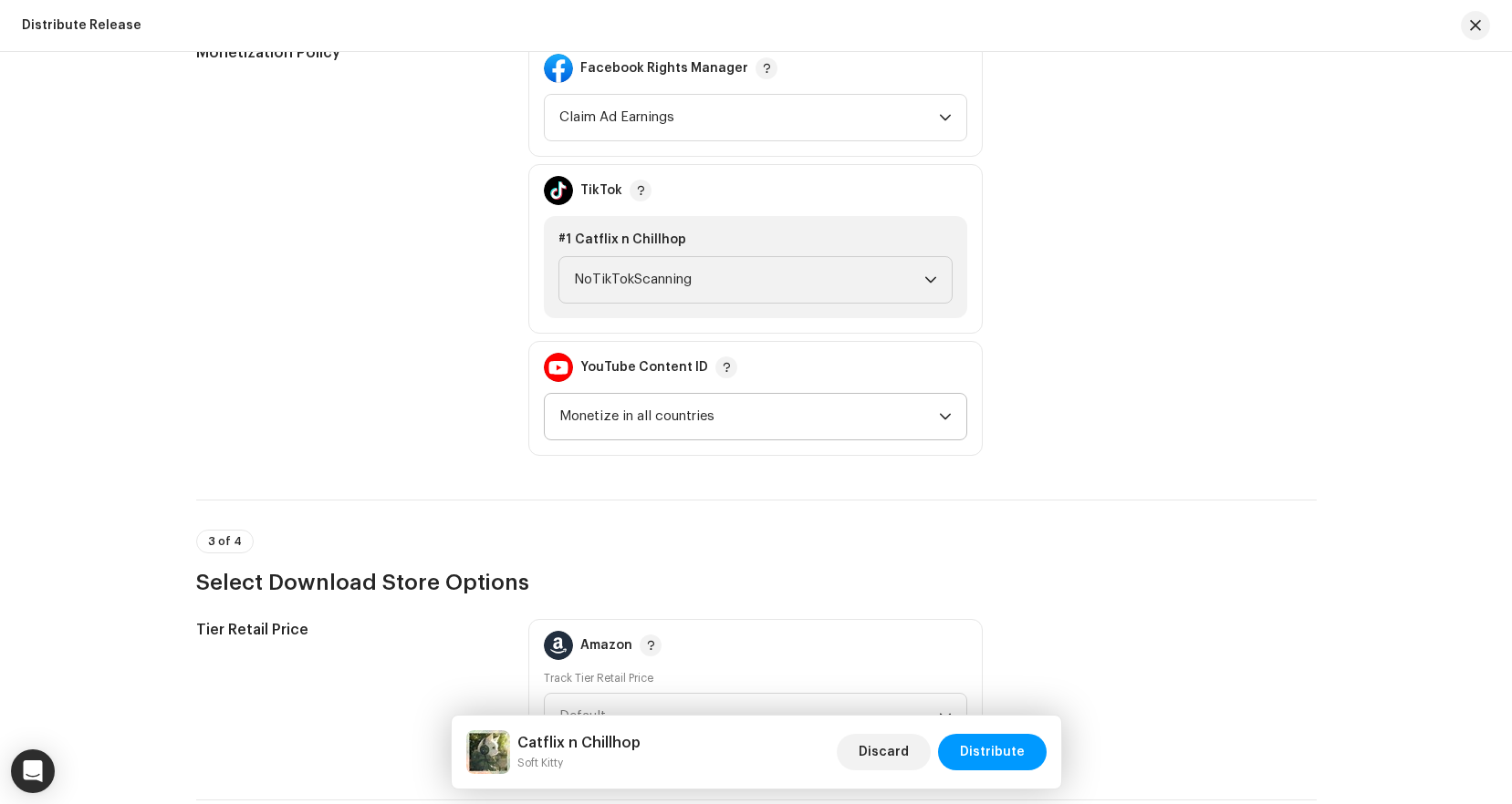
scroll to position [2127, 0]
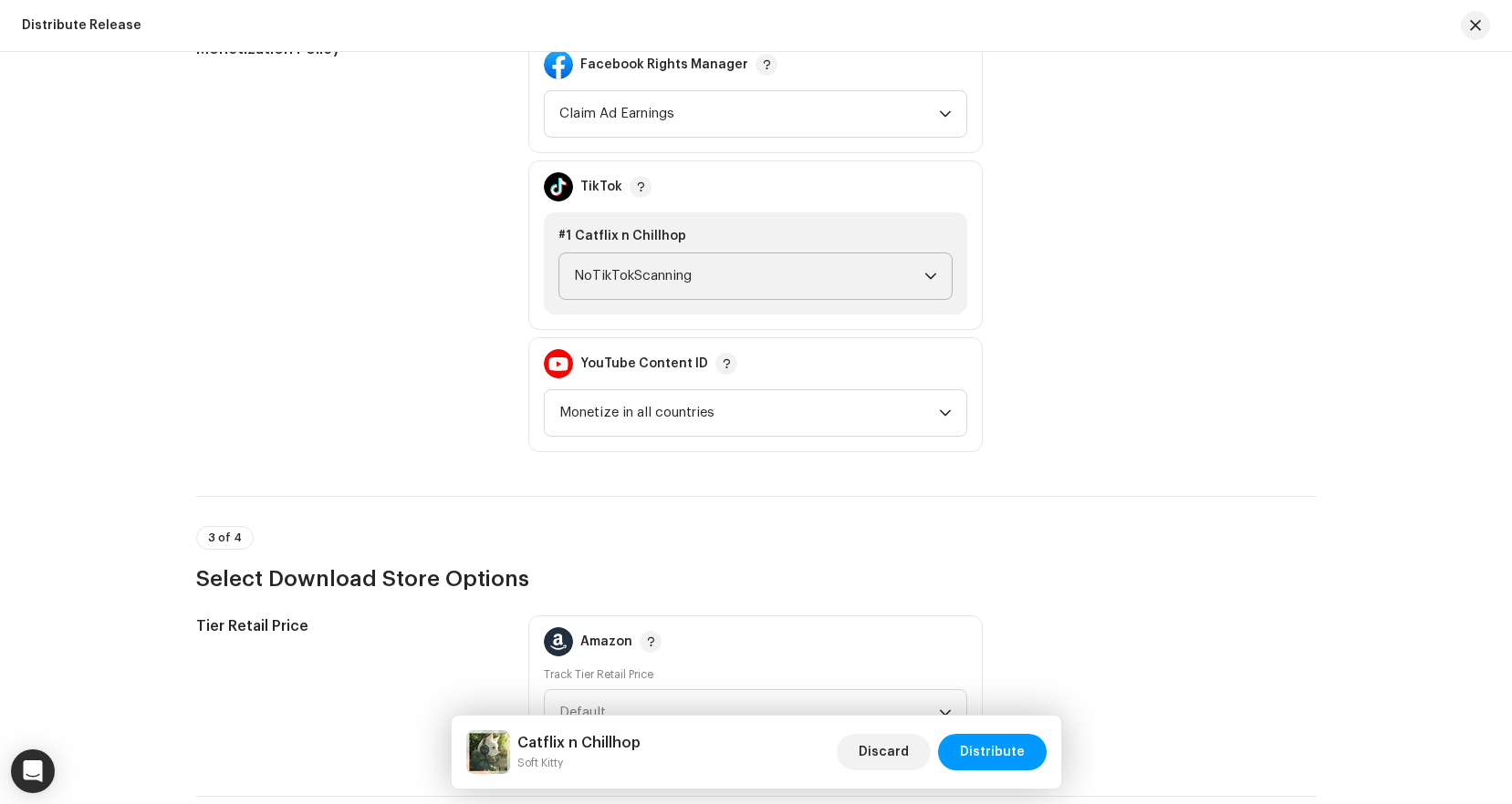
click at [711, 283] on span "NoTikTokScanning" at bounding box center [749, 276] width 350 height 46
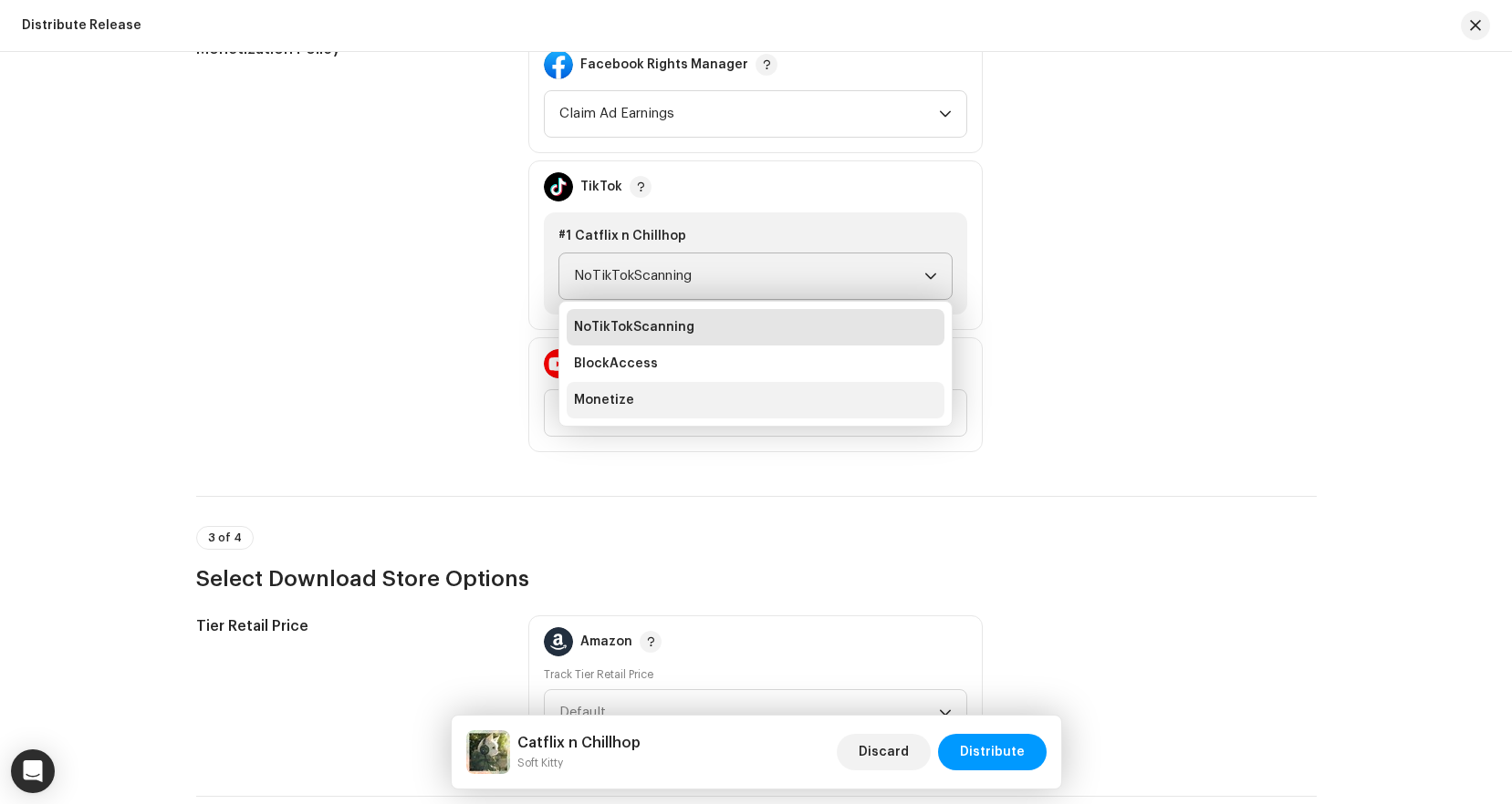
click at [682, 392] on li "Monetize" at bounding box center [755, 400] width 377 height 36
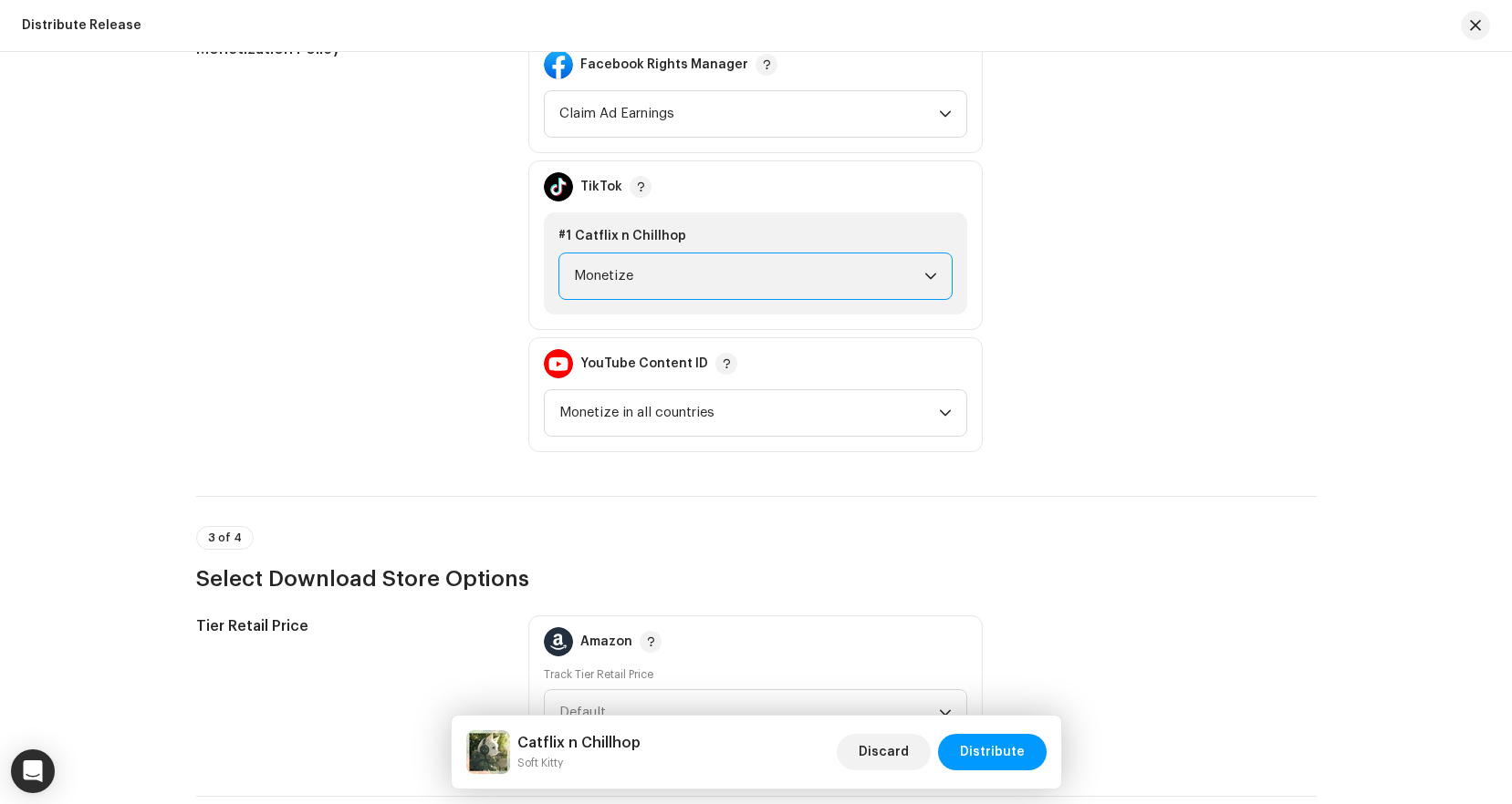
click at [417, 327] on div "Monetization Policy" at bounding box center [348, 245] width 304 height 414
click at [649, 404] on span "Monetize in all countries" at bounding box center [749, 413] width 379 height 46
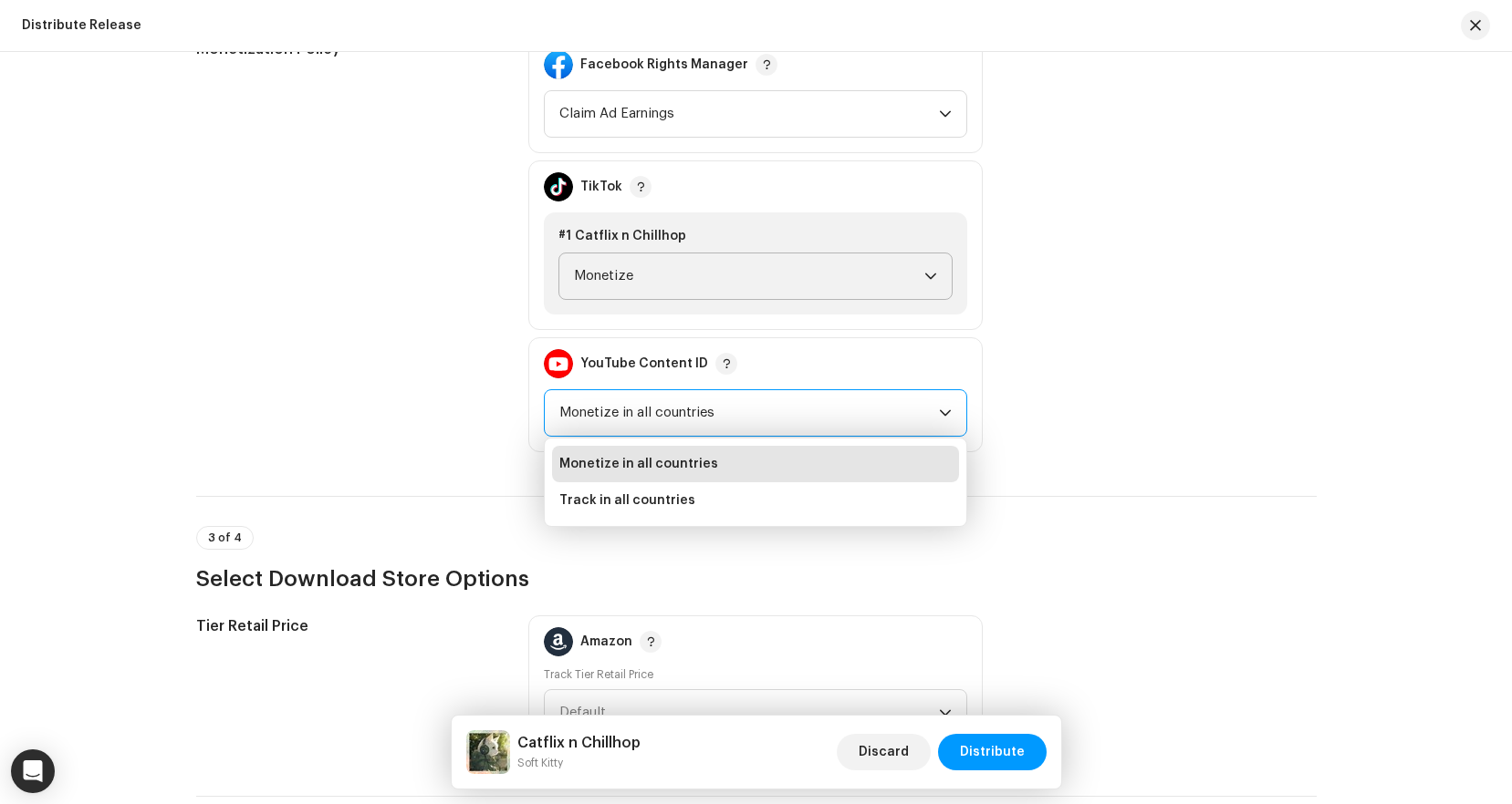
click at [649, 404] on span "Monetize in all countries" at bounding box center [749, 413] width 379 height 46
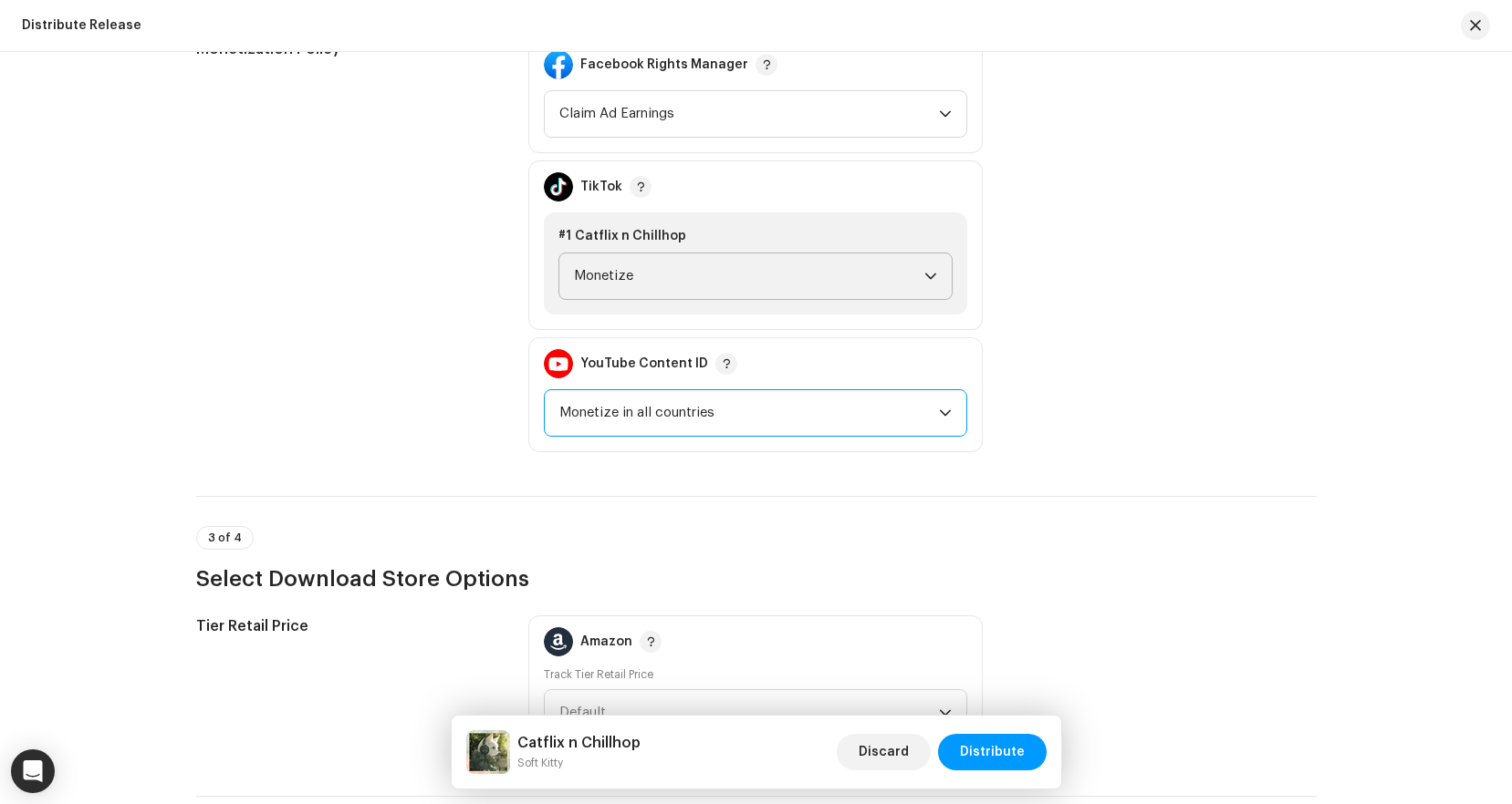
scroll to position [2056, 0]
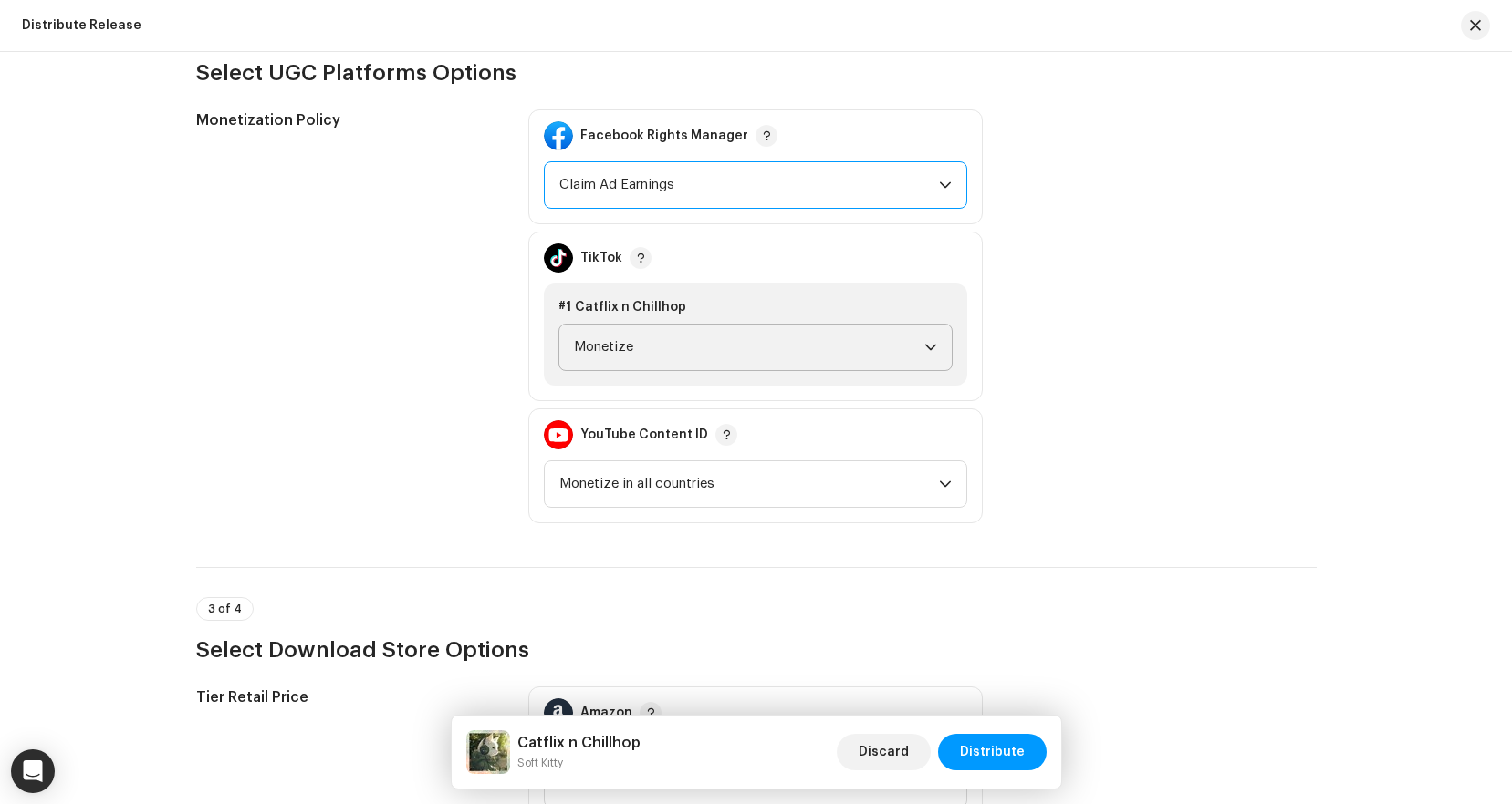
click at [650, 191] on span "Claim Ad Earnings" at bounding box center [749, 185] width 379 height 46
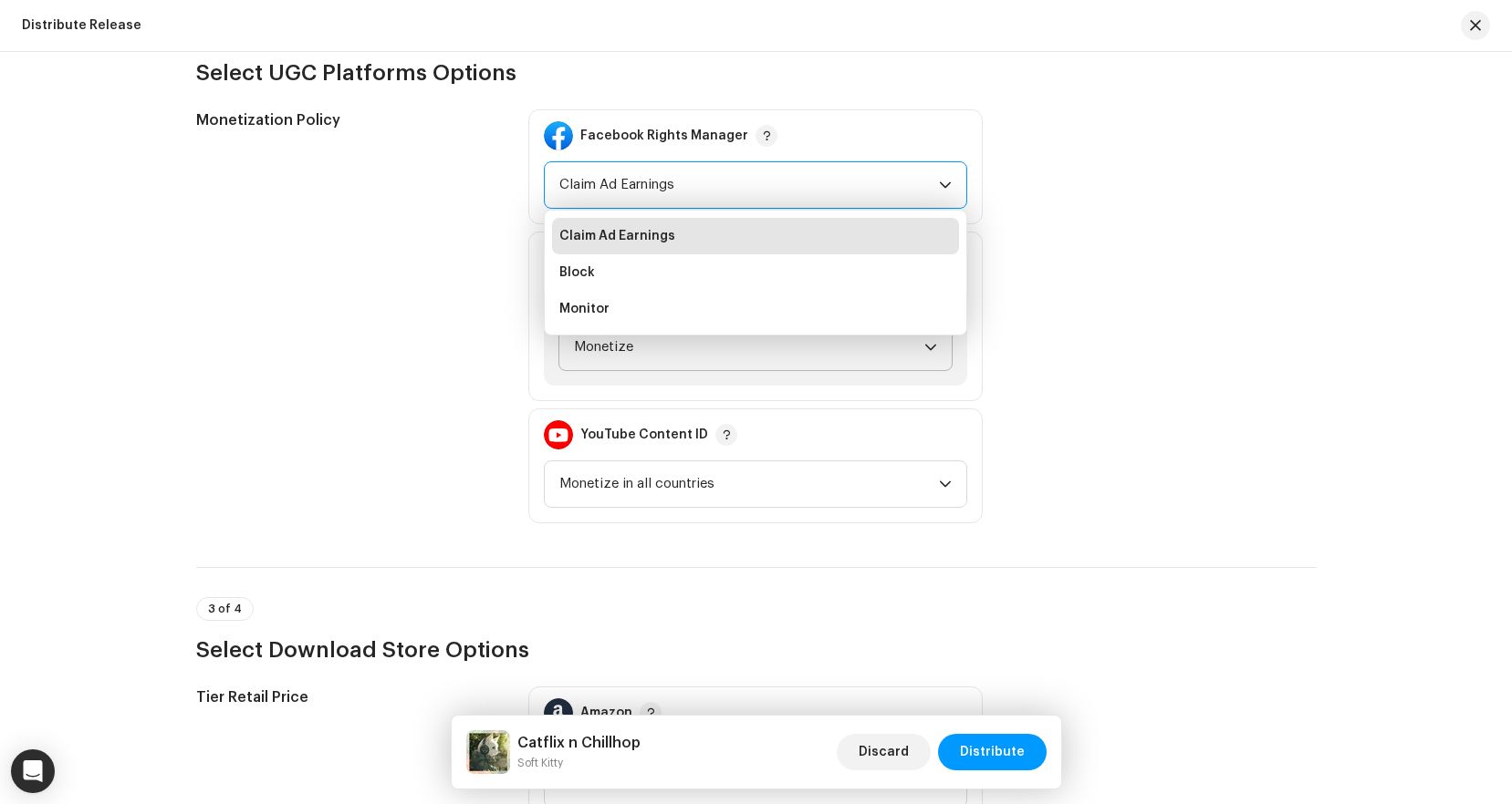
click at [650, 191] on span "Claim Ad Earnings" at bounding box center [749, 185] width 379 height 46
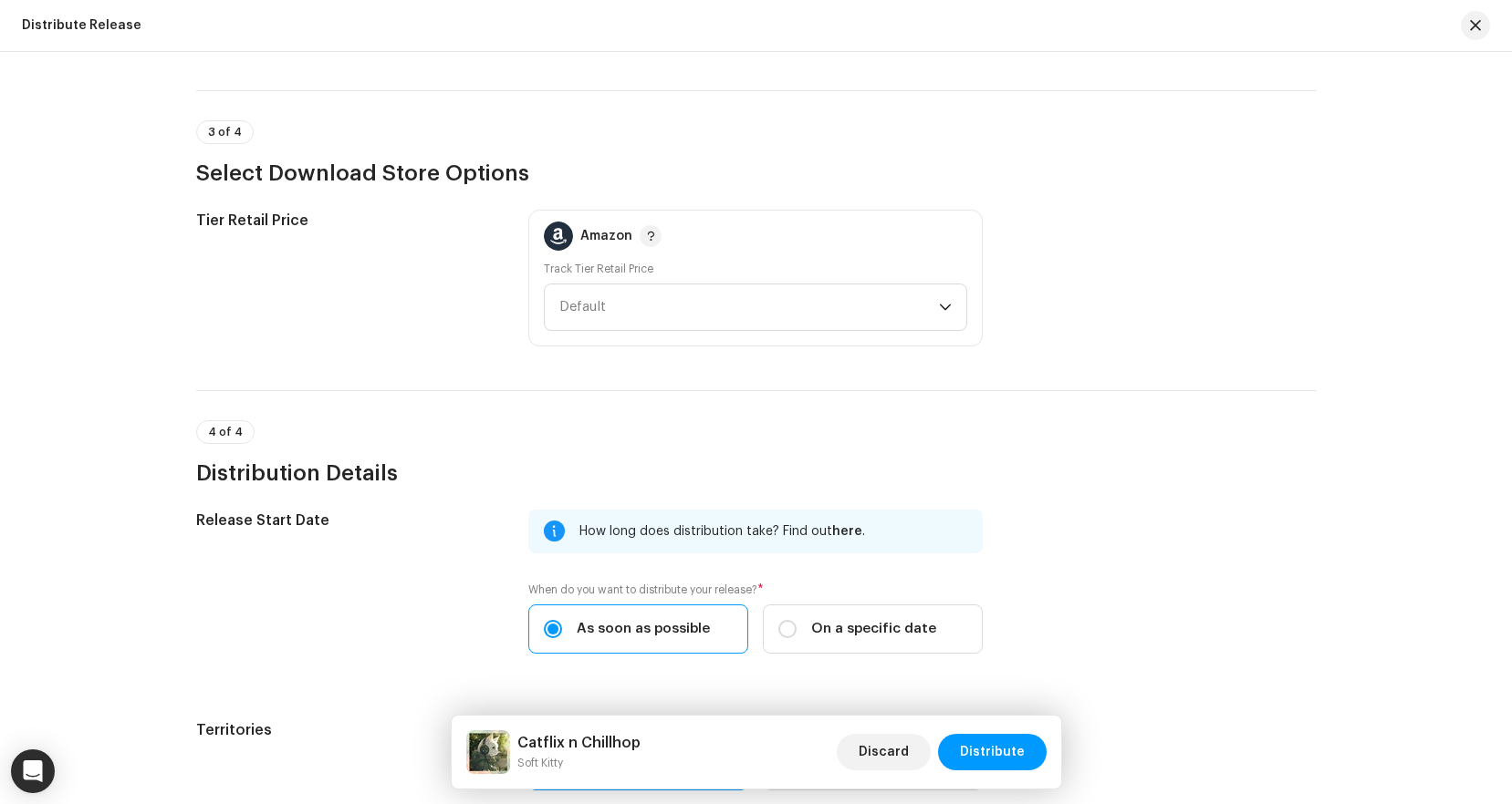
scroll to position [2536, 0]
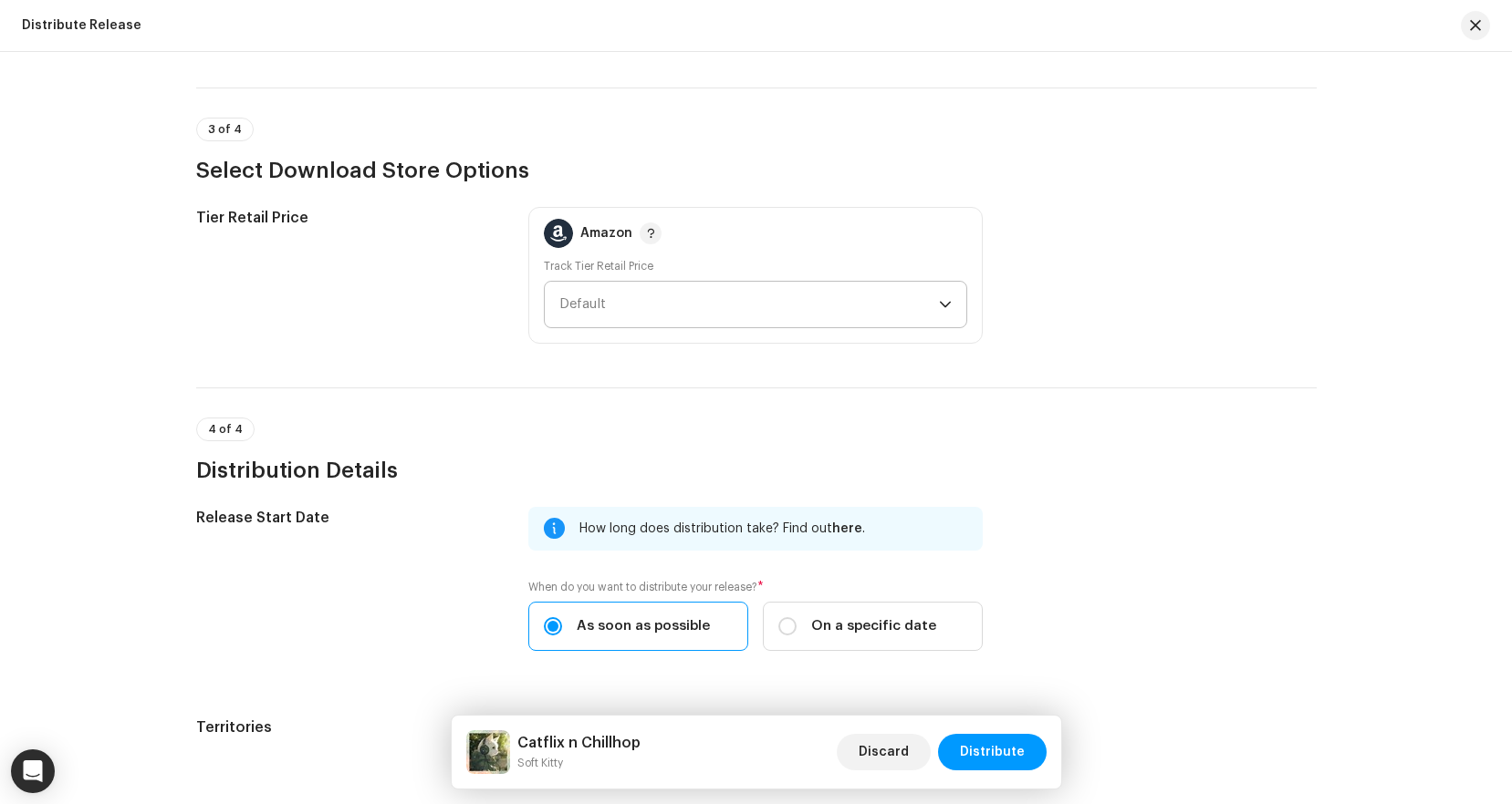
click at [695, 305] on span "Default" at bounding box center [749, 304] width 379 height 46
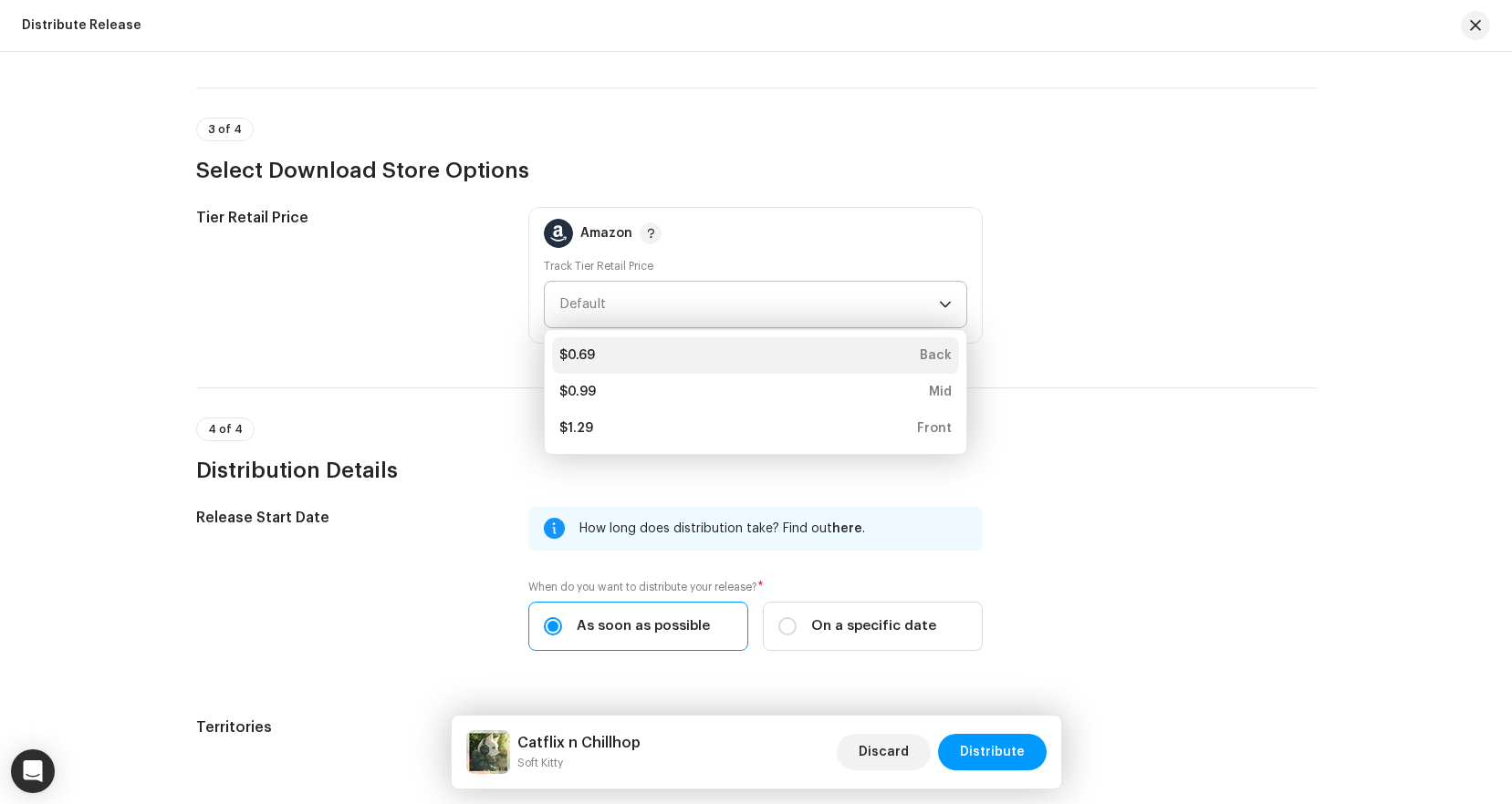
click at [665, 351] on div "$0.69 Back" at bounding box center [756, 356] width 392 height 19
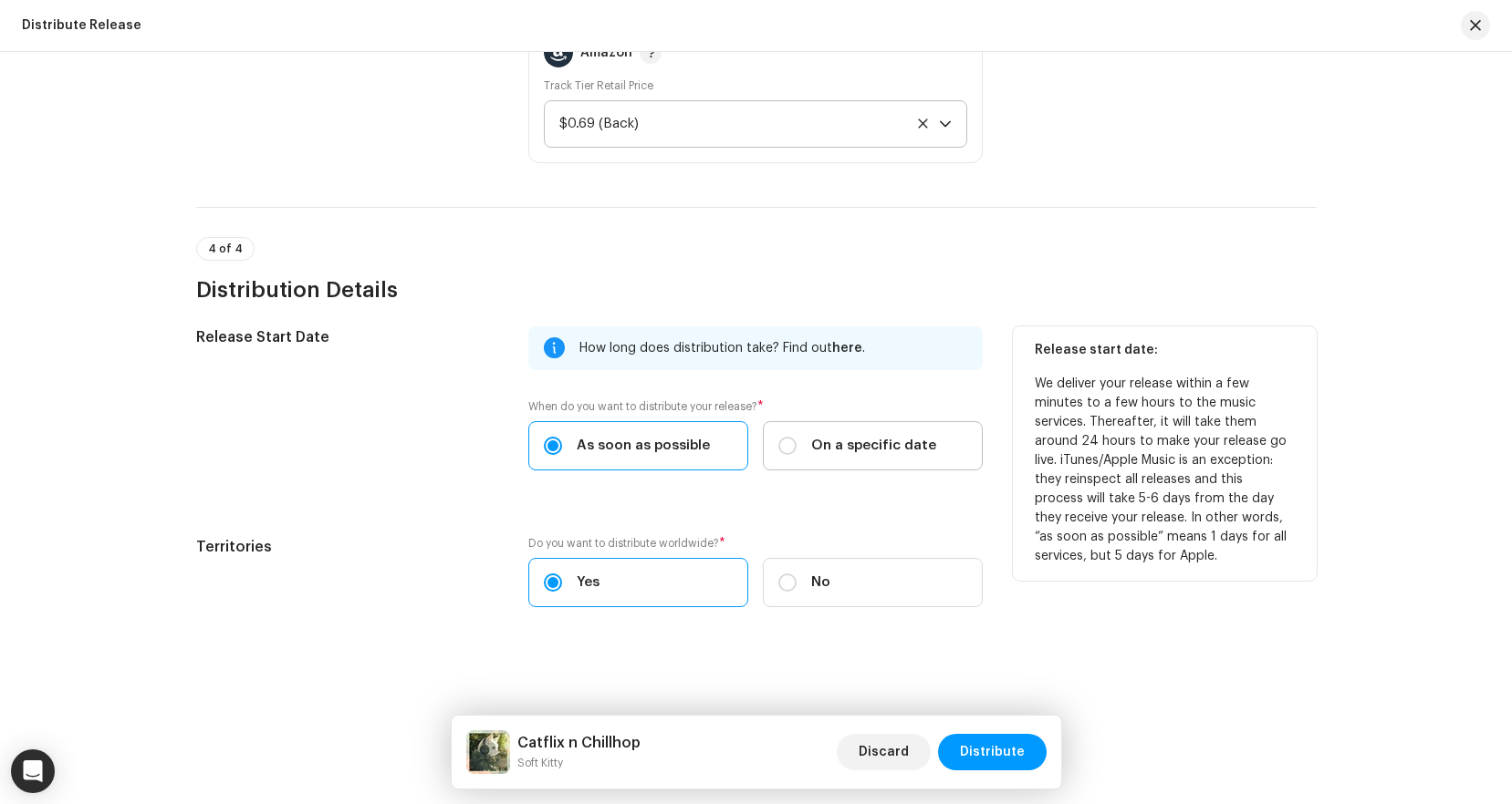
click at [803, 452] on div "On a specific date" at bounding box center [857, 445] width 158 height 20
click at [796, 452] on input "On a specific date" at bounding box center [787, 445] width 19 height 19
radio input "true"
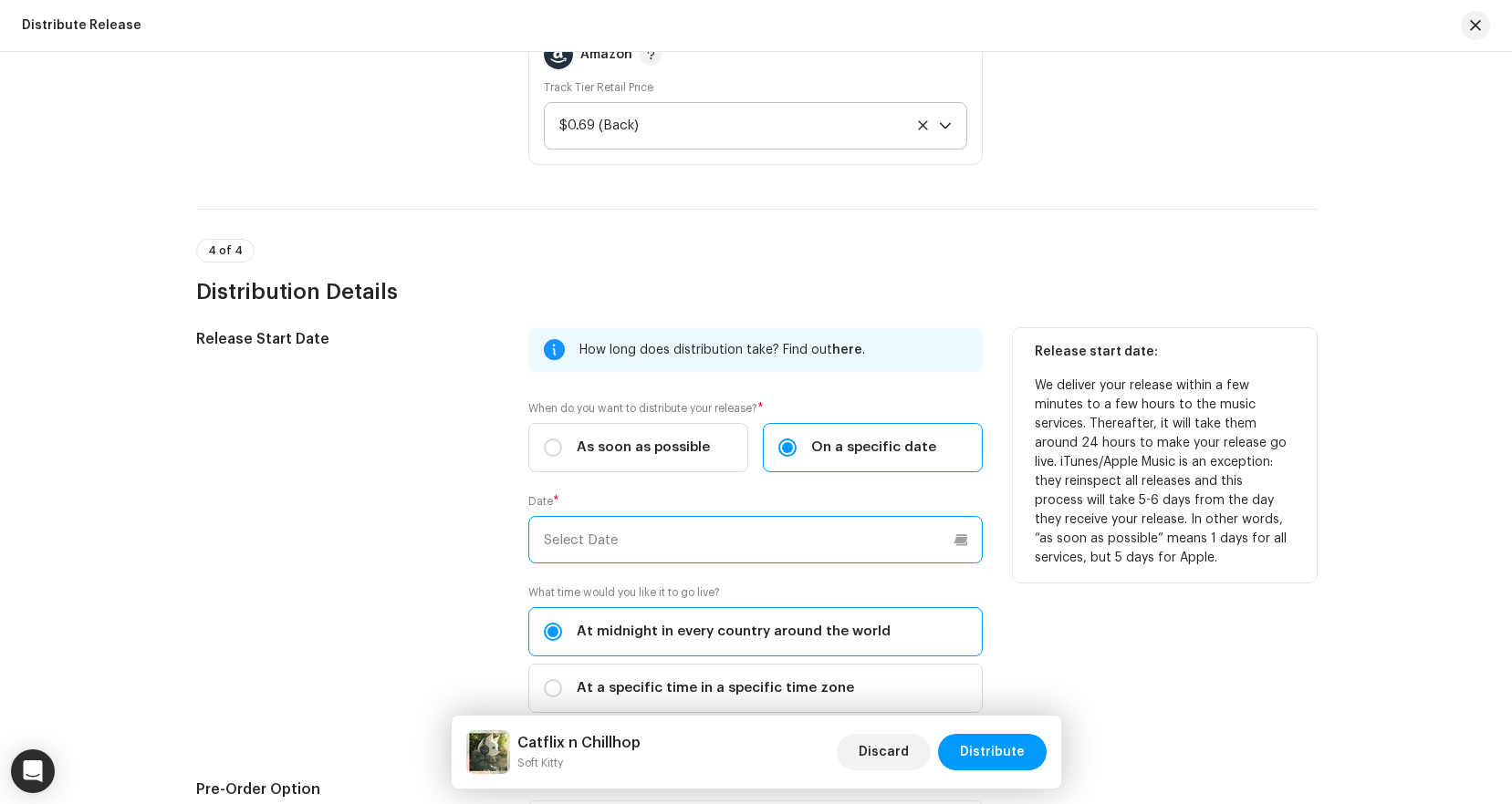
click at [633, 548] on input "text" at bounding box center [756, 540] width 454 height 48
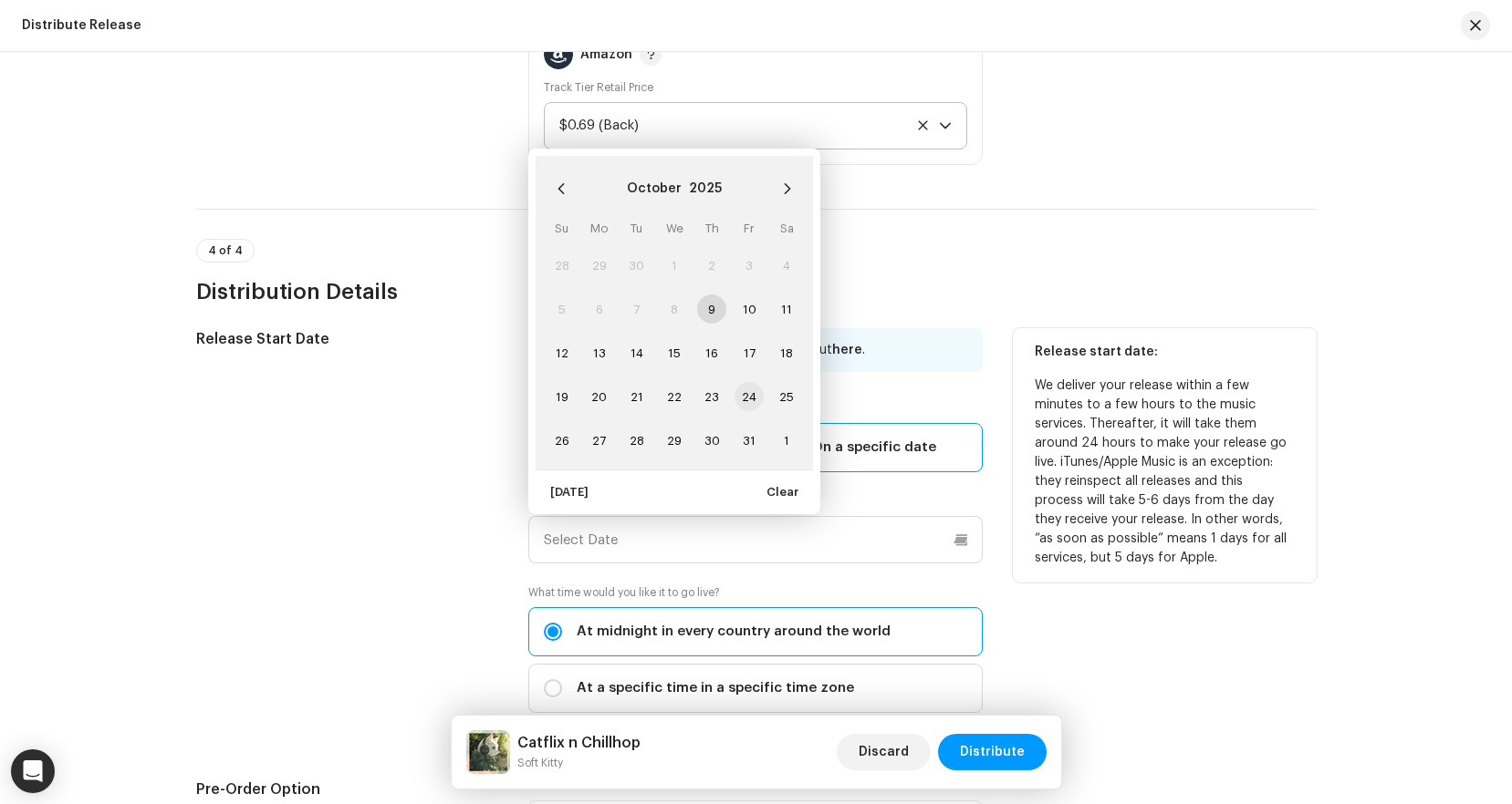
click at [746, 397] on span "24" at bounding box center [749, 397] width 29 height 29
type input "[DATE]"
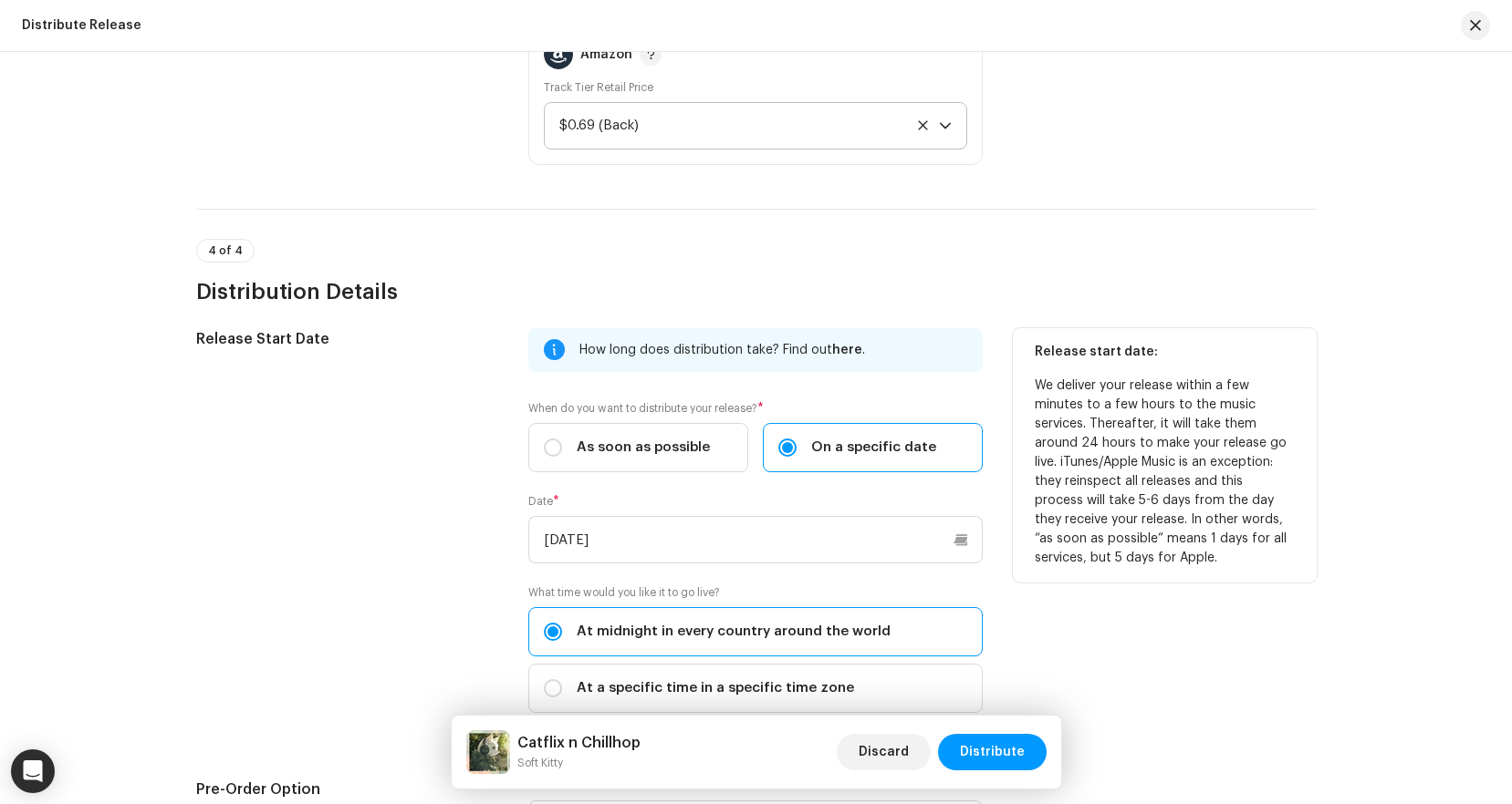
click at [364, 493] on div "Release Start Date" at bounding box center [348, 531] width 304 height 406
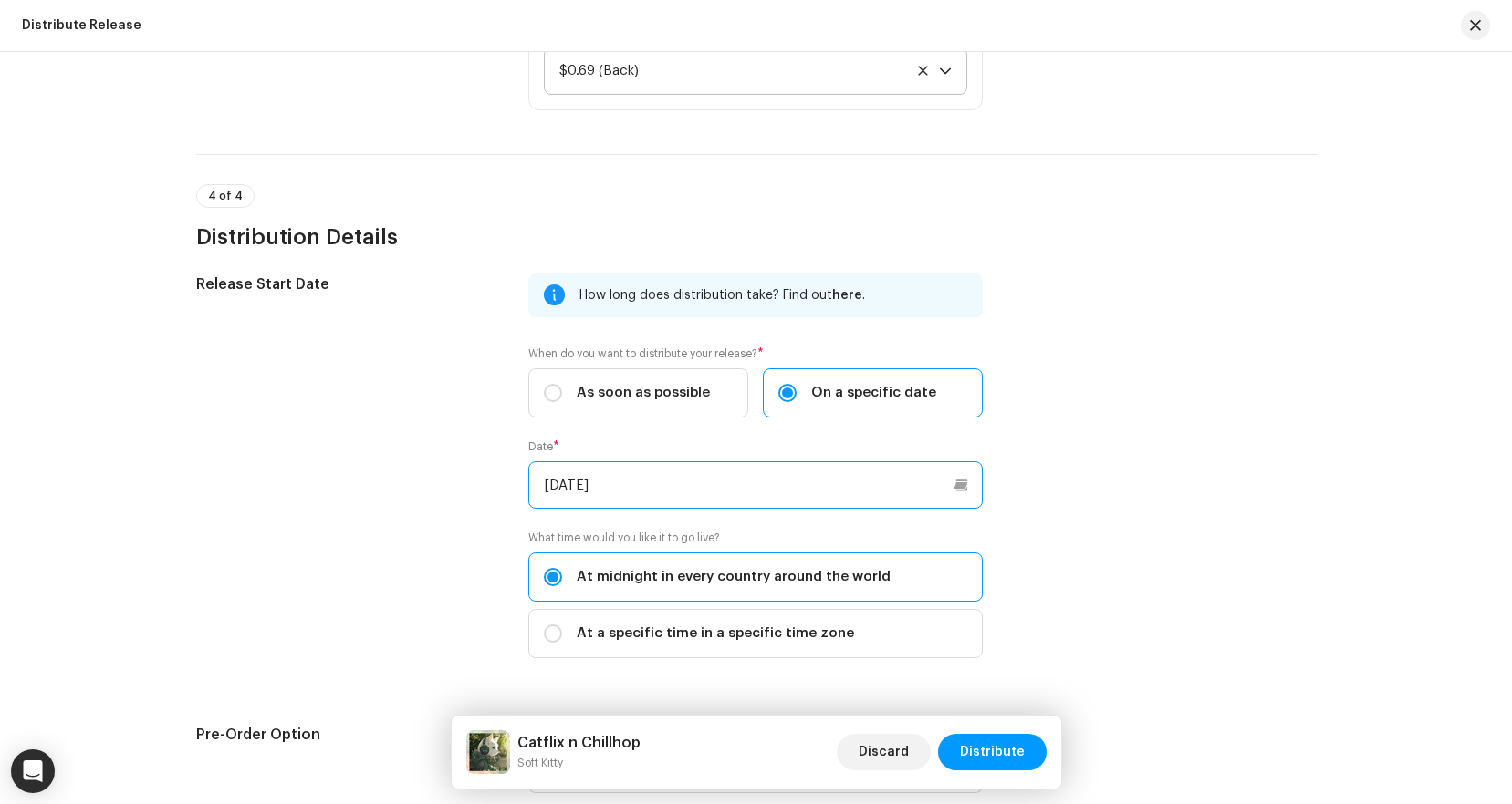
click at [609, 476] on input "[DATE]" at bounding box center [756, 485] width 454 height 48
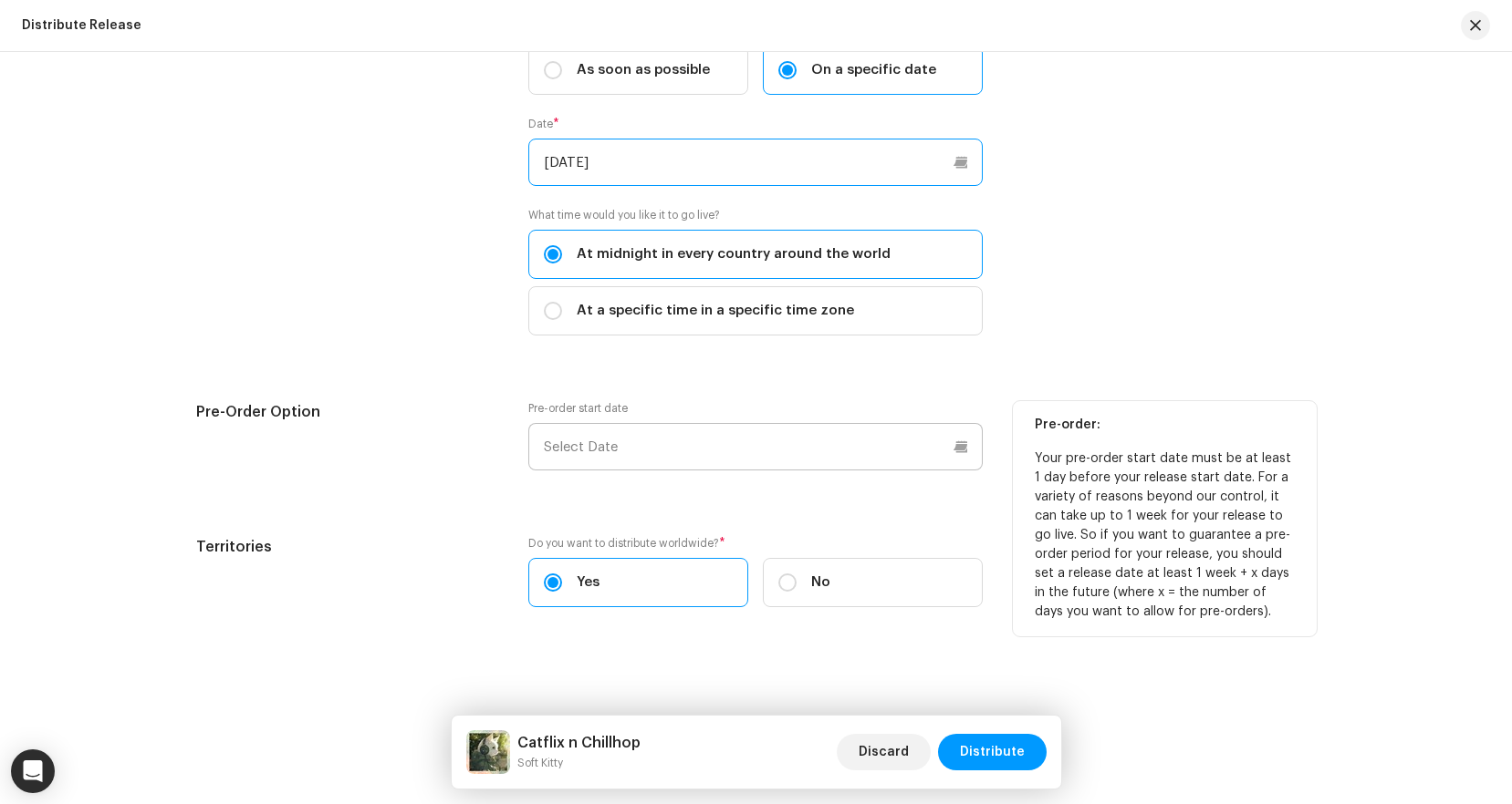
scroll to position [3092, 0]
click at [674, 445] on input "text" at bounding box center [756, 446] width 454 height 48
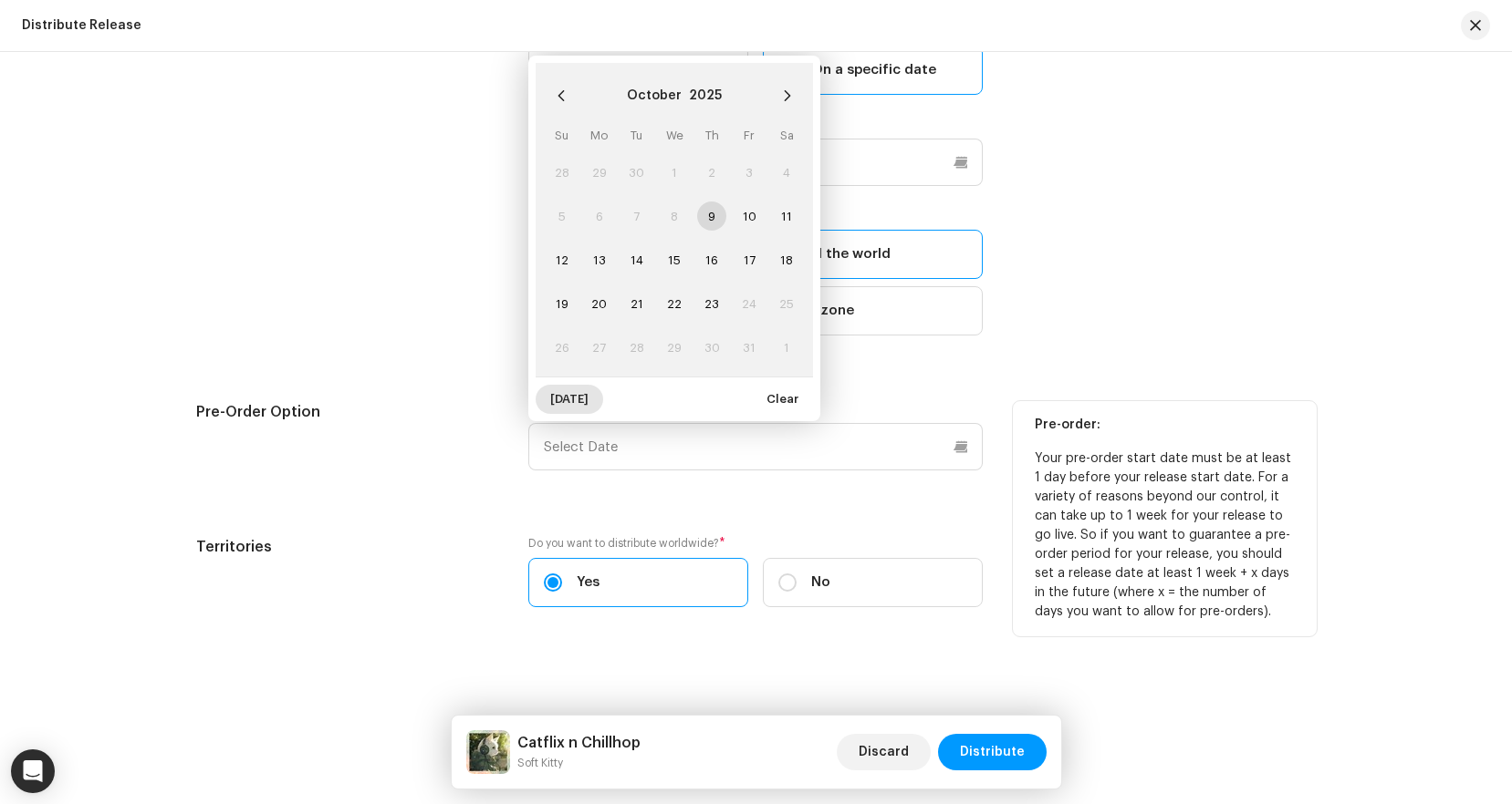
click at [571, 402] on span "[DATE]" at bounding box center [568, 399] width 38 height 36
type input "[DATE]"
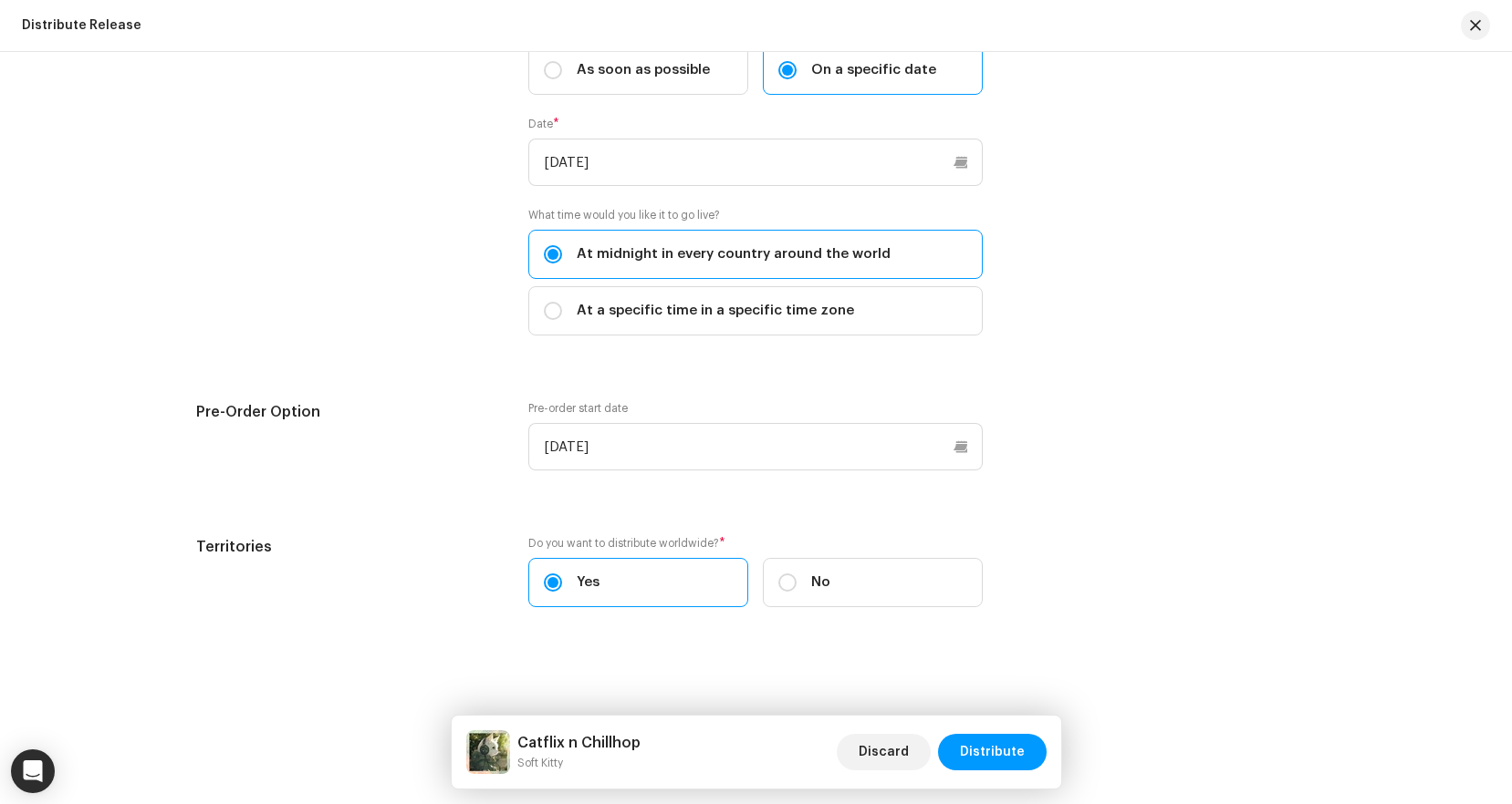
drag, startPoint x: 407, startPoint y: 487, endPoint x: 603, endPoint y: 579, distance: 216.5
click at [407, 488] on div "Pre-Order Option" at bounding box center [348, 447] width 304 height 92
click at [1023, 746] on span "Distribute" at bounding box center [991, 751] width 64 height 36
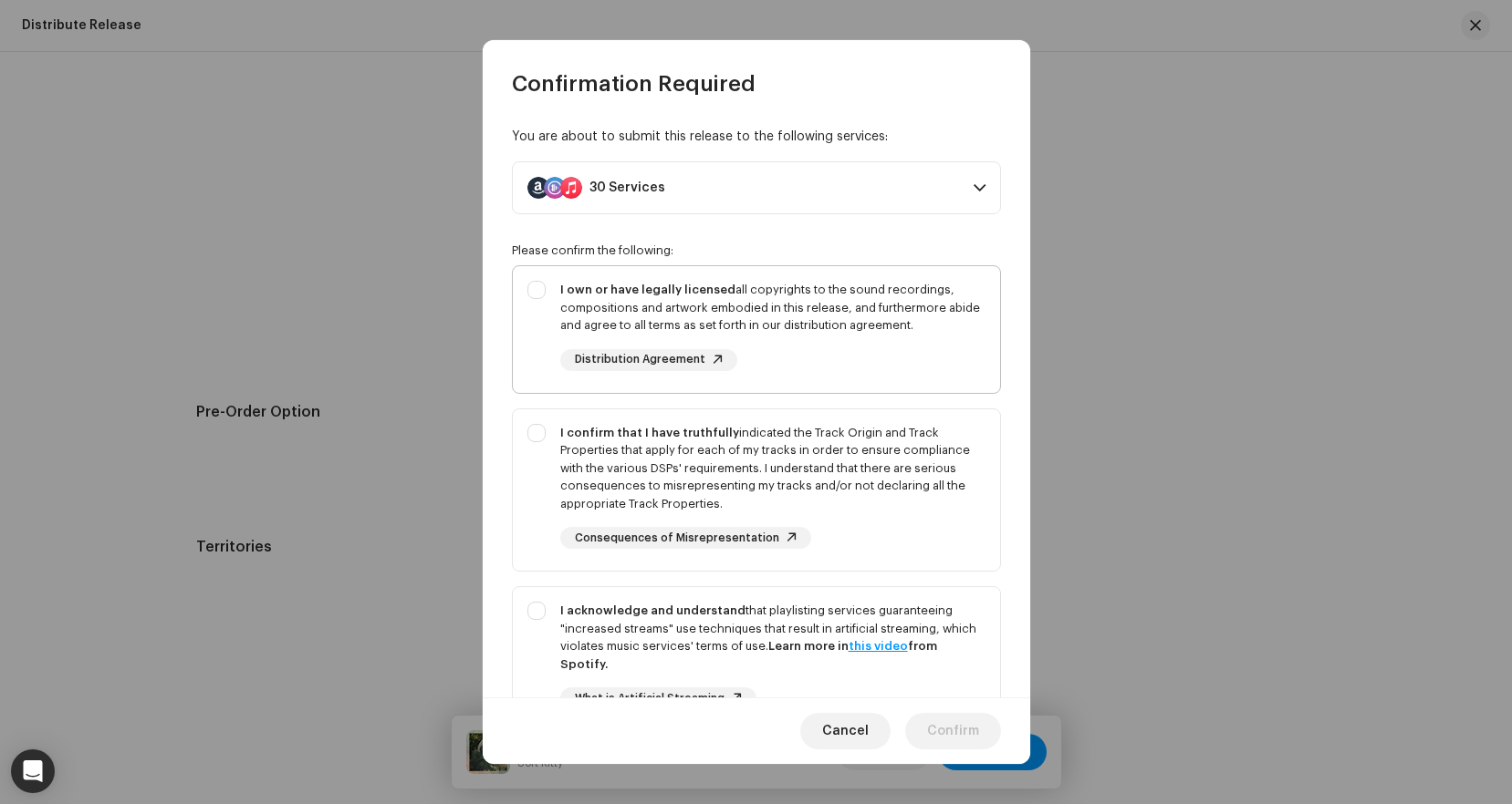
click at [546, 286] on div "I own or have legally licensed all copyrights to the sound recordings, composit…" at bounding box center [756, 325] width 487 height 120
checkbox input "true"
click at [535, 433] on div "I confirm that I have truthfully indicated the Track Origin and Track Propertie…" at bounding box center [756, 486] width 487 height 155
checkbox input "true"
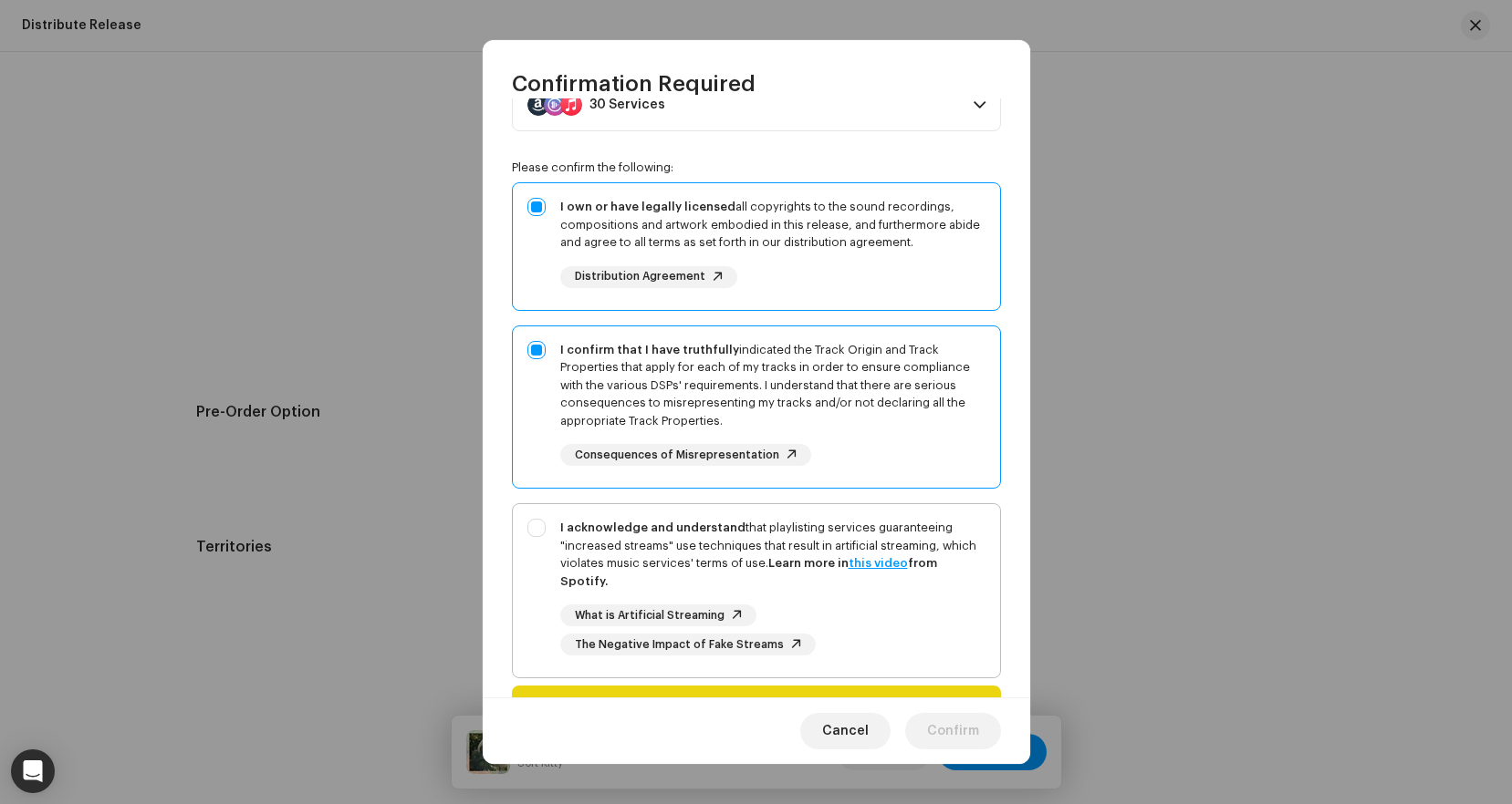
click at [537, 520] on div "I acknowledge and understand that playlisting services guaranteeing "increased …" at bounding box center [756, 587] width 487 height 166
checkbox input "true"
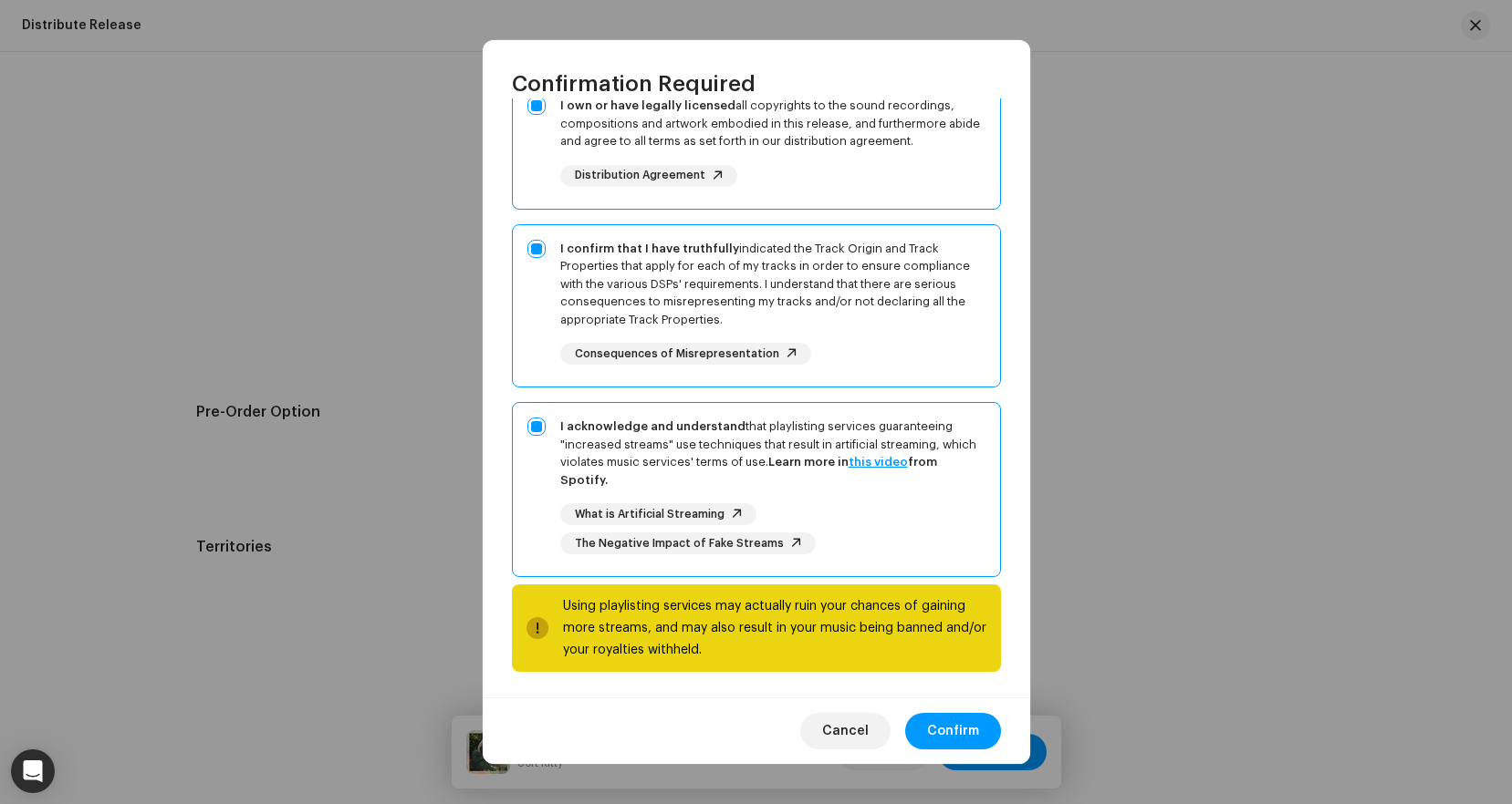
scroll to position [182, 0]
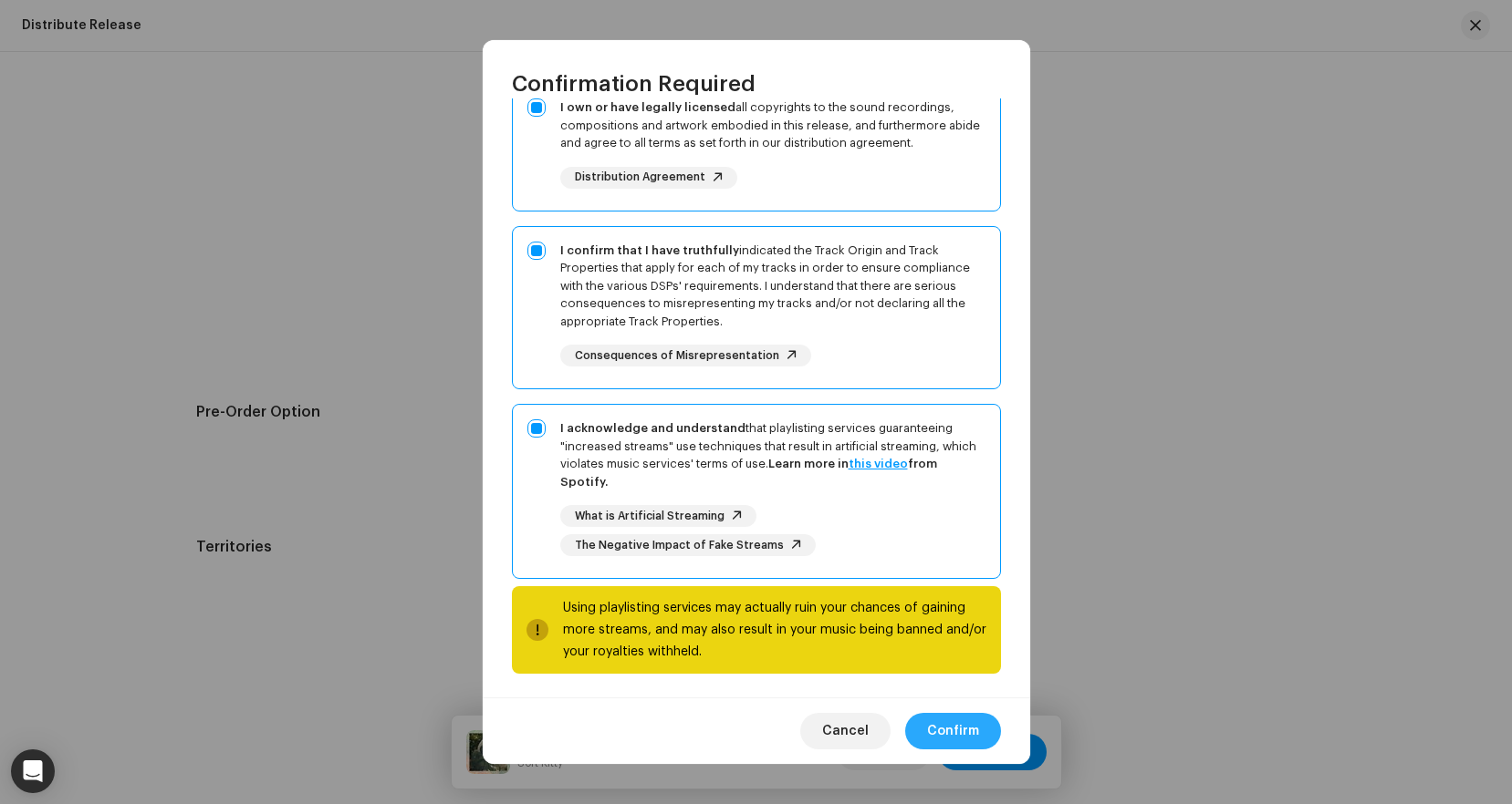
click at [963, 735] on span "Confirm" at bounding box center [952, 731] width 52 height 36
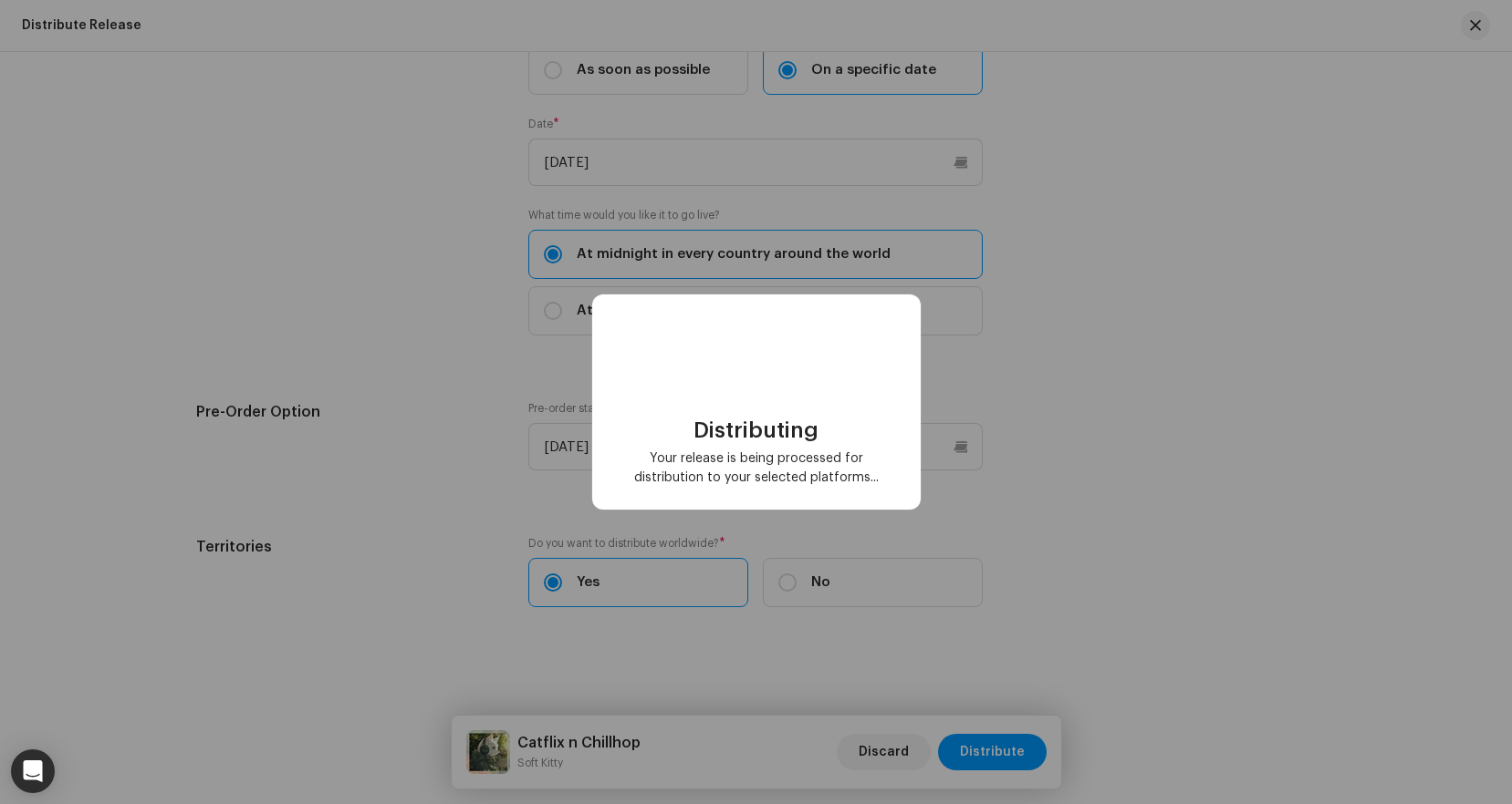
checkbox input "false"
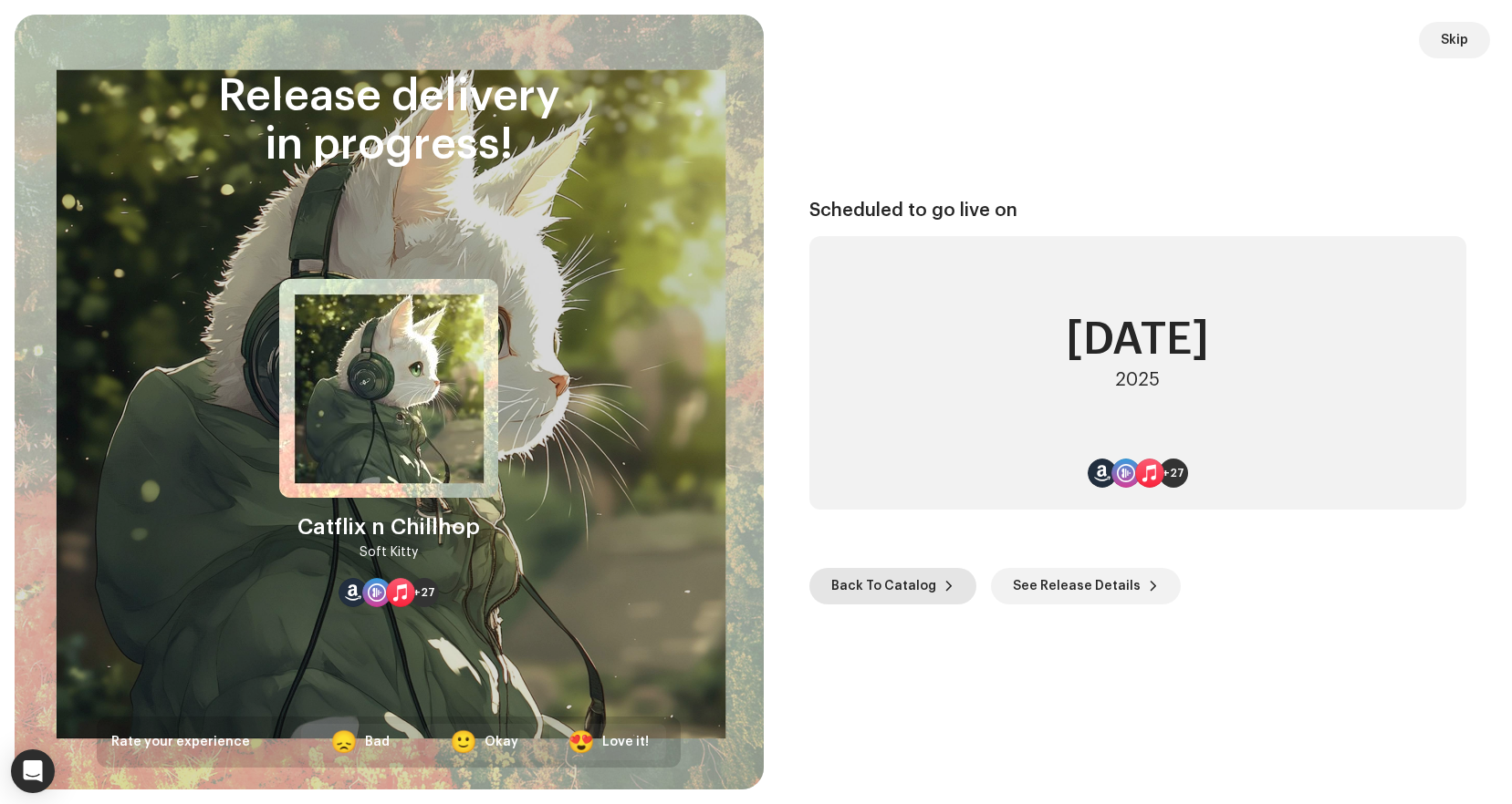
click at [905, 580] on span "Back To Catalog" at bounding box center [884, 586] width 105 height 36
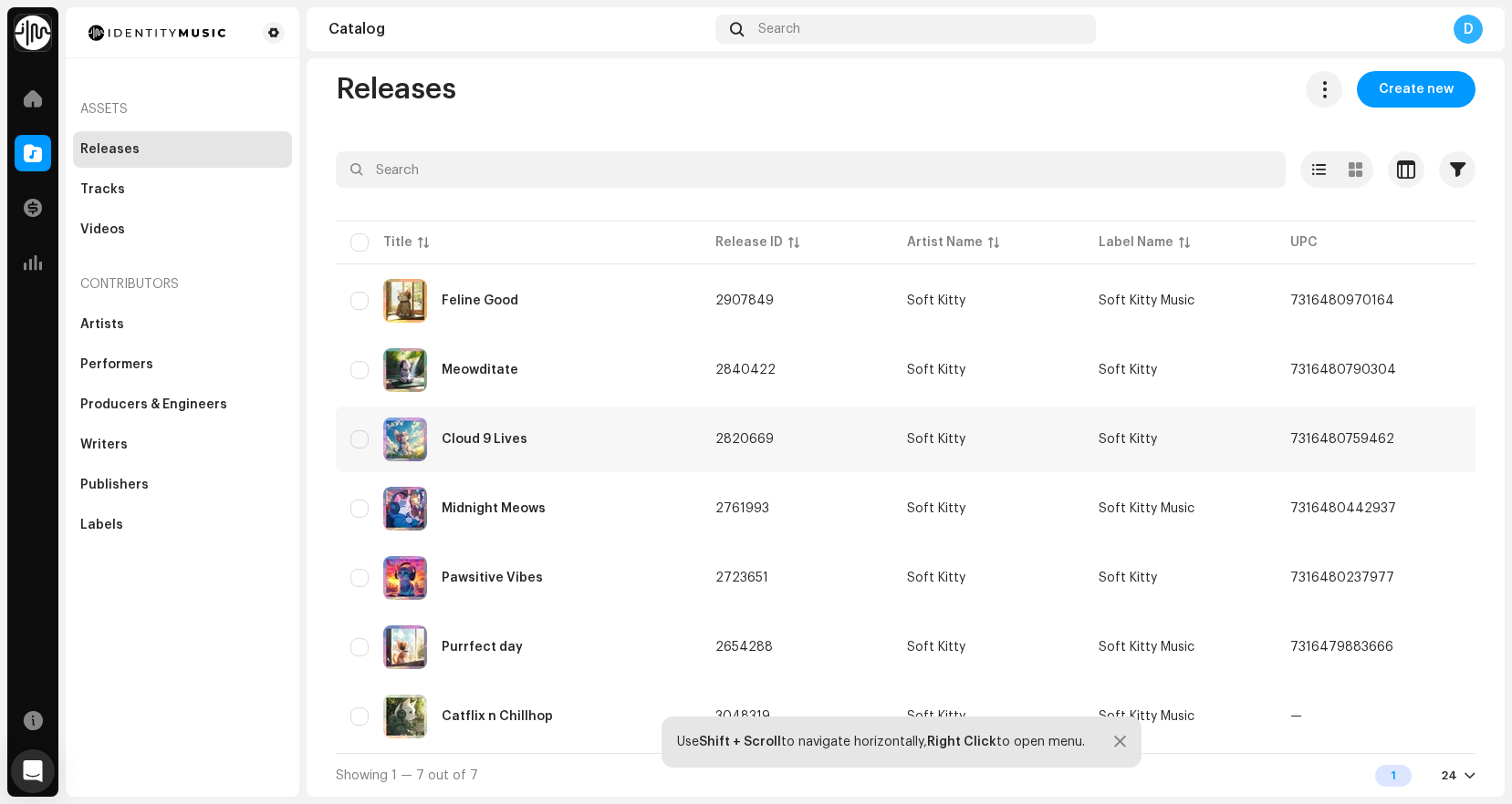
scroll to position [23, 0]
